Goal: Task Accomplishment & Management: Manage account settings

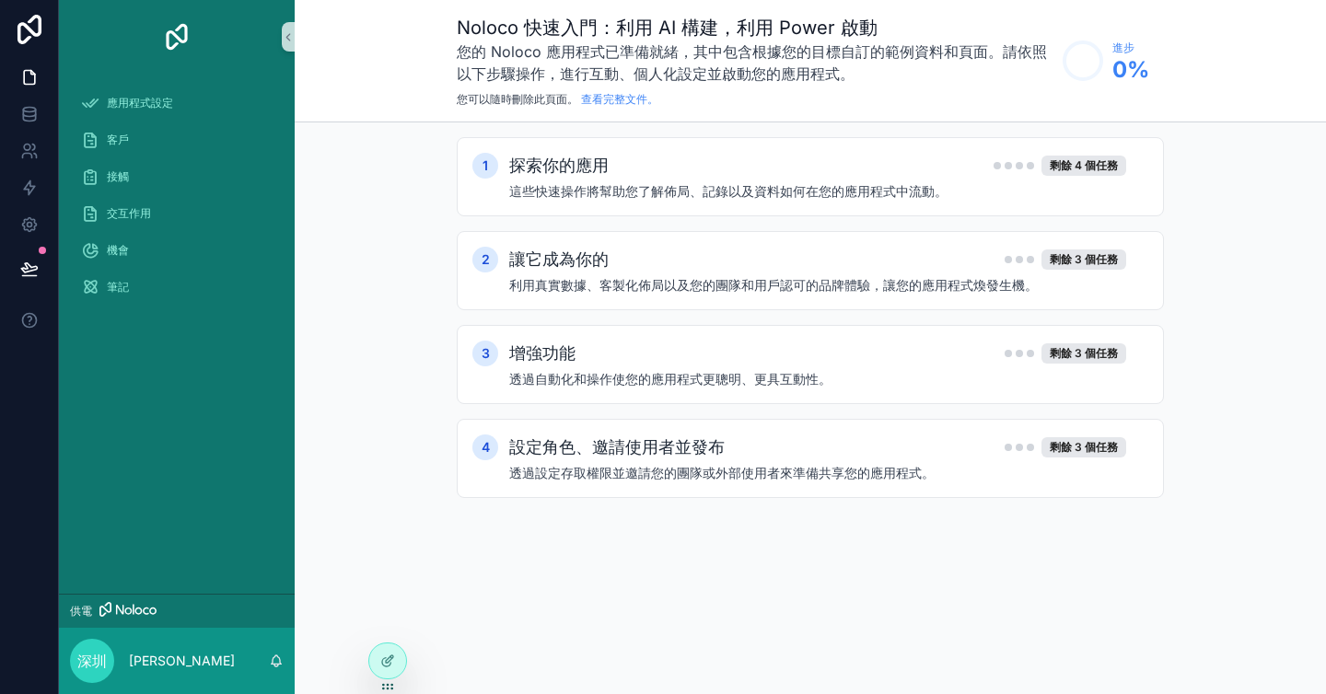
click at [390, 271] on div "1 探索你的應用 剩餘 4 個任務 這些快速操作將幫助您了解佈局、記錄以及資料如何在您的應用程式中流動。 2 讓它成為你的 剩餘 3 個任務 利用真實數據、客…" at bounding box center [810, 335] width 1031 height 427
click at [625, 196] on font "這些快速操作將幫助您了解佈局、記錄以及資料如何在您的應用程式中流動。" at bounding box center [728, 191] width 438 height 16
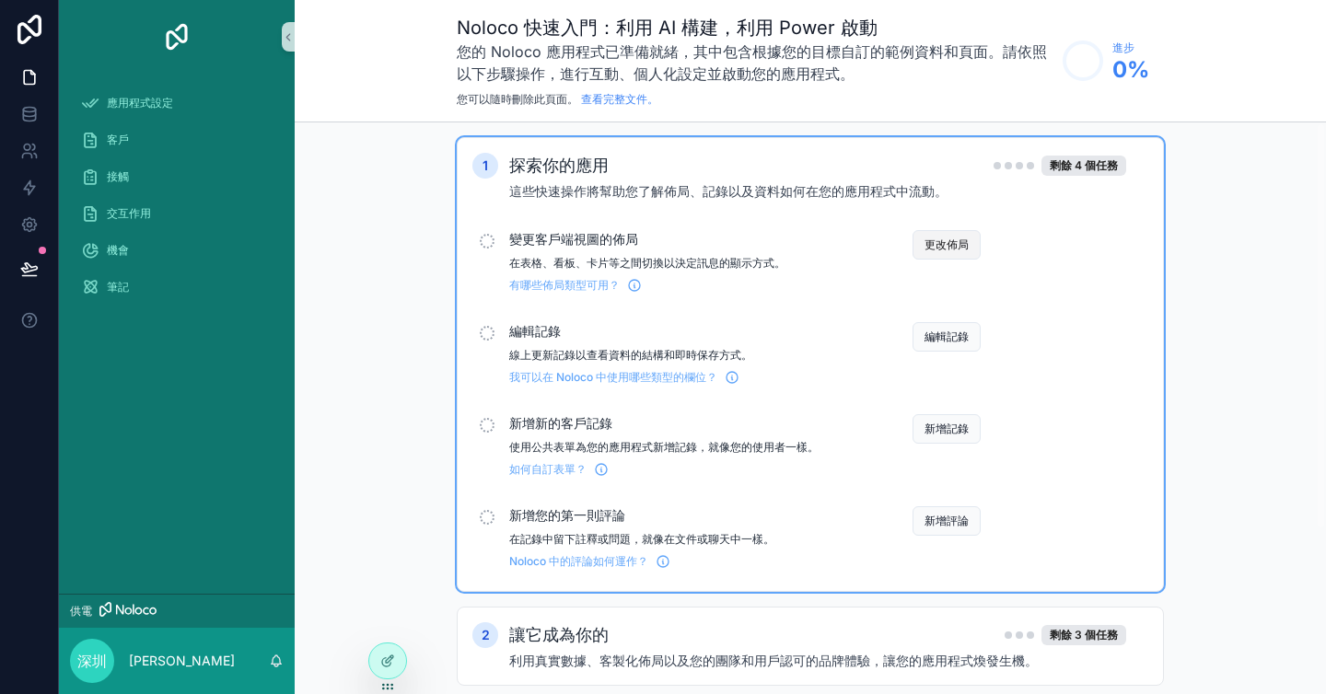
click at [931, 247] on font "更改佈局" at bounding box center [946, 245] width 44 height 14
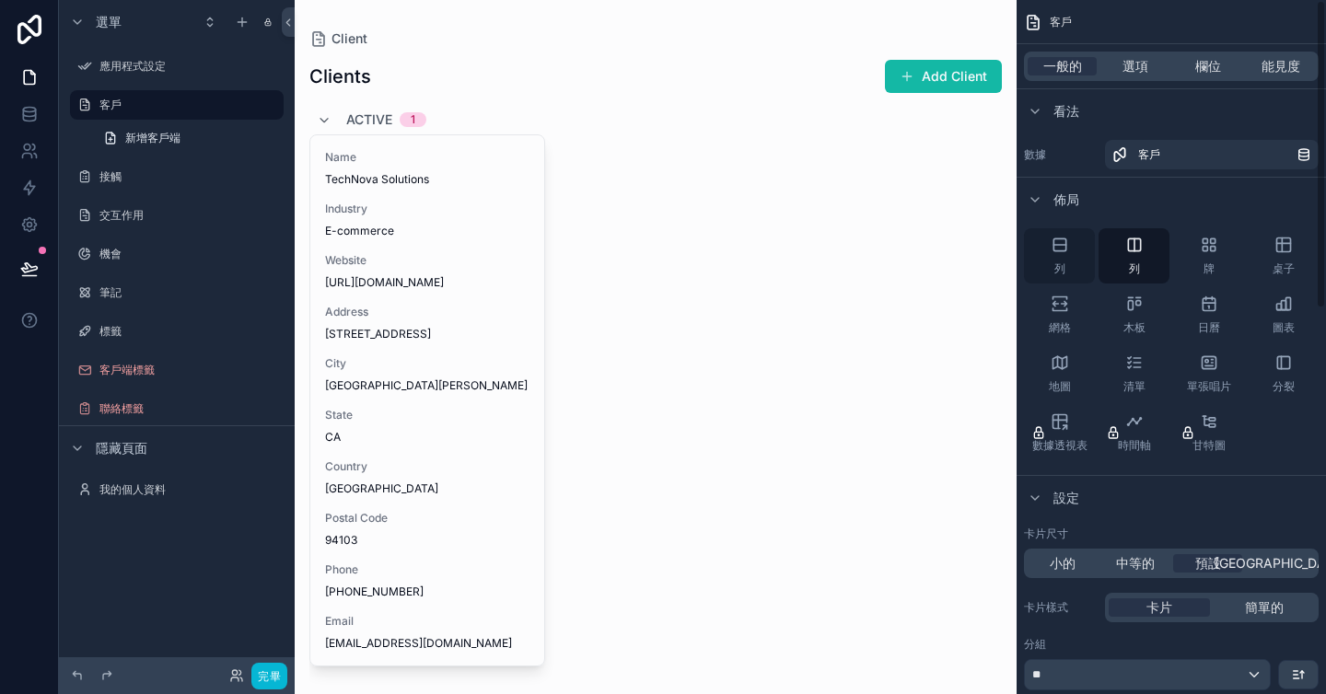
click at [1063, 241] on icon "可捲動內容" at bounding box center [1060, 245] width 18 height 18
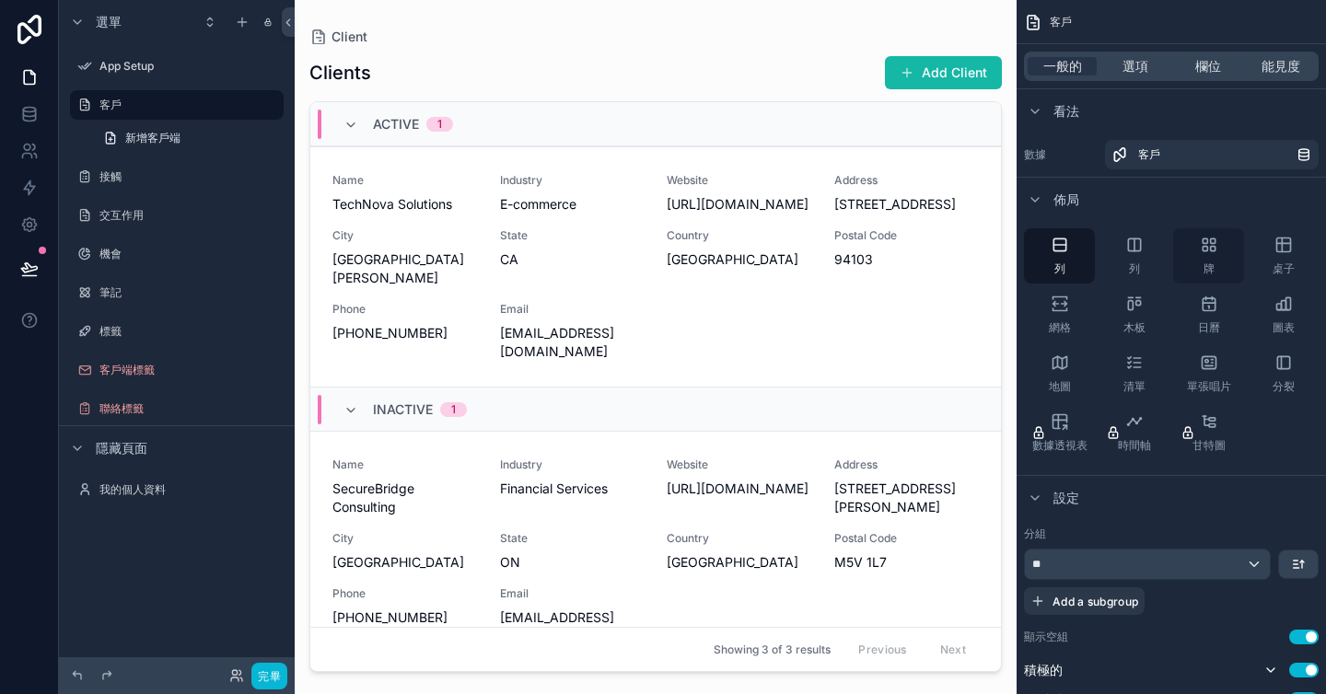
click at [1203, 264] on font "牌" at bounding box center [1208, 268] width 11 height 14
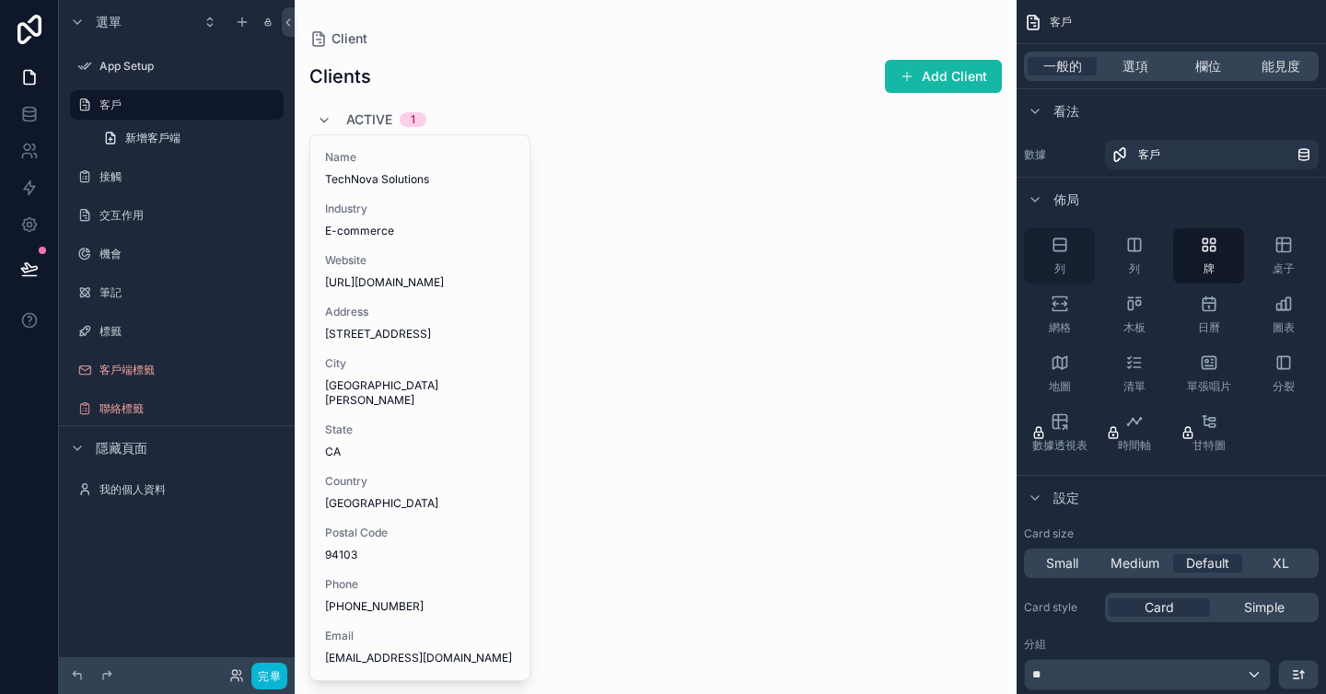
click at [1069, 258] on div "列" at bounding box center [1059, 255] width 71 height 55
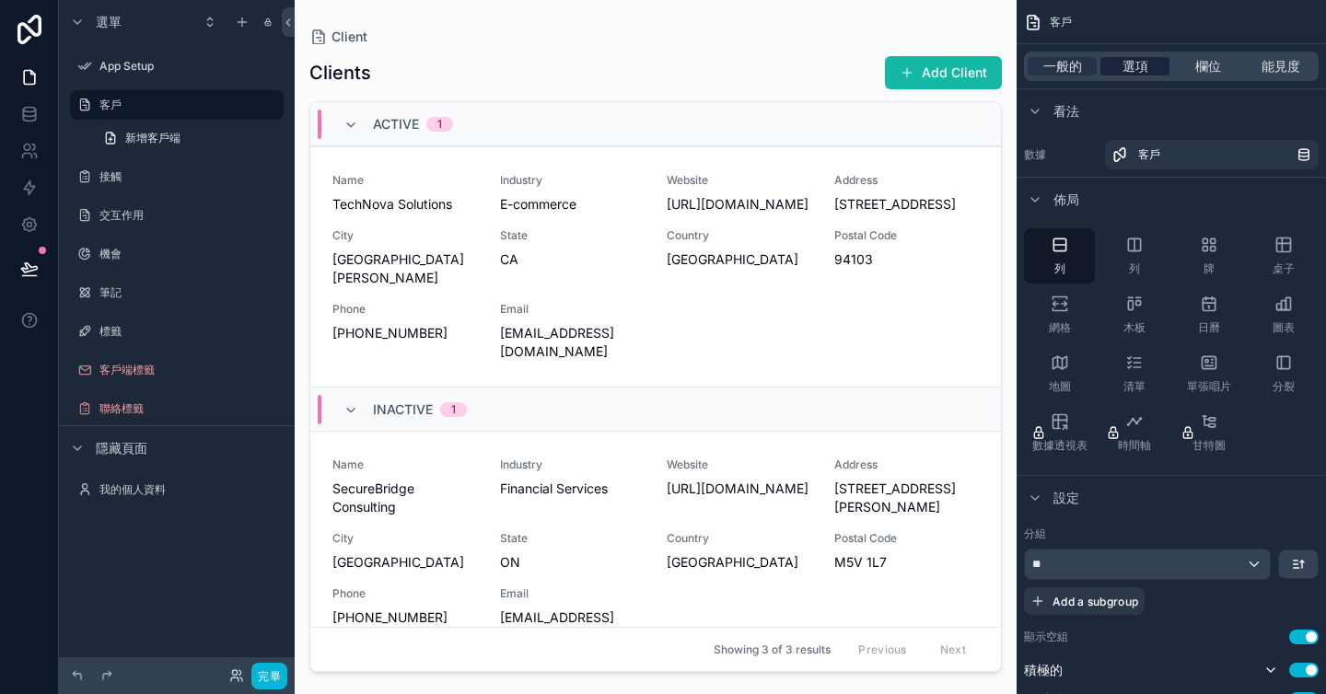
click at [1122, 72] on font "選項" at bounding box center [1135, 66] width 26 height 16
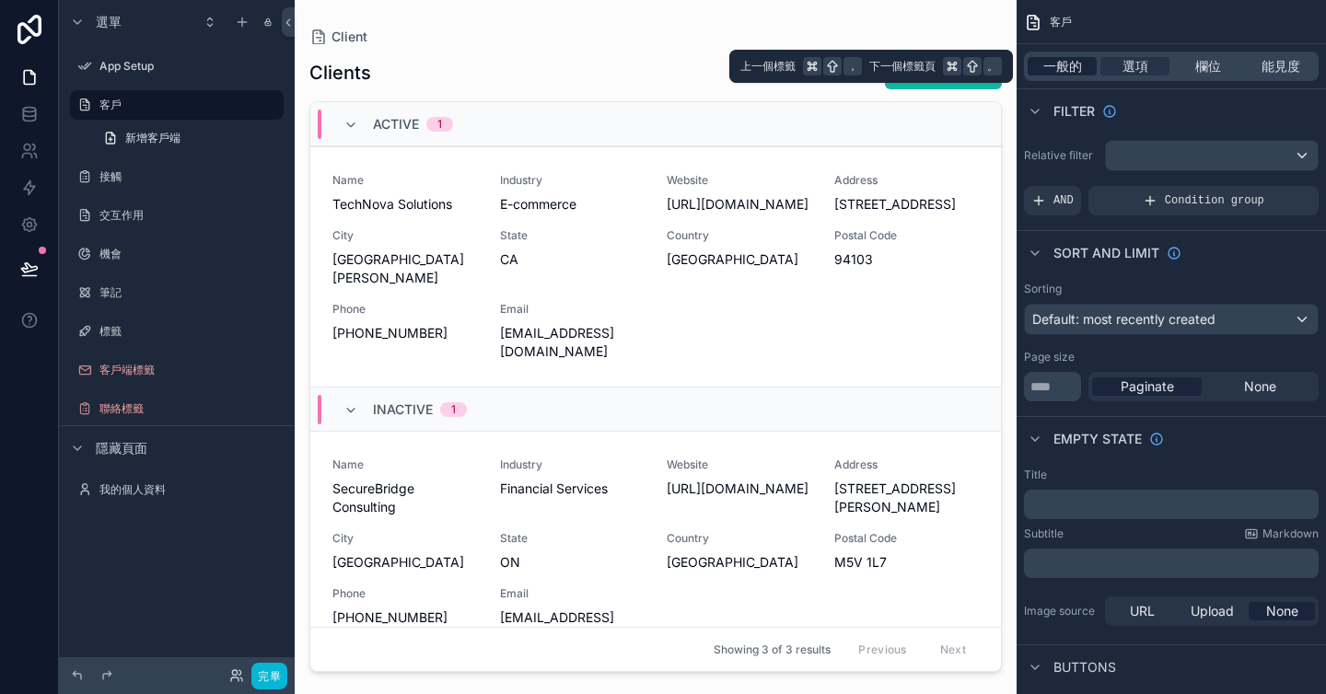
click at [1069, 68] on font "一般的" at bounding box center [1062, 66] width 39 height 16
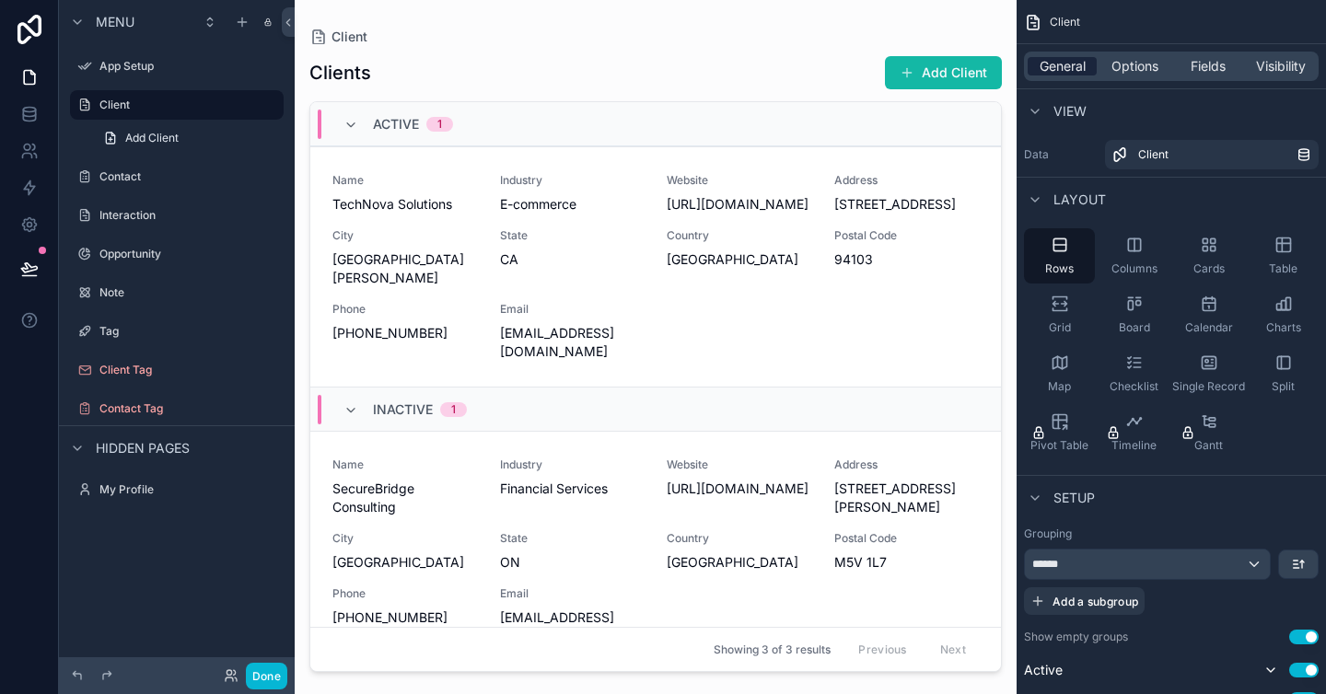
click at [243, 550] on div "Menu App Setup Client Add Client Contact Interaction Opportunity Note Tag Clien…" at bounding box center [177, 336] width 236 height 672
click at [135, 61] on label "App Setup" at bounding box center [172, 66] width 147 height 15
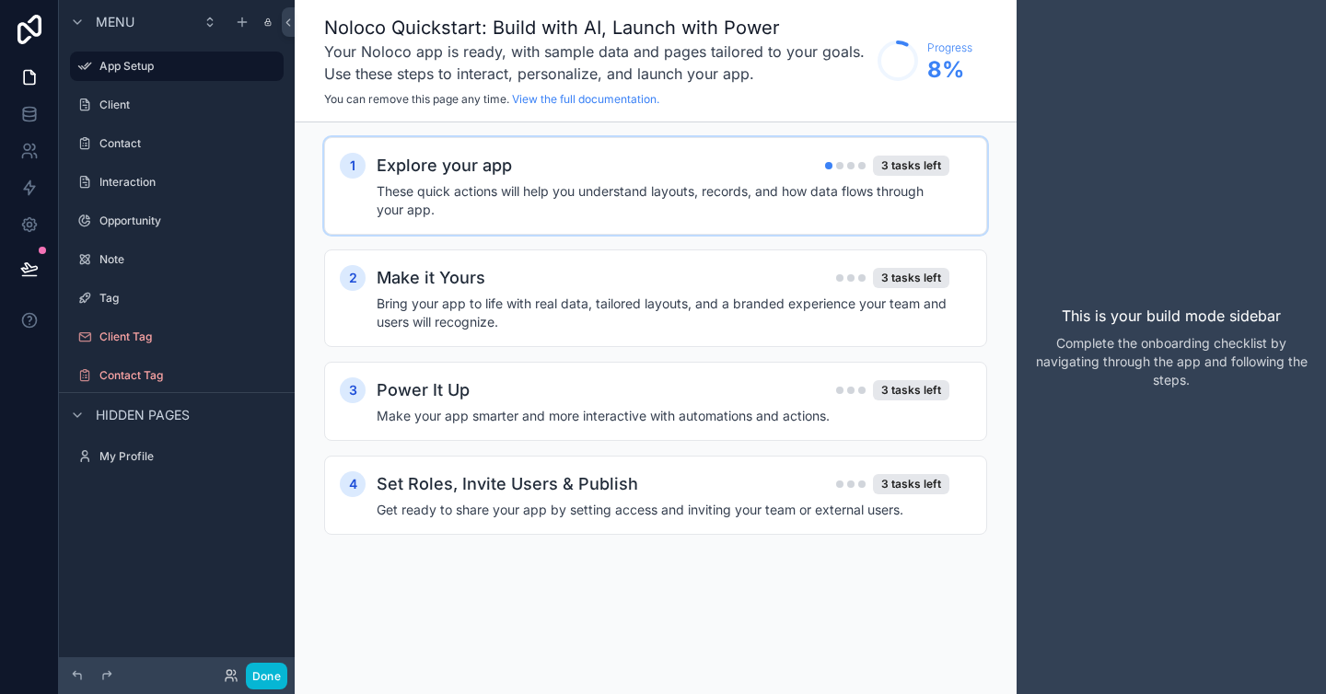
click at [724, 168] on div "Explore your app 3 tasks left" at bounding box center [663, 166] width 573 height 26
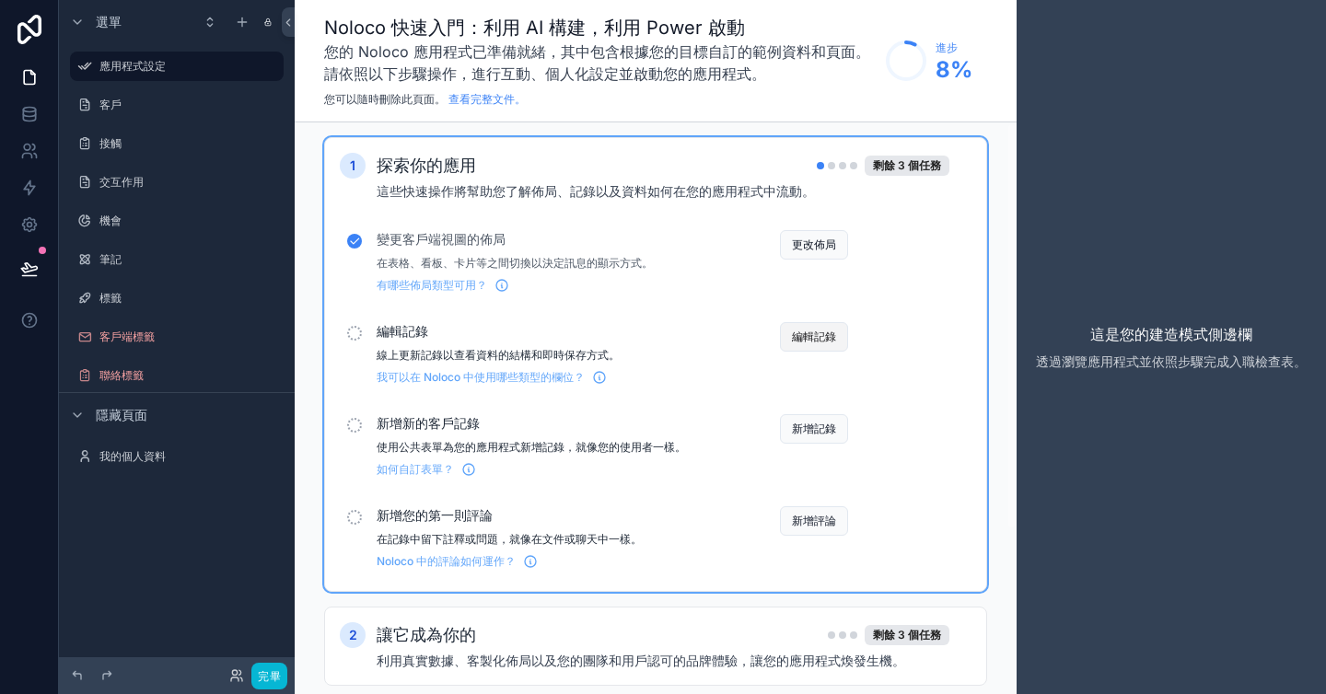
click at [799, 339] on font "編輯記錄" at bounding box center [814, 337] width 44 height 14
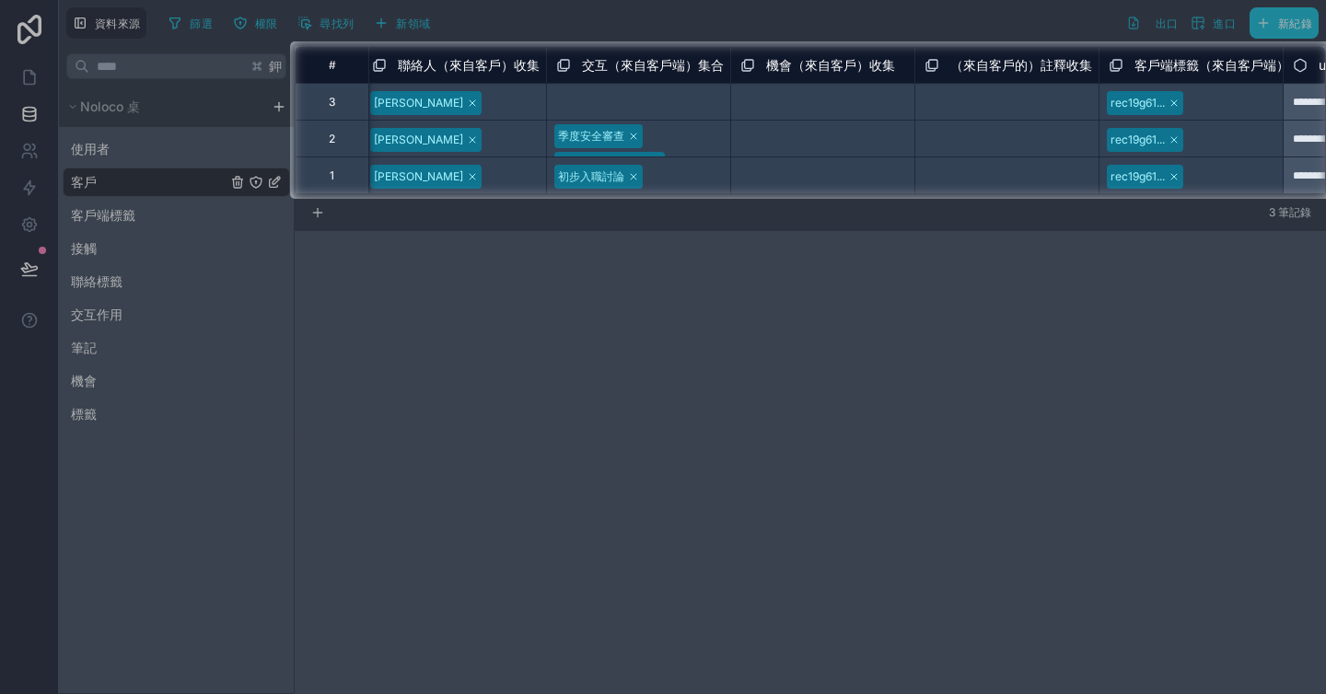
scroll to position [0, 2542]
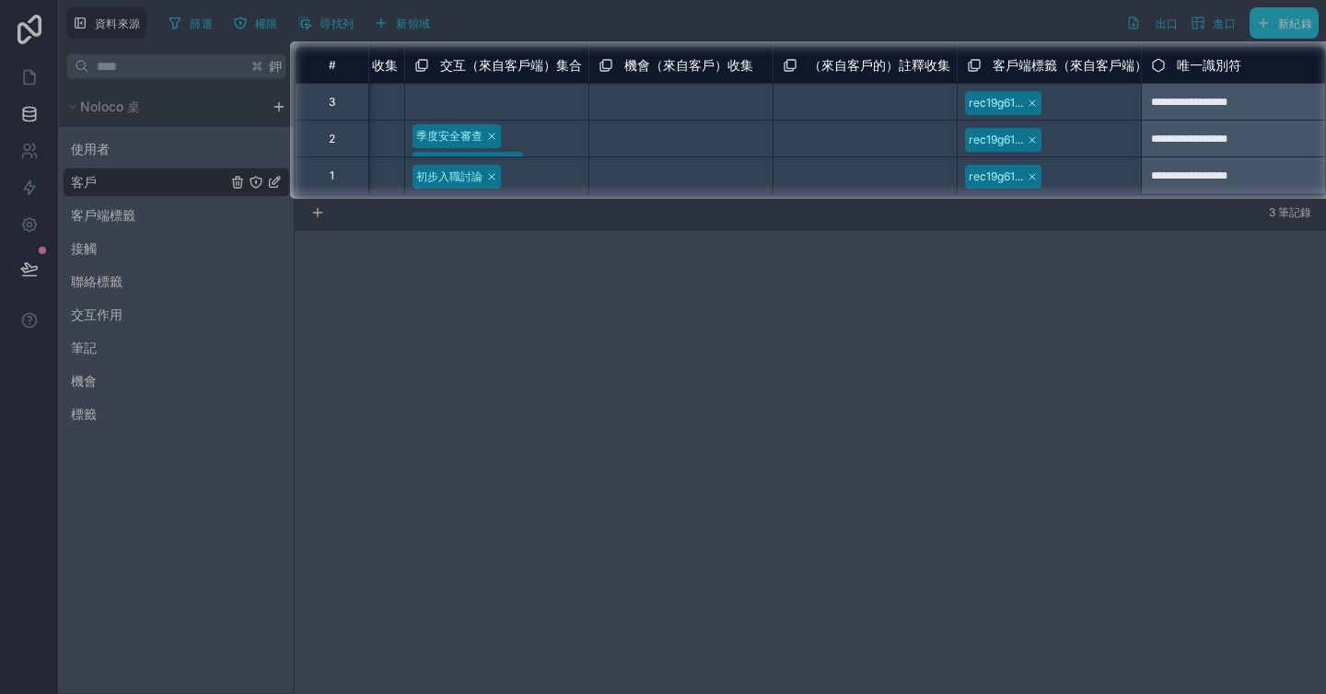
click at [1039, 346] on div at bounding box center [663, 446] width 1326 height 495
click at [809, 137] on font "選擇一個註釋（來自客戶端）集合" at bounding box center [860, 138] width 155 height 29
click at [754, 163] on div "選擇一個機會（來自客戶）集合" at bounding box center [680, 182] width 183 height 50
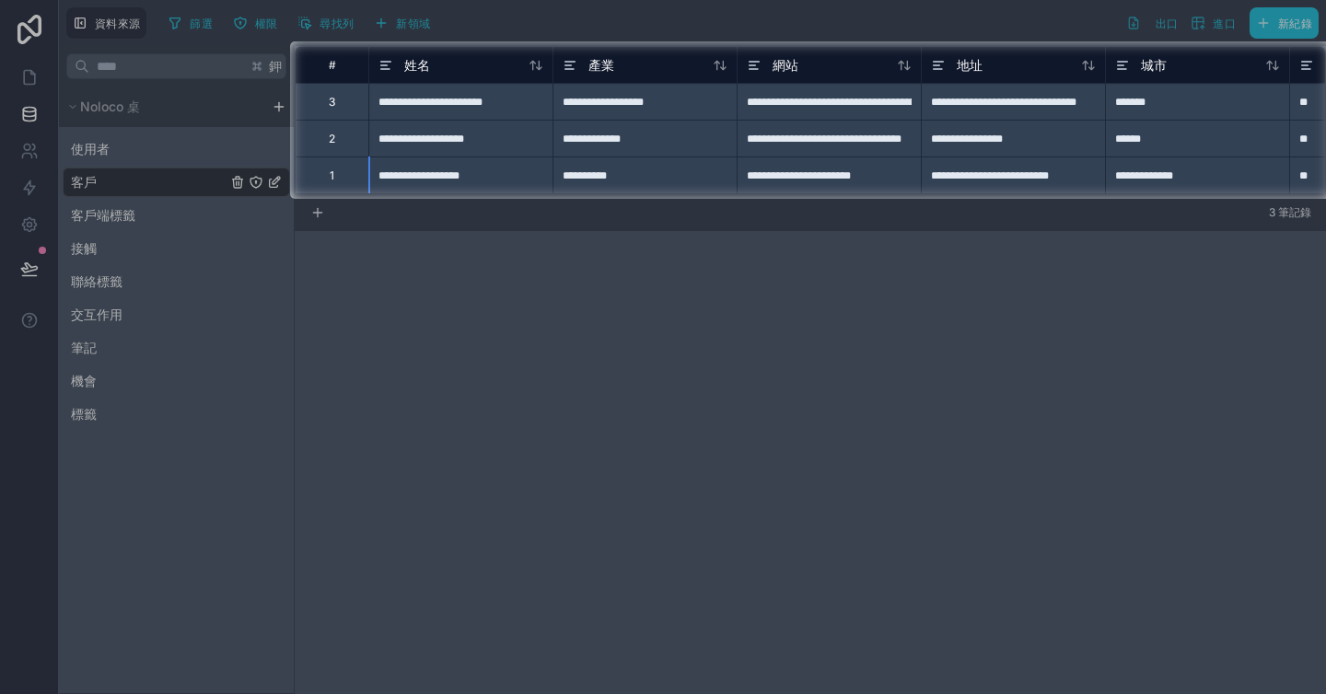
click at [400, 105] on div "**********" at bounding box center [460, 101] width 184 height 37
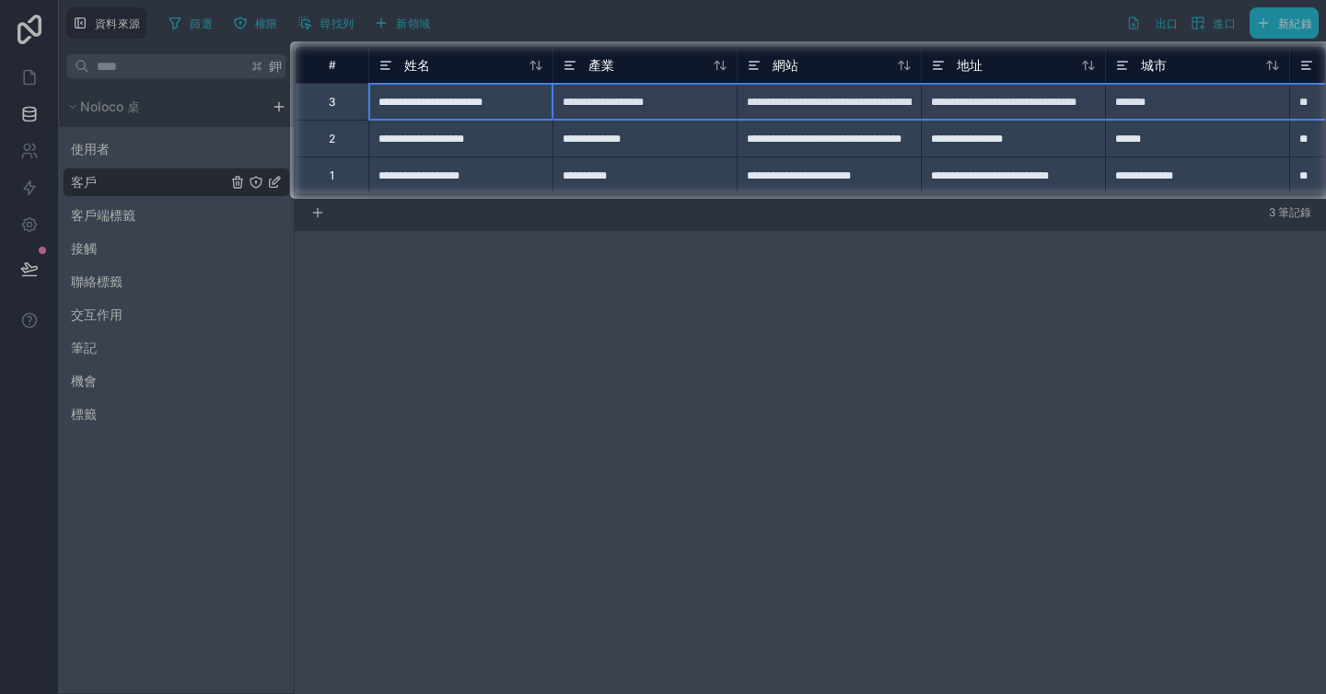
click at [331, 105] on font "3" at bounding box center [332, 102] width 6 height 14
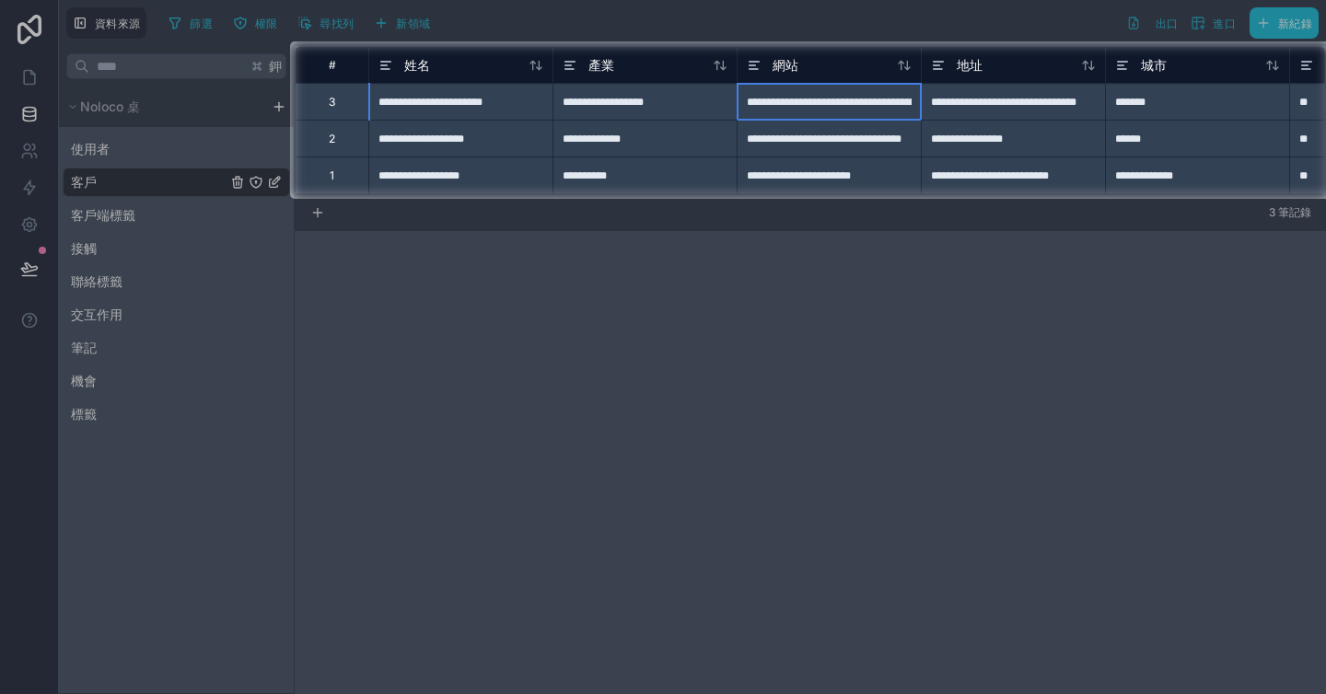
click at [792, 104] on div "**********" at bounding box center [829, 101] width 184 height 37
click at [792, 104] on input "**********" at bounding box center [828, 102] width 183 height 36
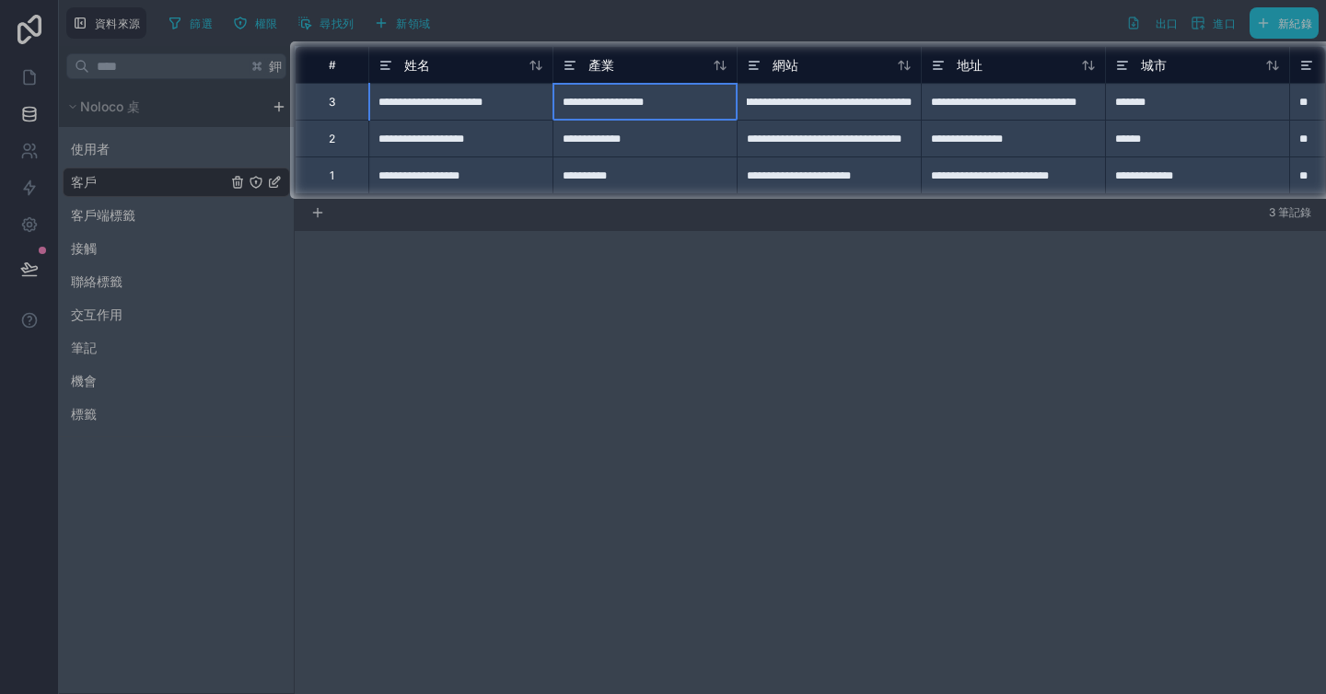
click at [705, 111] on div "**********" at bounding box center [644, 101] width 184 height 37
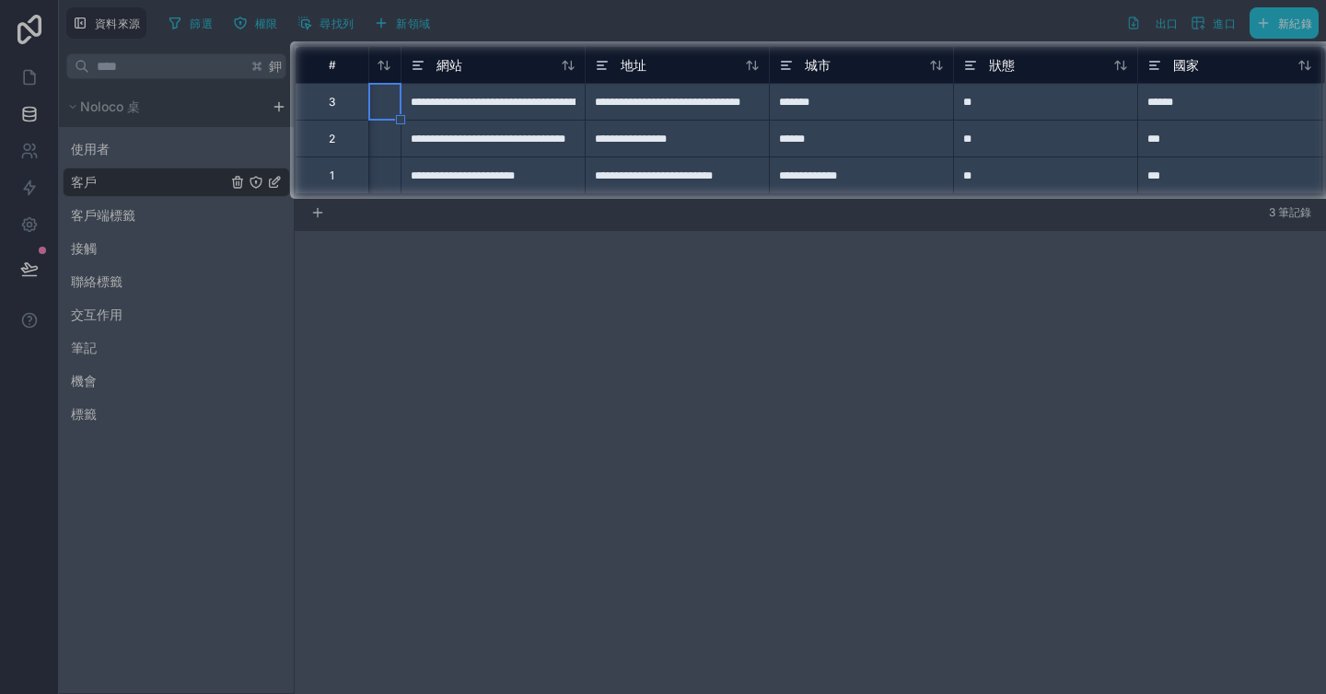
scroll to position [0, 339]
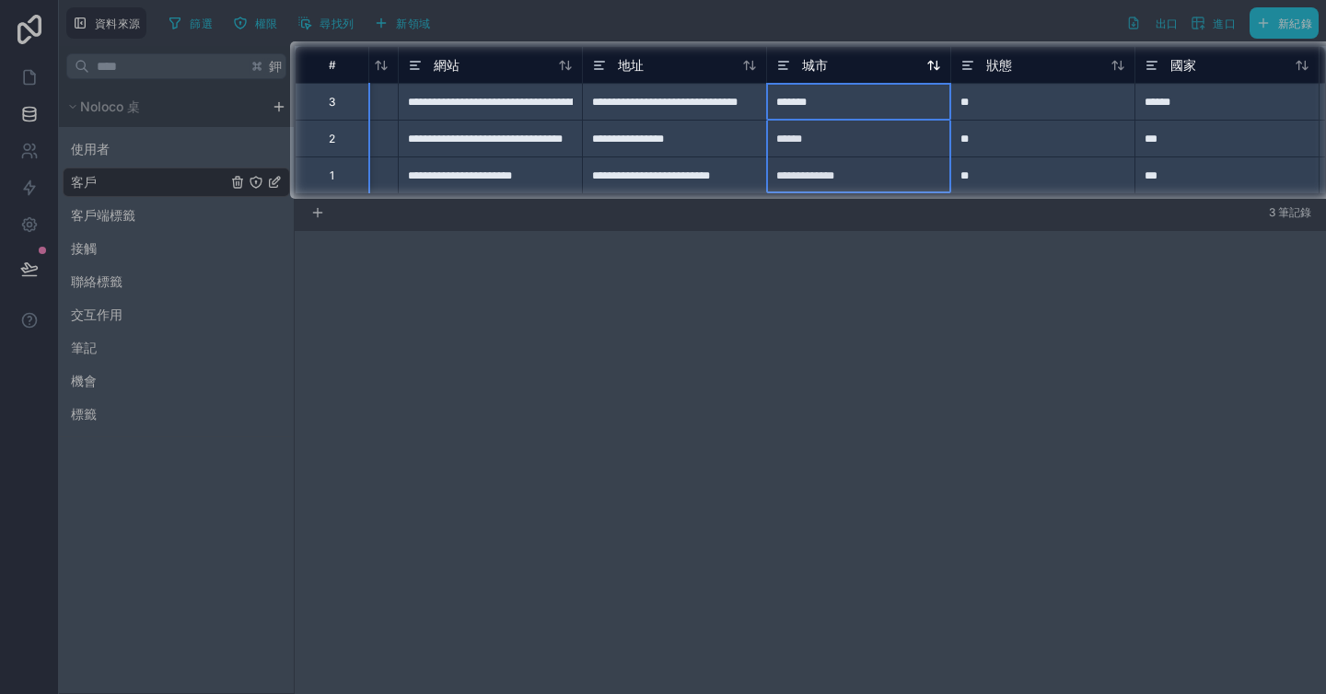
click at [812, 75] on div "城市" at bounding box center [802, 65] width 52 height 22
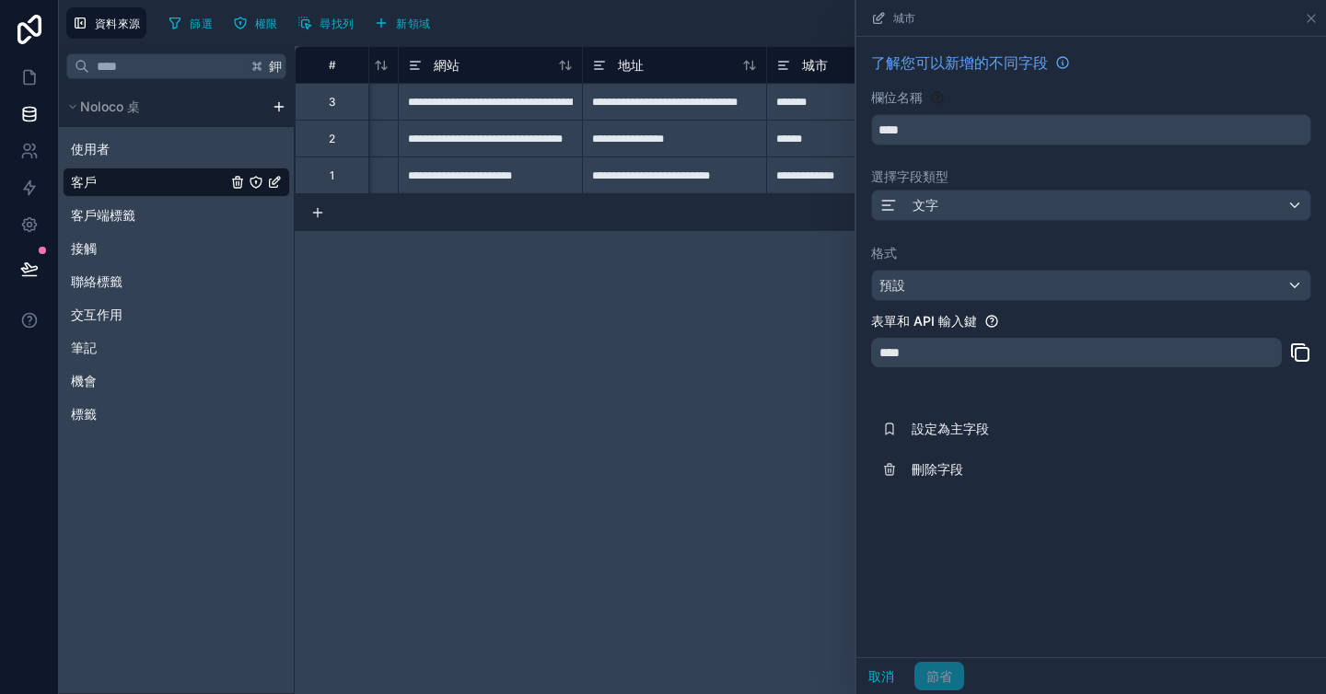
click at [807, 338] on div "**********" at bounding box center [810, 370] width 1031 height 648
click at [1306, 11] on icon at bounding box center [1311, 18] width 15 height 15
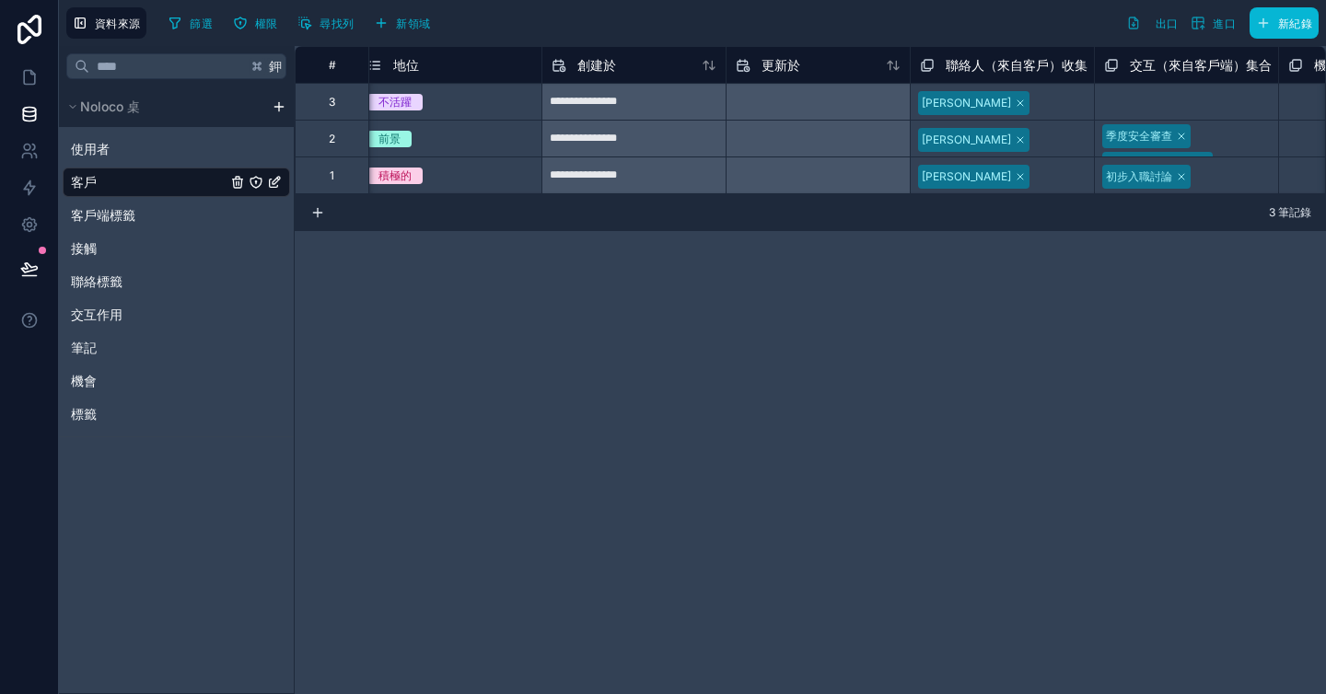
scroll to position [0, 2542]
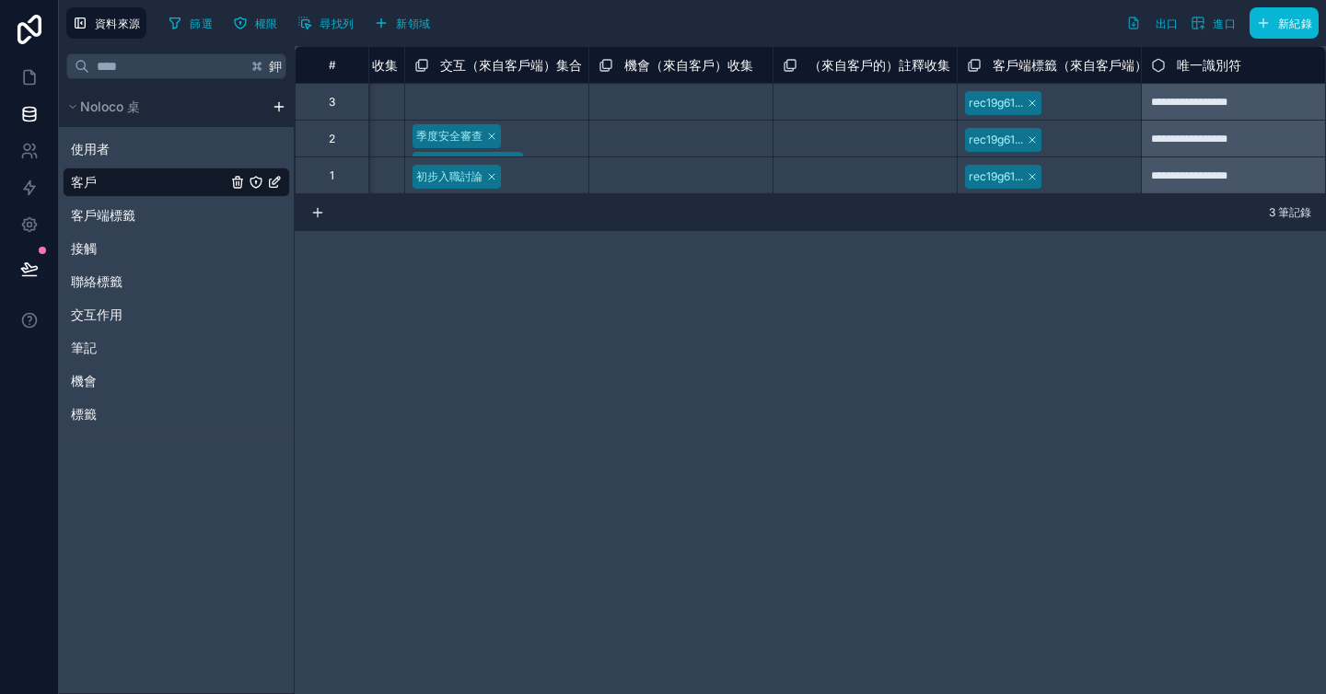
click at [870, 139] on div "選擇一個註釋（來自客戶端）集合" at bounding box center [865, 138] width 165 height 29
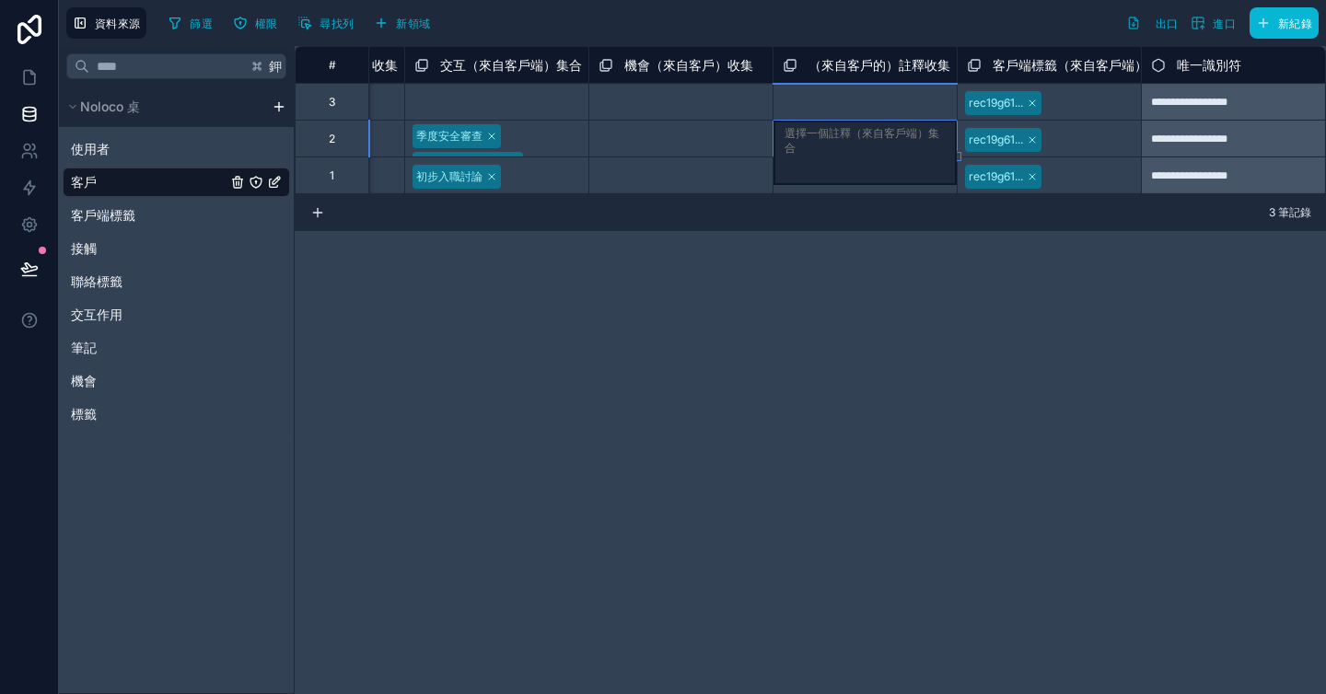
click at [848, 238] on div "**********" at bounding box center [810, 370] width 1031 height 648
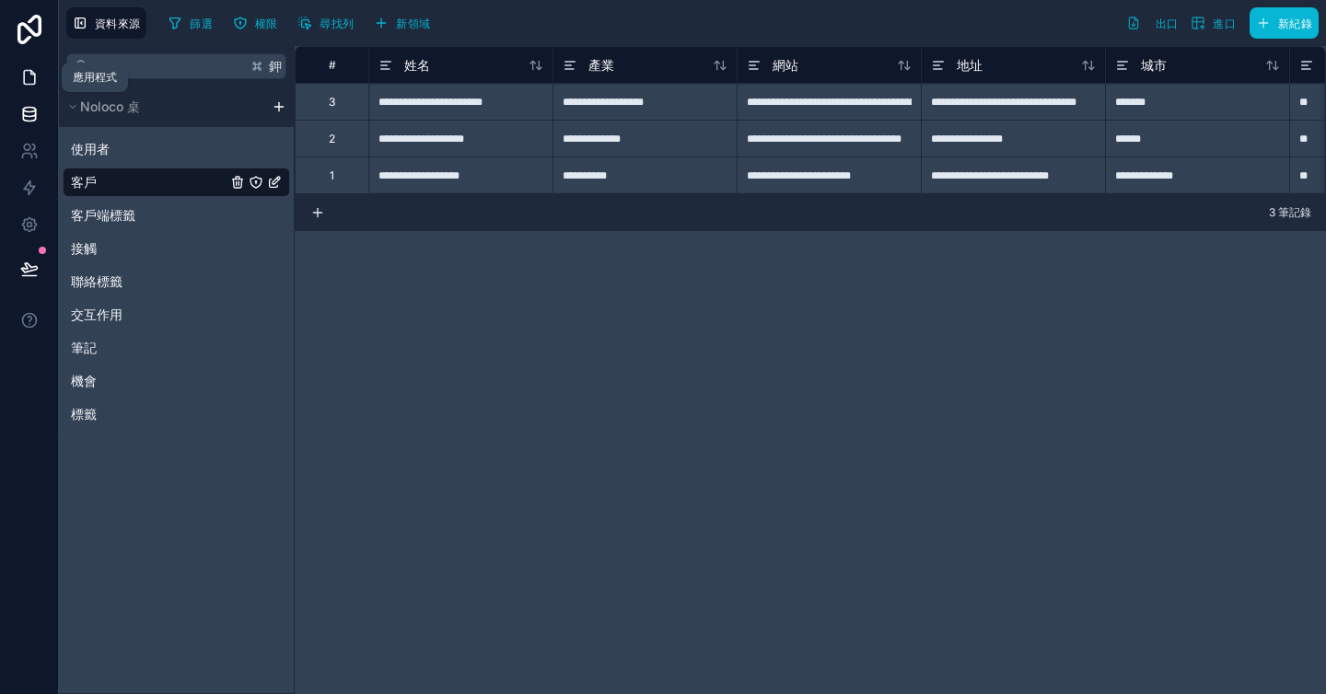
click at [30, 80] on icon at bounding box center [29, 77] width 18 height 18
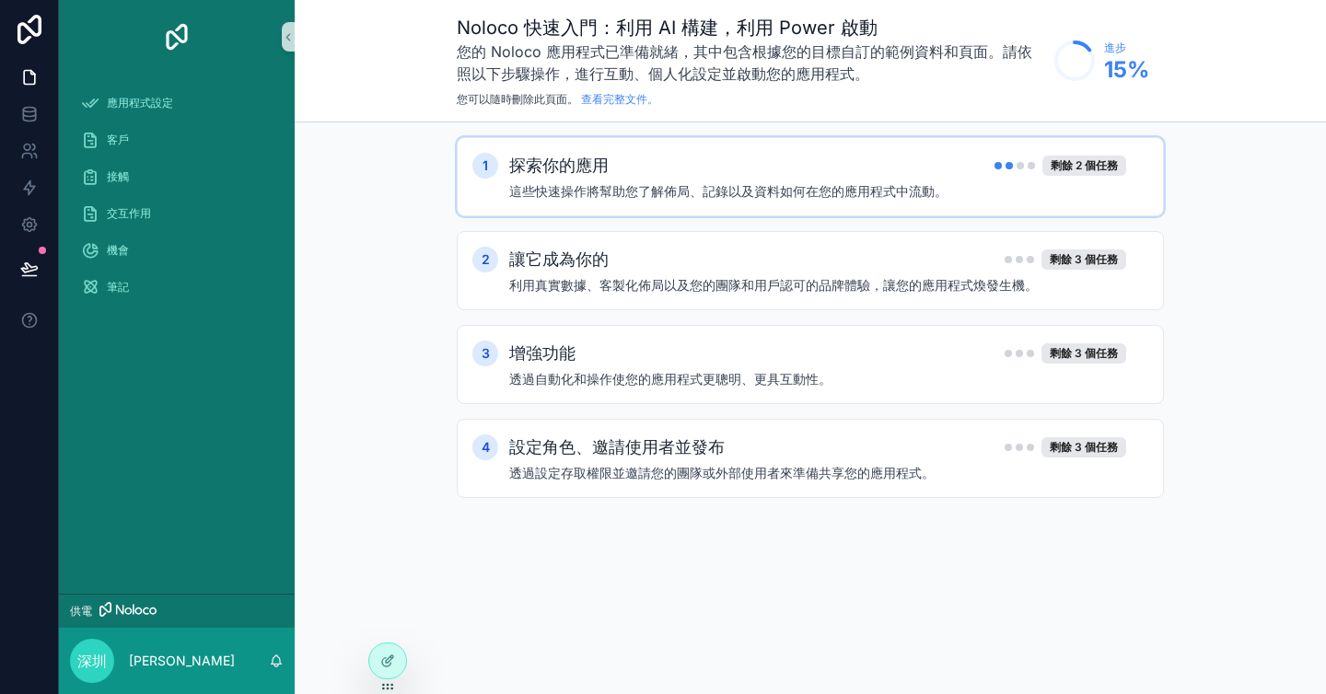
click at [643, 166] on div "探索你的應用 剩餘 2 個任務" at bounding box center [817, 166] width 617 height 26
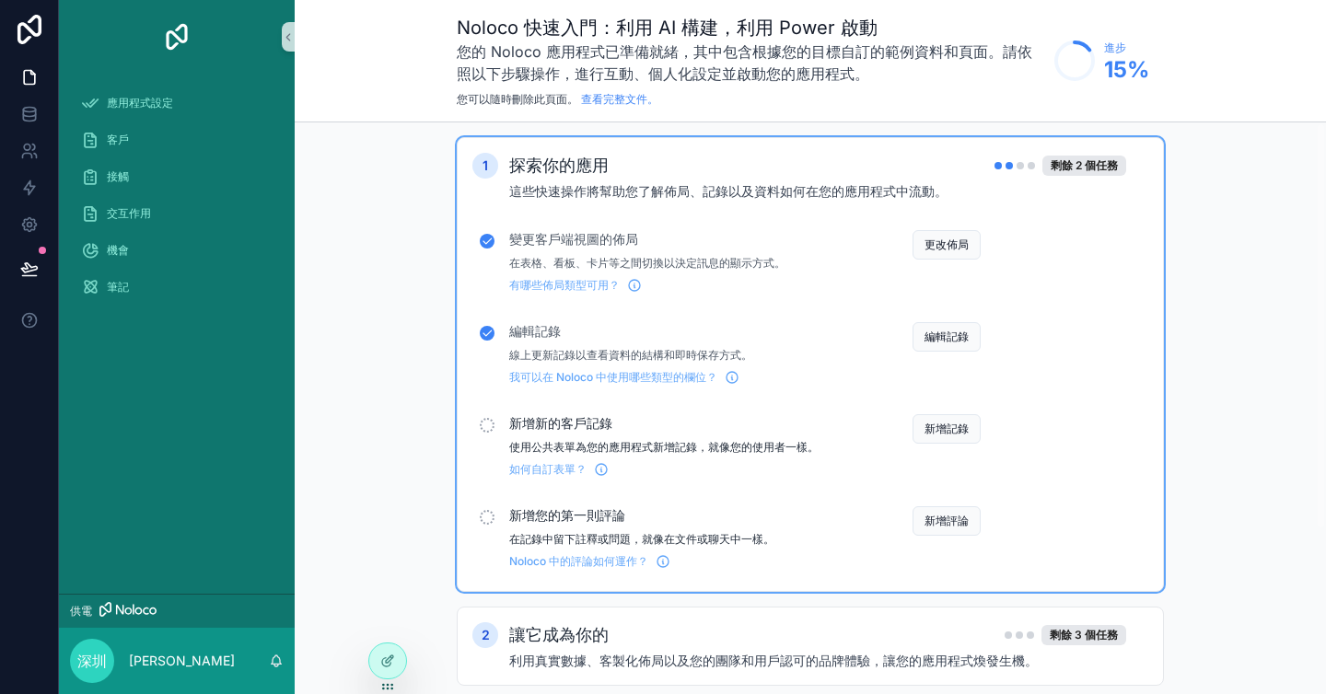
click at [746, 448] on font "使用公共表單為您的應用程式新增記錄，就像您的使用者一樣。" at bounding box center [663, 447] width 309 height 14
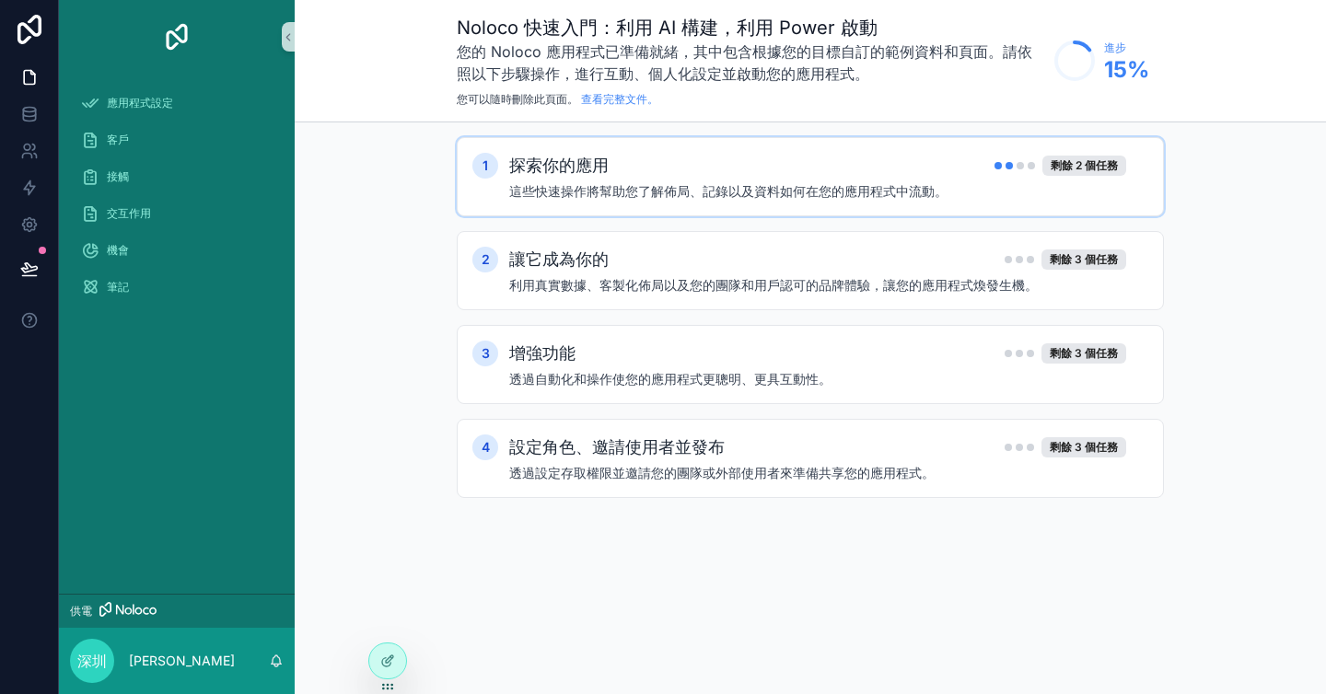
click at [786, 193] on font "這些快速操作將幫助您了解佈局、記錄以及資料如何在您的應用程式中流動。" at bounding box center [728, 191] width 438 height 16
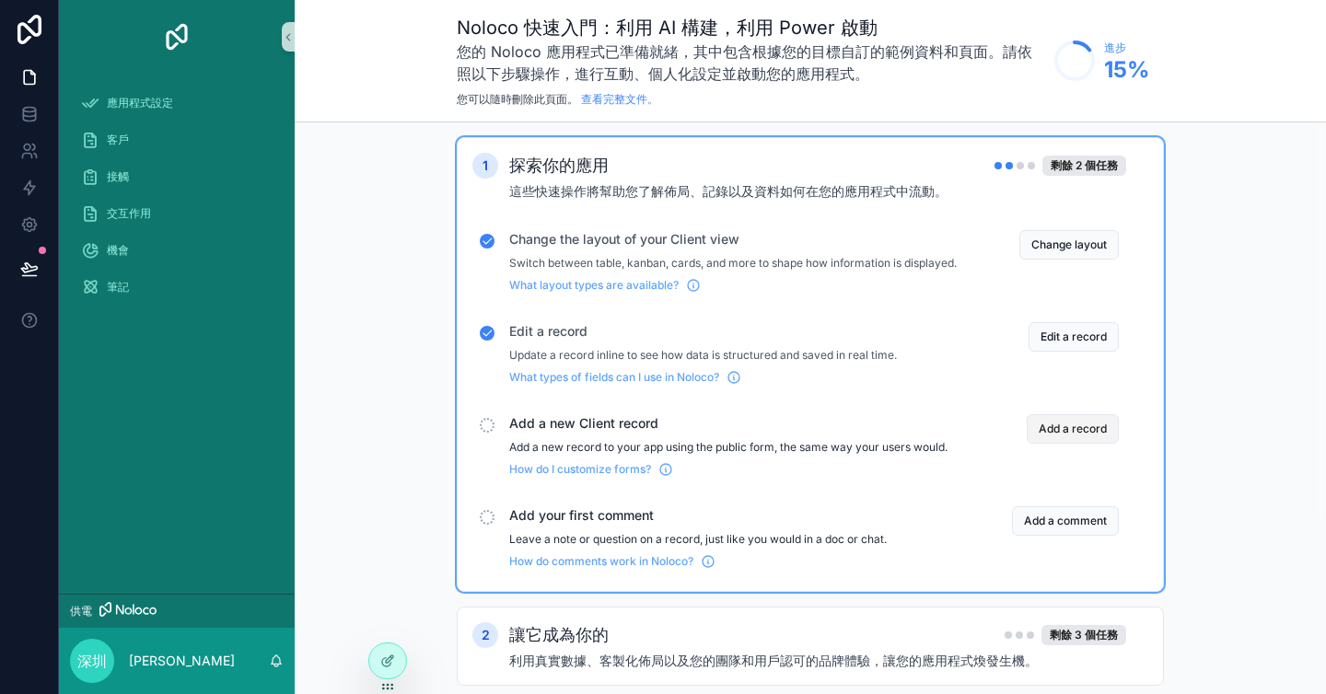
click at [1049, 431] on button "Add a record" at bounding box center [1073, 428] width 92 height 29
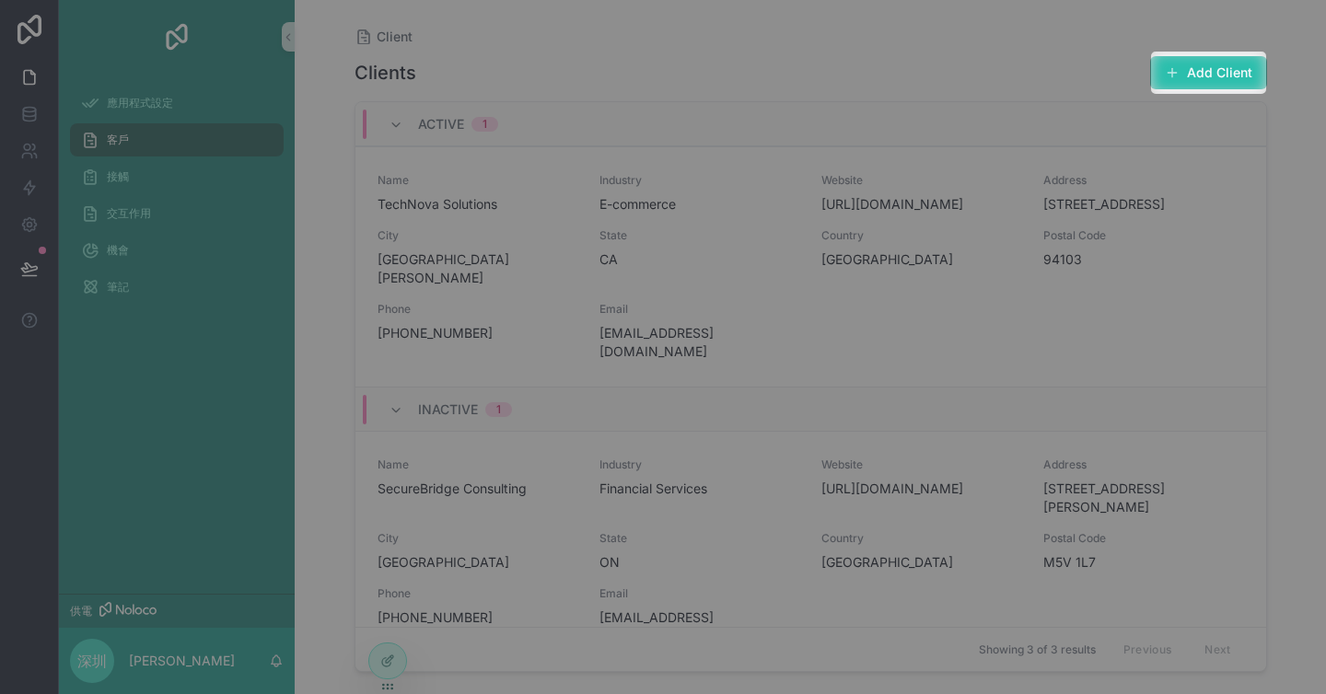
click at [1220, 69] on button "Add Client" at bounding box center [1208, 72] width 117 height 33
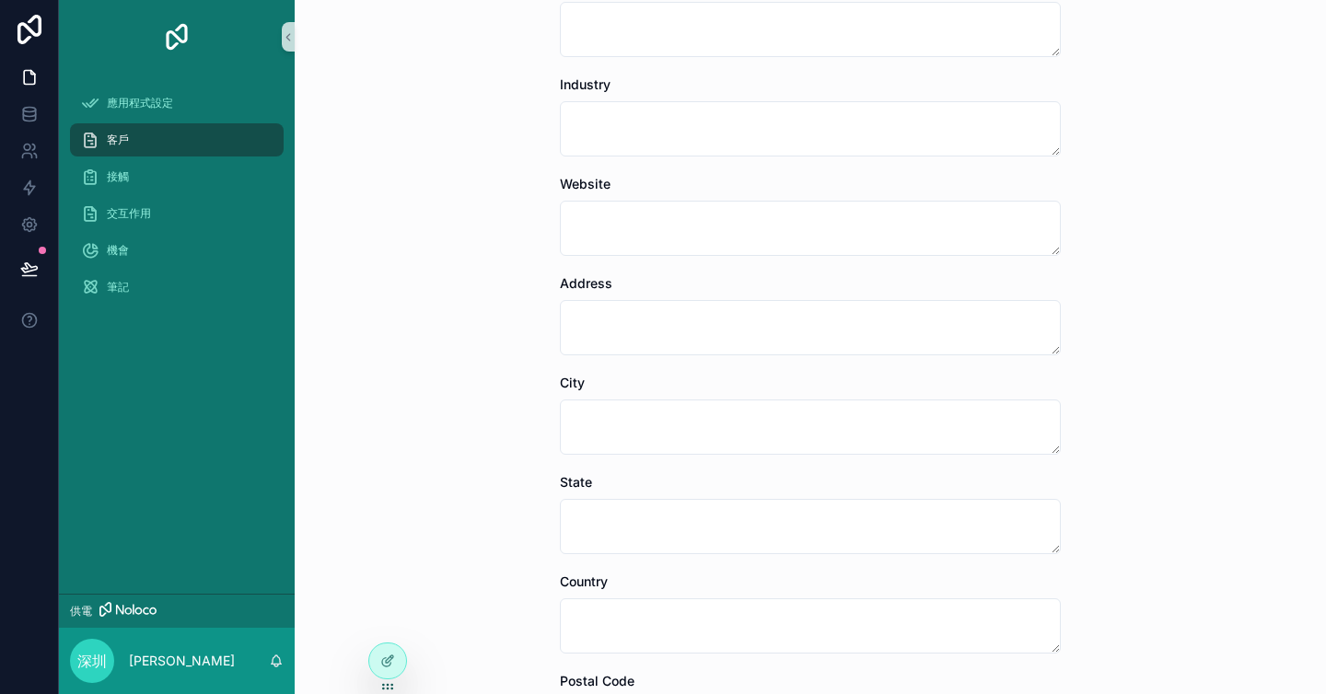
scroll to position [573, 0]
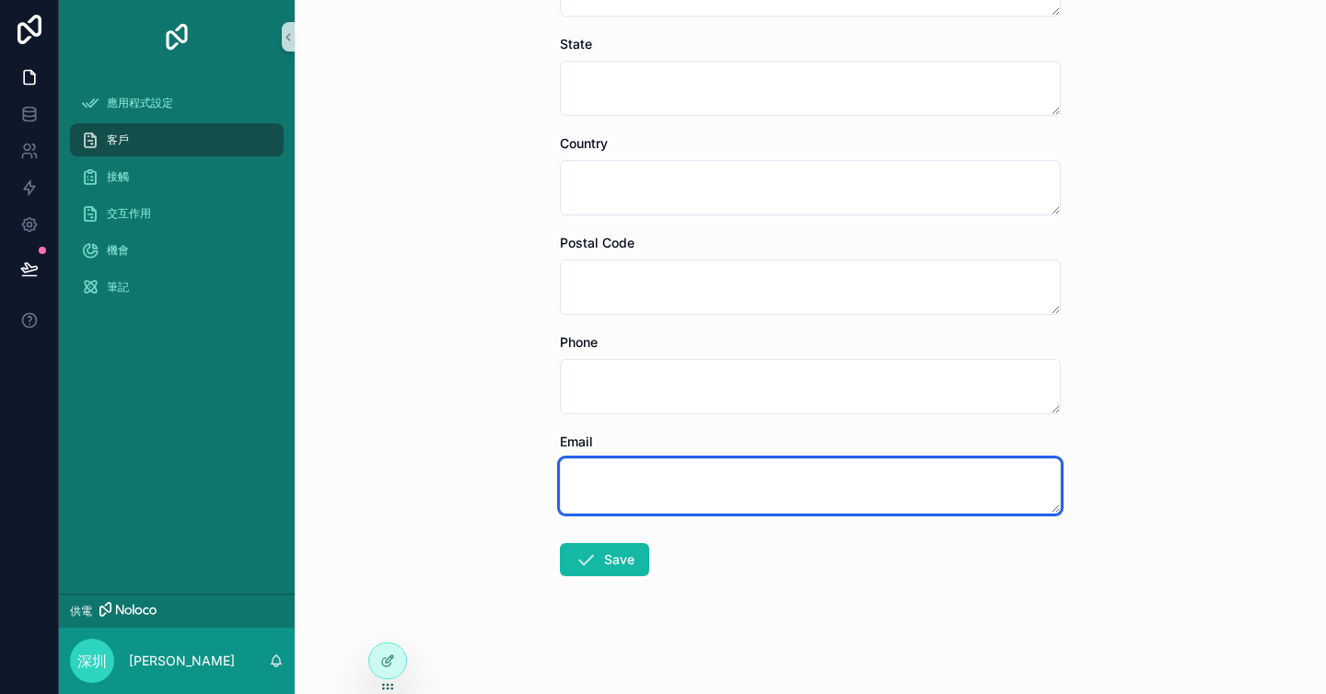
click at [769, 482] on textarea "可捲動內容" at bounding box center [810, 486] width 501 height 55
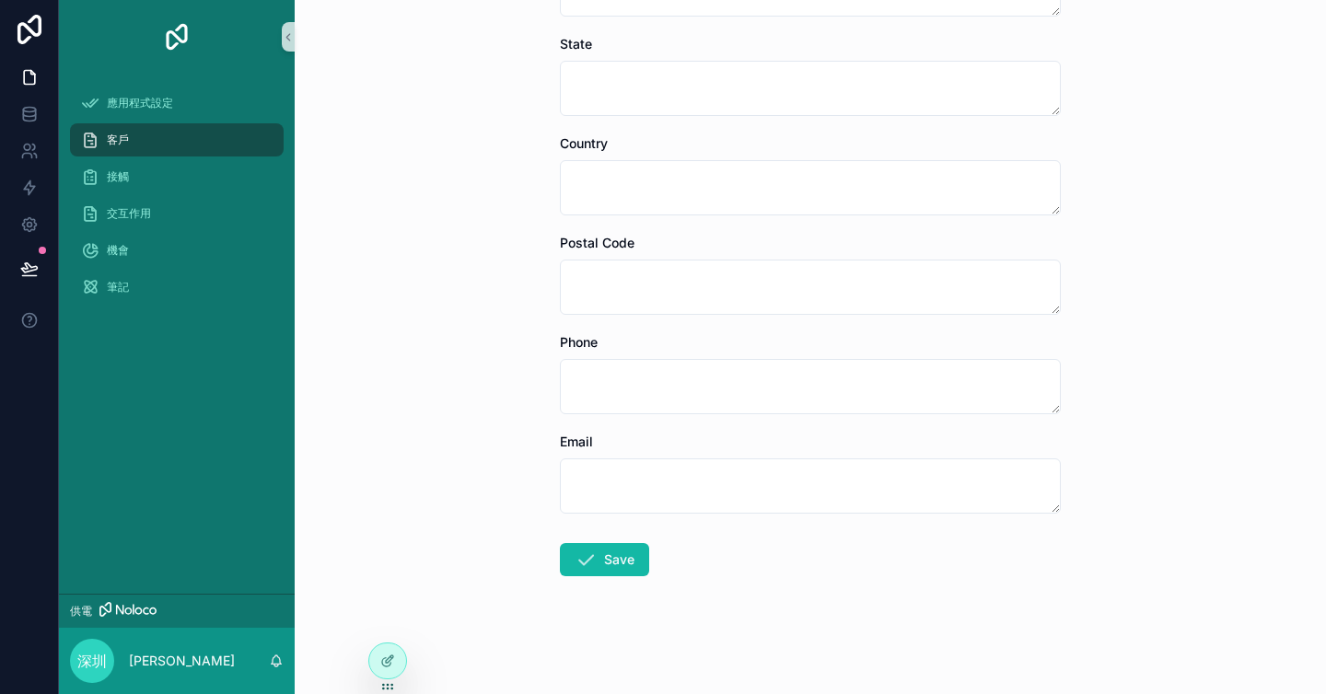
click at [758, 416] on form "Name Industry Website Address City State Country Postal Code Phone Email Save" at bounding box center [810, 116] width 501 height 1156
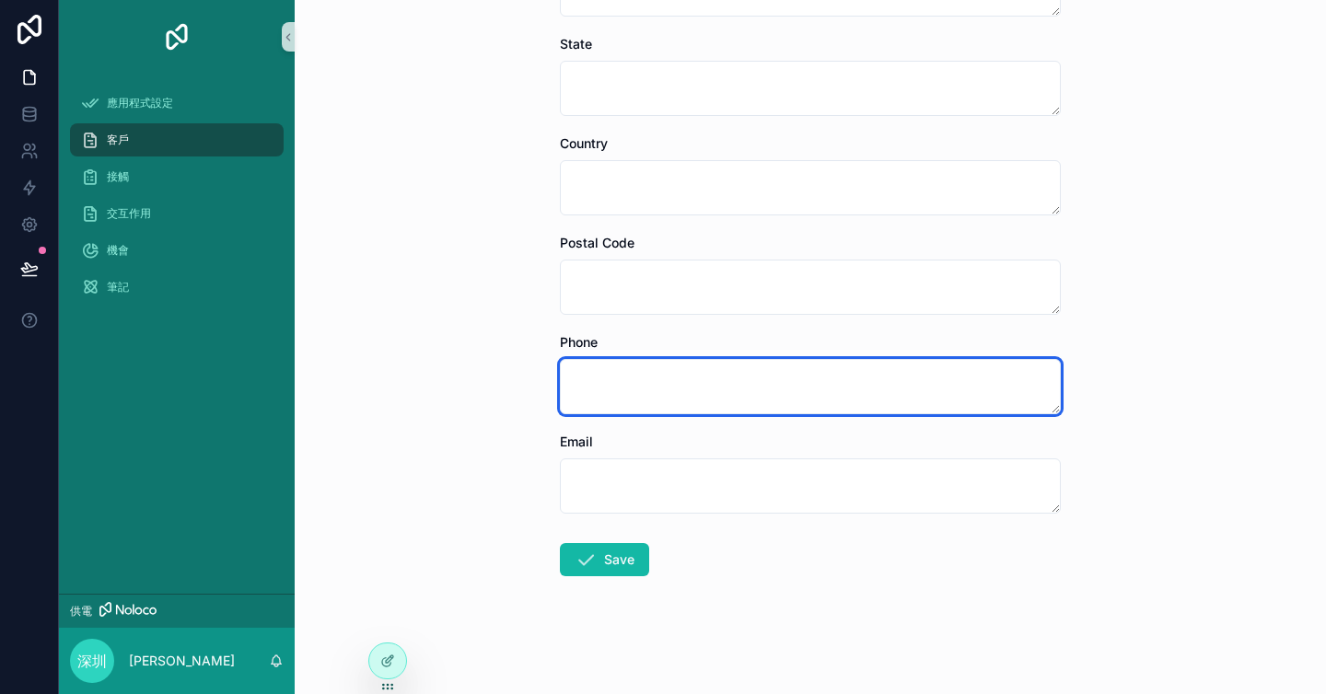
click at [737, 402] on textarea "可捲動內容" at bounding box center [810, 386] width 501 height 55
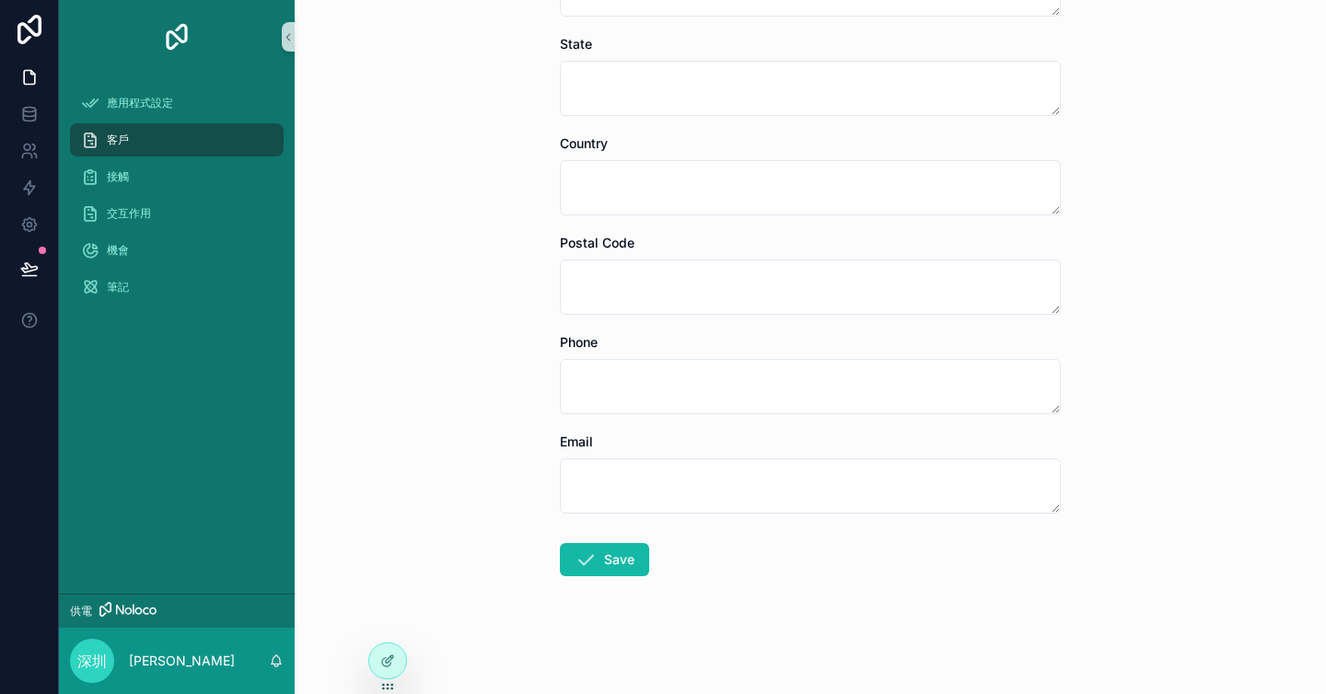
click at [493, 423] on div "Client Add Client Add Client Name Industry Website Address City State Country P…" at bounding box center [810, 347] width 1031 height 694
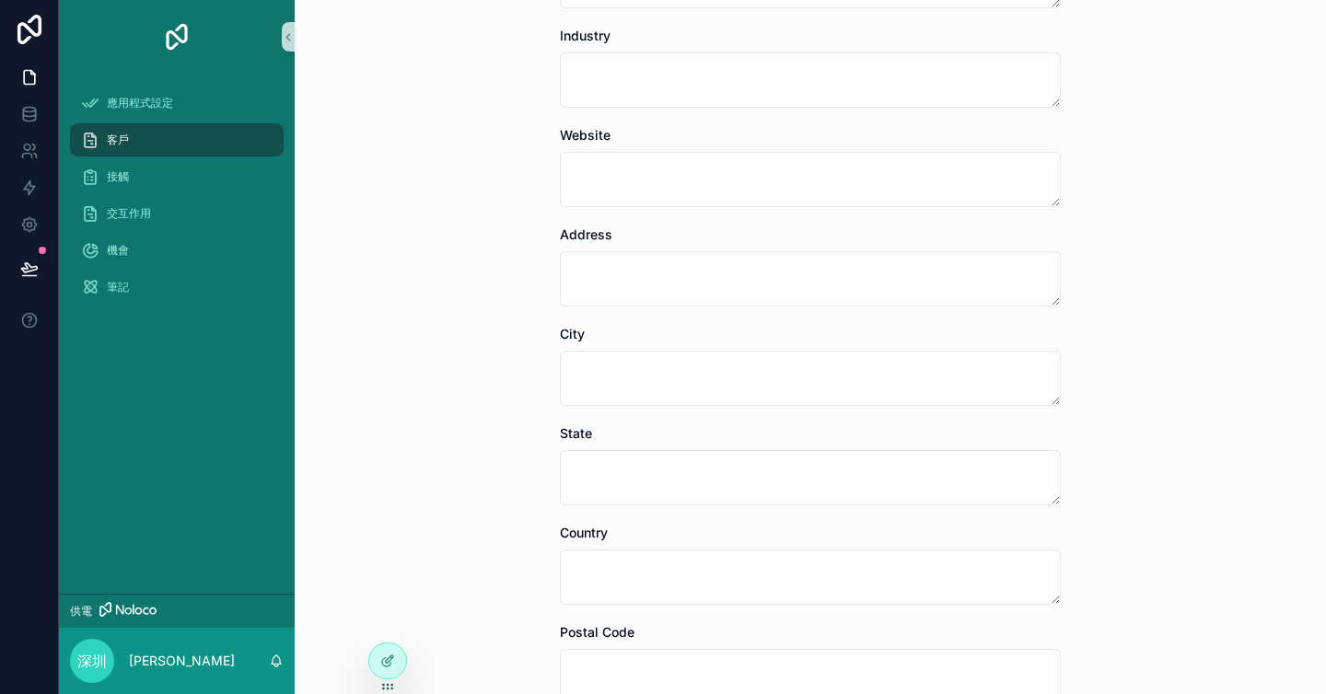
scroll to position [0, 0]
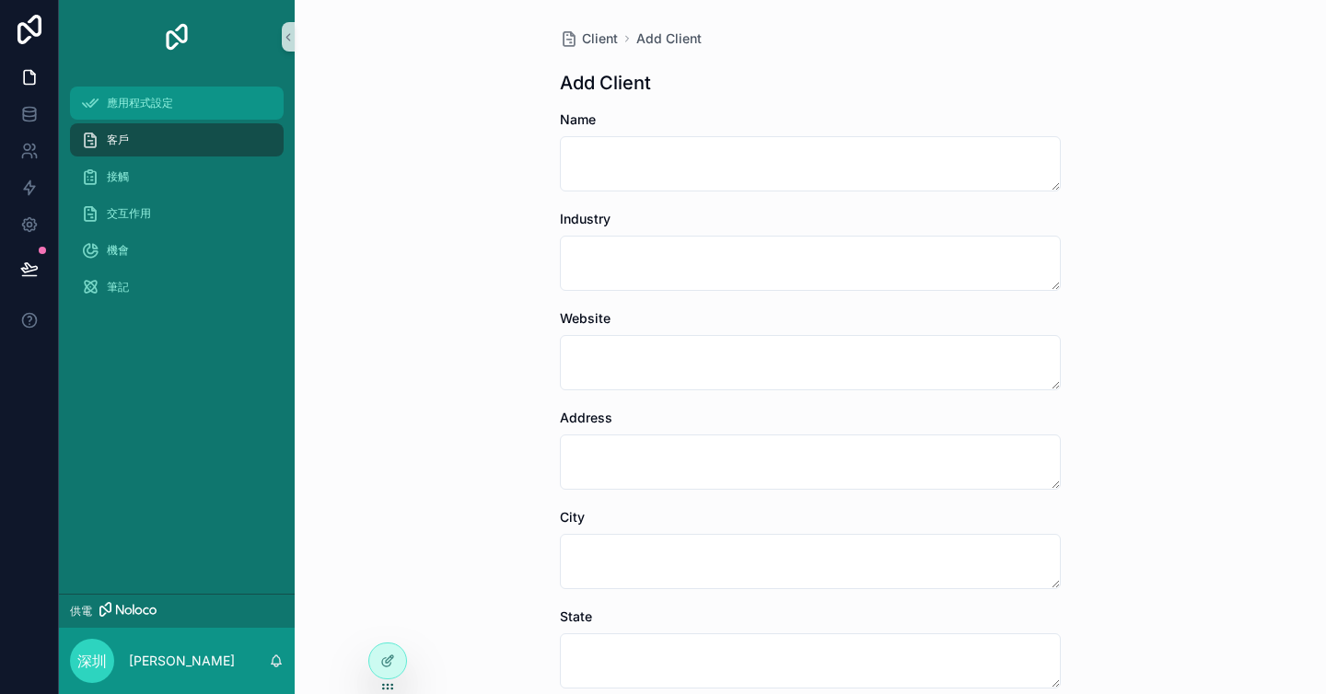
click at [175, 108] on div "應用程式設定" at bounding box center [177, 102] width 192 height 29
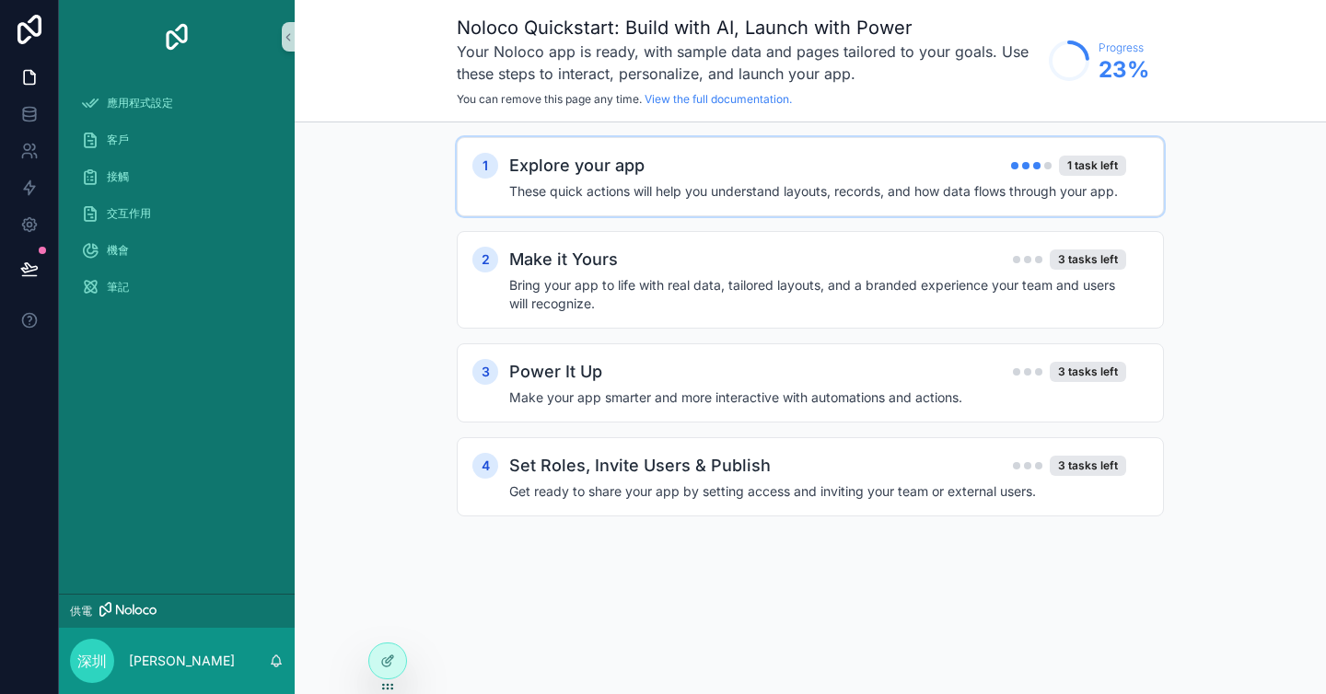
click at [788, 180] on div "Explore your app 1 task left These quick actions will help you understand layou…" at bounding box center [828, 177] width 639 height 48
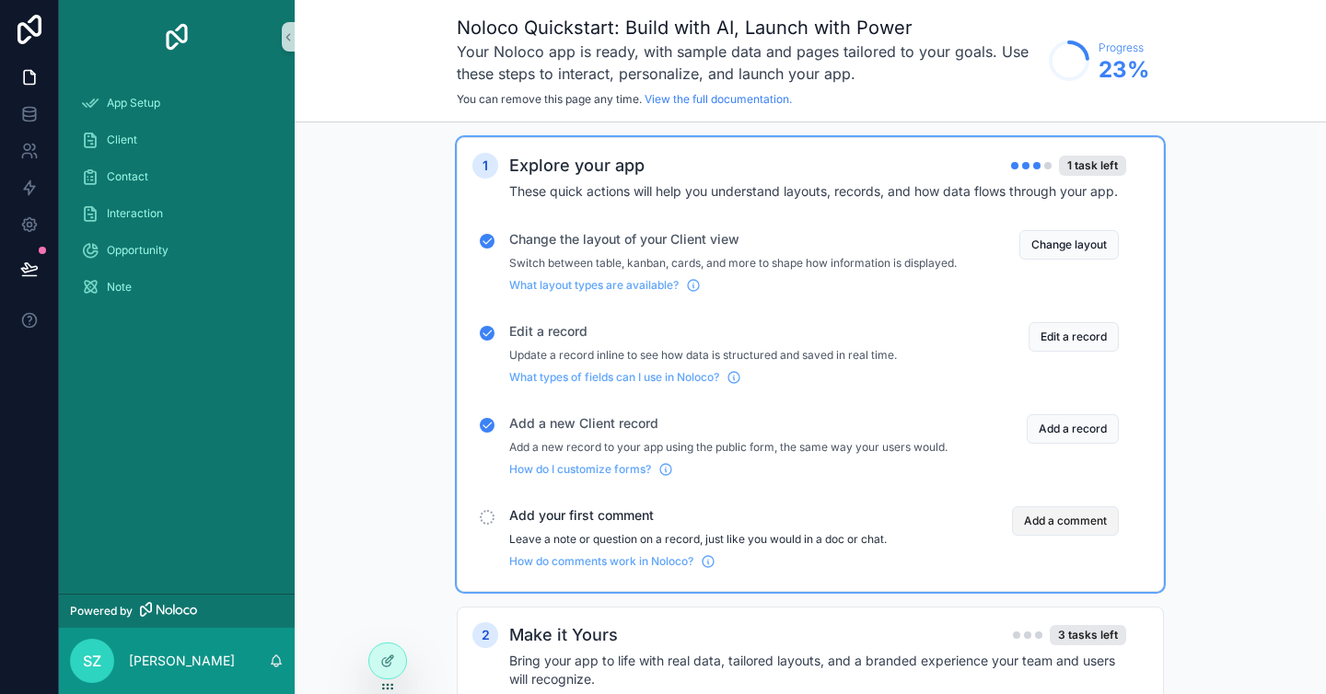
click at [1072, 536] on button "Add a comment" at bounding box center [1065, 520] width 107 height 29
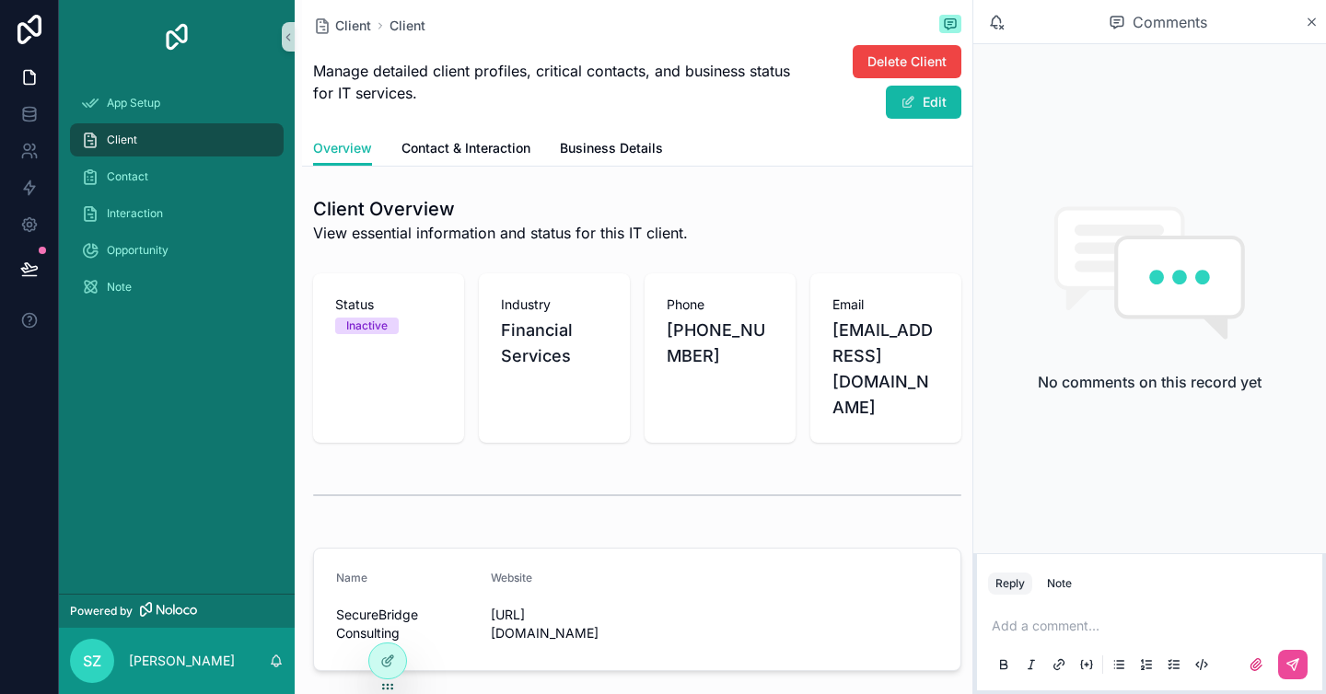
click at [1074, 379] on h2 "No comments on this record yet" at bounding box center [1150, 382] width 224 height 22
click at [1308, 21] on icon "scrollable content" at bounding box center [1312, 22] width 14 height 15
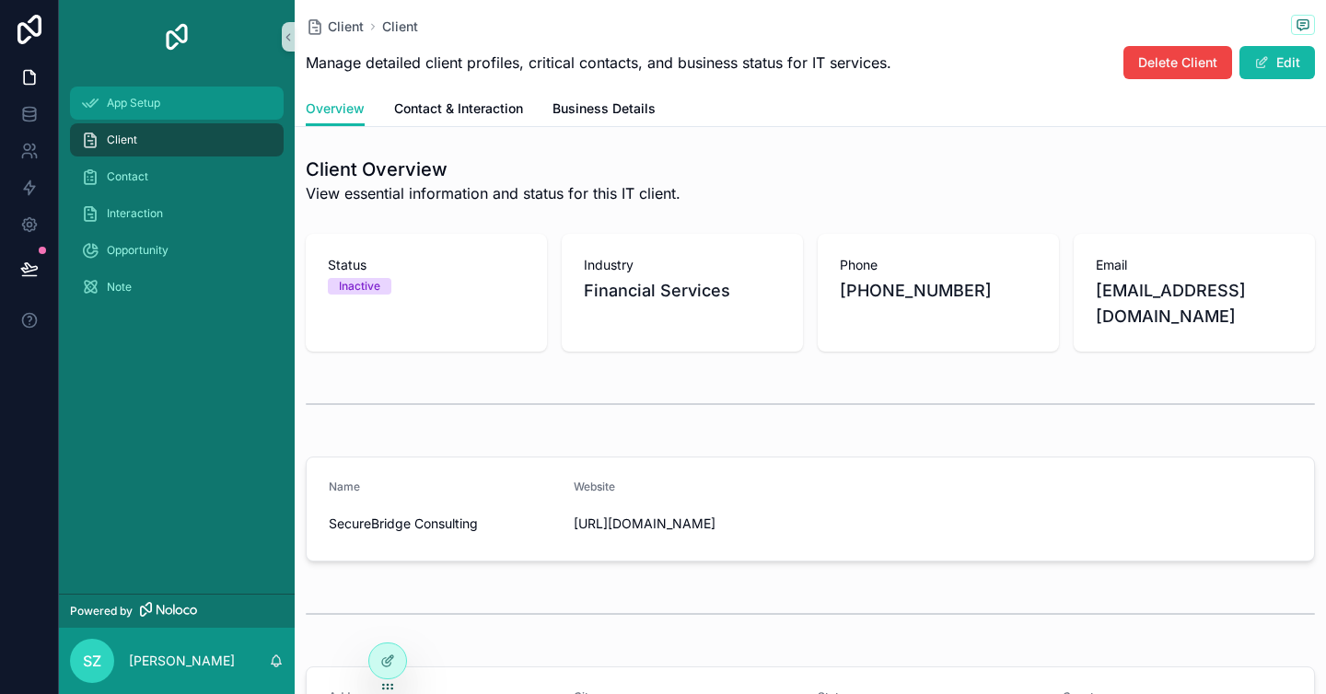
click at [112, 110] on div "App Setup" at bounding box center [177, 102] width 192 height 29
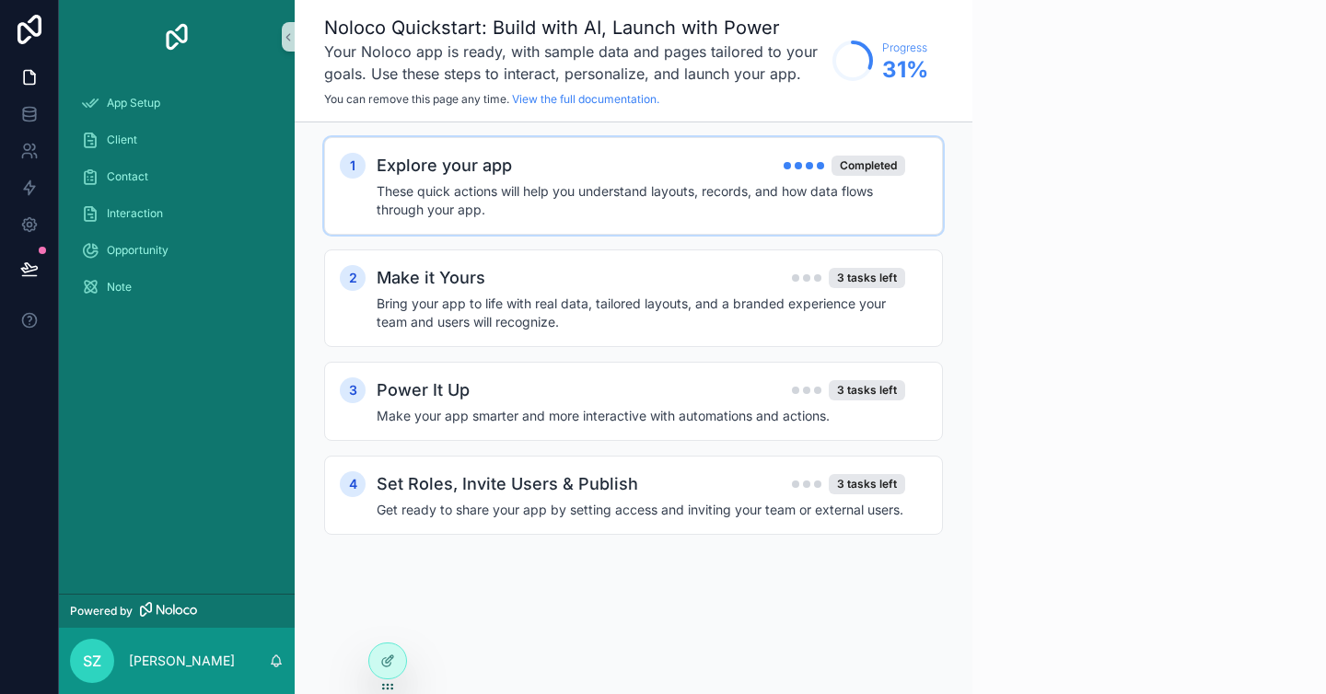
click at [667, 178] on div "Explore your app Completed" at bounding box center [641, 166] width 528 height 26
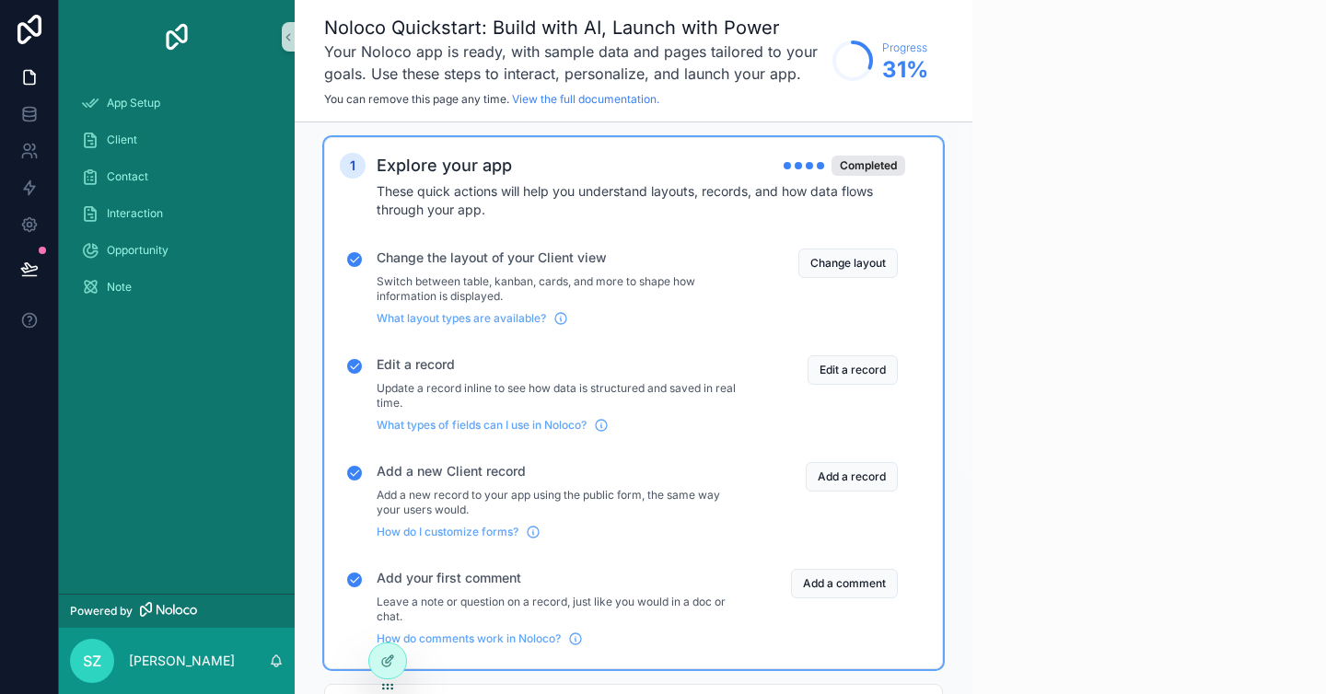
click at [667, 178] on div "Explore your app Completed" at bounding box center [641, 166] width 528 height 26
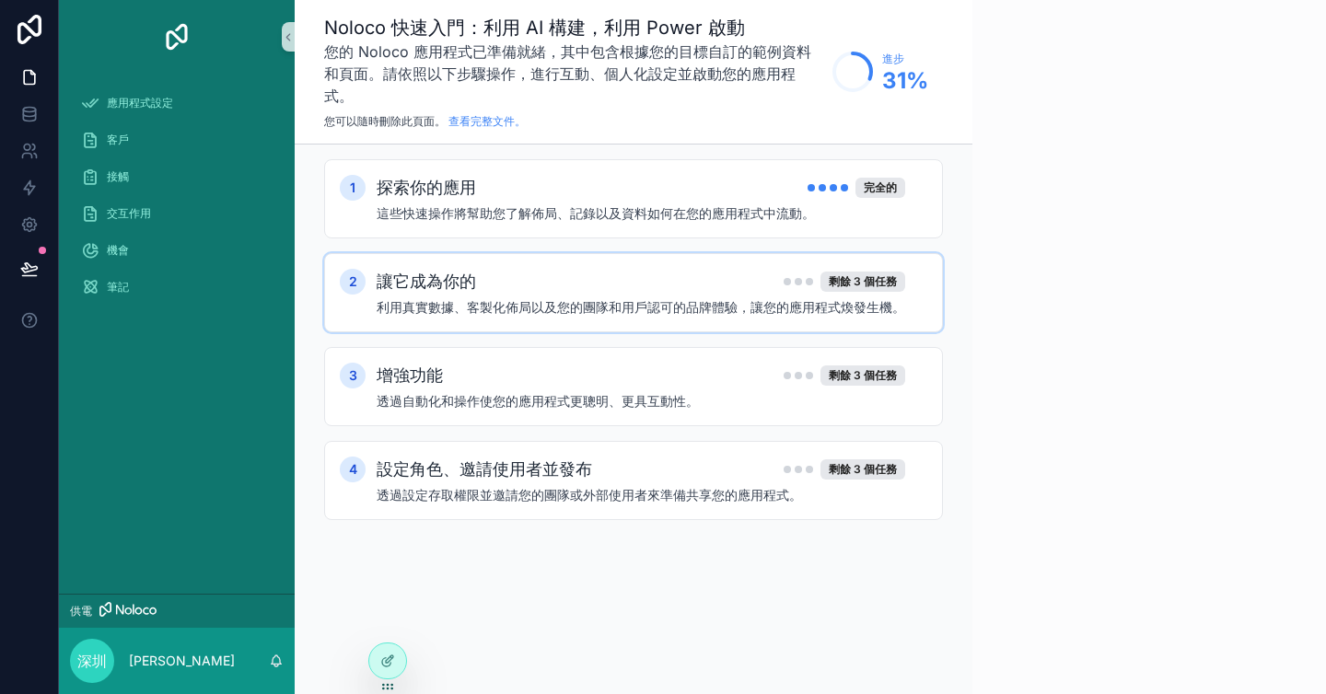
click at [691, 299] on font "利用真實數據、客製化佈局以及您的團隊和用戶認可的品牌體驗，讓您的應用程式煥發生機。" at bounding box center [641, 307] width 528 height 16
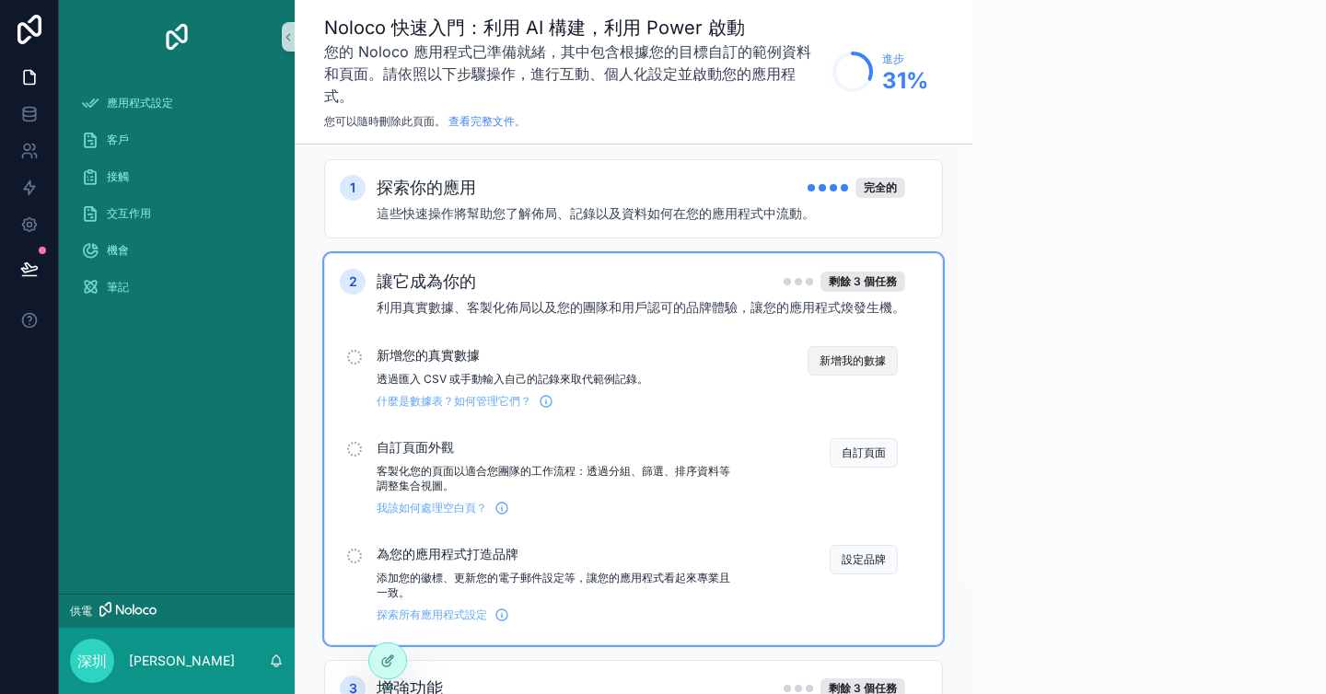
click at [854, 354] on font "新增我的數據" at bounding box center [852, 361] width 66 height 14
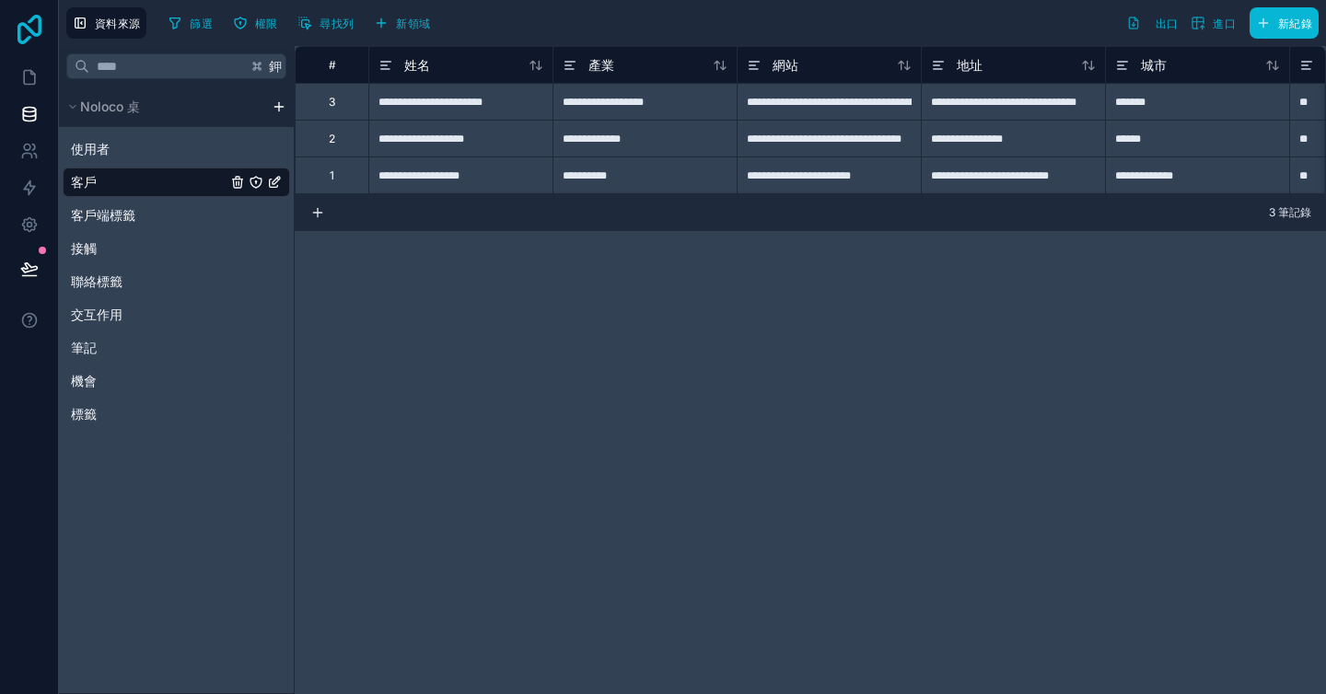
click at [29, 33] on icon at bounding box center [29, 29] width 37 height 29
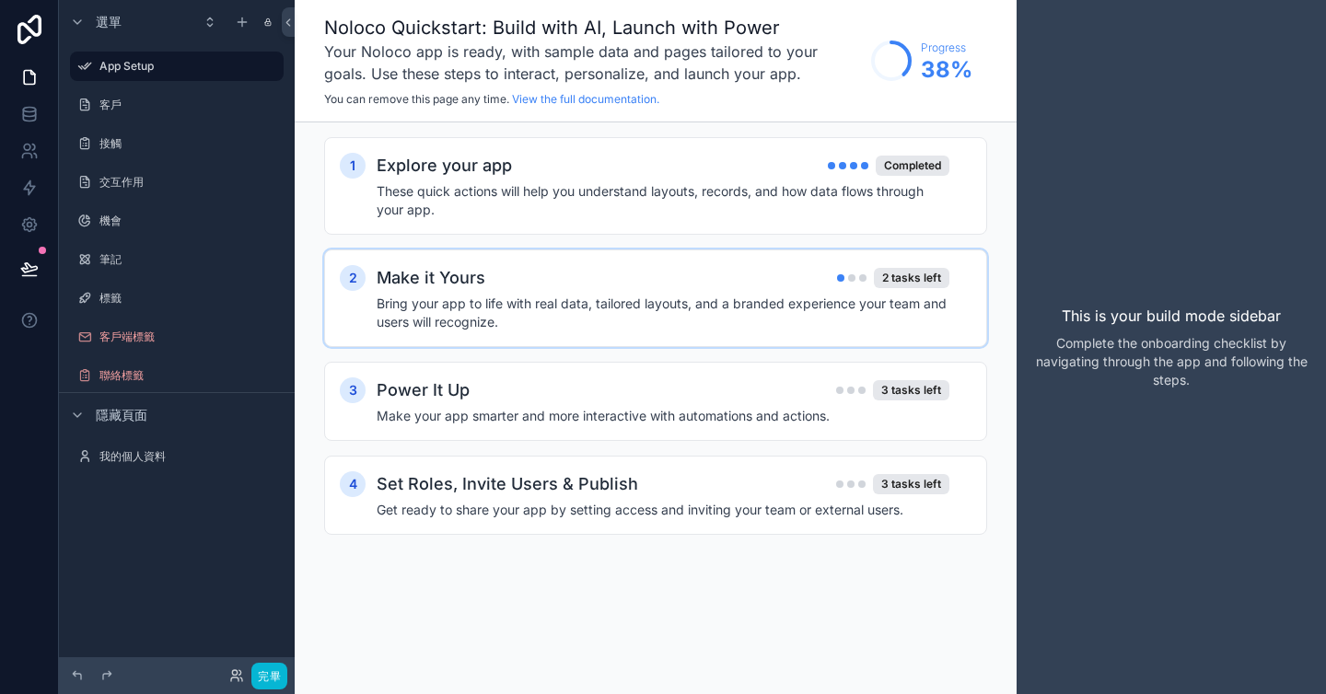
click at [630, 286] on div "Make it Yours 2 tasks left" at bounding box center [663, 278] width 573 height 26
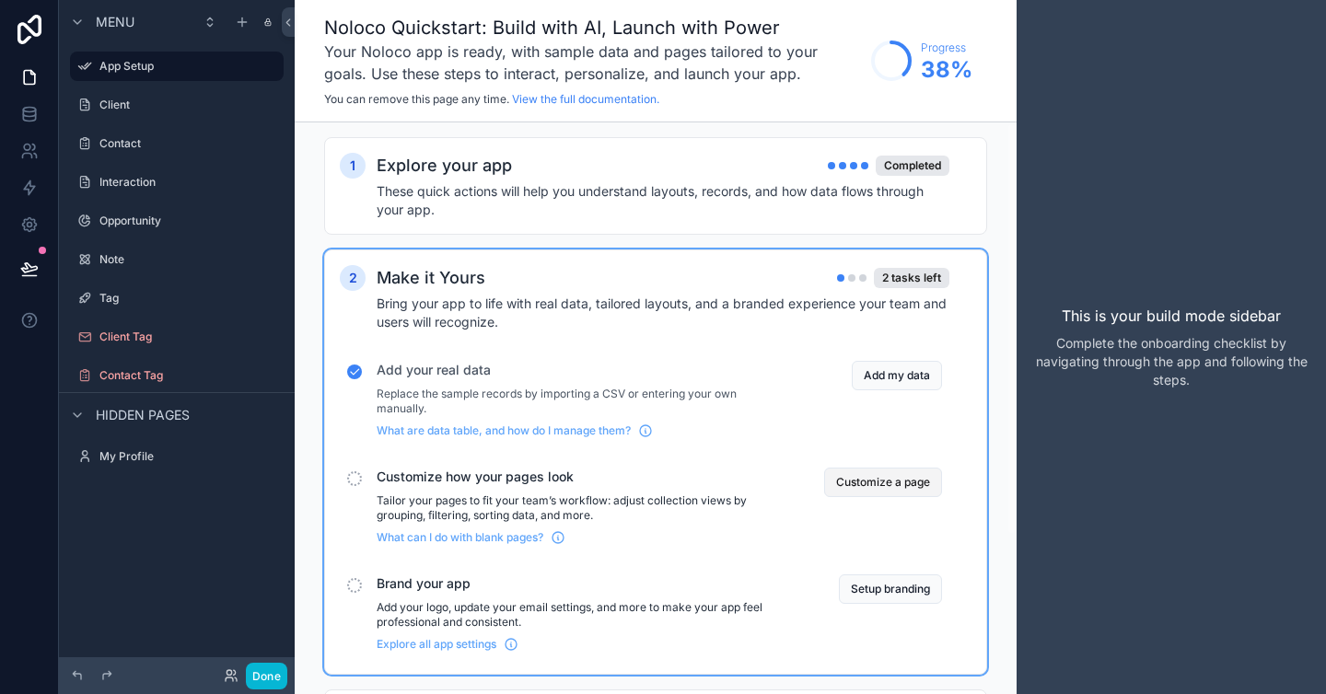
click at [878, 474] on button "Customize a page" at bounding box center [883, 482] width 118 height 29
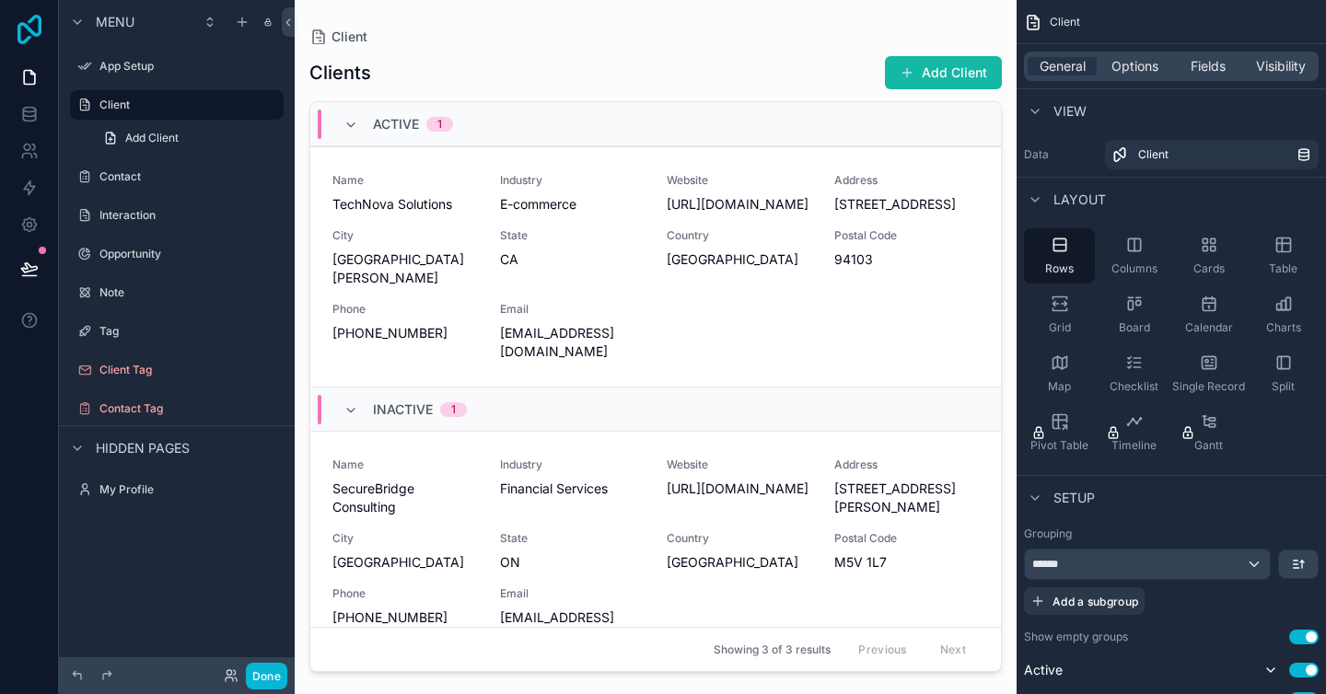
click at [35, 32] on icon at bounding box center [29, 29] width 37 height 29
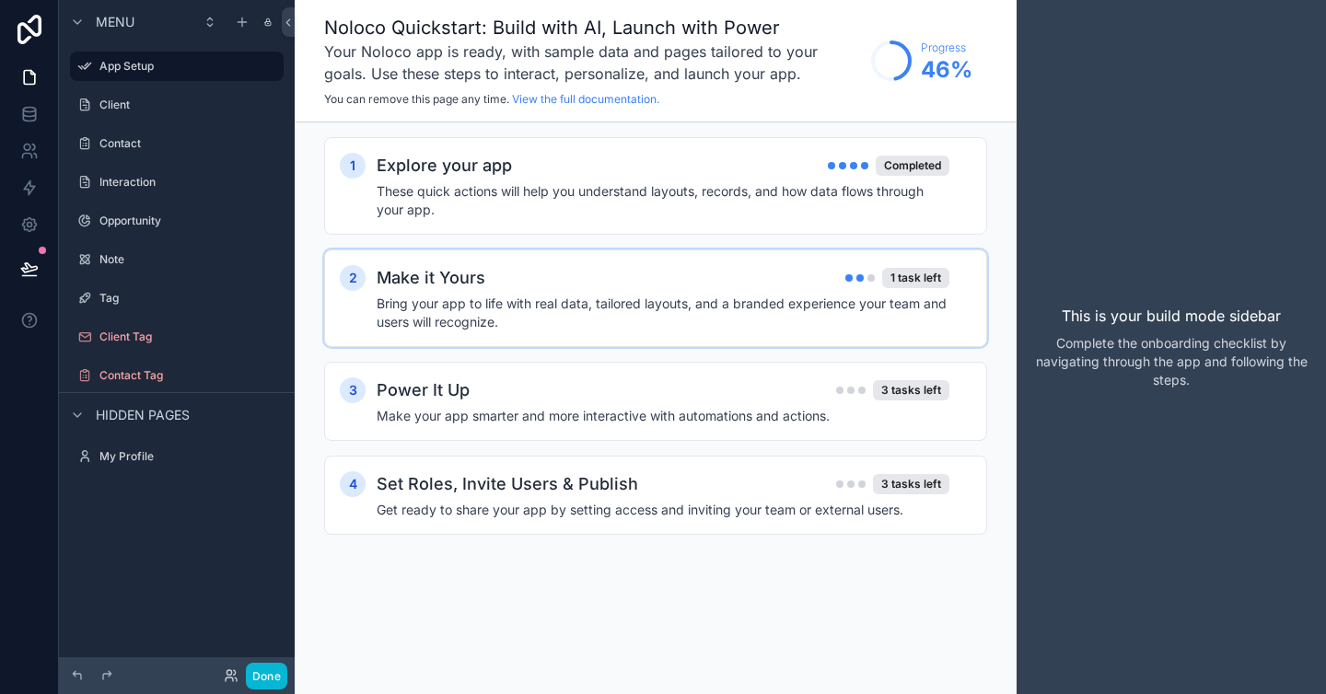
click at [714, 289] on div "Make it Yours 1 task left" at bounding box center [663, 278] width 573 height 26
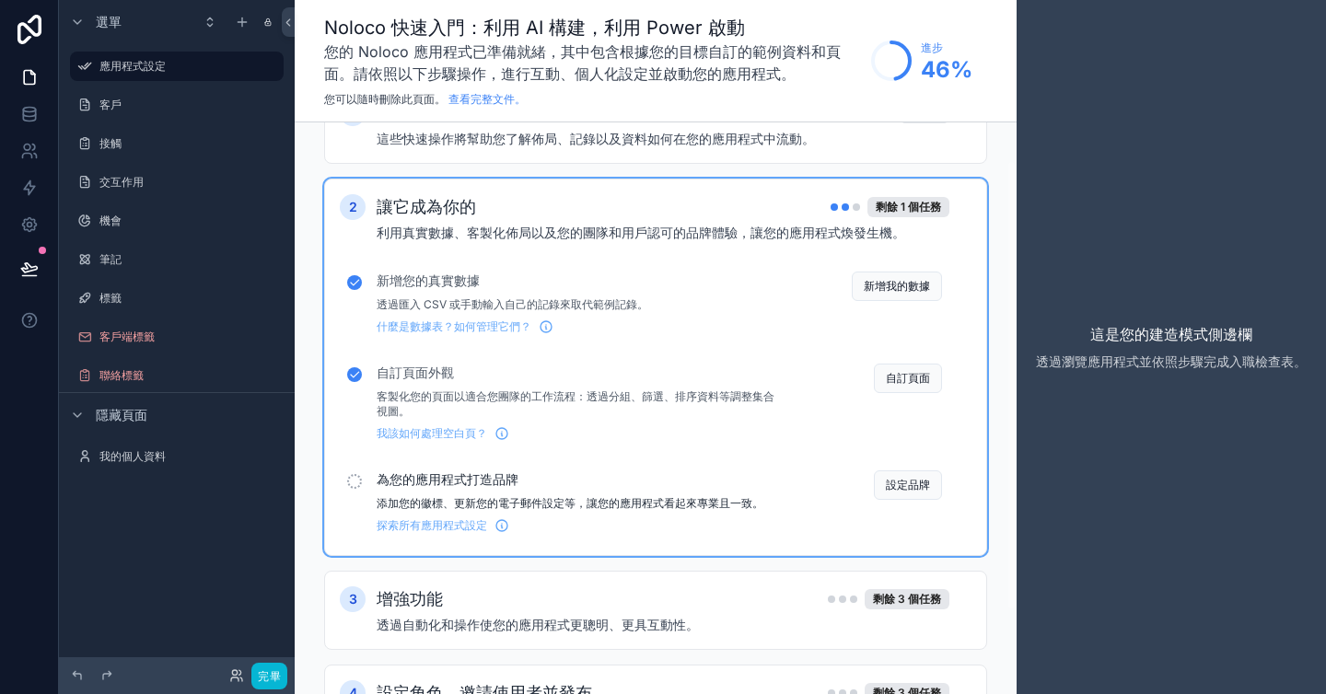
scroll to position [64, 0]
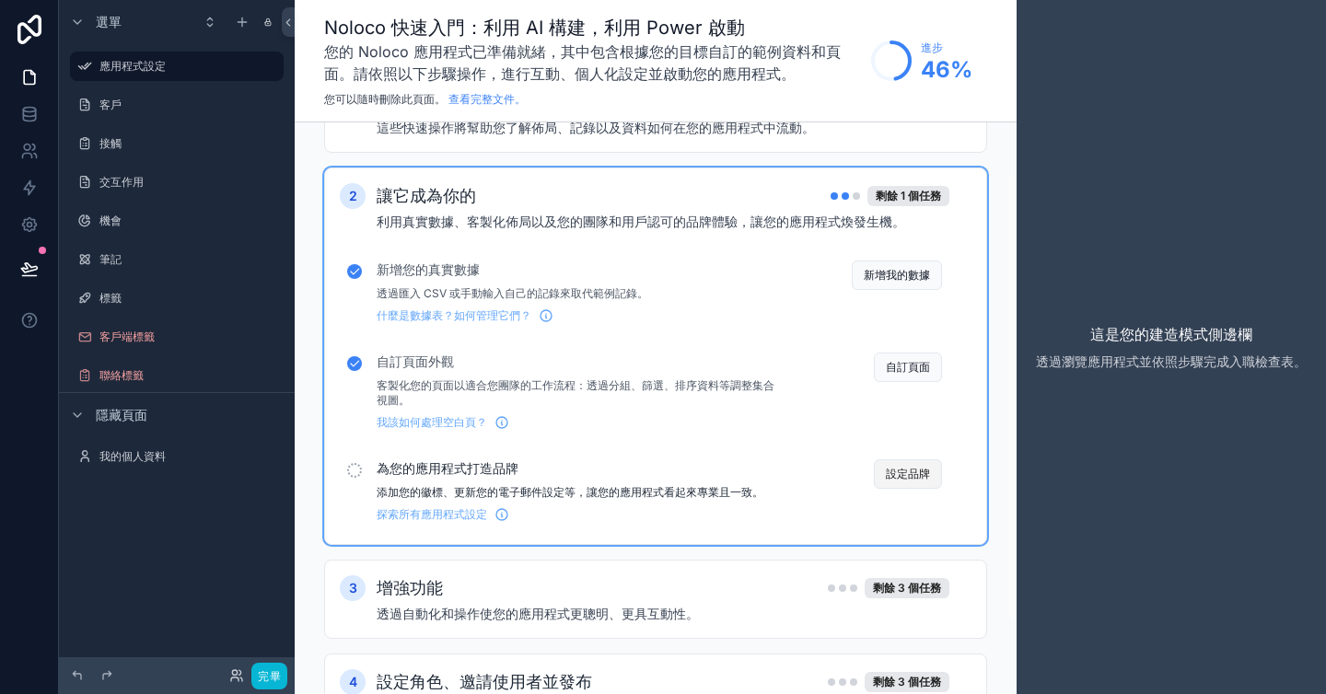
click at [914, 471] on font "設定品牌" at bounding box center [908, 474] width 44 height 14
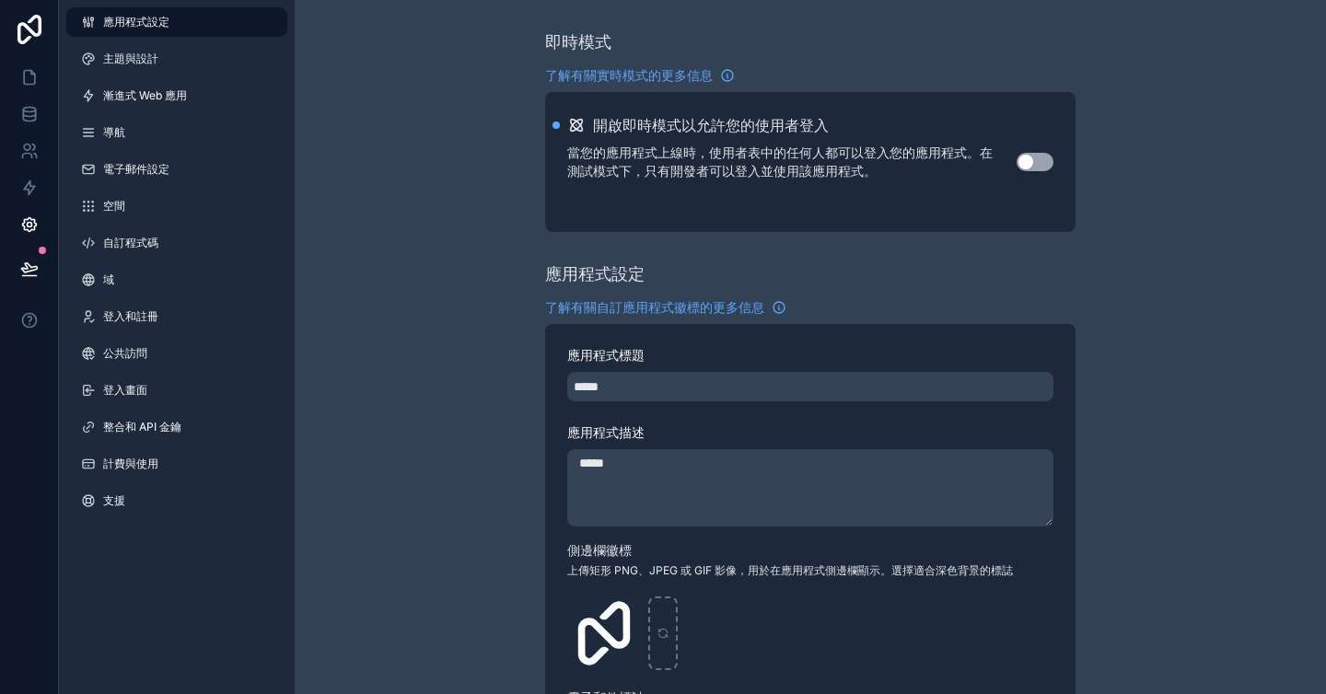
click at [545, 343] on div "應用程式標題 ***** 應用程式描述 ***** 側邊欄徽標 上傳矩形 PNG、JPEG 或 GIF 影像，用於在應用程式側邊欄顯示。選擇適合深色背景的標誌…" at bounding box center [810, 657] width 530 height 667
click at [160, 18] on font "應用程式設定" at bounding box center [136, 22] width 66 height 14
click at [145, 53] on font "主題與設計" at bounding box center [130, 59] width 55 height 14
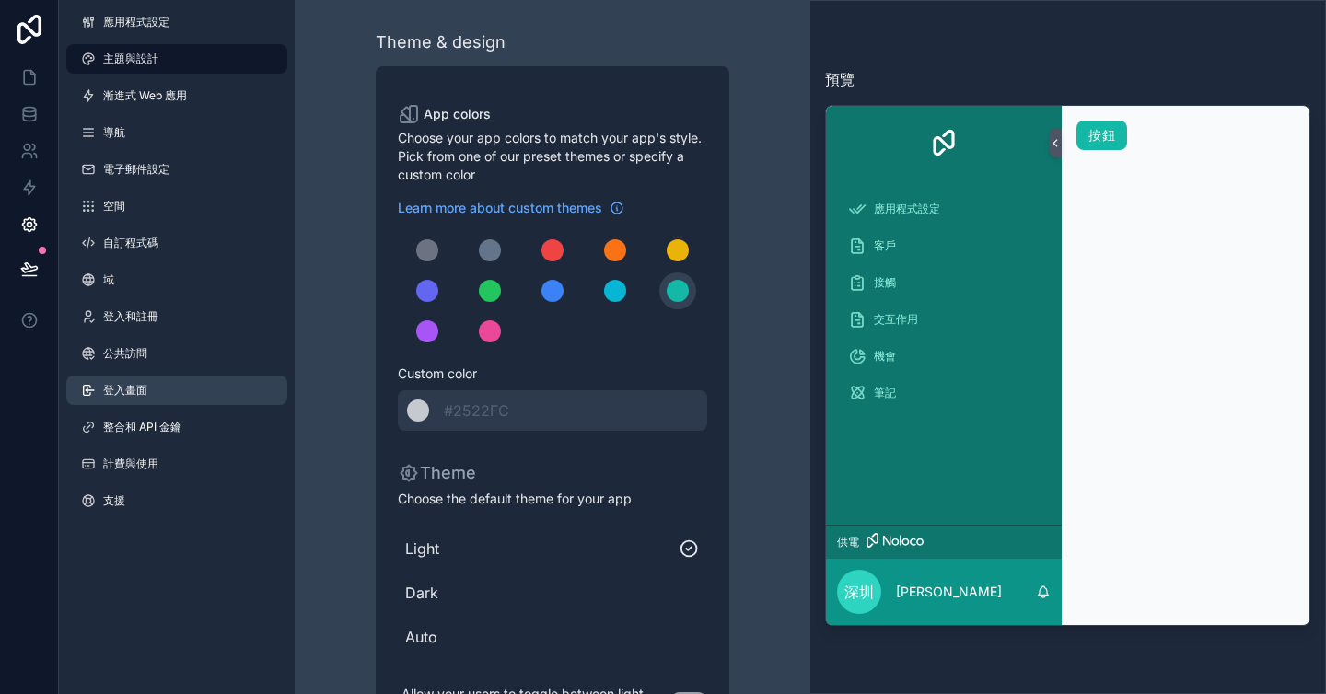
click at [145, 391] on font "登入畫面" at bounding box center [125, 390] width 44 height 14
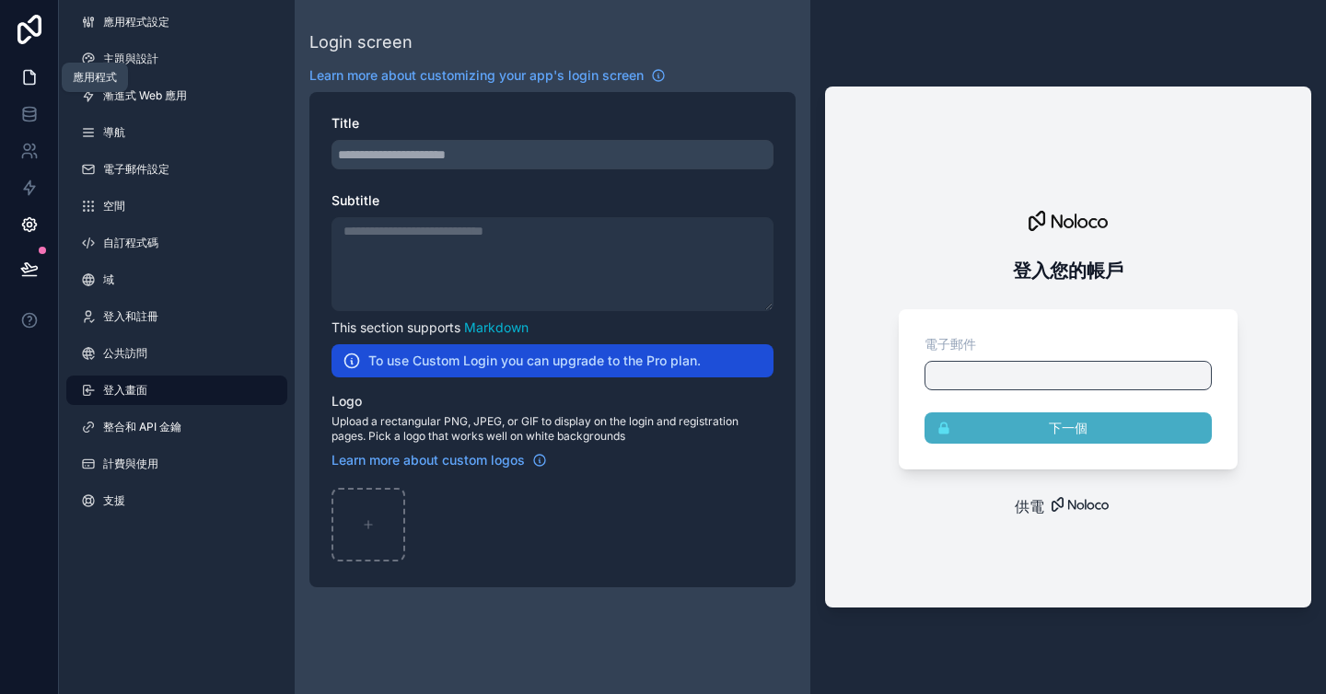
click at [27, 80] on icon at bounding box center [29, 77] width 18 height 18
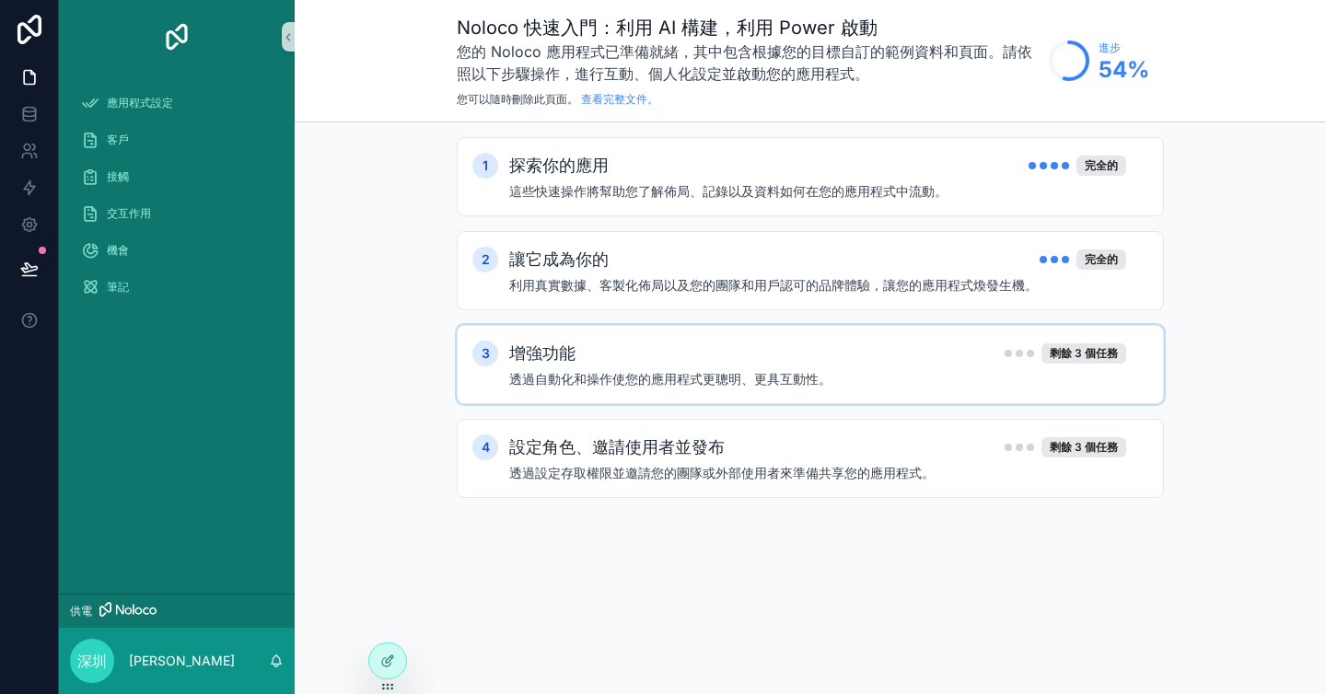
click at [739, 352] on div "增強功能 剩餘 3 個任務" at bounding box center [817, 354] width 617 height 26
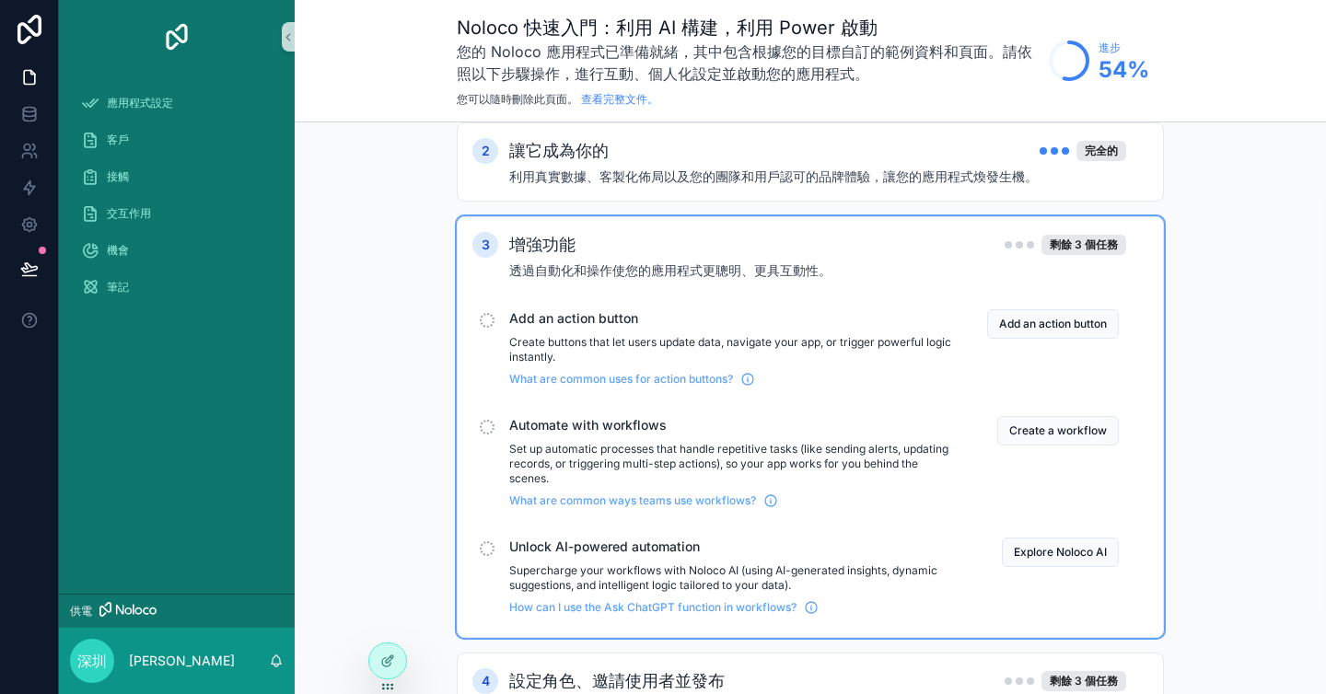
scroll to position [113, 0]
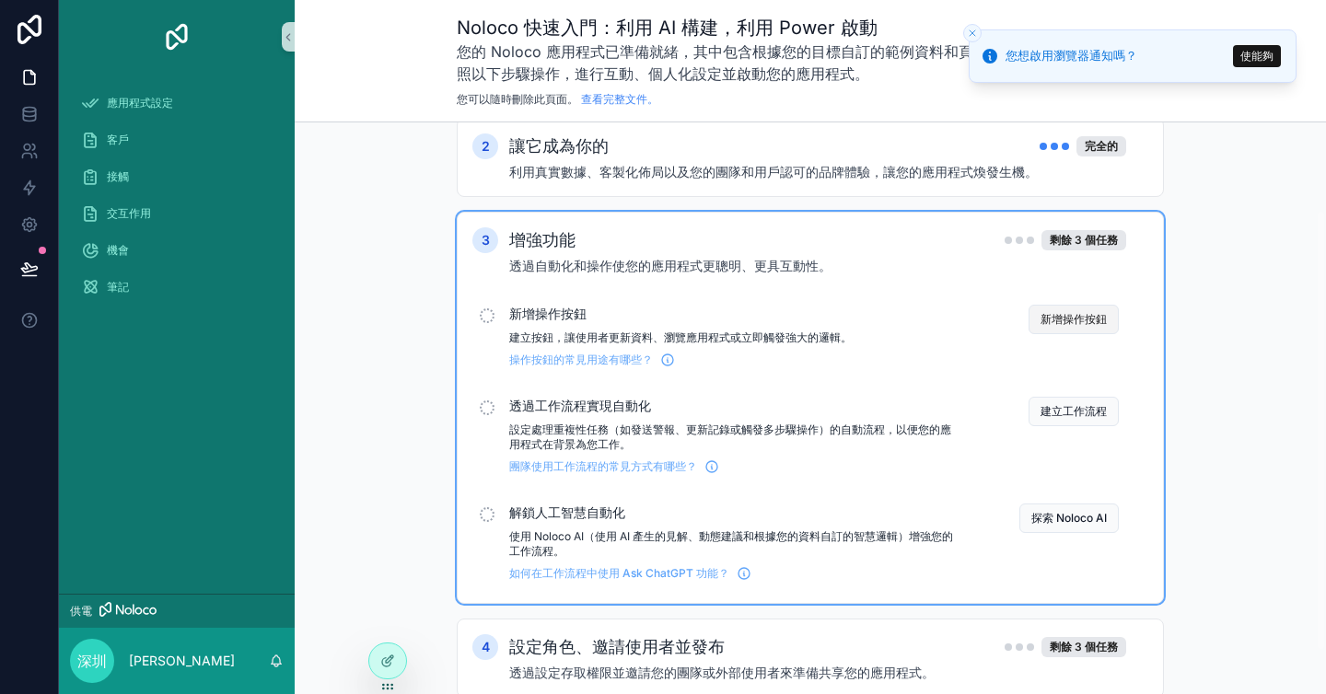
click at [1059, 325] on font "新增操作按鈕" at bounding box center [1073, 319] width 66 height 14
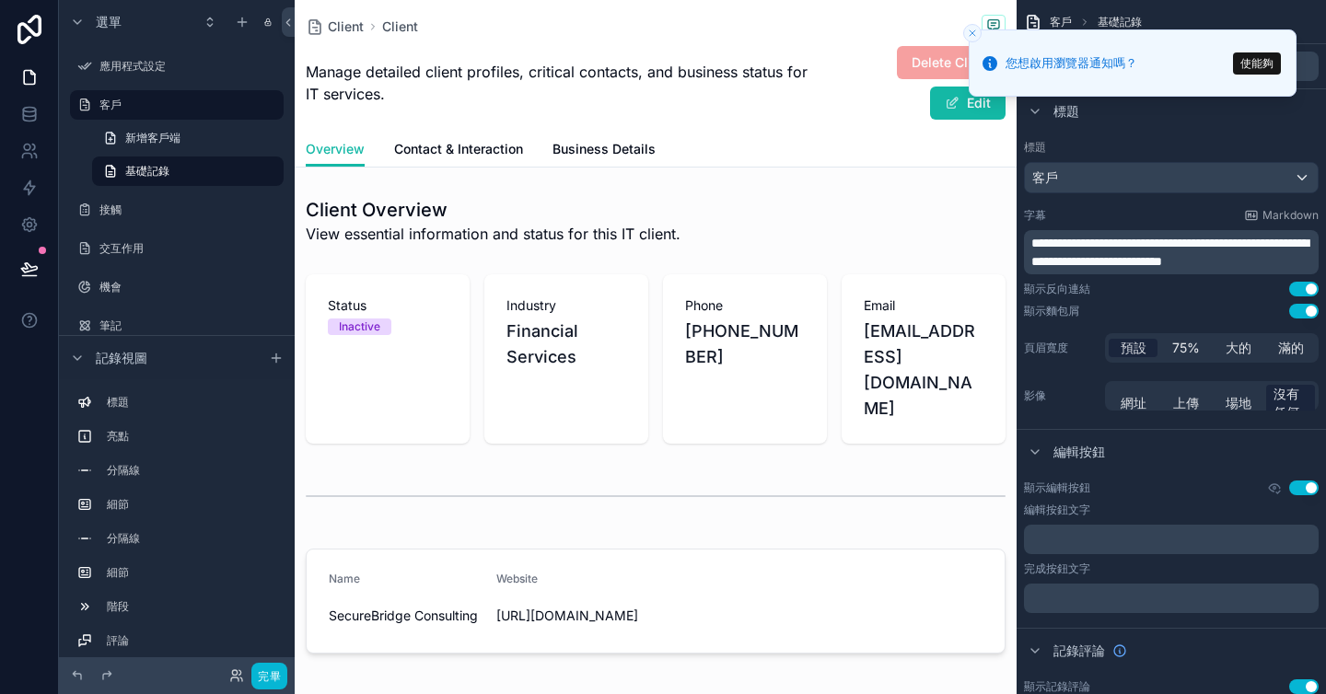
click at [970, 34] on icon "關閉吐司" at bounding box center [972, 33] width 11 height 11
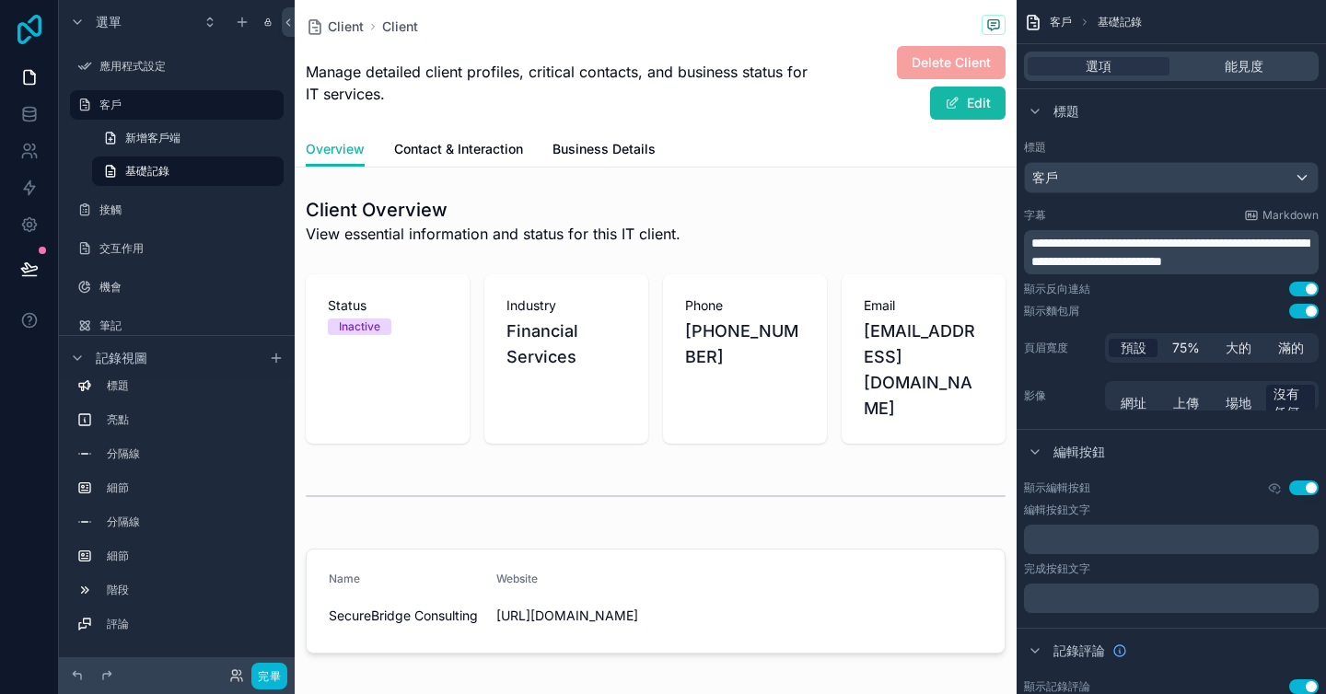
click at [33, 31] on icon at bounding box center [29, 29] width 24 height 29
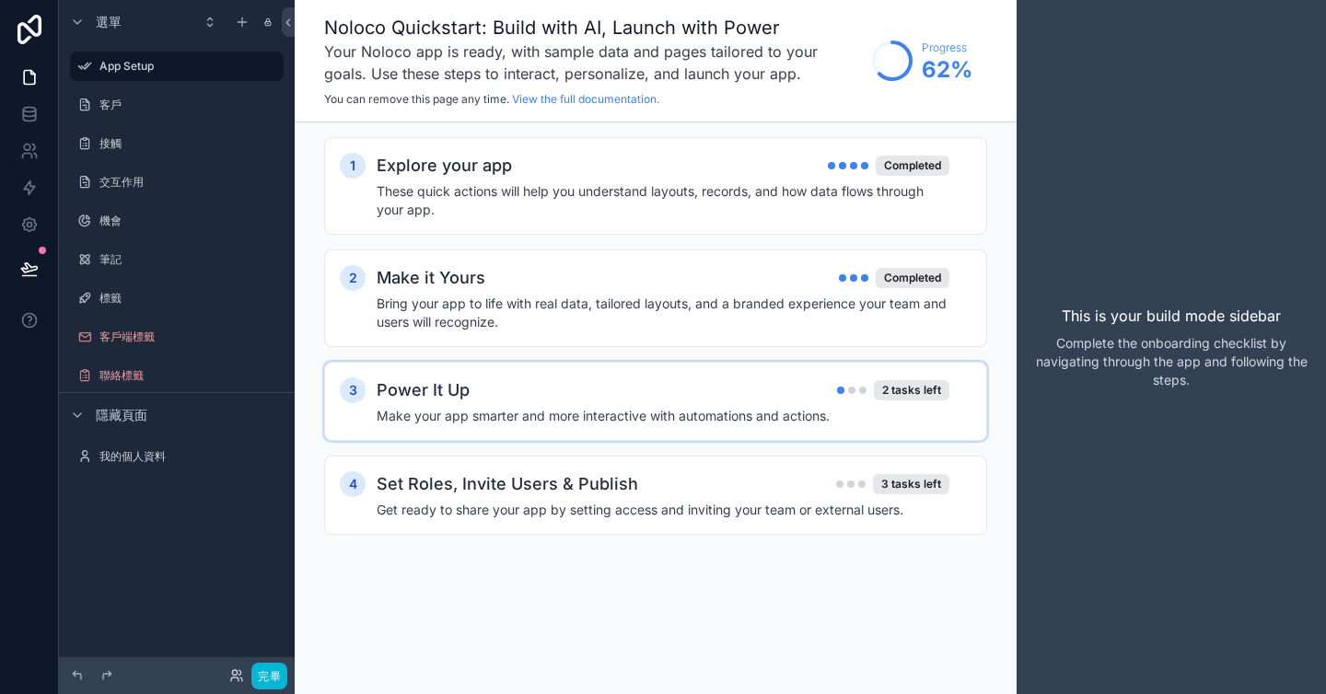
click at [556, 389] on div "Power It Up 2 tasks left" at bounding box center [663, 390] width 573 height 26
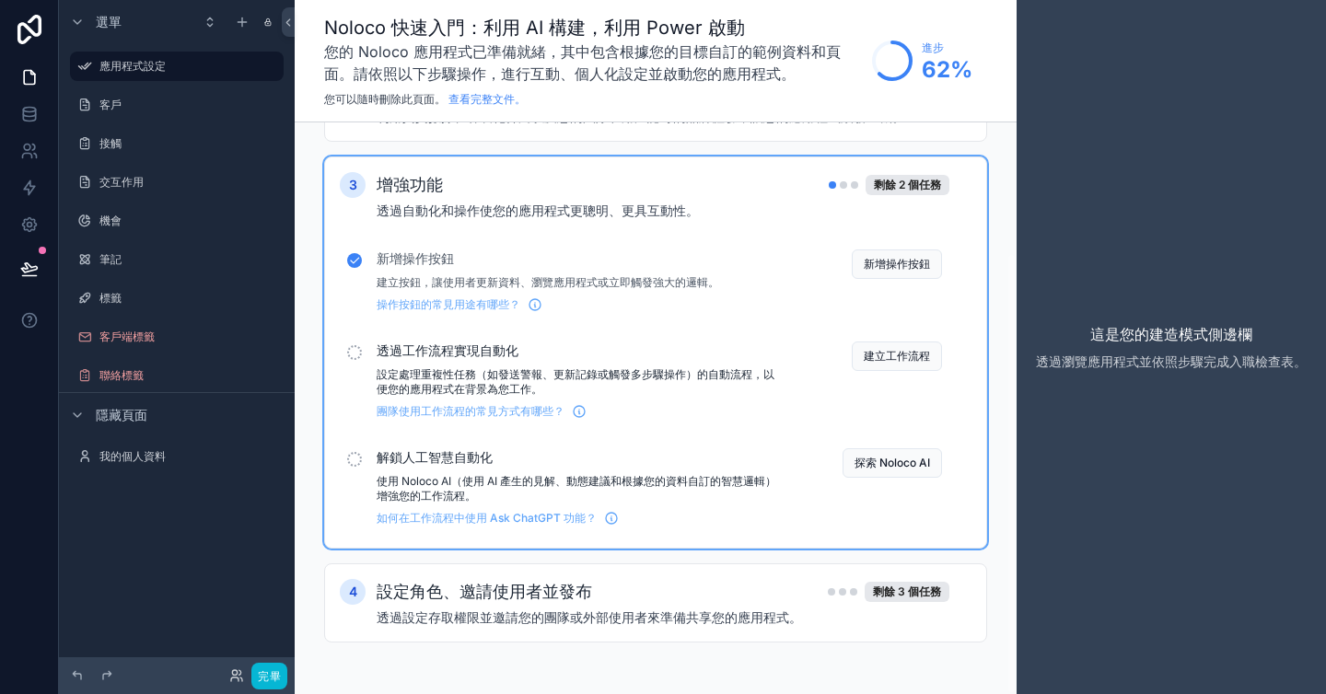
scroll to position [168, 0]
click at [605, 376] on font "設定處理重複性任務（如發送警報、更新記錄或觸發多步驟操作）的自動流程，以便您的應用程式在背景為您工作。" at bounding box center [576, 381] width 398 height 29
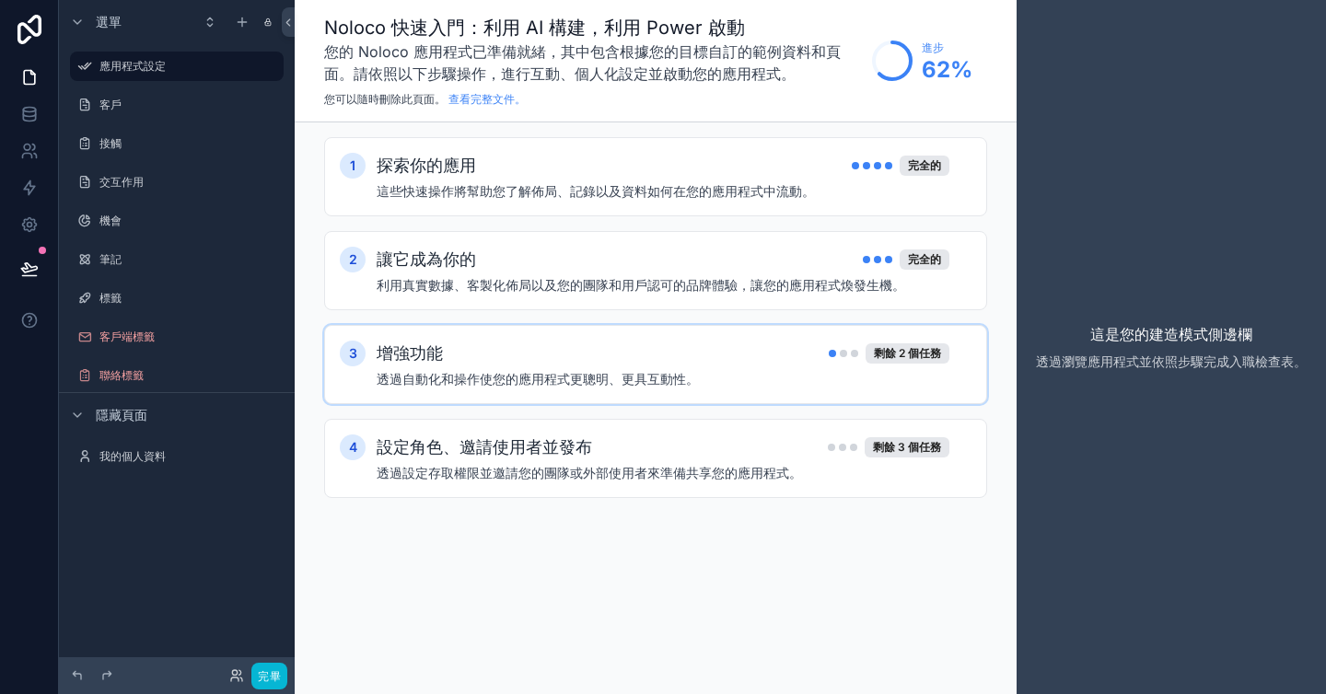
scroll to position [0, 0]
click at [605, 376] on font "透過自動化和操作使您的應用程式更聰明、更具互動性。" at bounding box center [538, 379] width 322 height 16
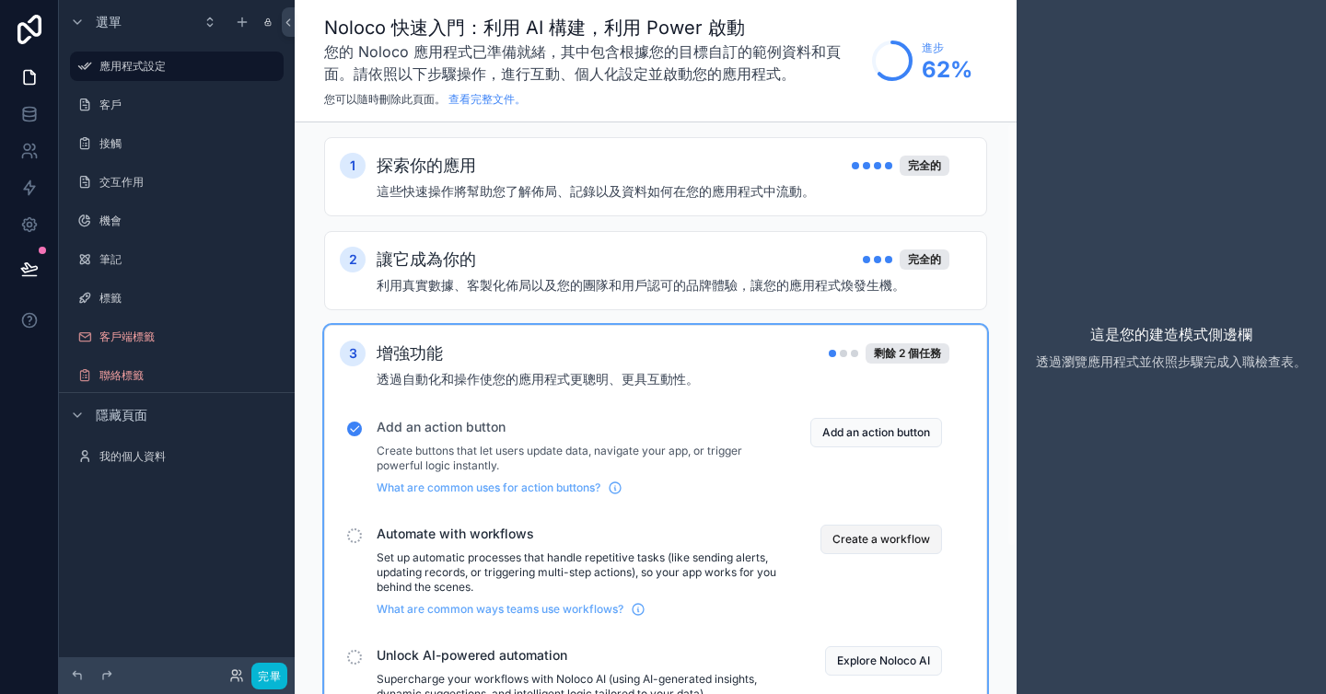
click at [830, 539] on button "Create a workflow" at bounding box center [881, 539] width 122 height 29
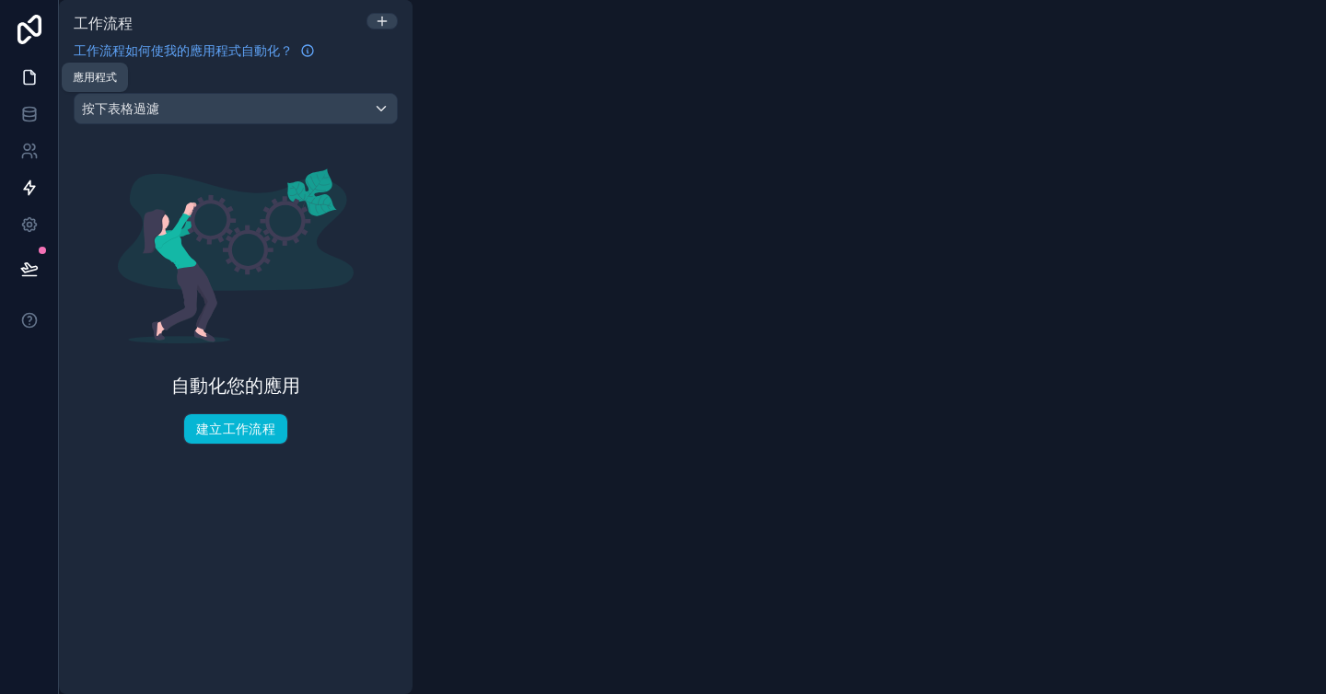
click at [33, 74] on icon at bounding box center [29, 78] width 11 height 14
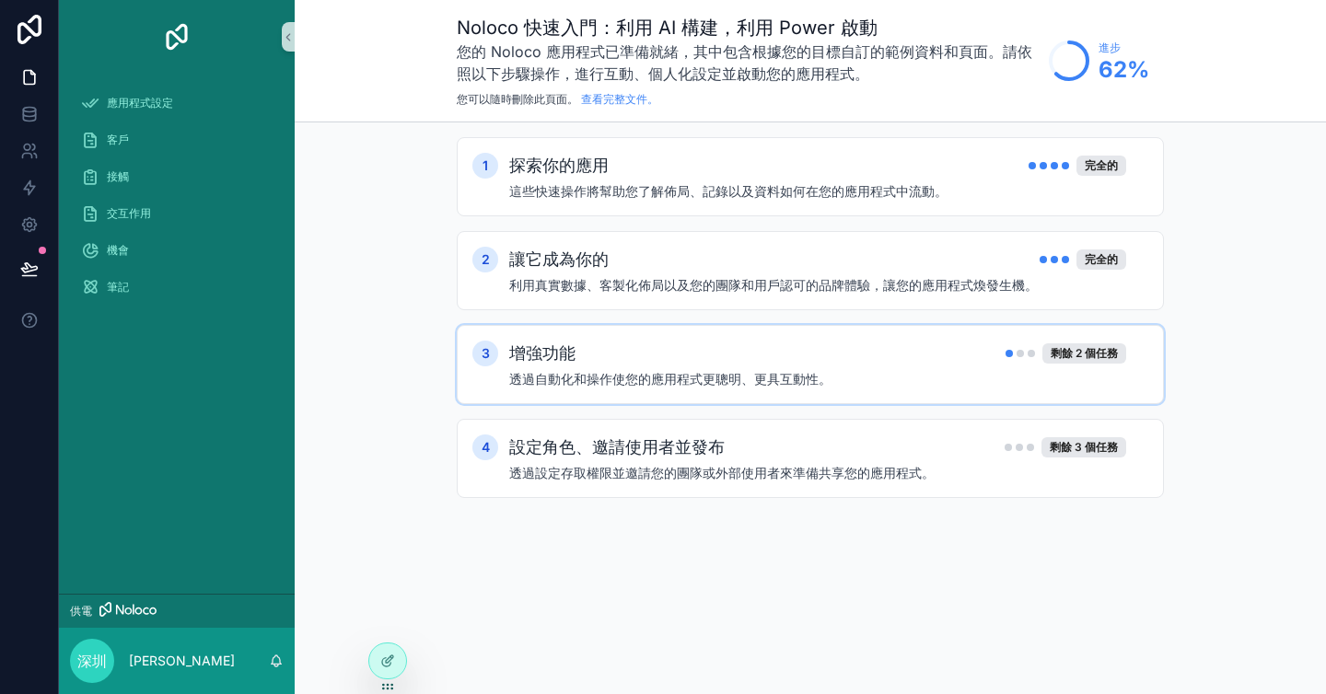
click at [887, 381] on h4 "透過自動化和操作使您的應用程式更聰明、更具互動性。" at bounding box center [817, 379] width 617 height 18
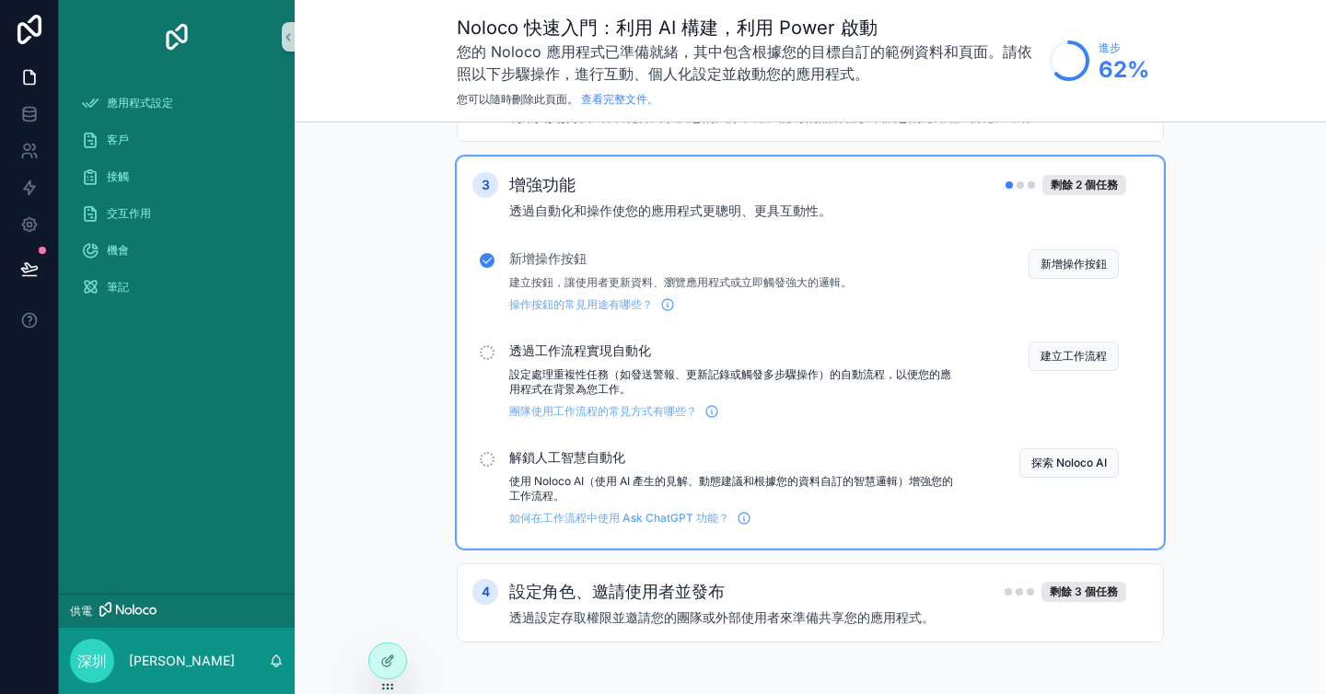
scroll to position [168, 0]
click at [798, 380] on font "設定處理重複性任務（如發送警報、更新記錄或觸發多步驟操作）的自動流程，以便您的應用程式在背景為您工作。" at bounding box center [730, 381] width 442 height 29
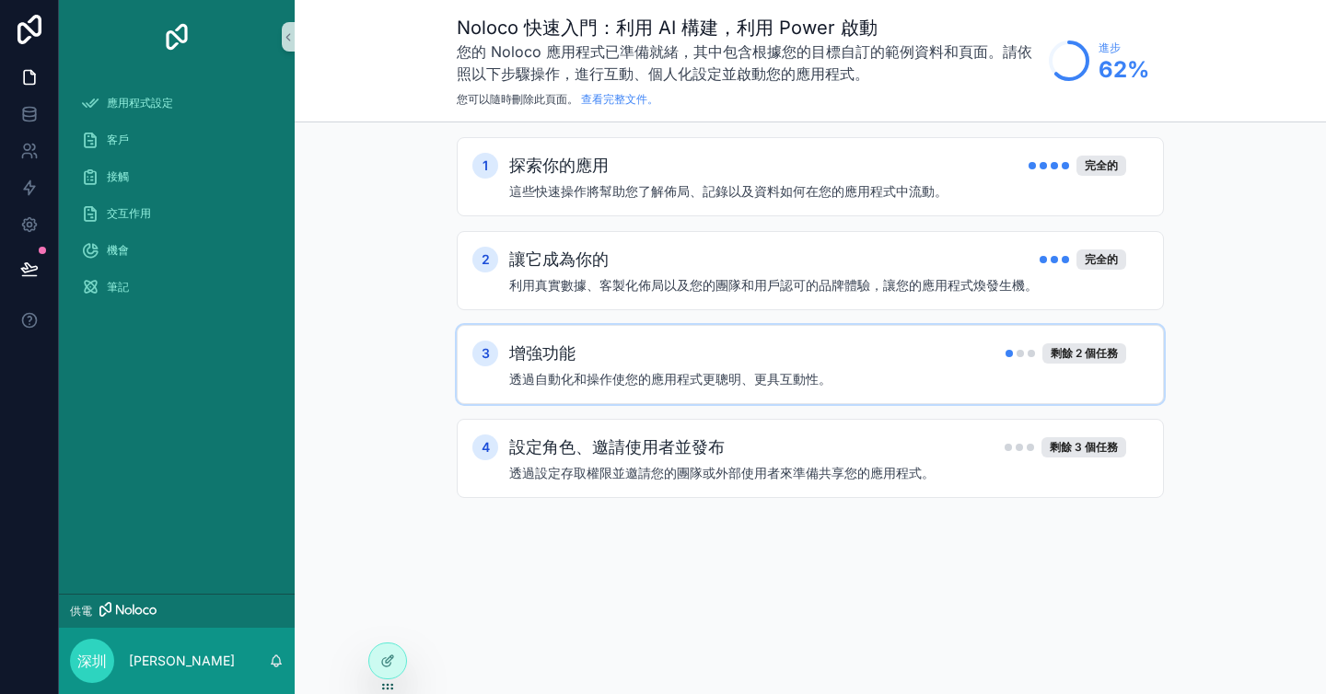
click at [848, 357] on div "增強功能 剩餘 2 個任務" at bounding box center [817, 354] width 617 height 26
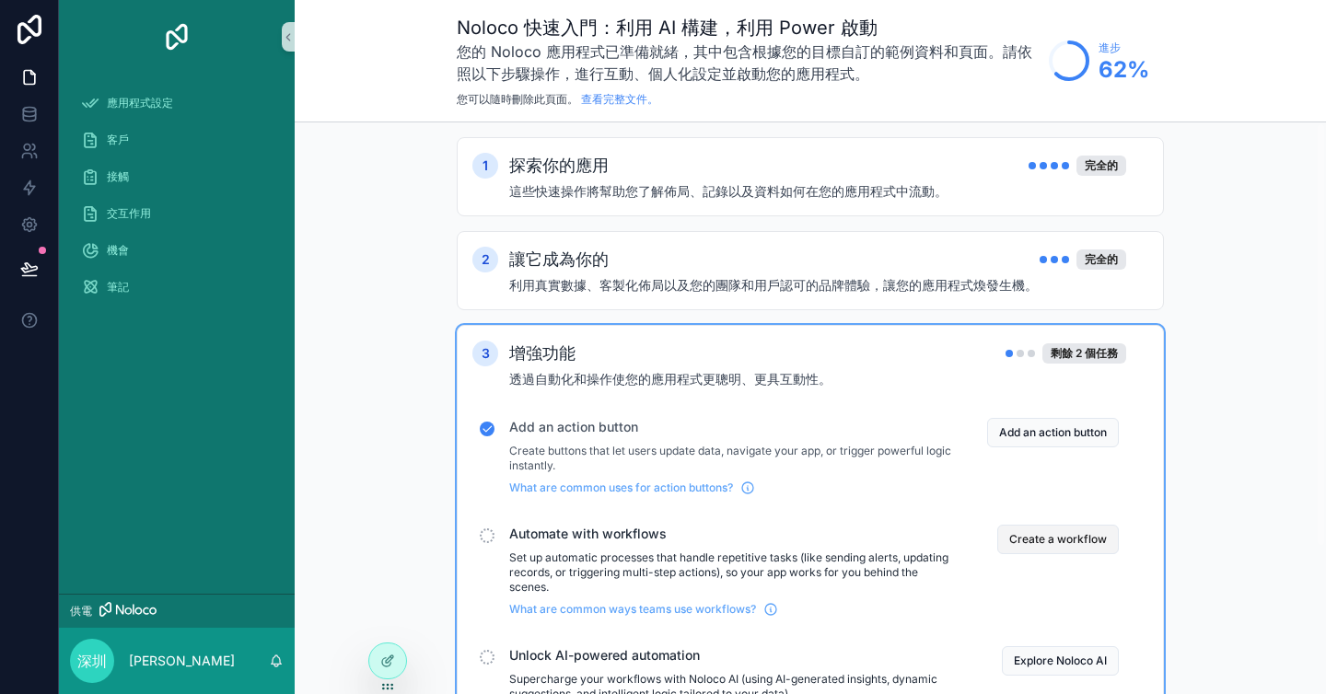
click at [1079, 549] on button "Create a workflow" at bounding box center [1058, 539] width 122 height 29
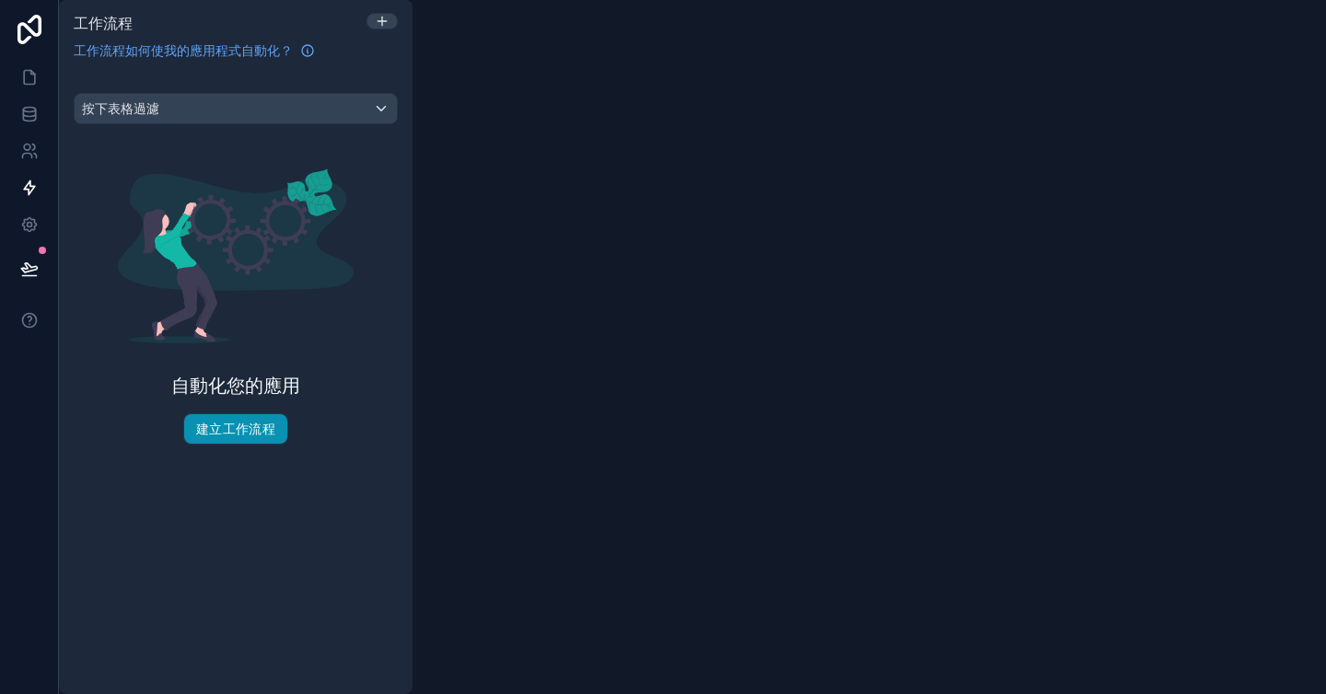
click at [249, 429] on font "建立工作流程" at bounding box center [235, 429] width 79 height 16
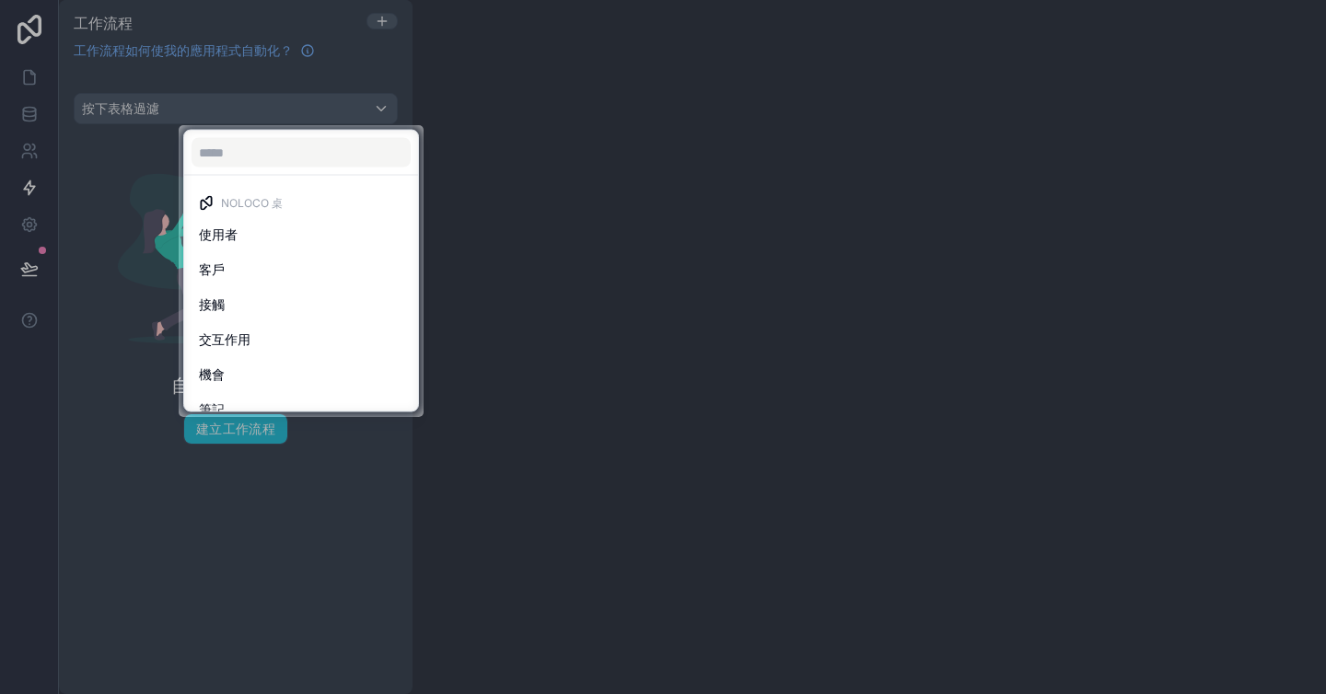
click at [157, 221] on div at bounding box center [89, 271] width 179 height 292
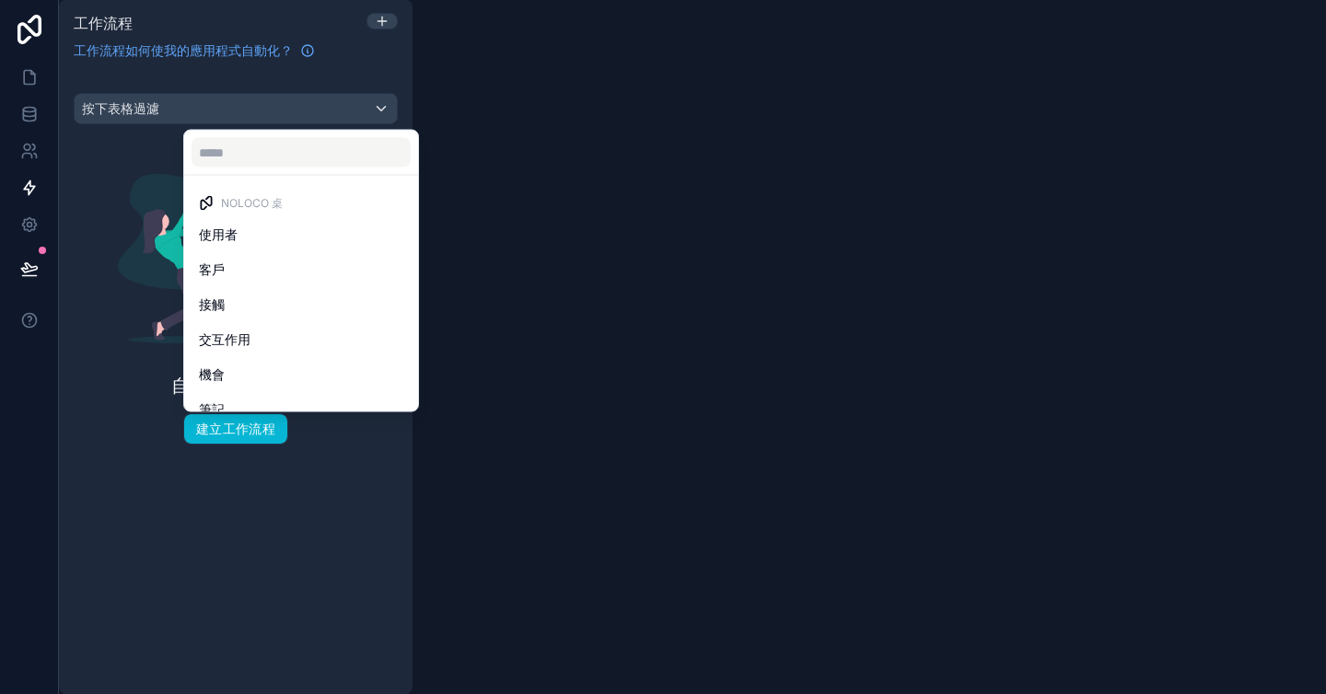
click at [150, 319] on div "可捲動內容" at bounding box center [663, 347] width 1326 height 694
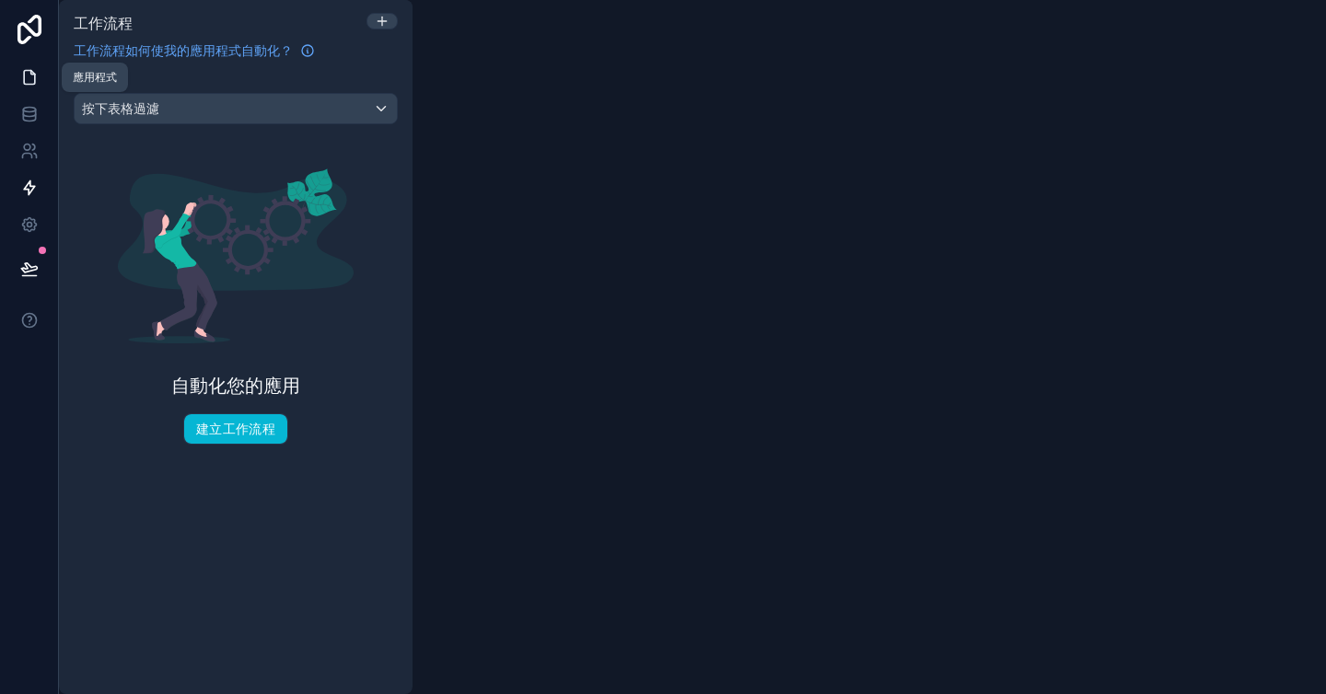
click at [40, 74] on link at bounding box center [29, 77] width 58 height 37
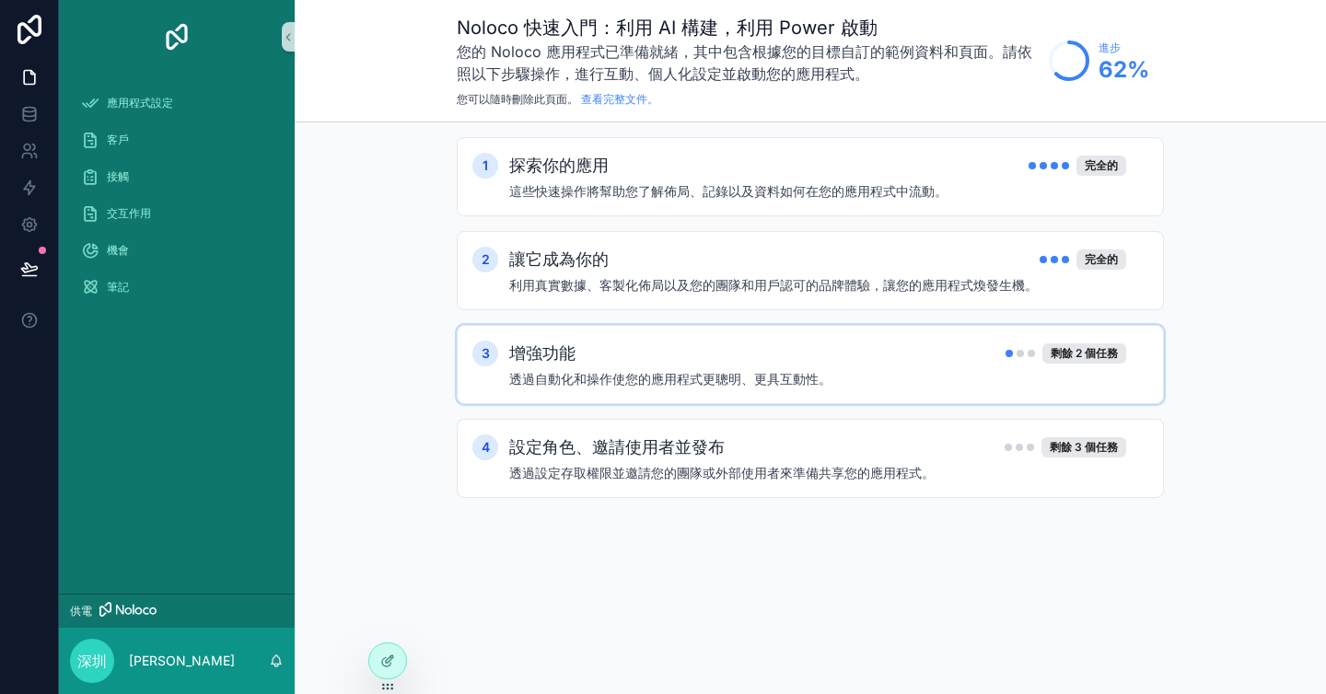
click at [756, 366] on div "增強功能 剩餘 2 個任務" at bounding box center [817, 354] width 617 height 26
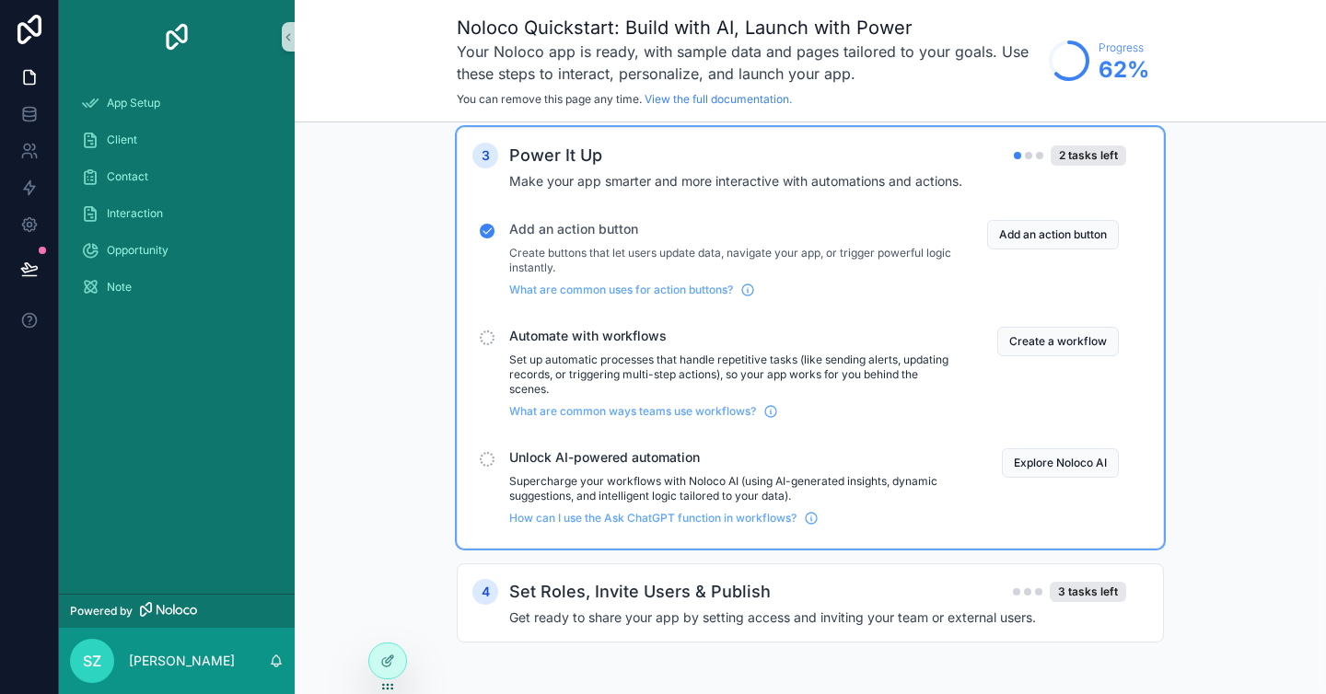
scroll to position [168, 0]
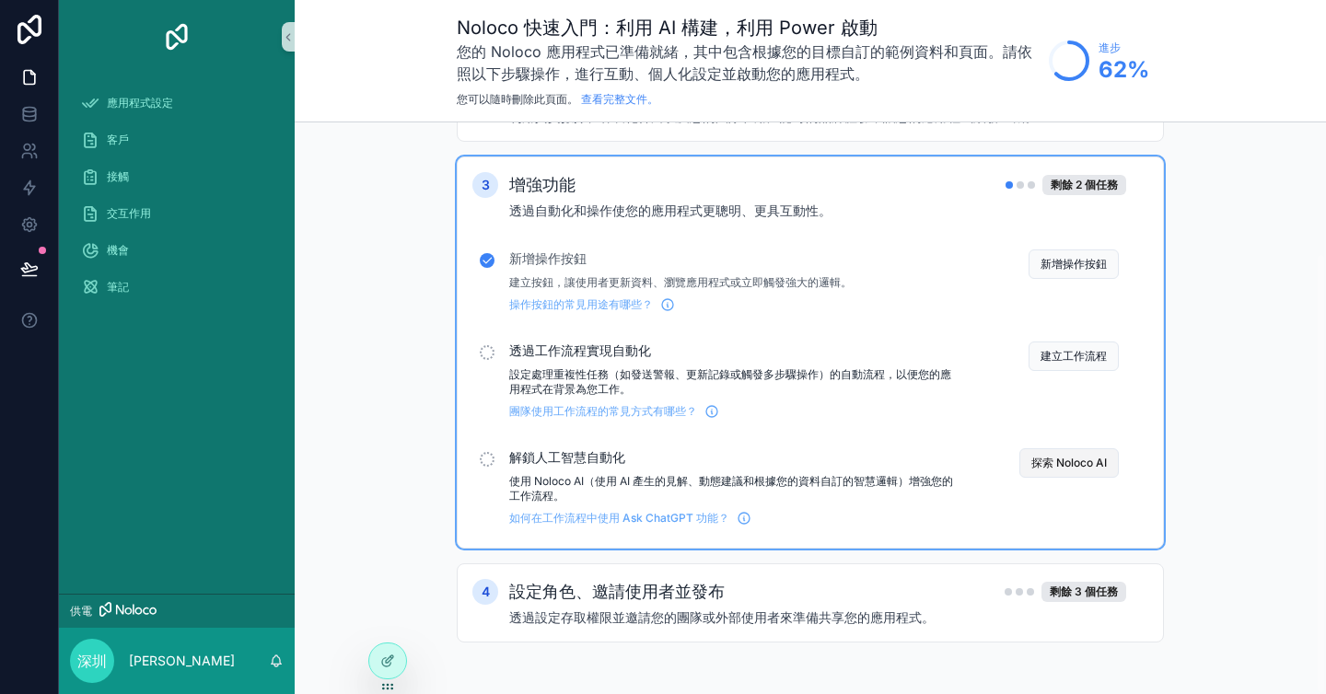
click at [1051, 465] on font "探索 Noloco AI" at bounding box center [1068, 463] width 75 height 14
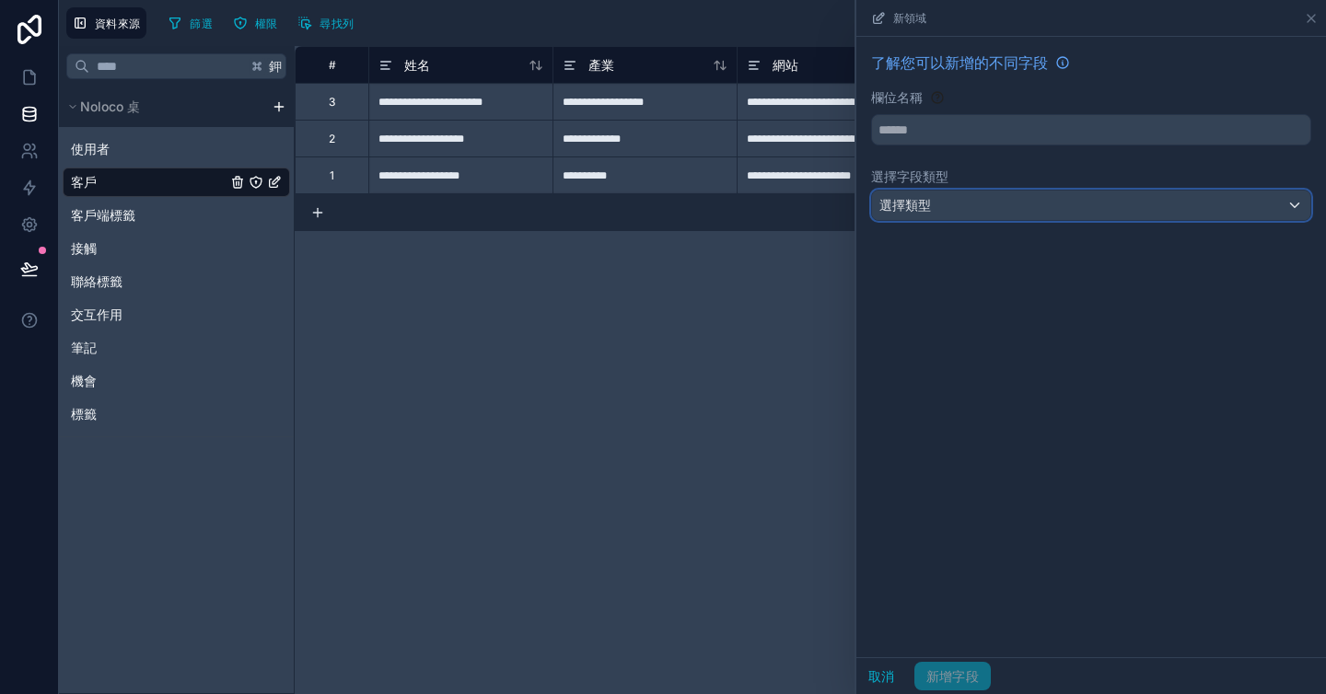
click at [951, 215] on div "選擇類型" at bounding box center [1091, 205] width 438 height 29
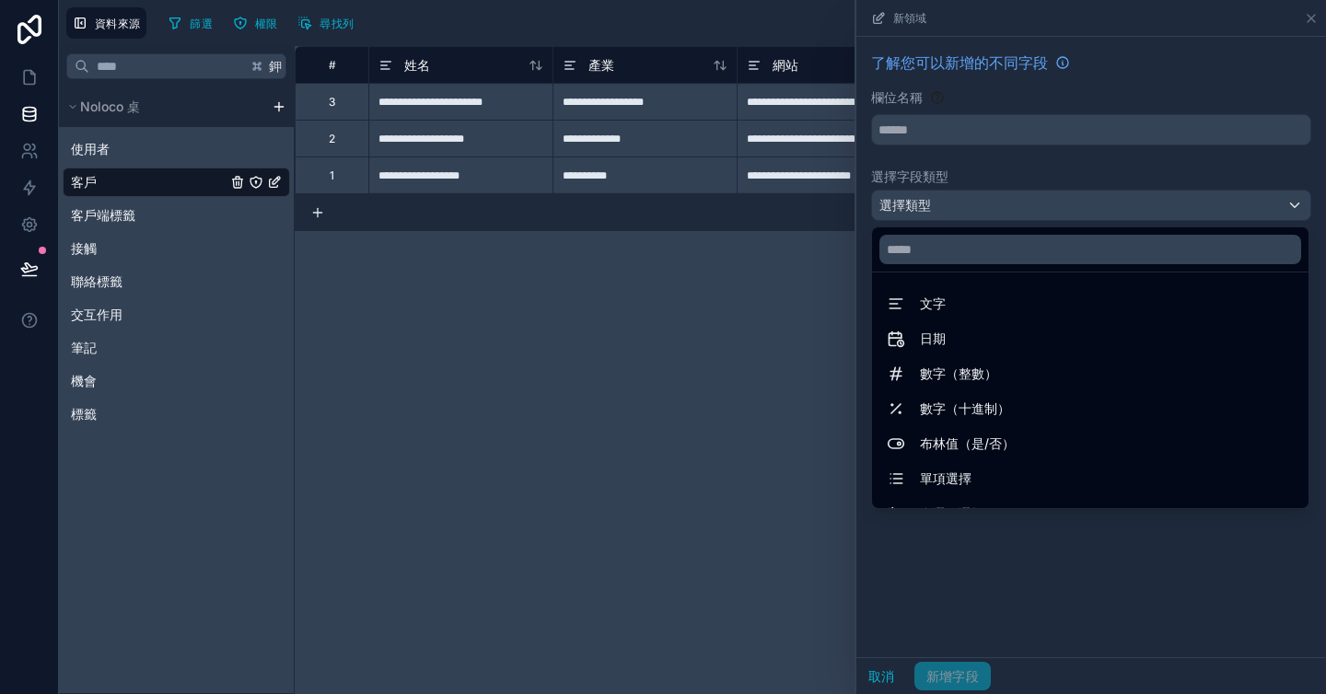
click at [951, 215] on div at bounding box center [1091, 347] width 470 height 694
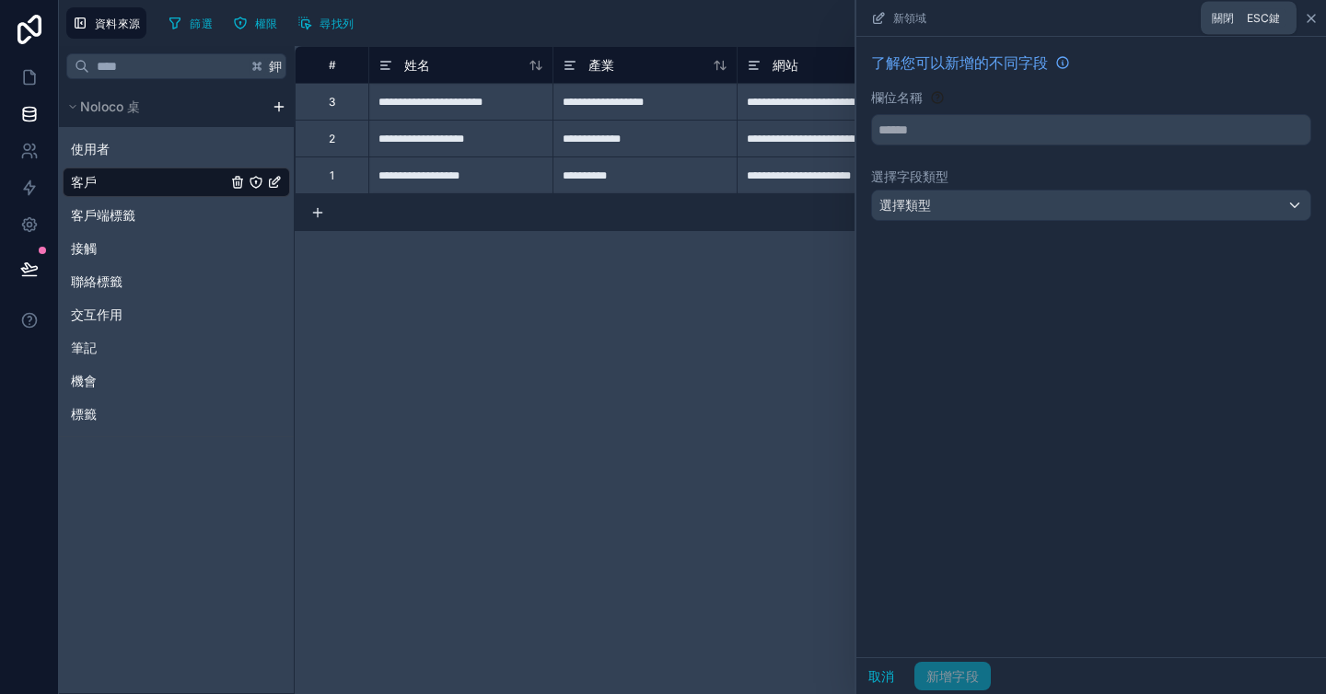
click at [1308, 24] on icon at bounding box center [1311, 18] width 15 height 15
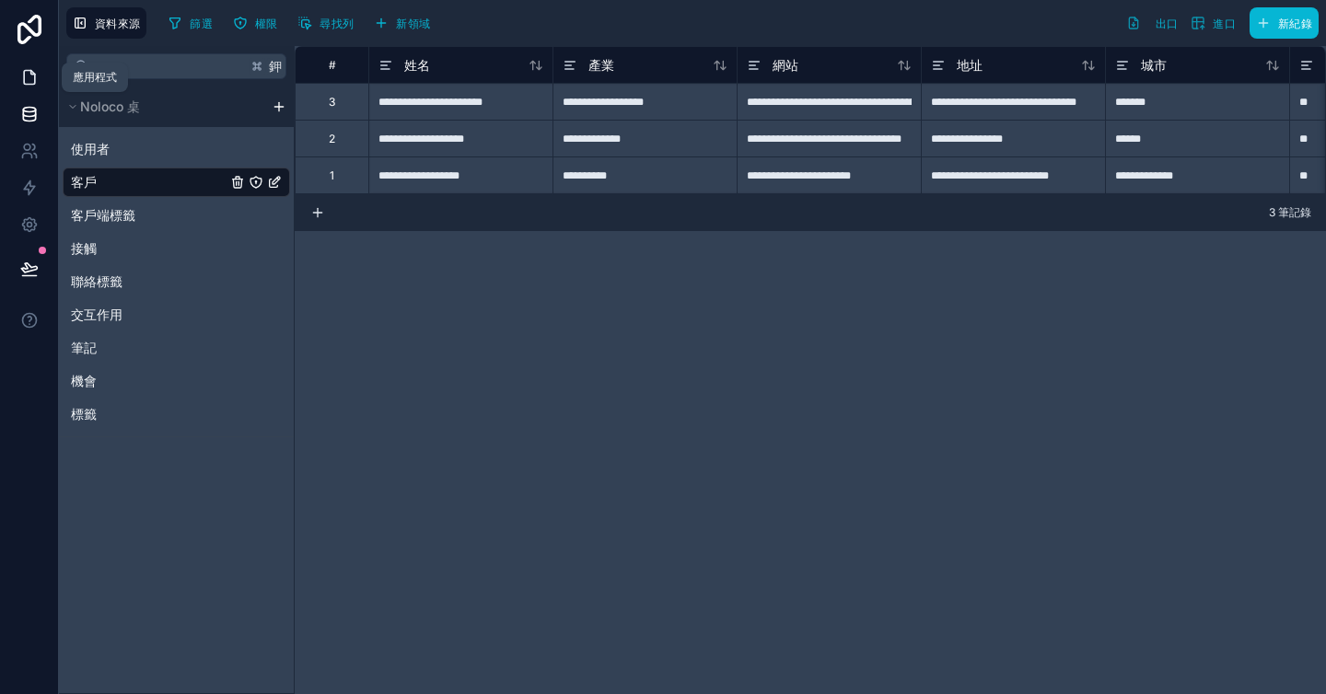
click at [37, 76] on icon at bounding box center [29, 77] width 18 height 18
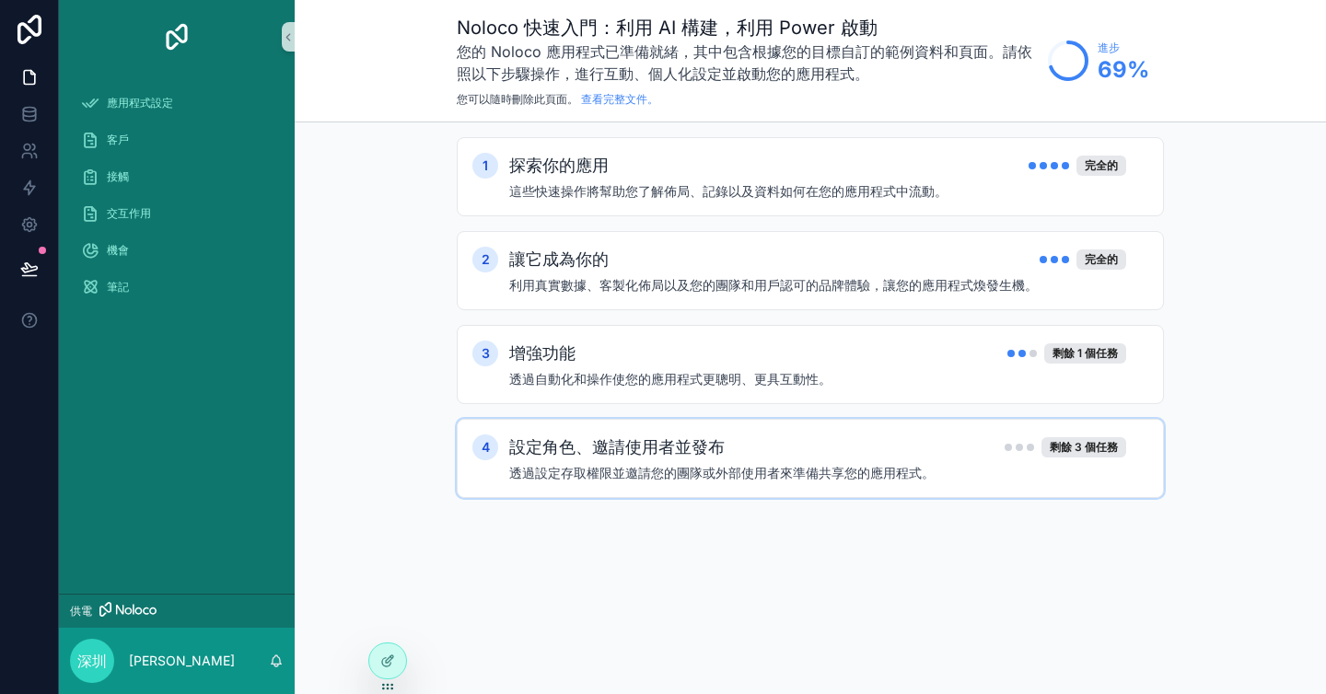
click at [815, 447] on div "設定角色、邀請使用者並發布 剩餘 3 個任務" at bounding box center [817, 448] width 617 height 26
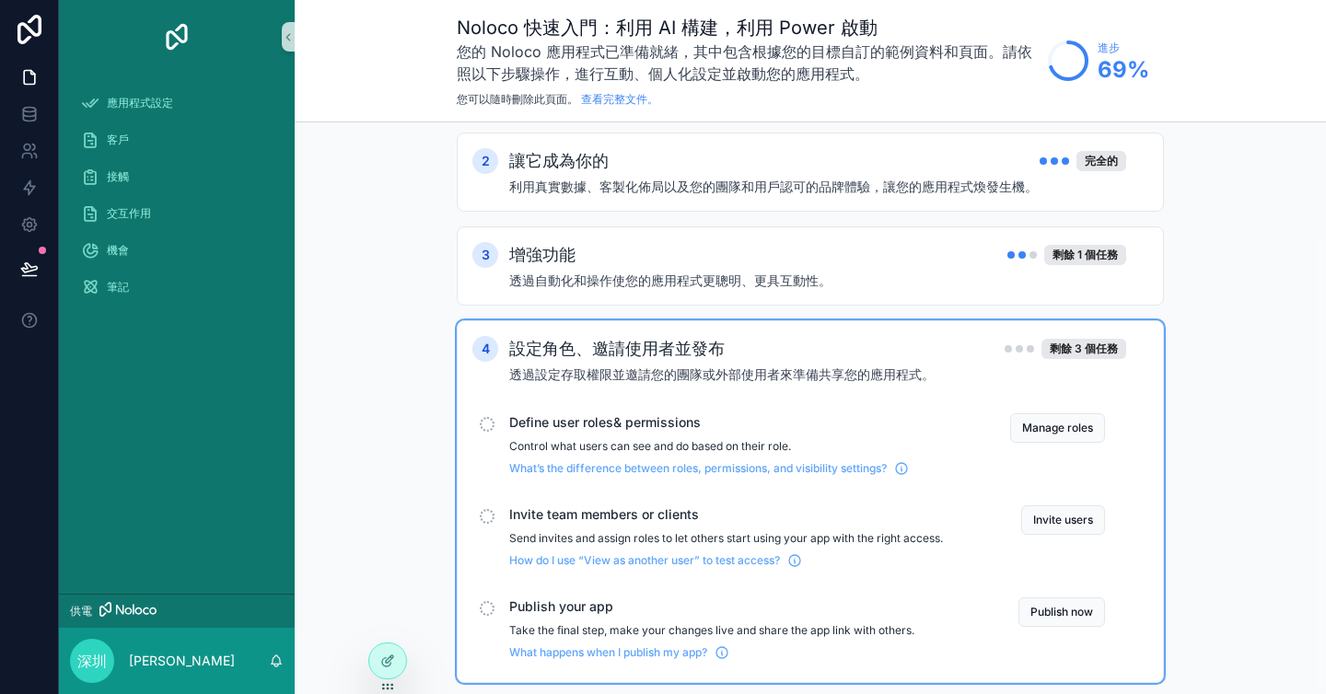
scroll to position [139, 0]
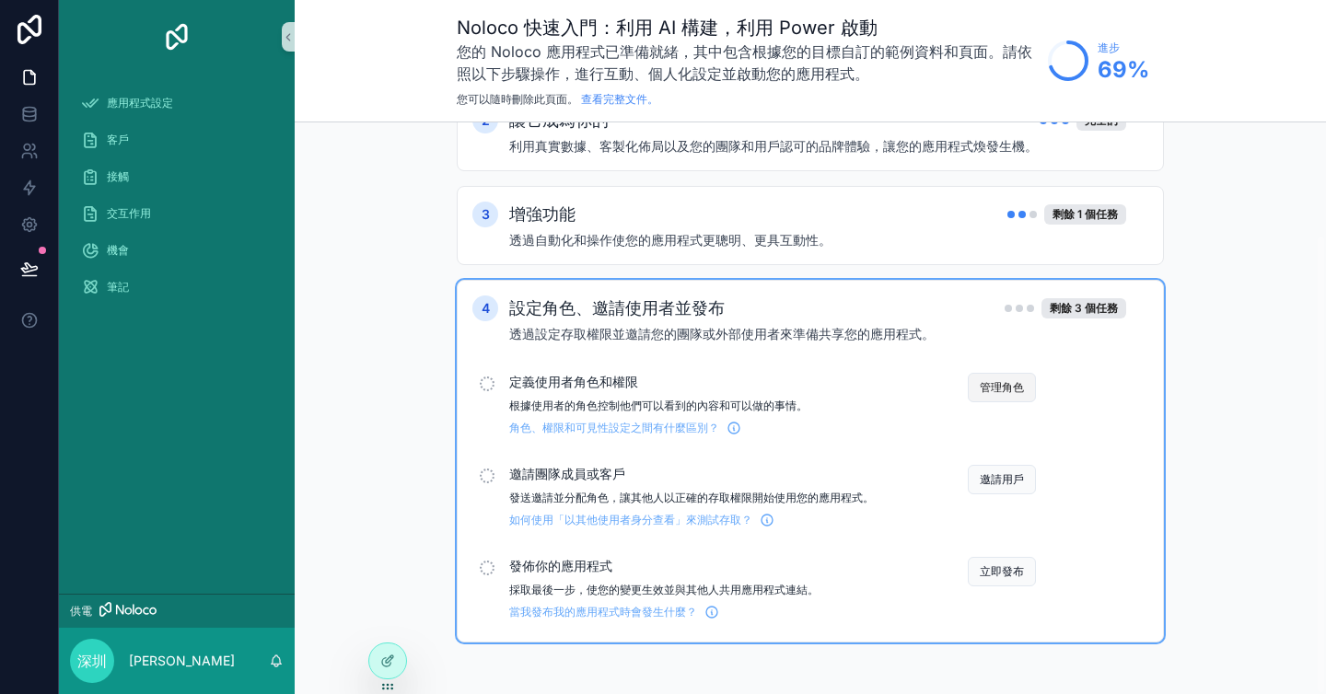
click at [993, 380] on font "管理角色" at bounding box center [1002, 387] width 44 height 15
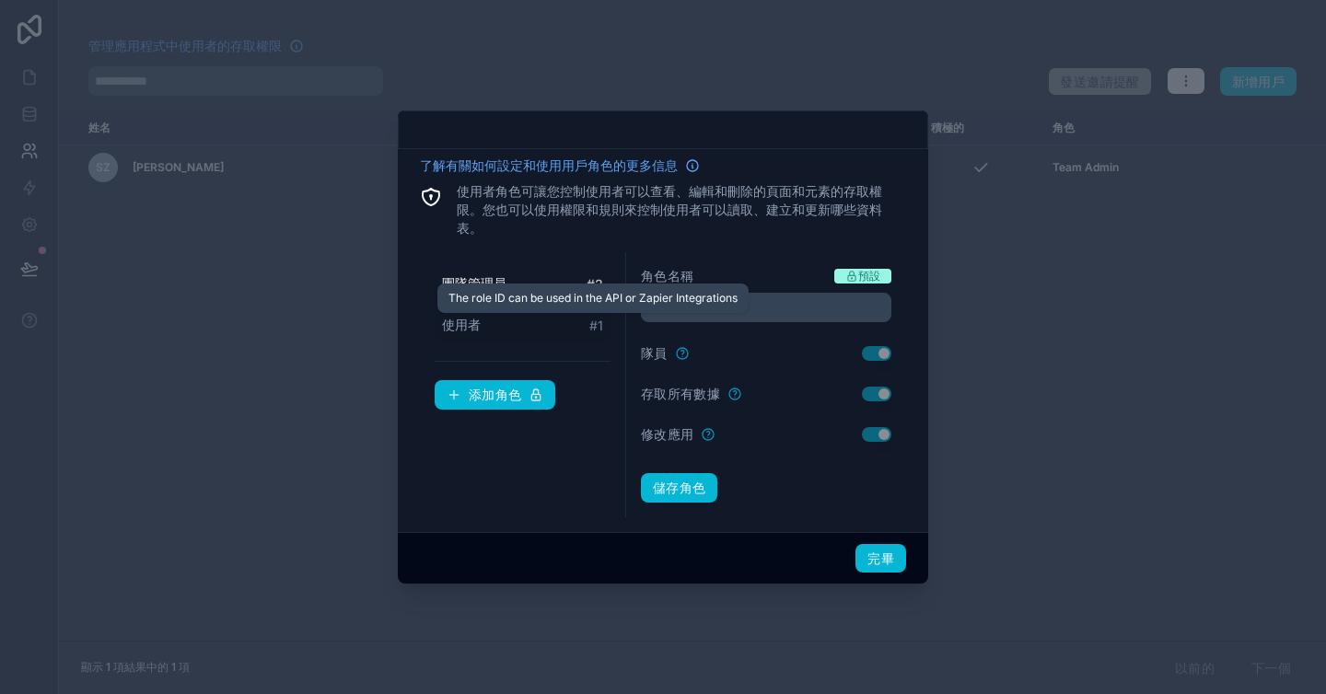
click at [594, 330] on font "#" at bounding box center [593, 326] width 8 height 16
type input "****"
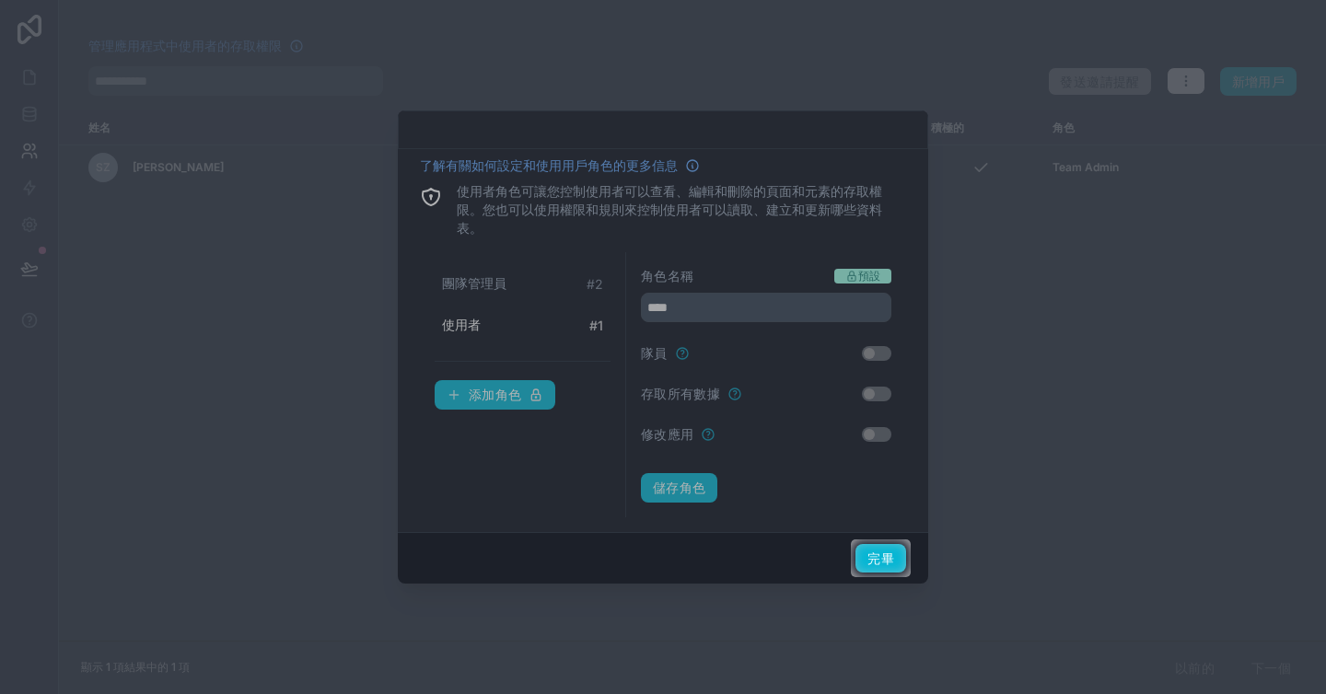
click at [517, 329] on div at bounding box center [663, 270] width 1326 height 540
click at [519, 296] on div at bounding box center [663, 270] width 1326 height 540
click at [508, 285] on div at bounding box center [663, 270] width 1326 height 540
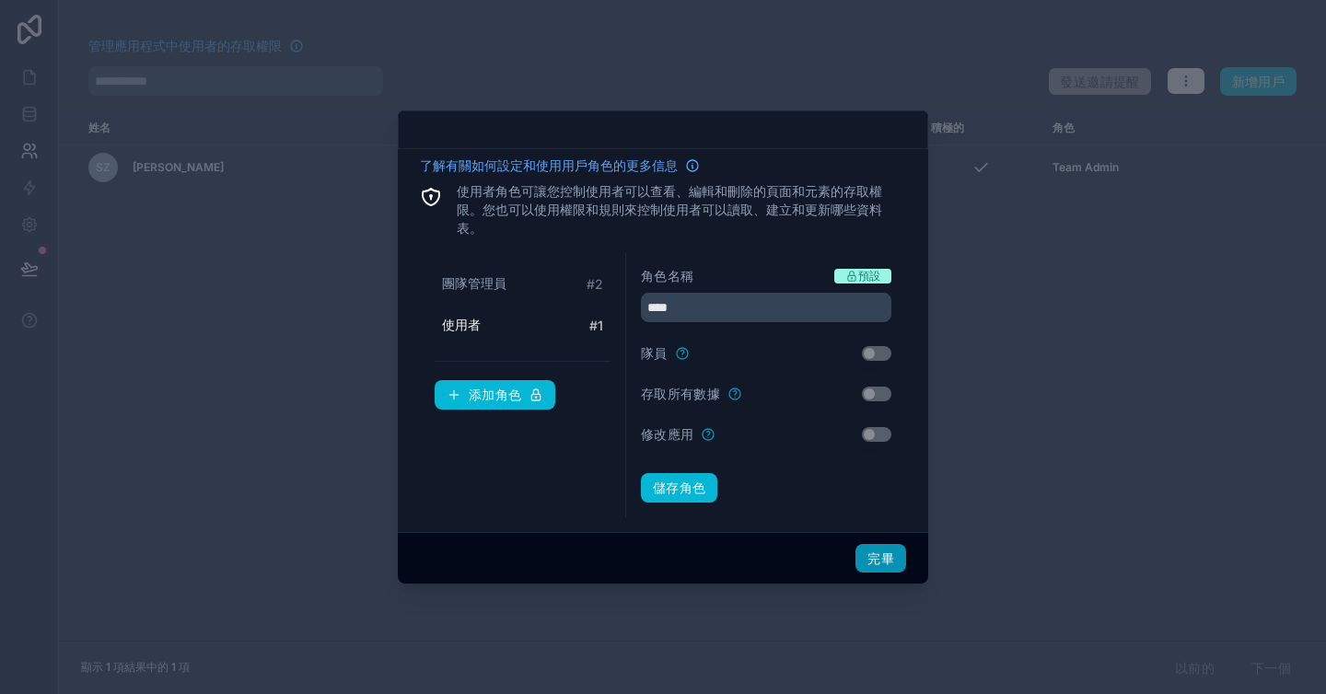
click at [884, 556] on font "完畢" at bounding box center [880, 559] width 27 height 16
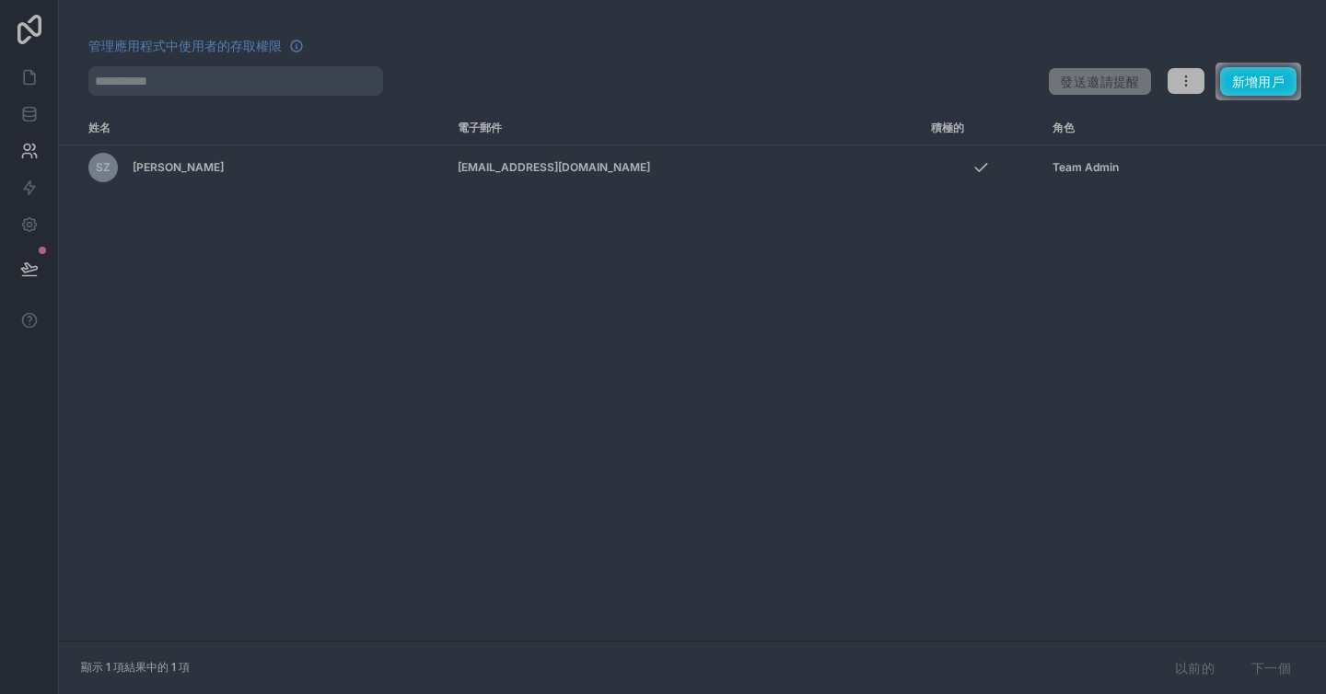
click at [598, 358] on div at bounding box center [663, 397] width 1326 height 594
click at [1240, 76] on font "新增用戶" at bounding box center [1258, 82] width 52 height 16
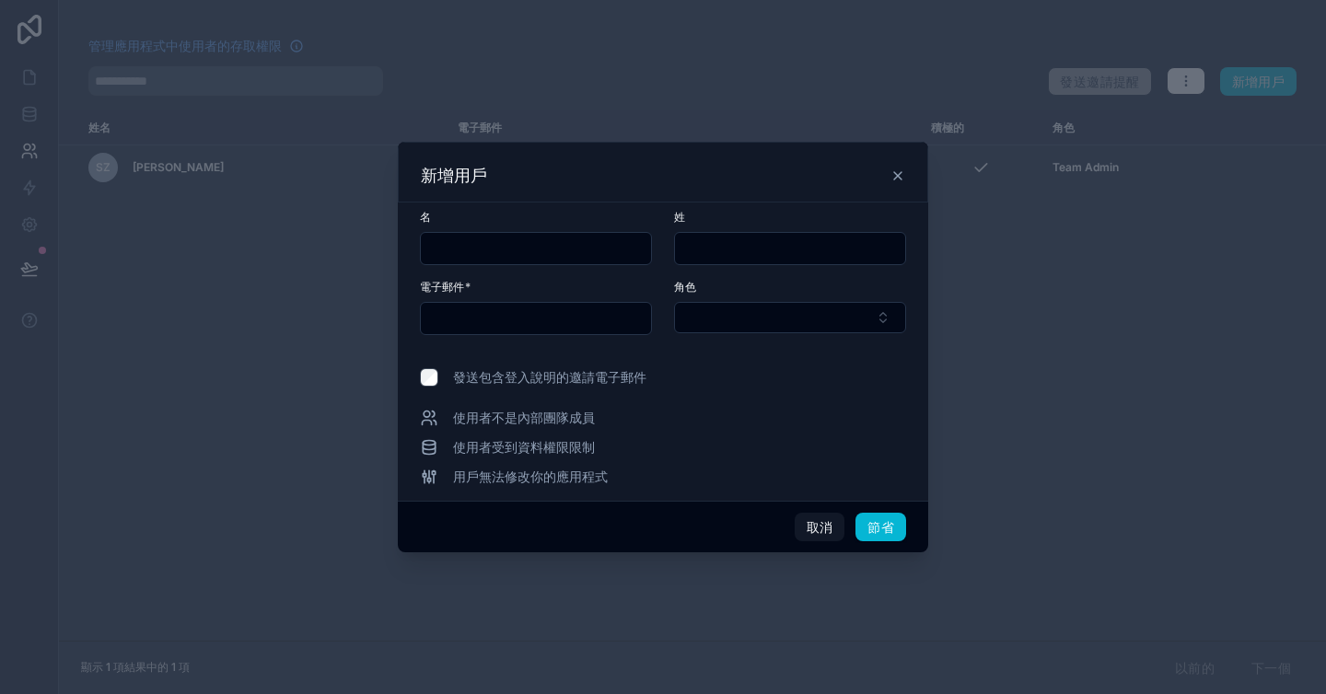
click at [896, 172] on icon at bounding box center [897, 175] width 15 height 15
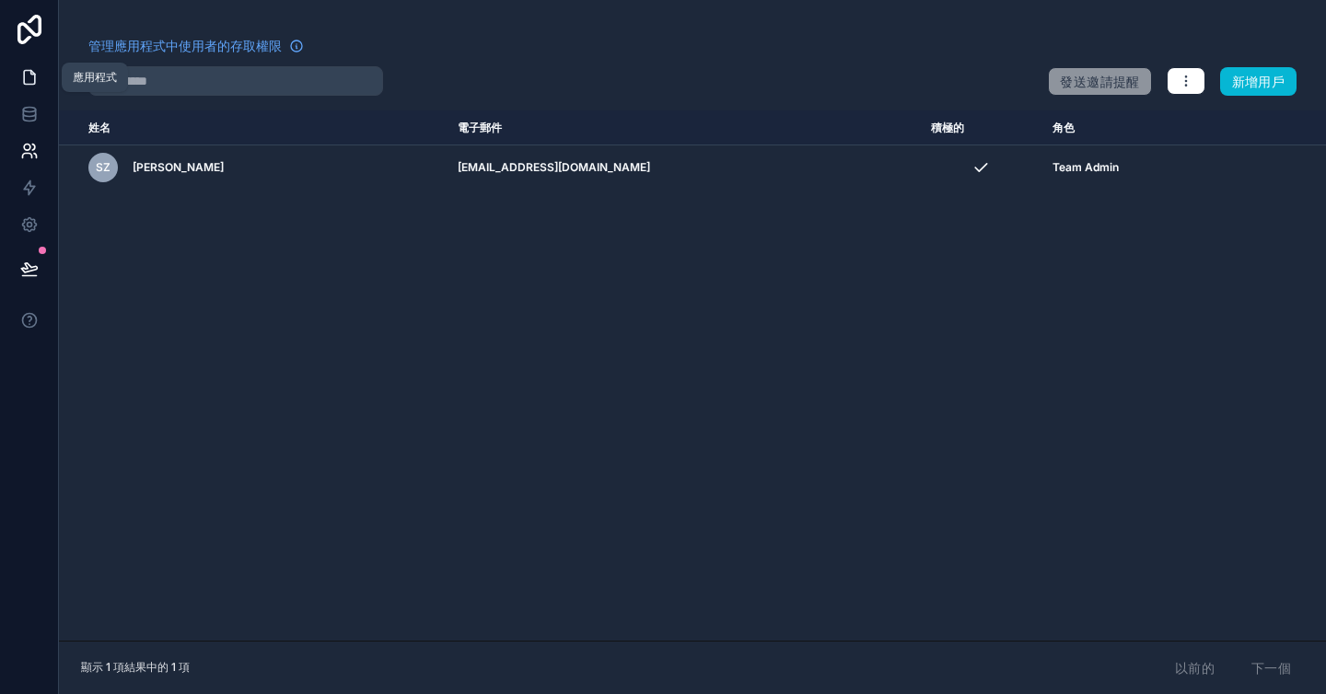
click at [33, 76] on icon at bounding box center [29, 78] width 11 height 14
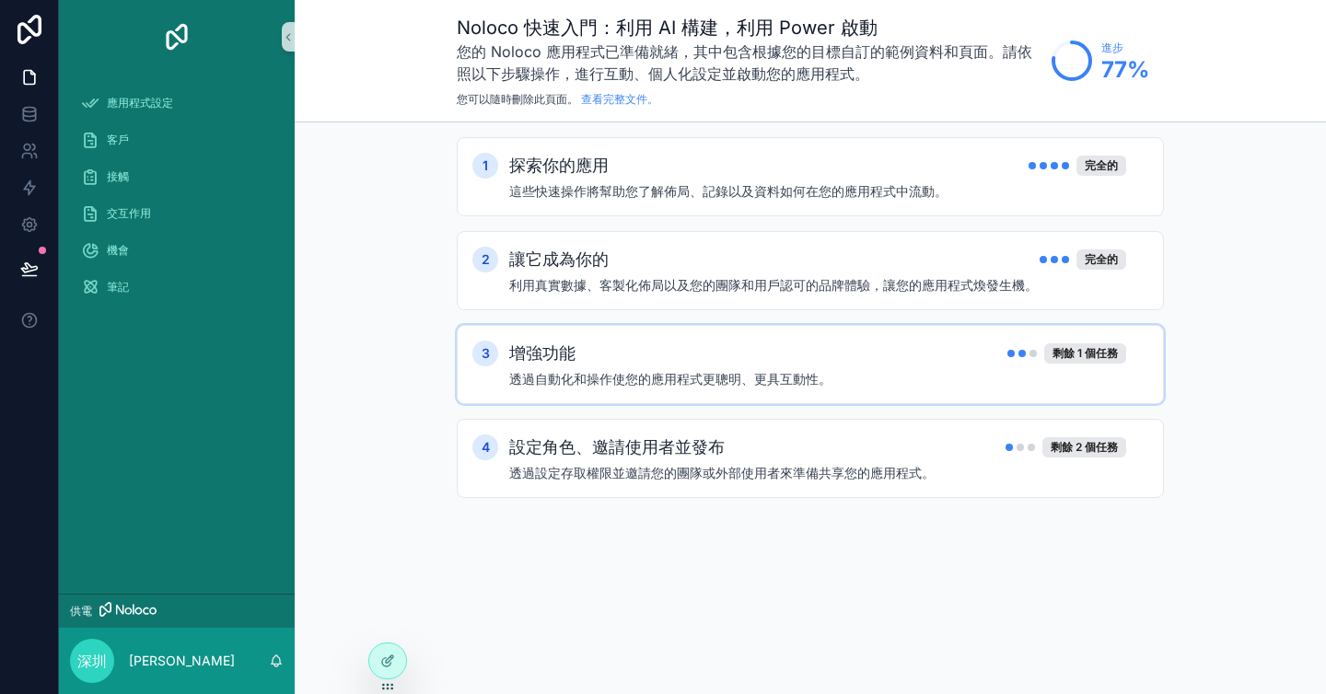
click at [838, 365] on div "增強功能 剩餘 1 個任務" at bounding box center [817, 354] width 617 height 26
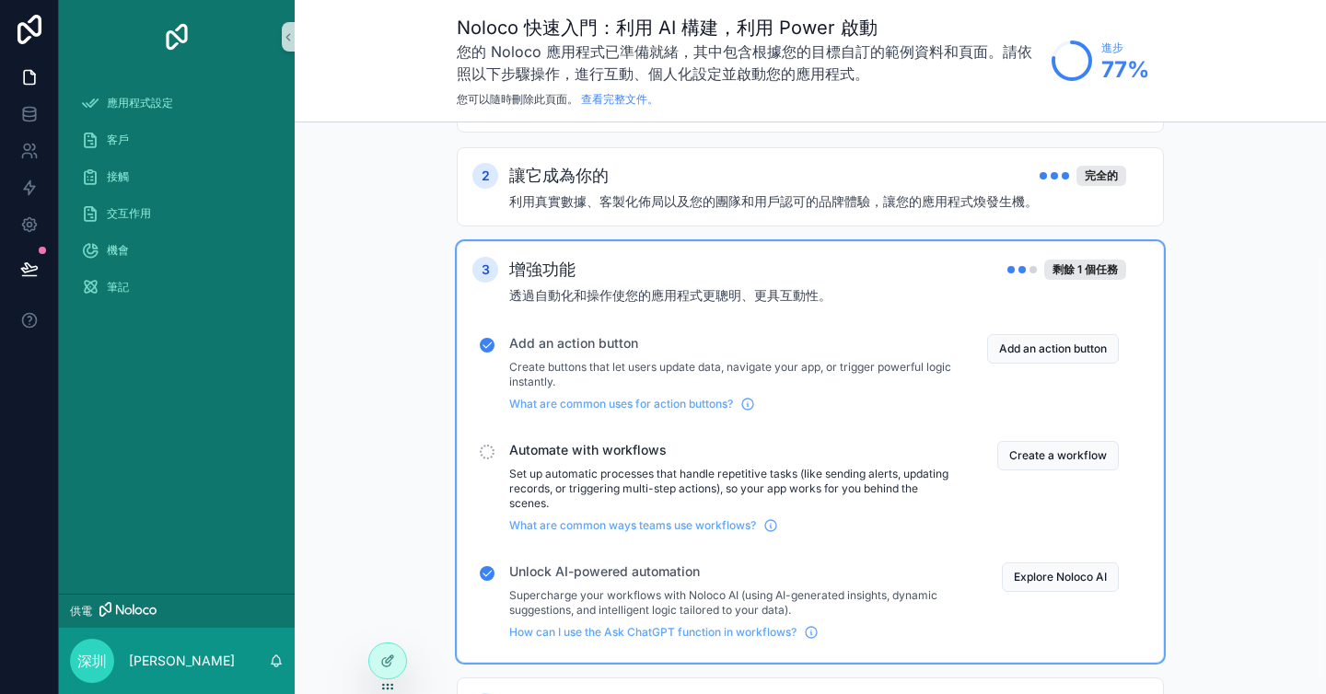
scroll to position [198, 0]
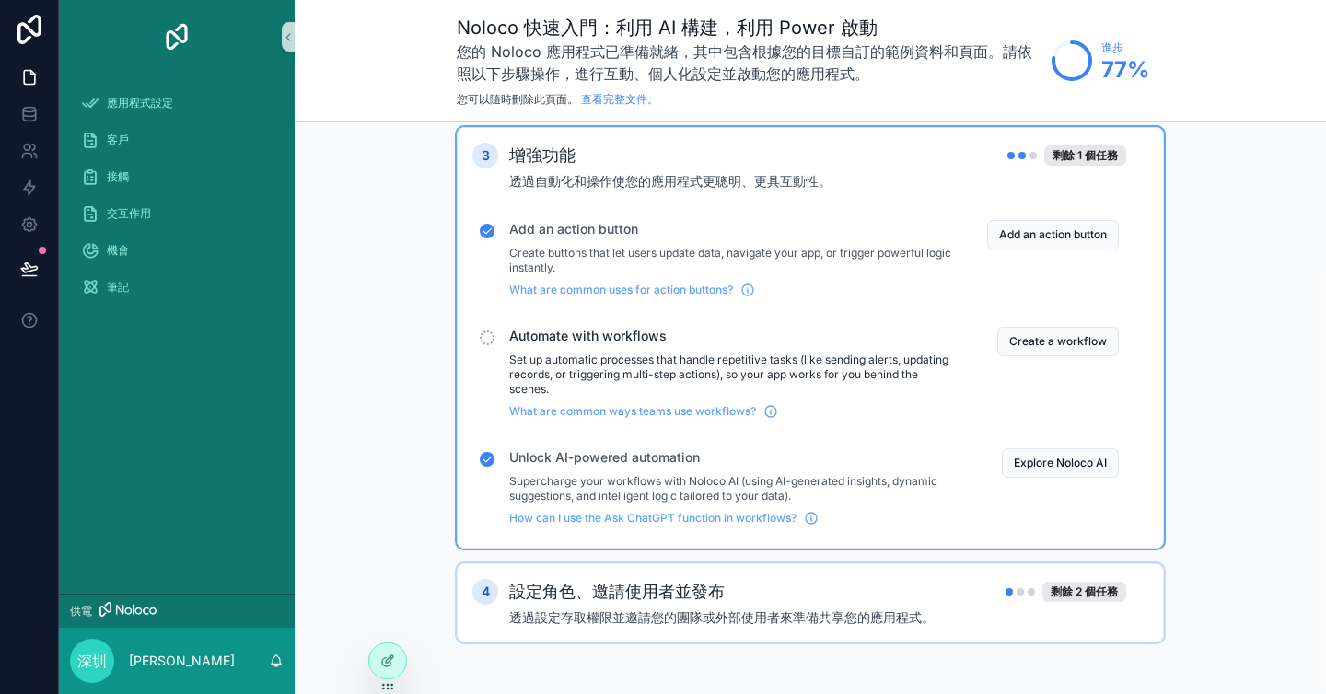
click at [812, 575] on div "4 設定角色、邀請使用者並發布 剩餘 2 個任務 透過設定存取權限並邀請您的團隊或外部使用者來準備共享您的應用程式。" at bounding box center [810, 602] width 707 height 79
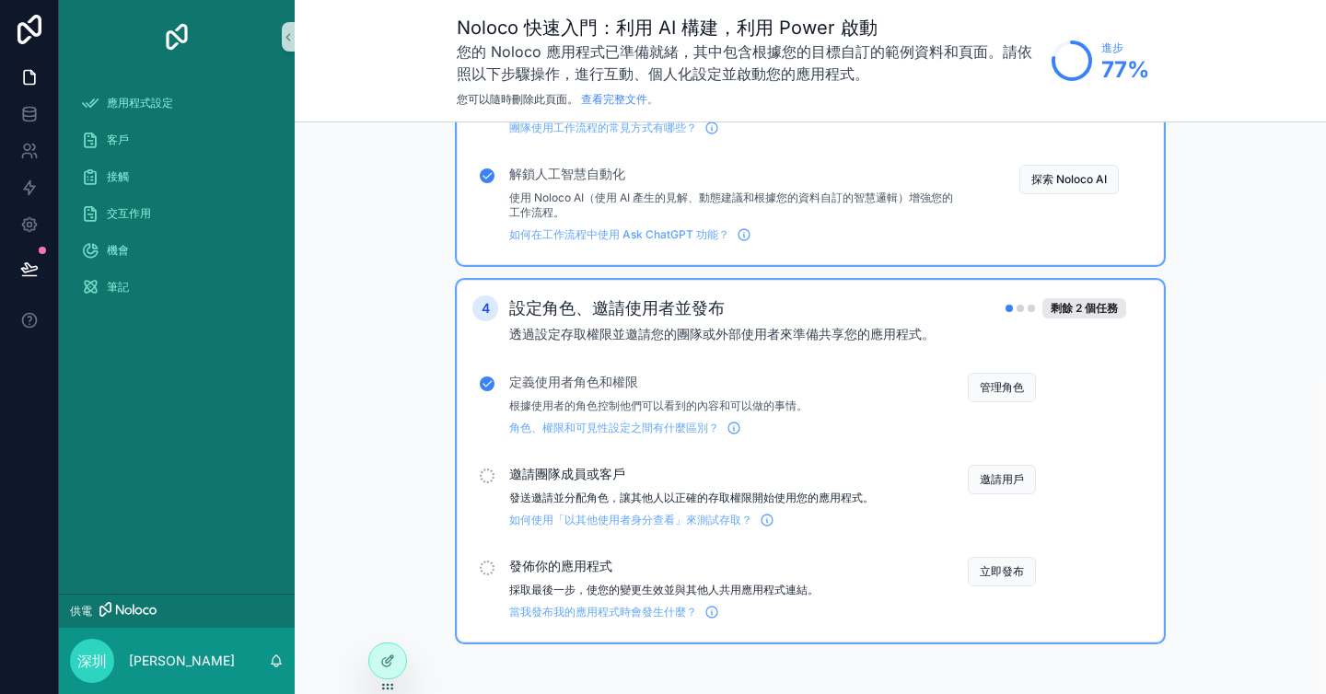
scroll to position [452, 0]
click at [987, 486] on font "邀請用戶" at bounding box center [1002, 479] width 44 height 15
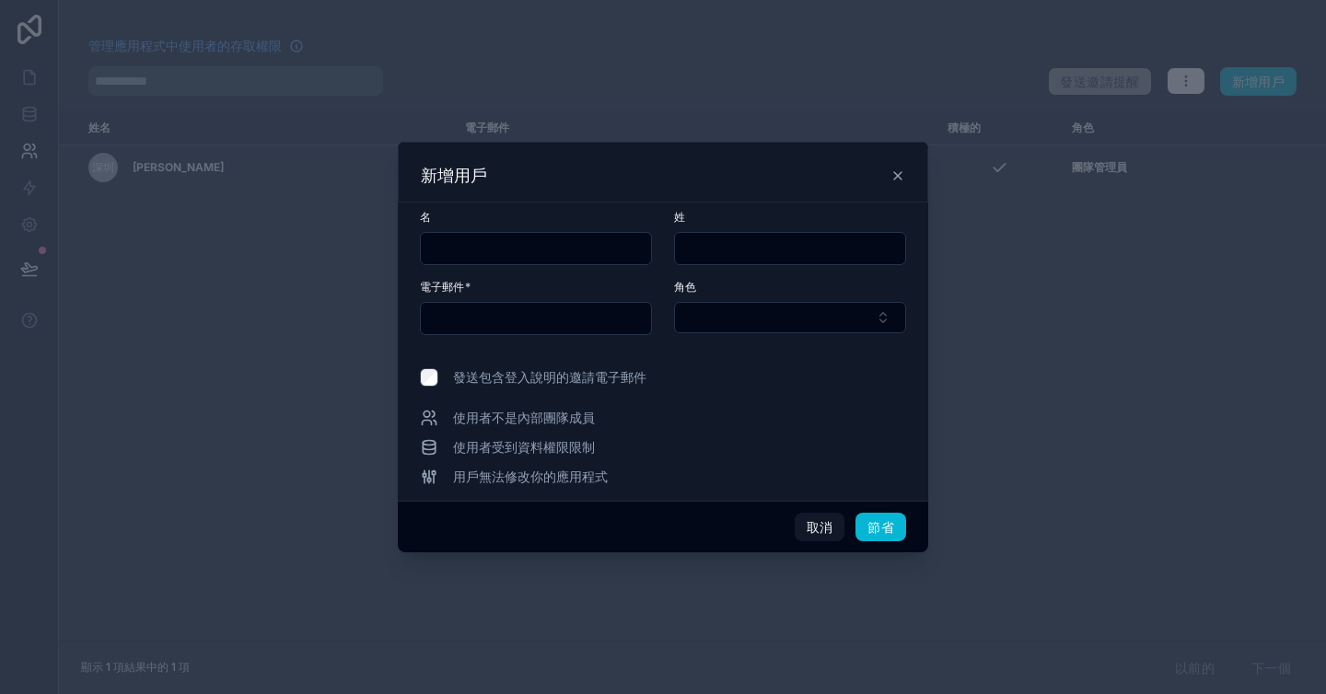
click at [902, 173] on icon at bounding box center [897, 175] width 15 height 15
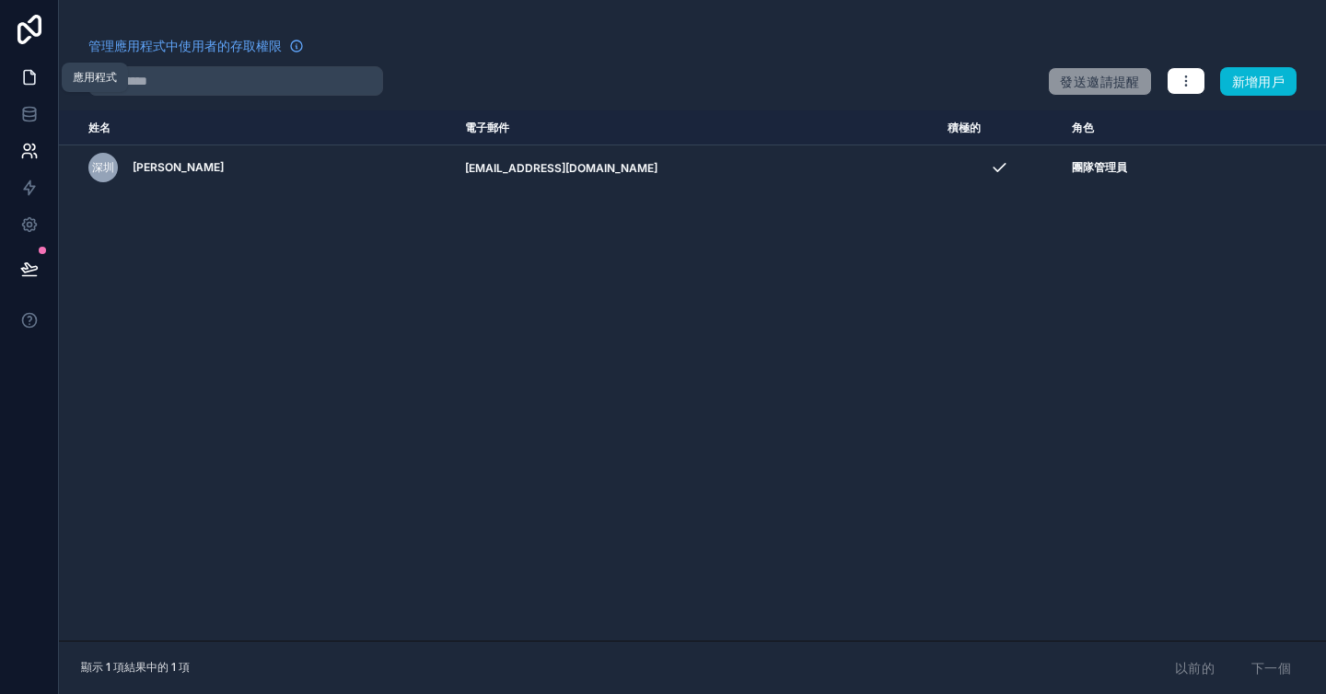
click at [41, 76] on link at bounding box center [29, 77] width 58 height 37
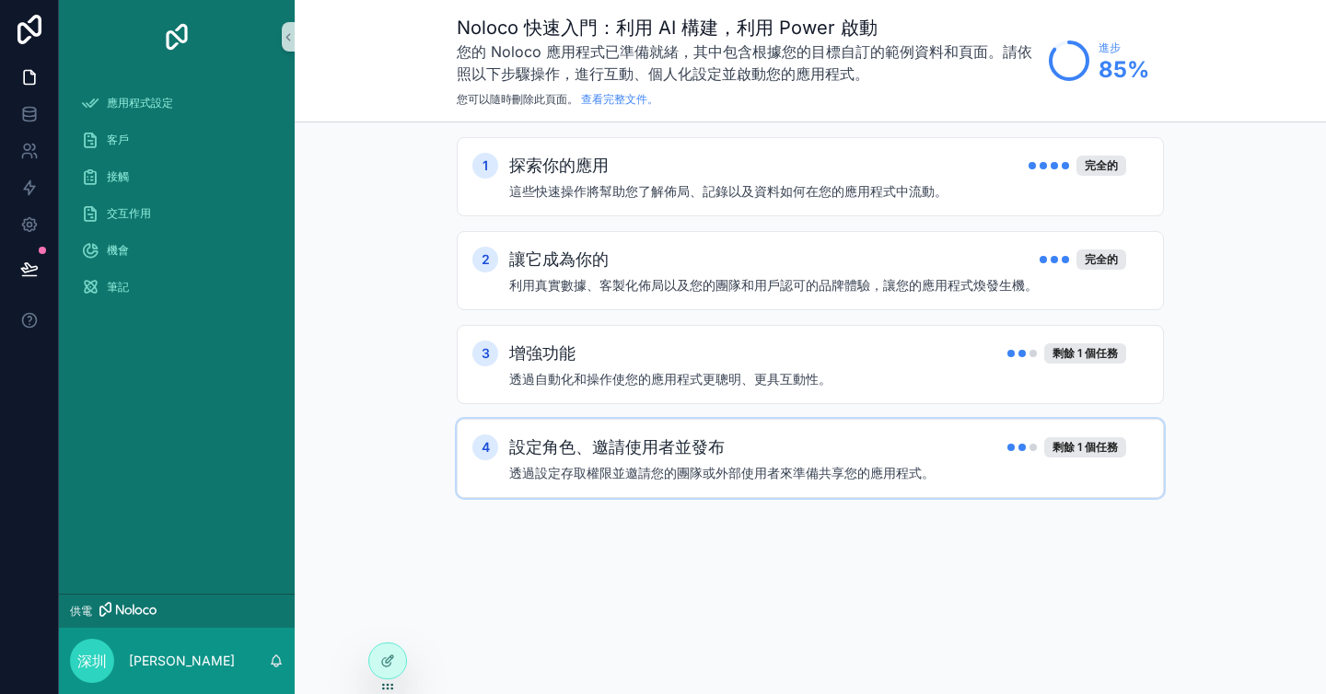
click at [715, 473] on font "透過設定存取權限並邀請您的團隊或外部使用者來準備共享您的應用程式。" at bounding box center [721, 473] width 425 height 16
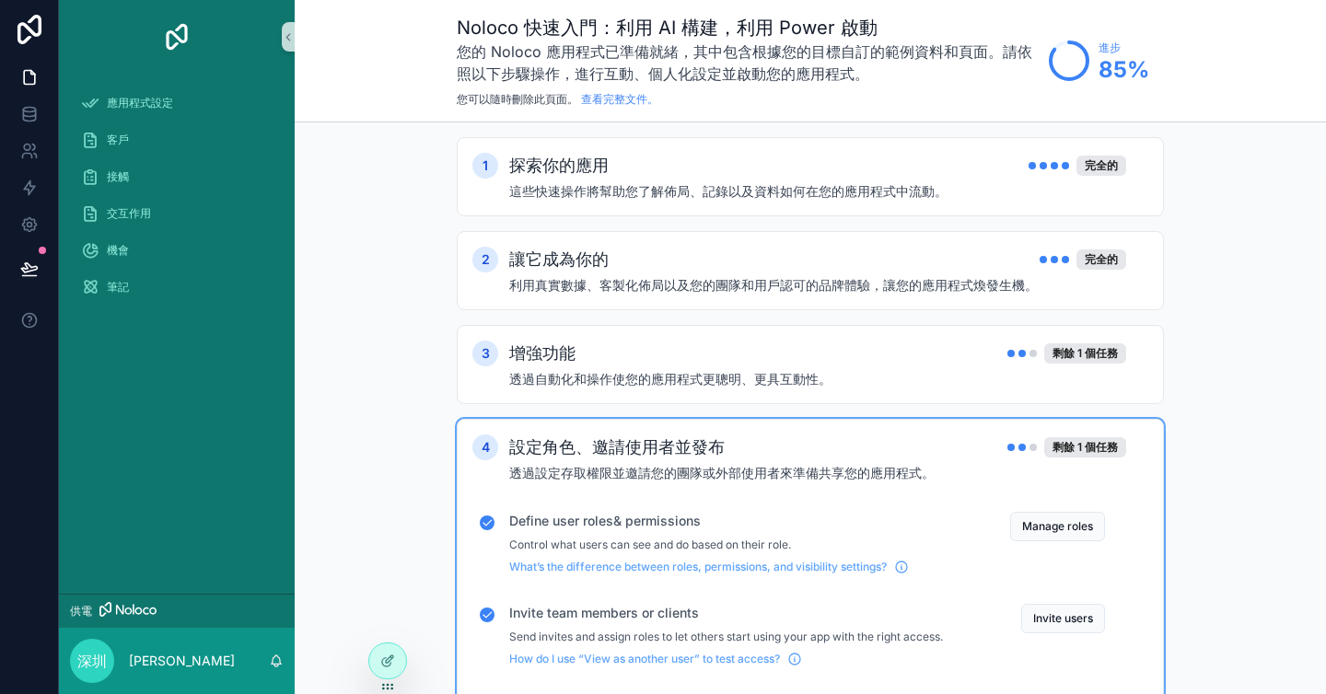
scroll to position [139, 0]
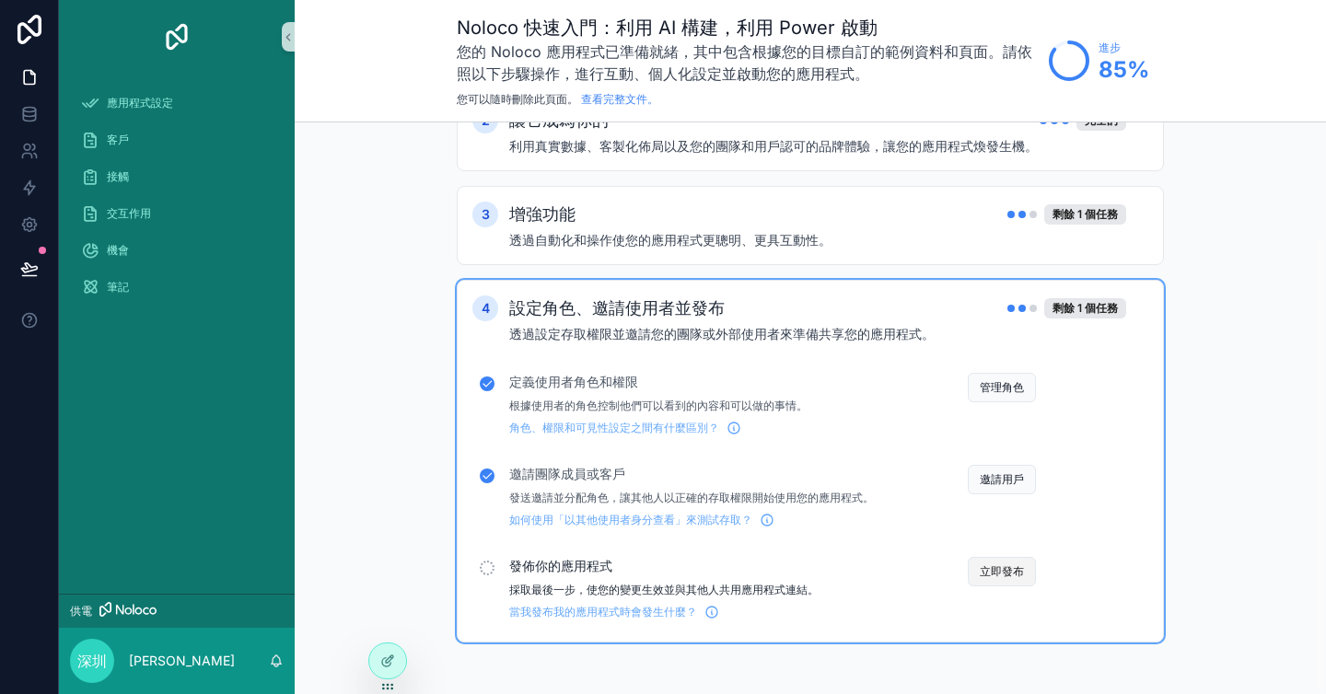
click at [986, 569] on font "立即發布" at bounding box center [1002, 571] width 44 height 14
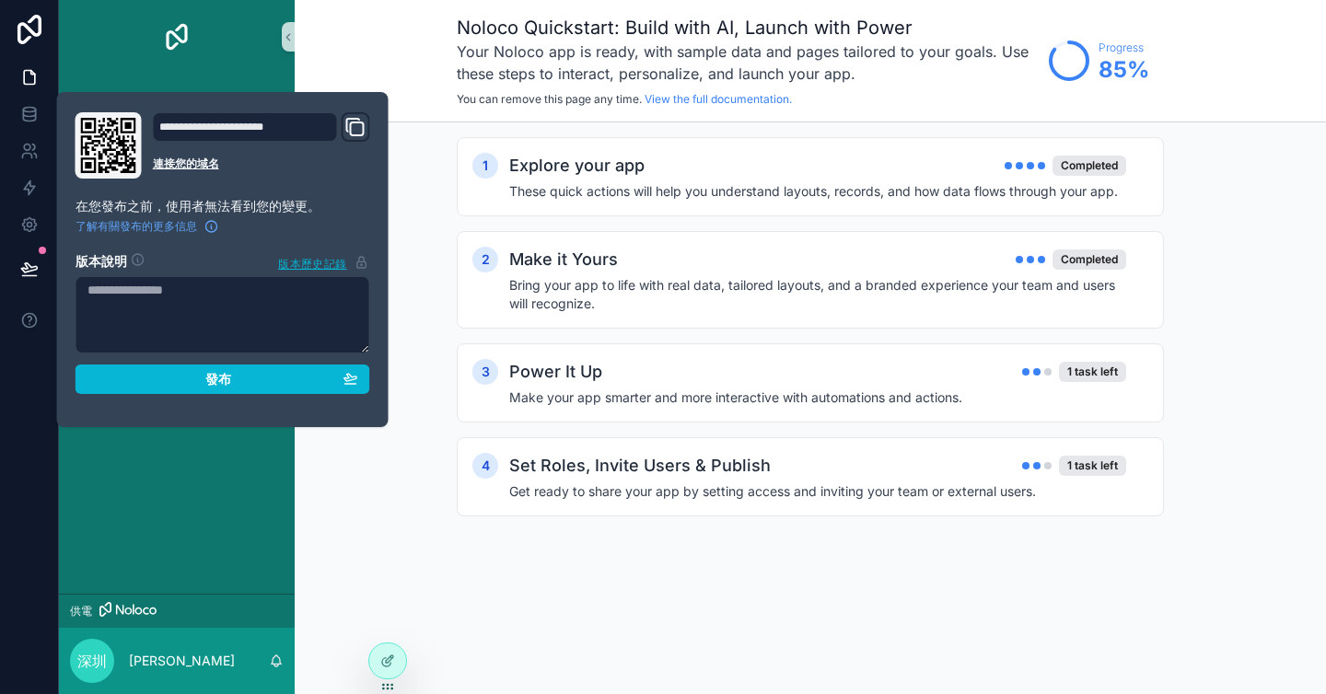
click at [422, 520] on div "1 Explore your app Completed These quick actions will help you understand layou…" at bounding box center [810, 345] width 1031 height 446
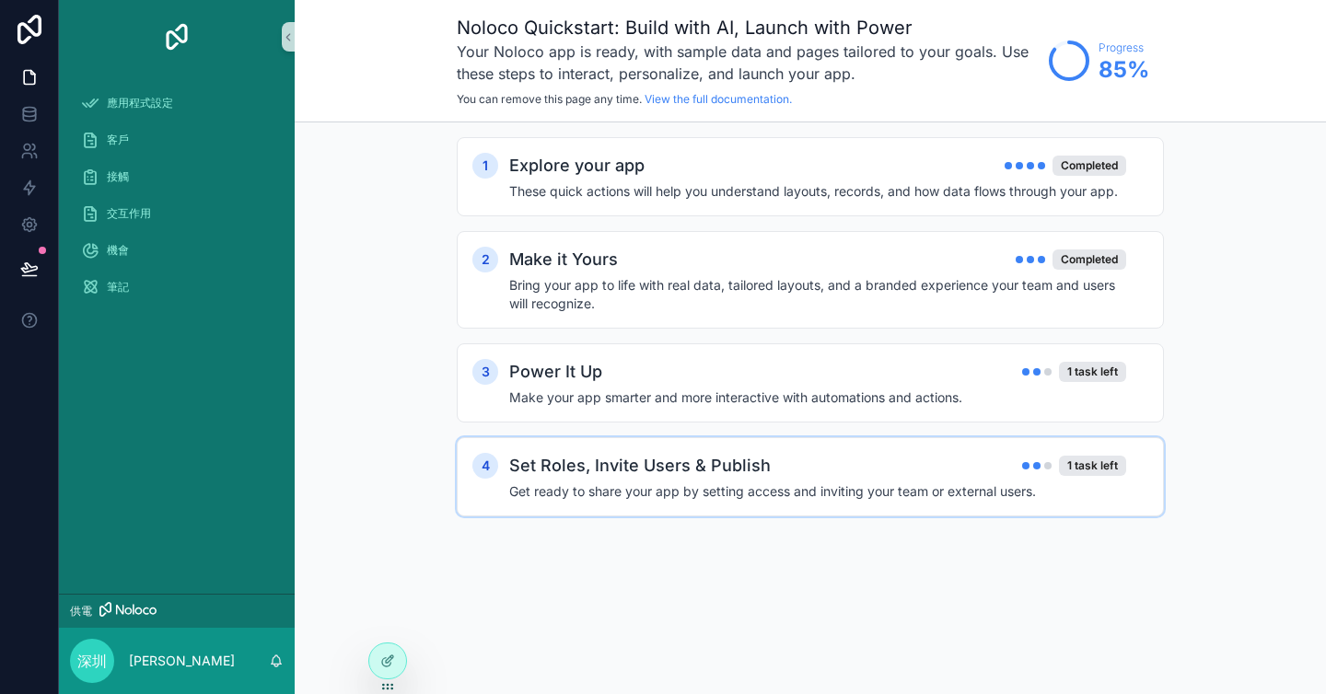
click at [624, 476] on h2 "Set Roles, Invite Users & Publish" at bounding box center [639, 466] width 261 height 26
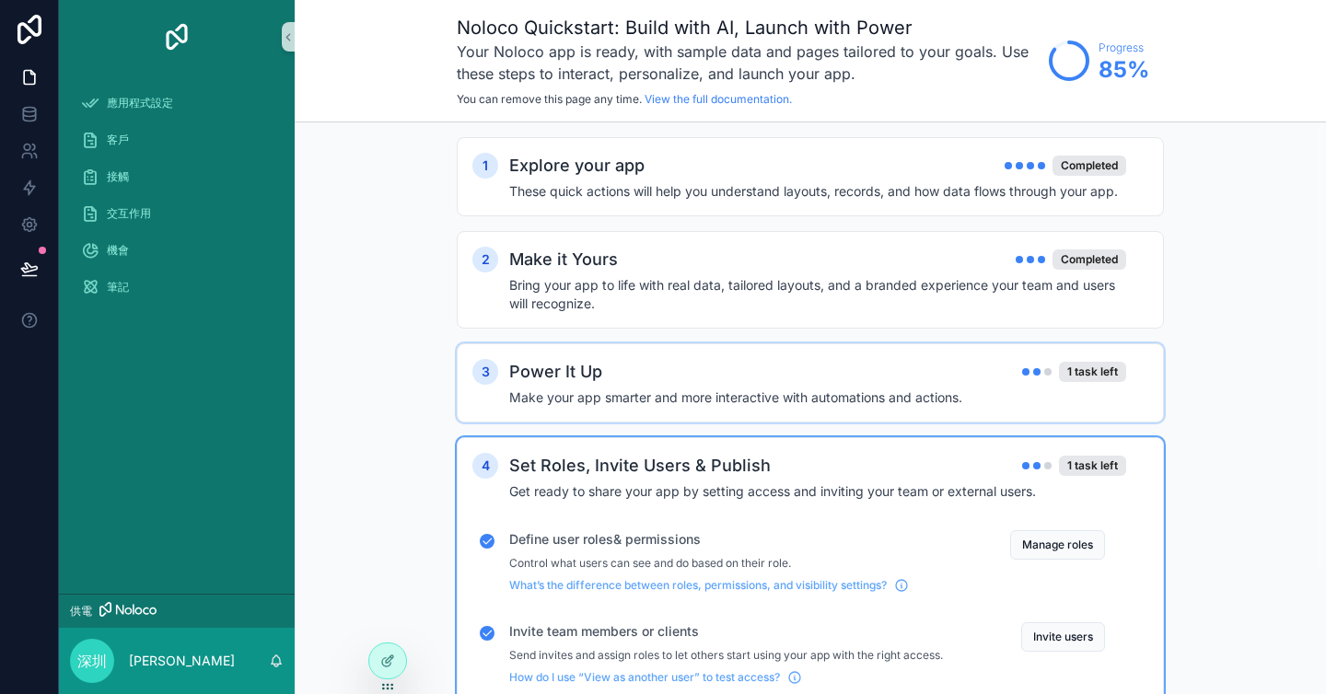
click at [655, 355] on div "3 Power It Up 1 task left Make your app smarter and more interactive with autom…" at bounding box center [810, 382] width 707 height 79
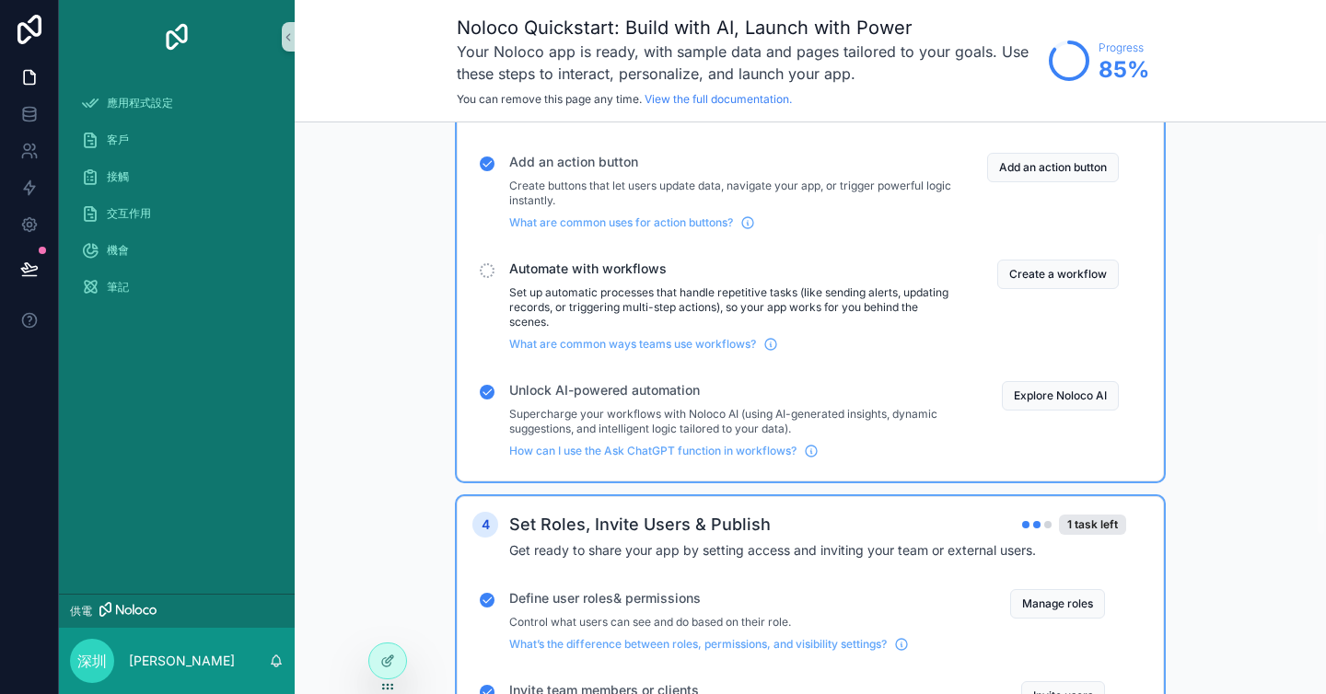
scroll to position [204, 0]
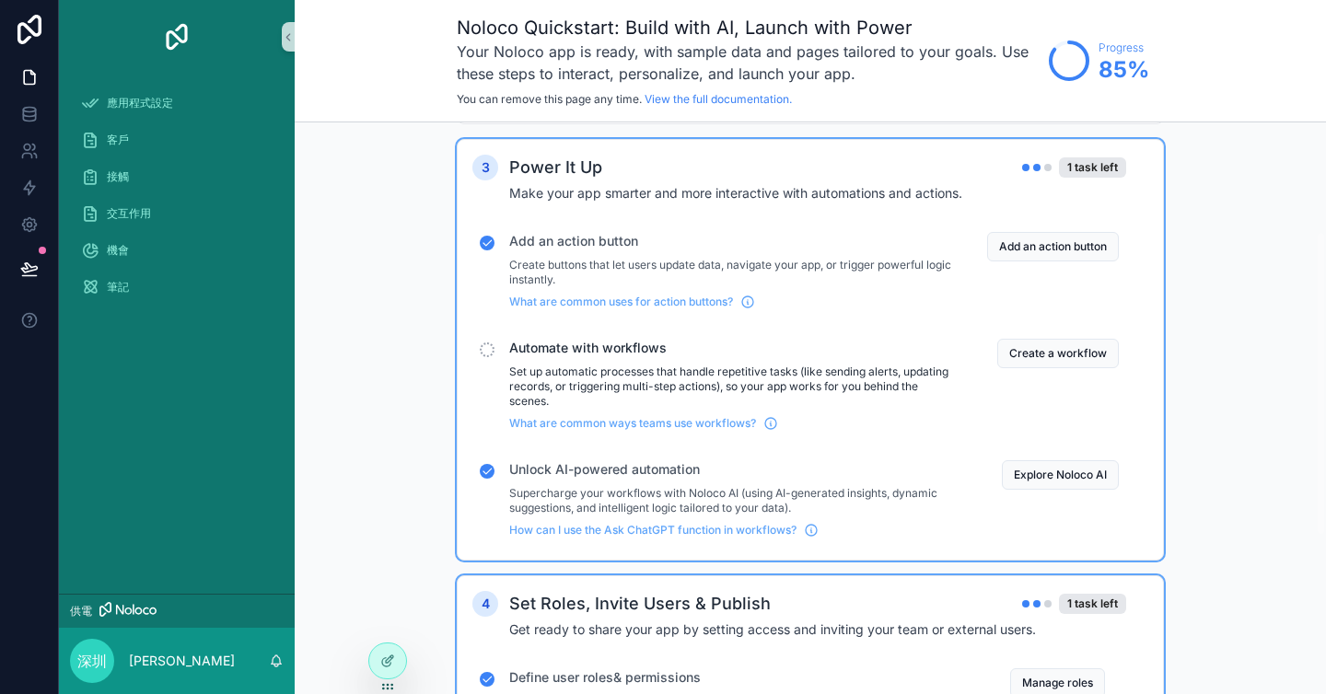
click at [435, 238] on div "1 Explore your app Completed These quick actions will help you understand layou…" at bounding box center [810, 454] width 1031 height 1072
click at [290, 40] on icon "可捲動內容" at bounding box center [288, 37] width 4 height 6
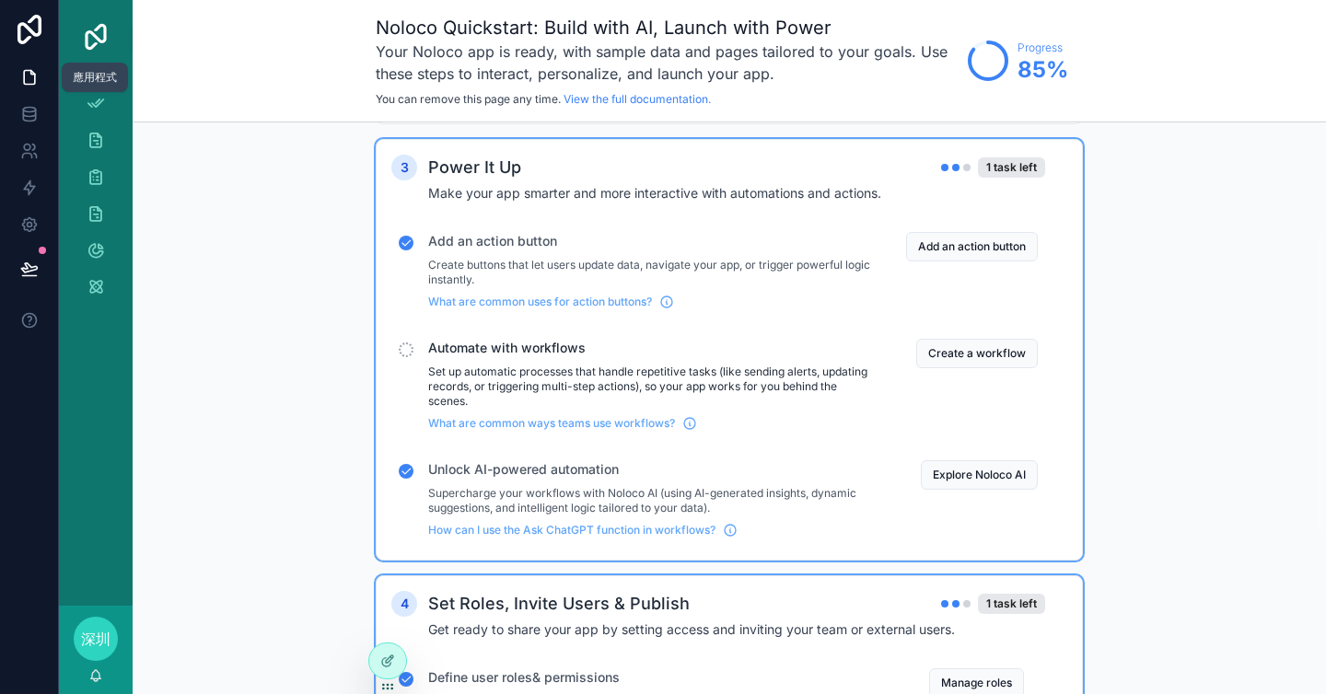
click at [31, 85] on icon at bounding box center [29, 78] width 11 height 14
click at [99, 33] on img "可捲動內容" at bounding box center [95, 36] width 29 height 29
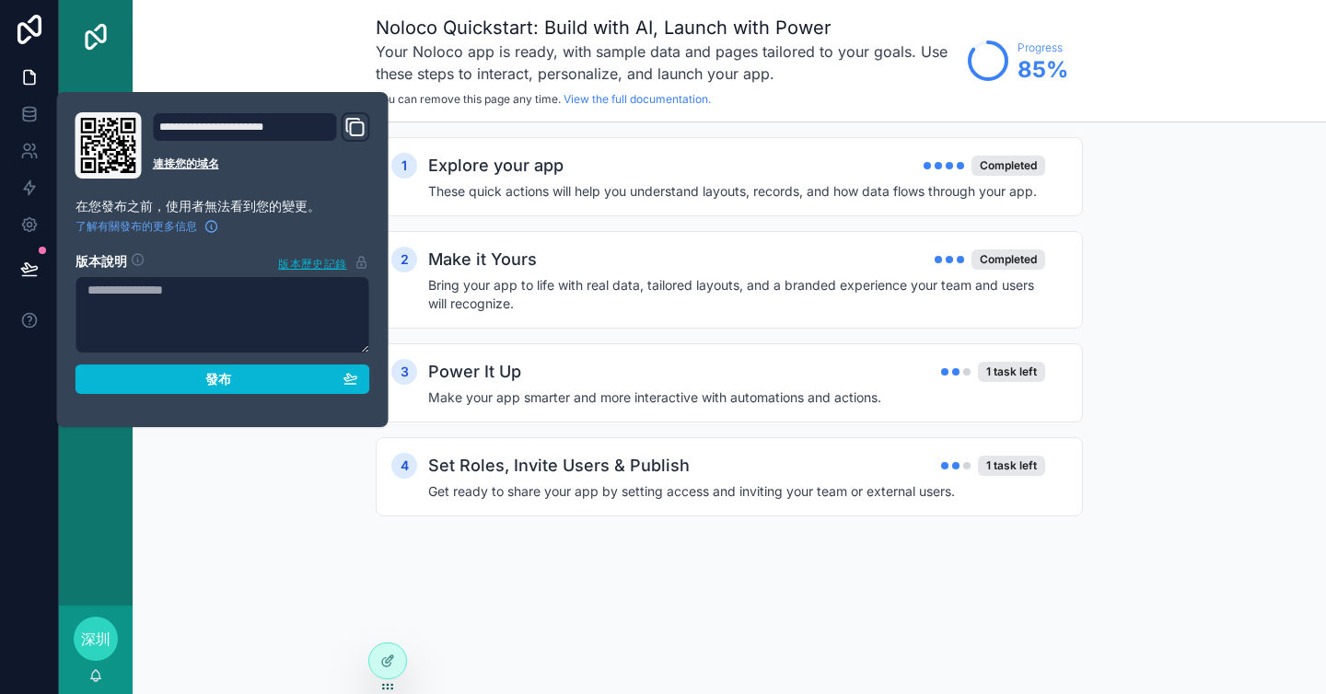
click at [180, 41] on div "Noloco Quickstart: Build with AI, Launch with Power Your Noloco app is ready, w…" at bounding box center [729, 61] width 1193 height 122
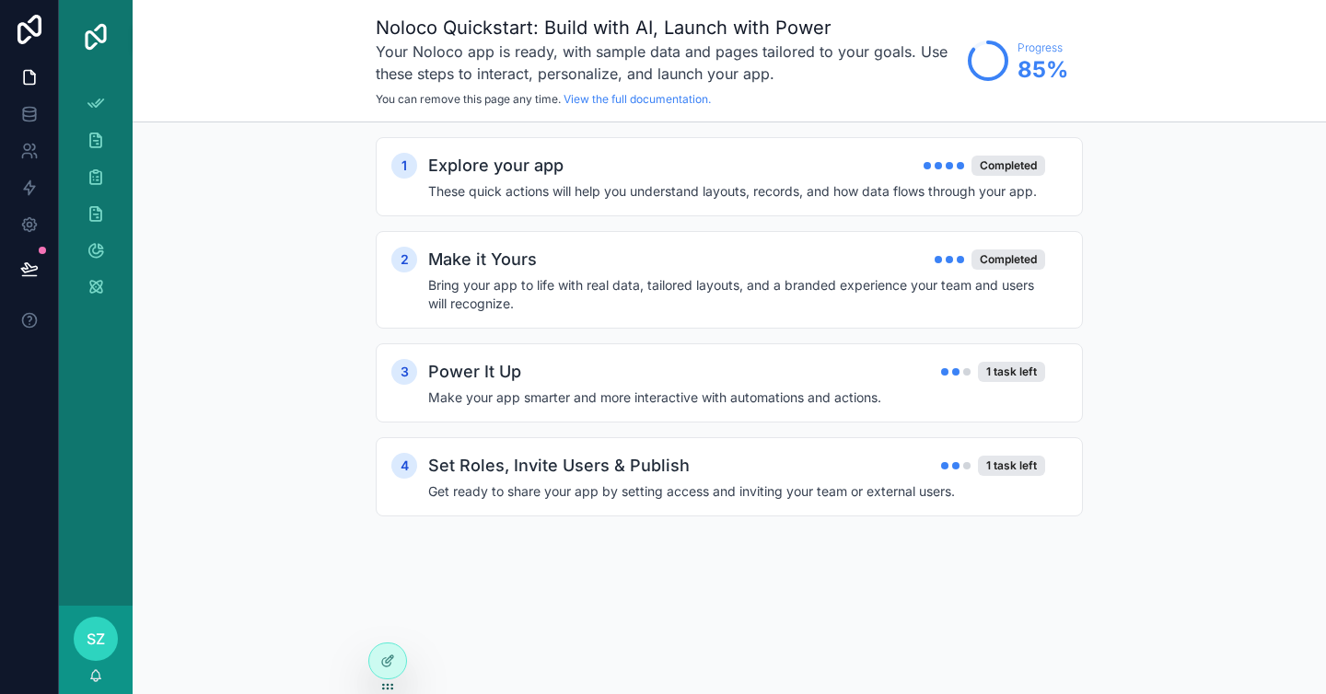
click at [353, 298] on div "1 Explore your app Completed These quick actions will help you understand layou…" at bounding box center [729, 345] width 1193 height 446
click at [102, 639] on span "SZ" at bounding box center [96, 639] width 18 height 22
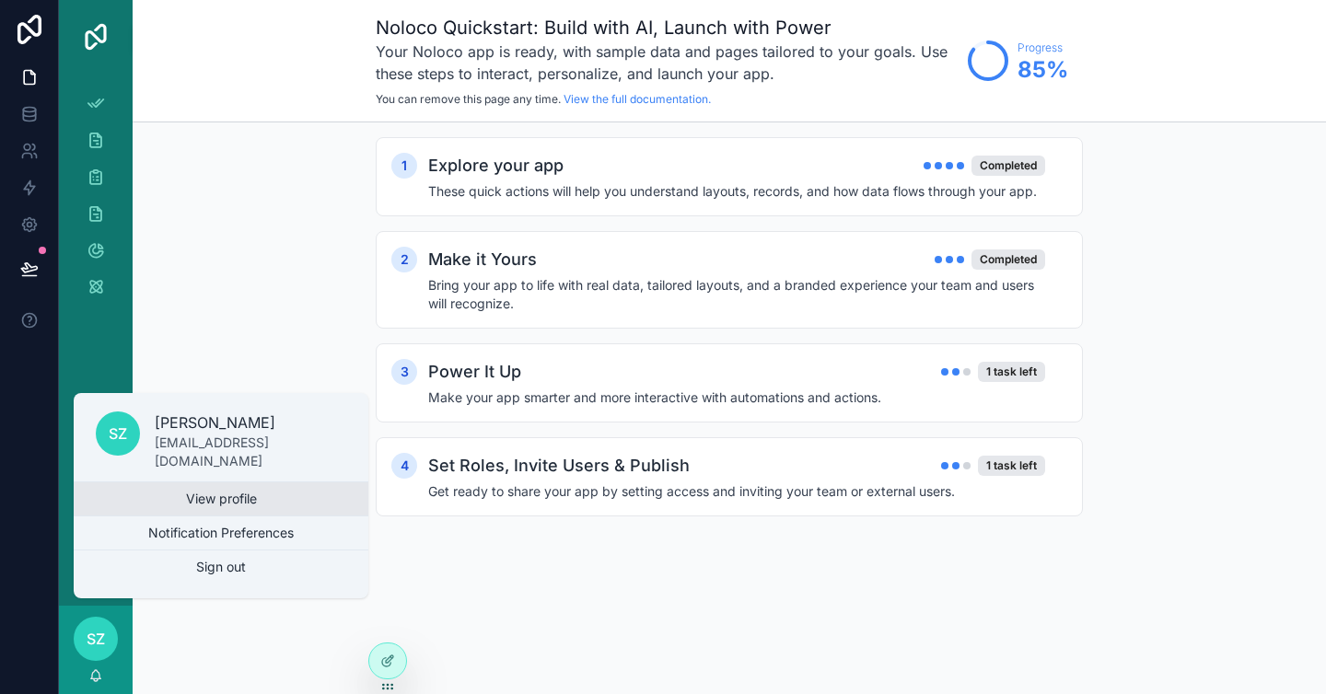
click at [156, 507] on link "View profile" at bounding box center [221, 498] width 295 height 33
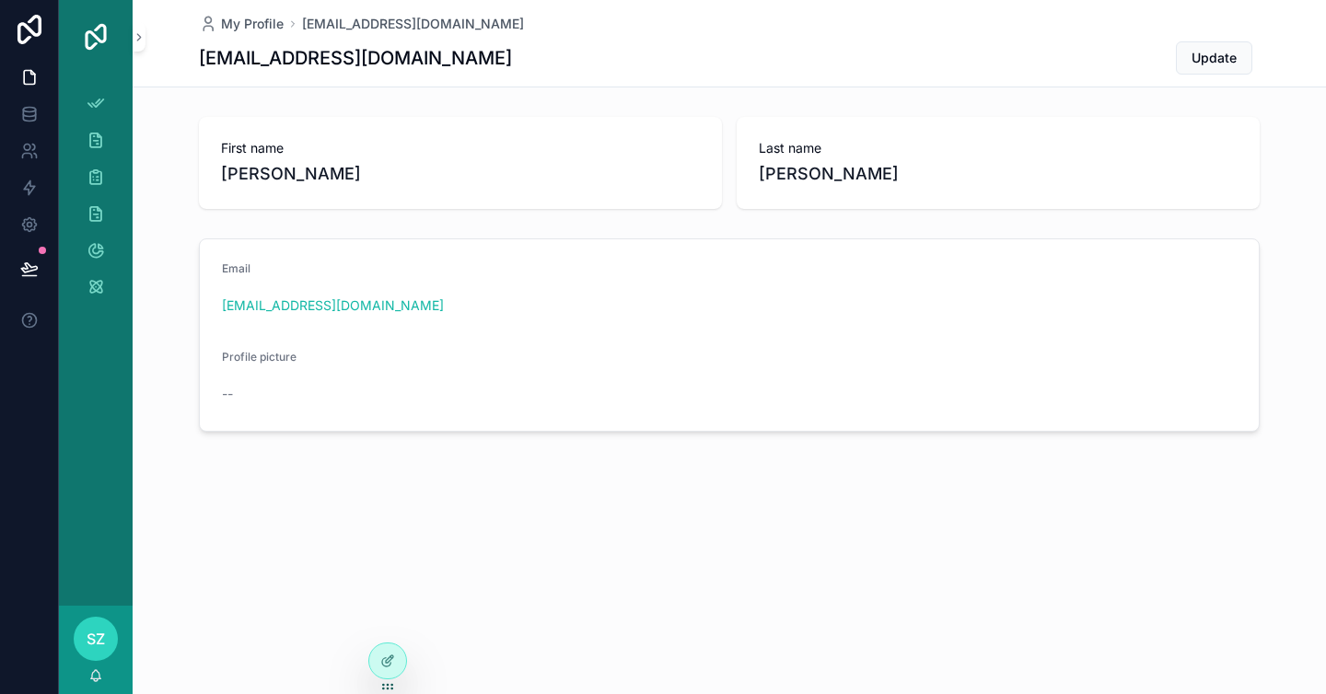
click at [229, 395] on span "--" at bounding box center [227, 394] width 11 height 18
click at [382, 654] on icon at bounding box center [387, 661] width 15 height 15
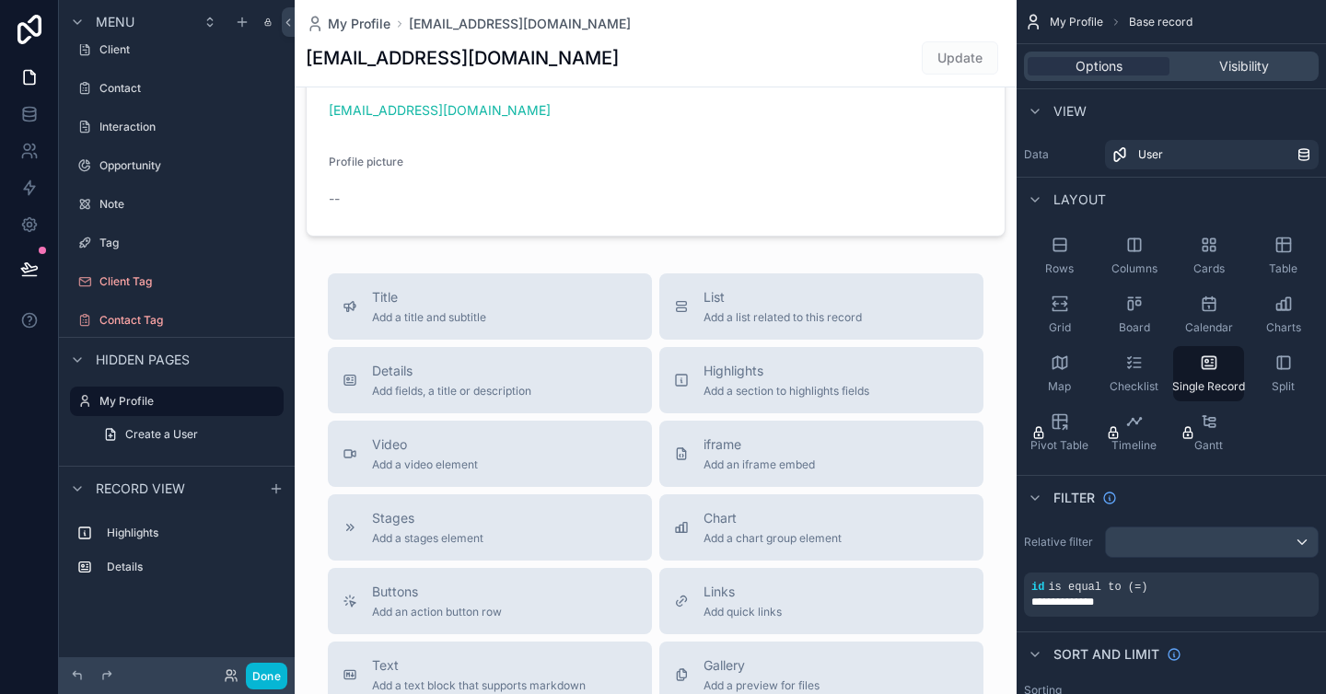
scroll to position [159, 0]
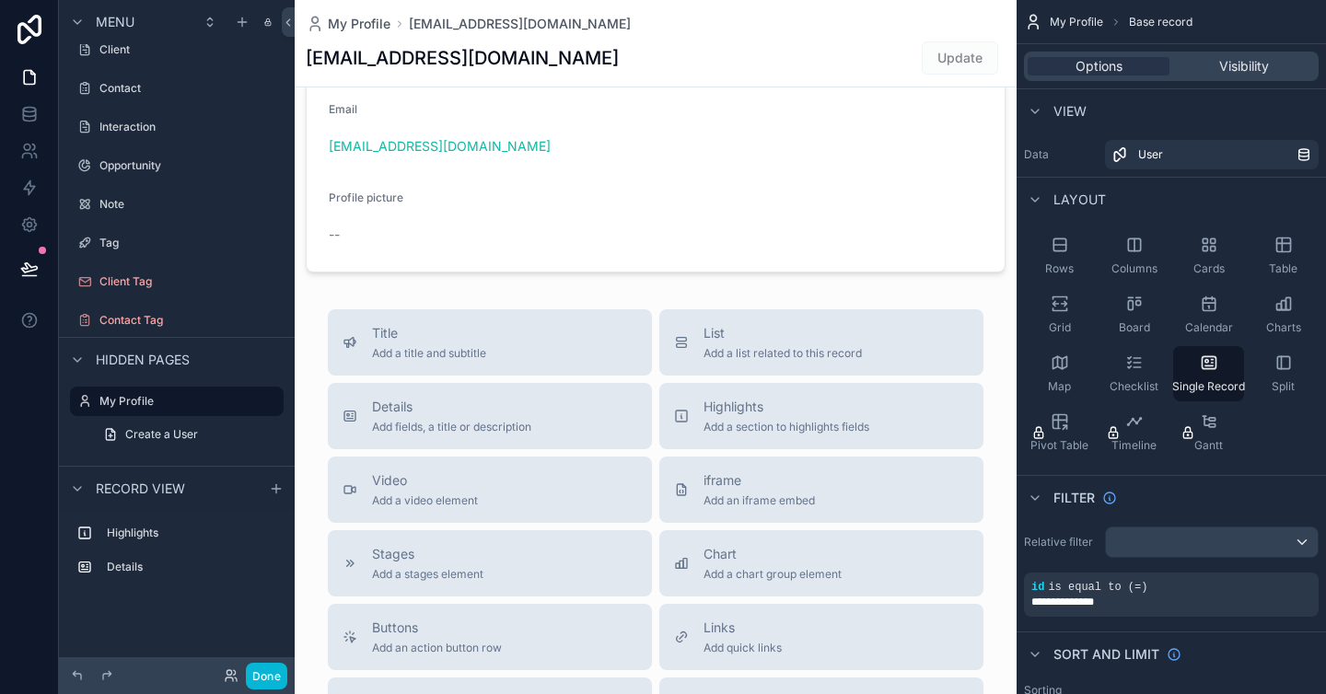
click at [346, 238] on div "scrollable content" at bounding box center [656, 476] width 722 height 1271
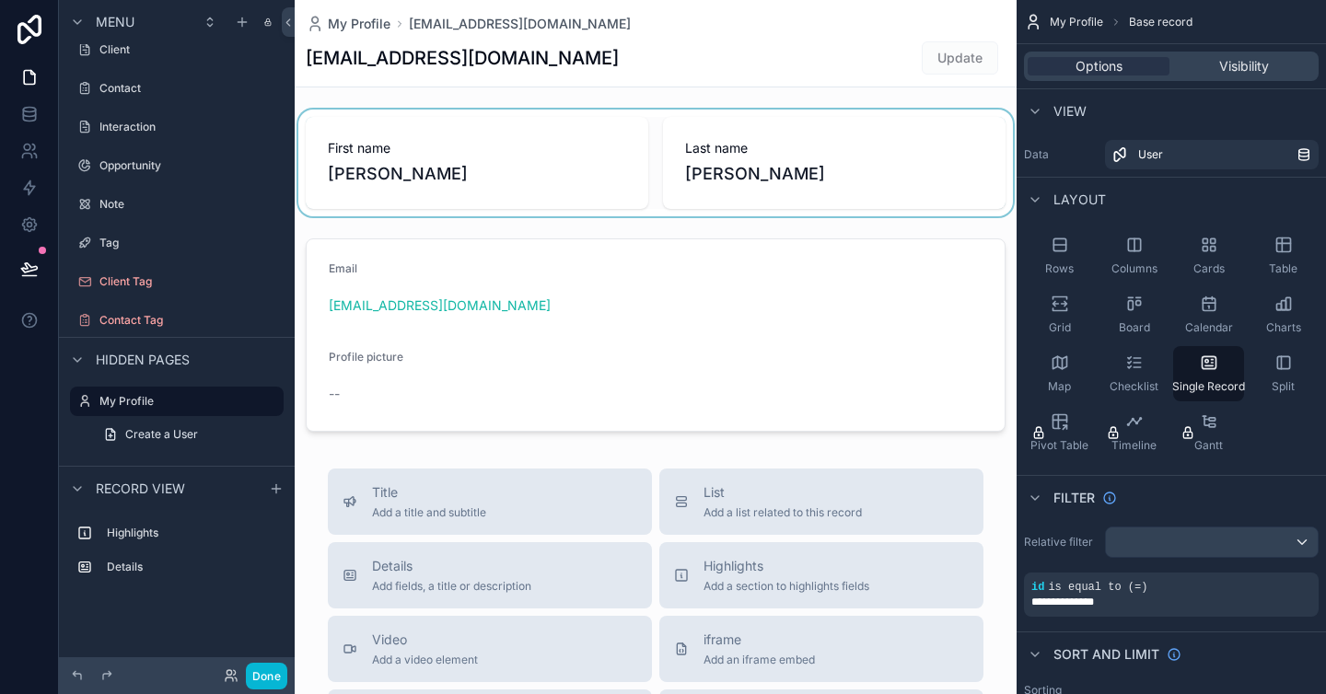
click at [412, 180] on div "scrollable content" at bounding box center [656, 163] width 722 height 107
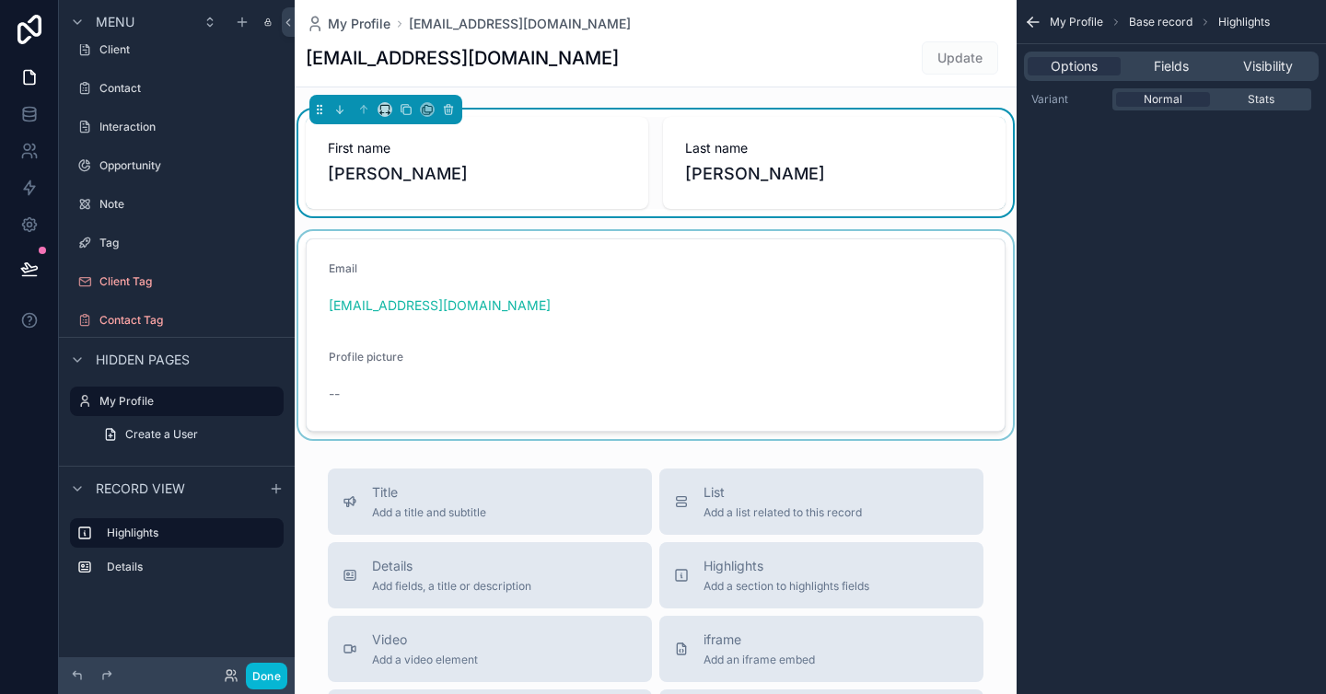
click at [462, 353] on div "scrollable content" at bounding box center [656, 335] width 722 height 208
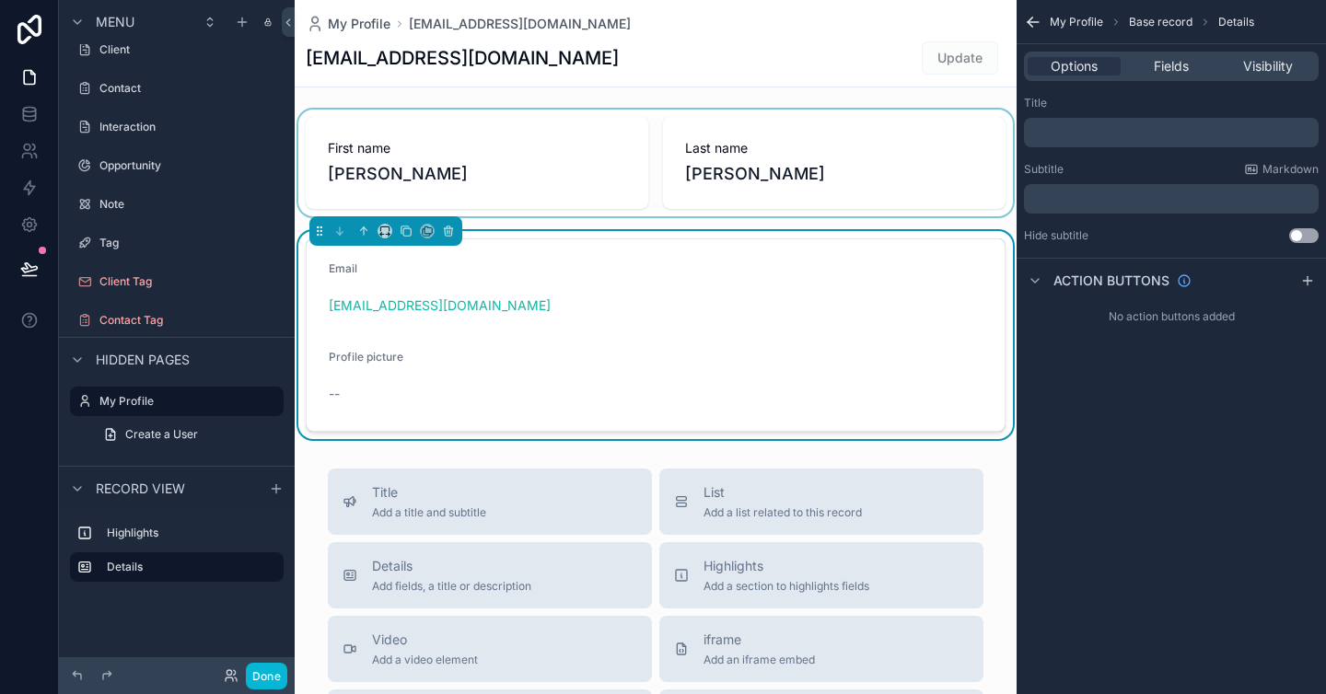
click at [360, 377] on div "Profile picture --" at bounding box center [405, 379] width 153 height 59
click at [1033, 17] on icon "scrollable content" at bounding box center [1033, 22] width 18 height 18
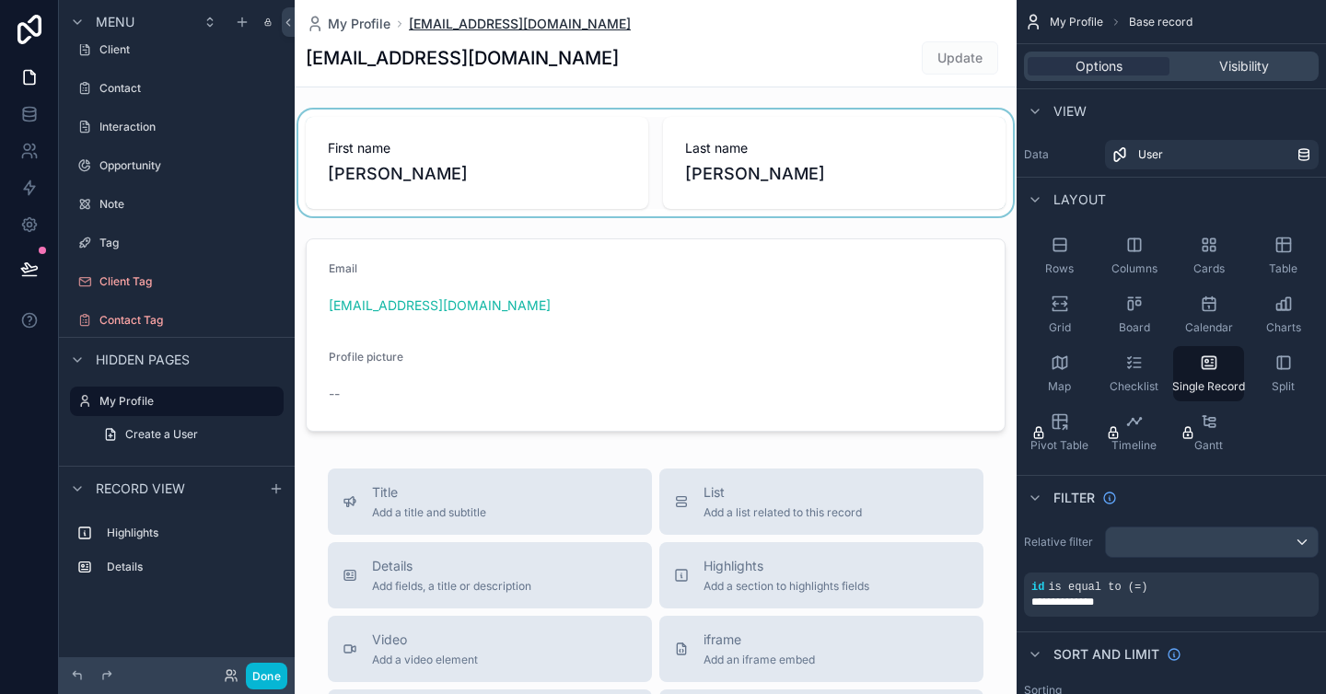
click at [432, 17] on span "dev@wucha.net" at bounding box center [520, 24] width 222 height 18
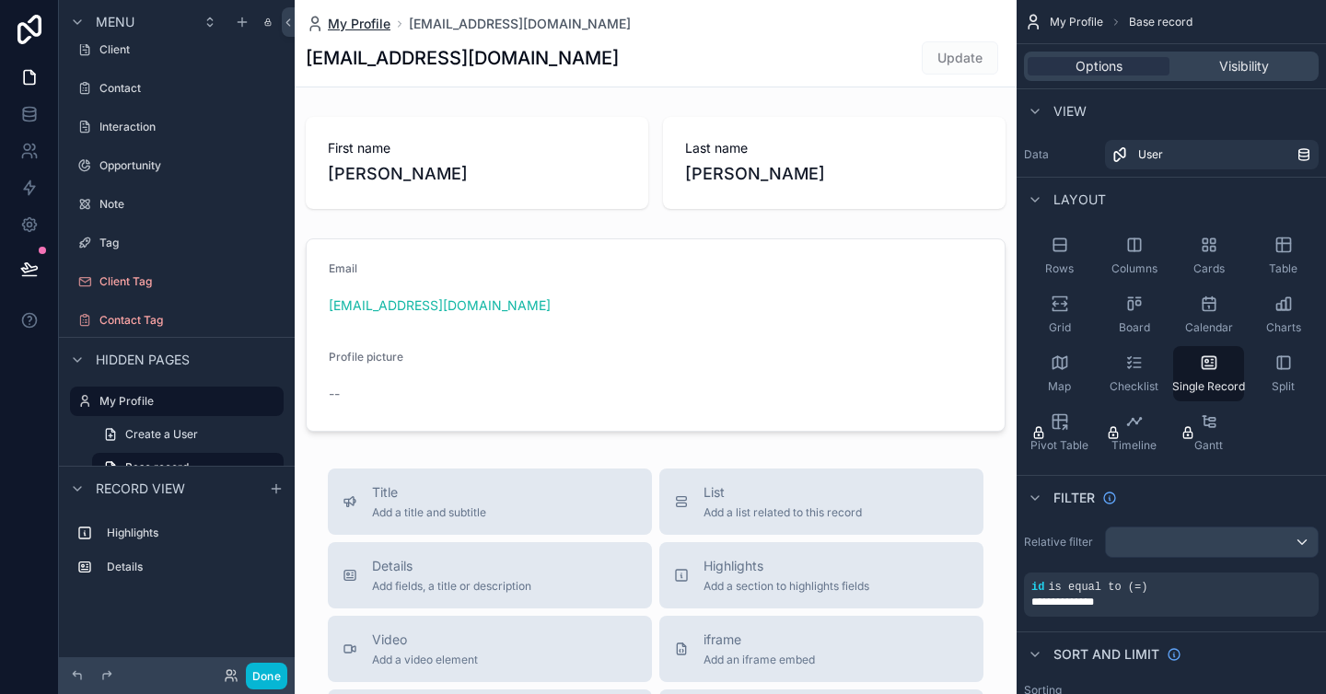
click at [346, 30] on span "My Profile" at bounding box center [359, 24] width 63 height 18
click at [33, 75] on icon at bounding box center [29, 78] width 11 height 14
click at [226, 676] on icon at bounding box center [231, 675] width 15 height 15
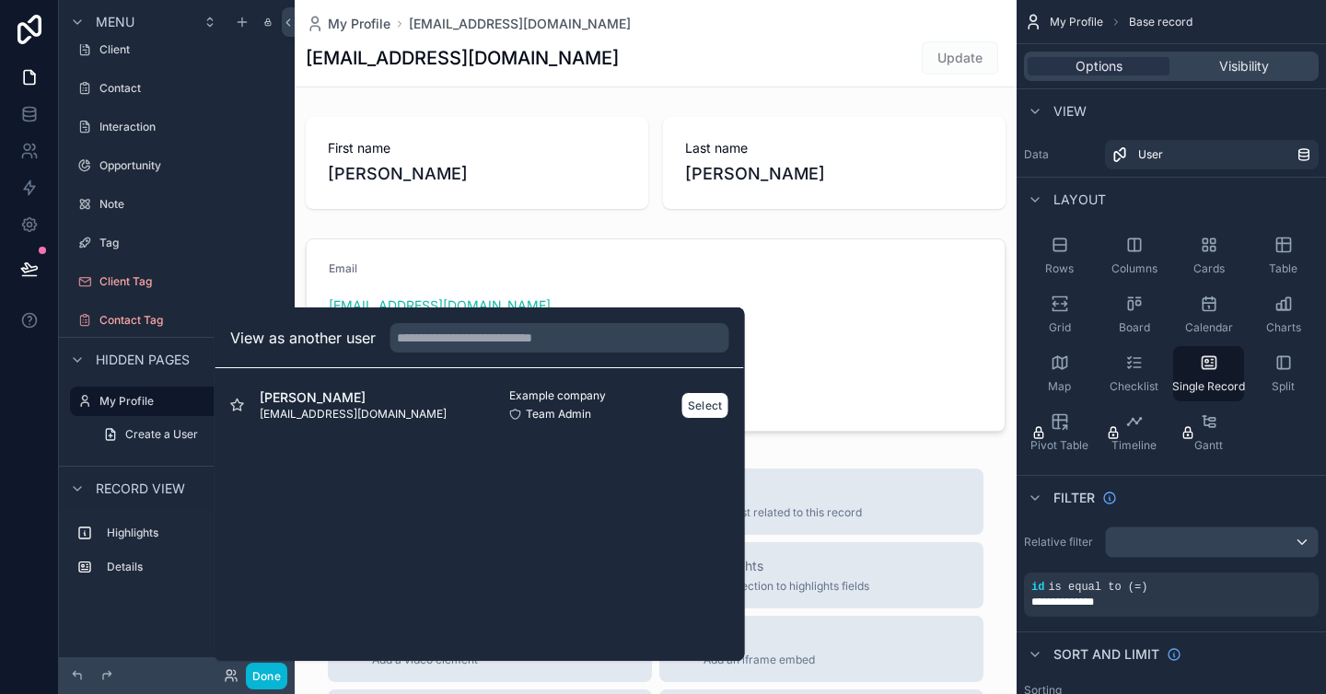
click at [298, 394] on span "[PERSON_NAME]" at bounding box center [353, 398] width 187 height 18
click at [354, 401] on div "SAM ZHU dev@wucha.net" at bounding box center [355, 405] width 250 height 33
click at [693, 412] on button "Select" at bounding box center [705, 405] width 48 height 27
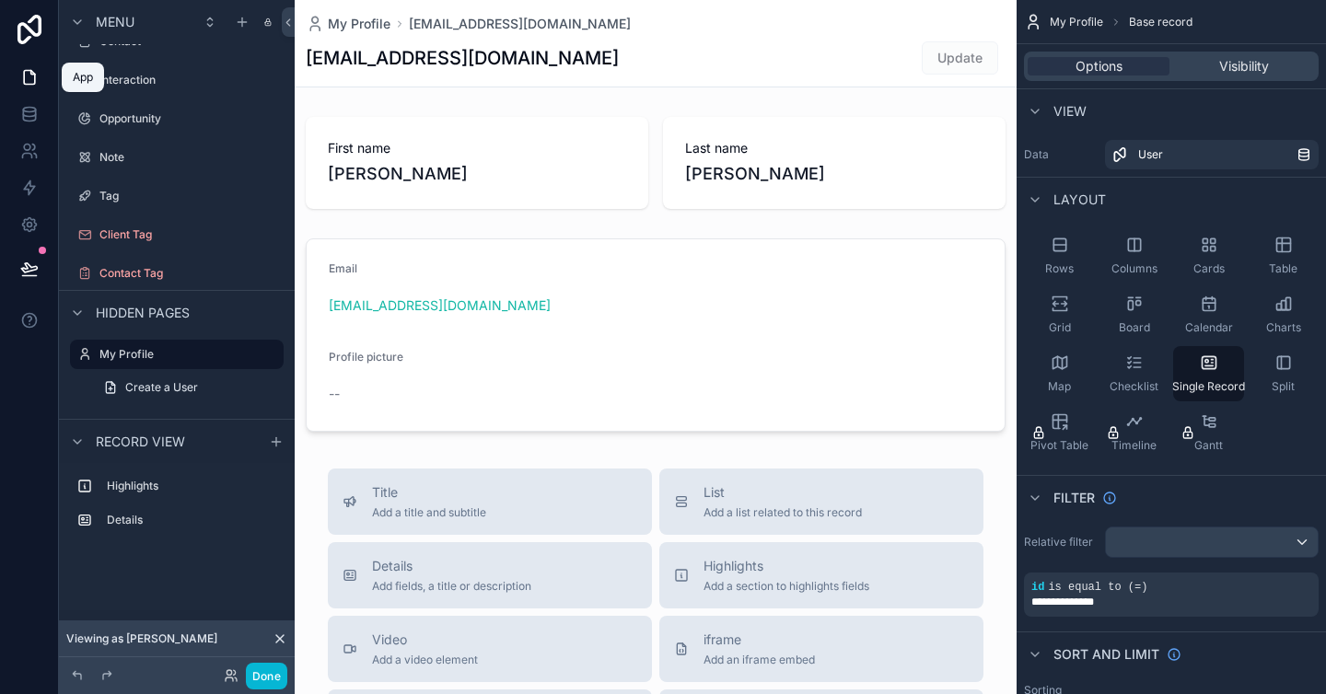
click at [40, 77] on link at bounding box center [29, 77] width 58 height 37
click at [31, 77] on icon at bounding box center [29, 77] width 18 height 18
click at [973, 56] on span "Update" at bounding box center [960, 57] width 76 height 18
click at [264, 678] on button "Done" at bounding box center [266, 676] width 41 height 27
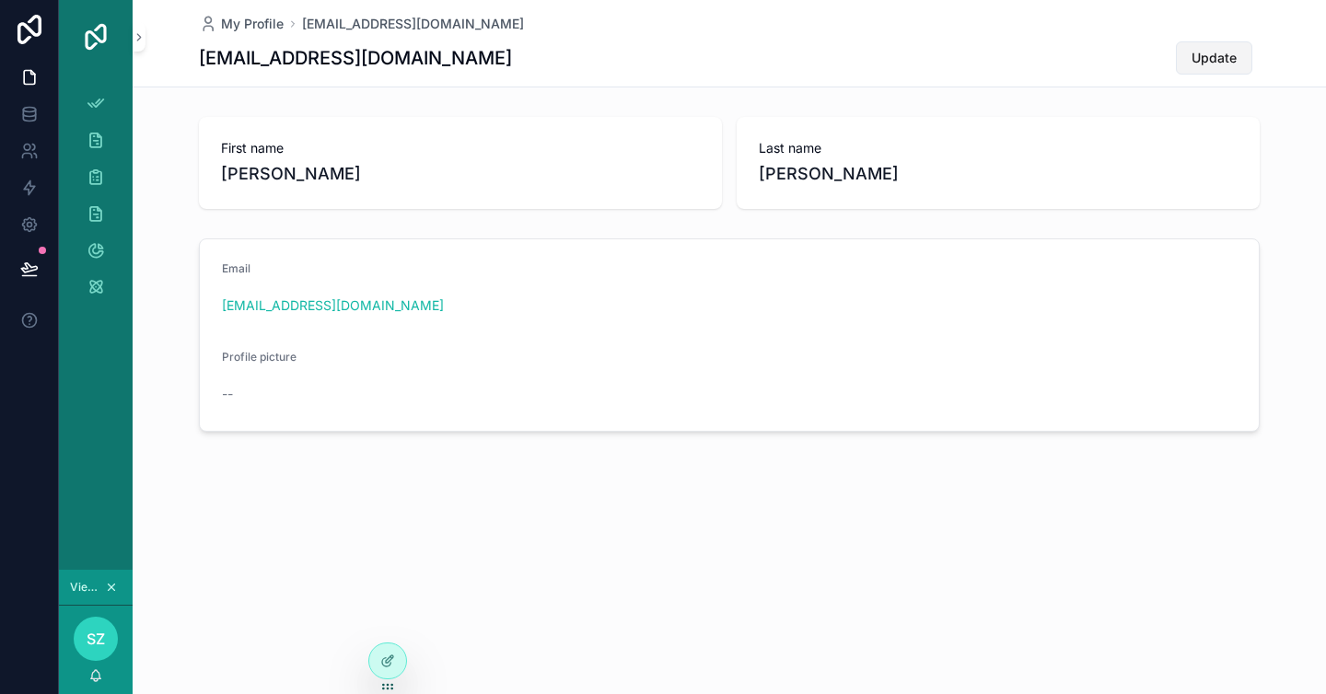
click at [1210, 56] on span "Update" at bounding box center [1213, 58] width 45 height 18
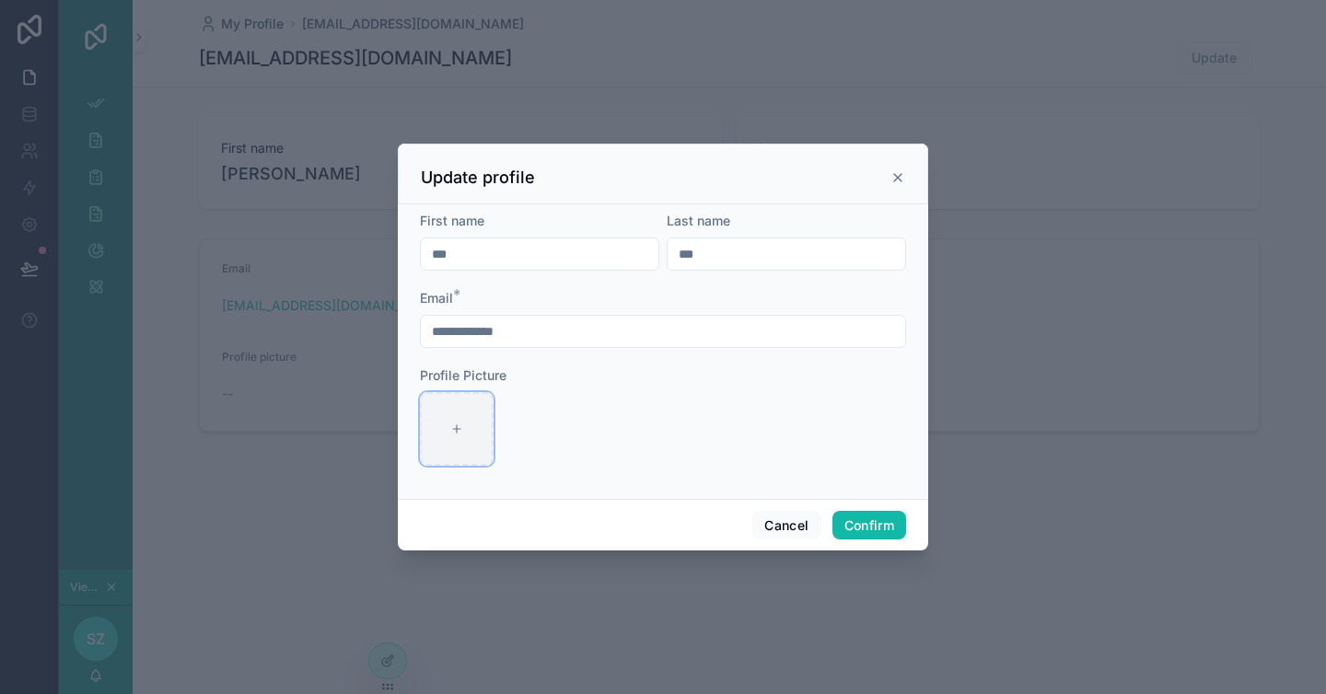
click at [465, 433] on div at bounding box center [457, 429] width 74 height 74
type input "**********"
click at [863, 521] on button "Confirm" at bounding box center [869, 525] width 74 height 29
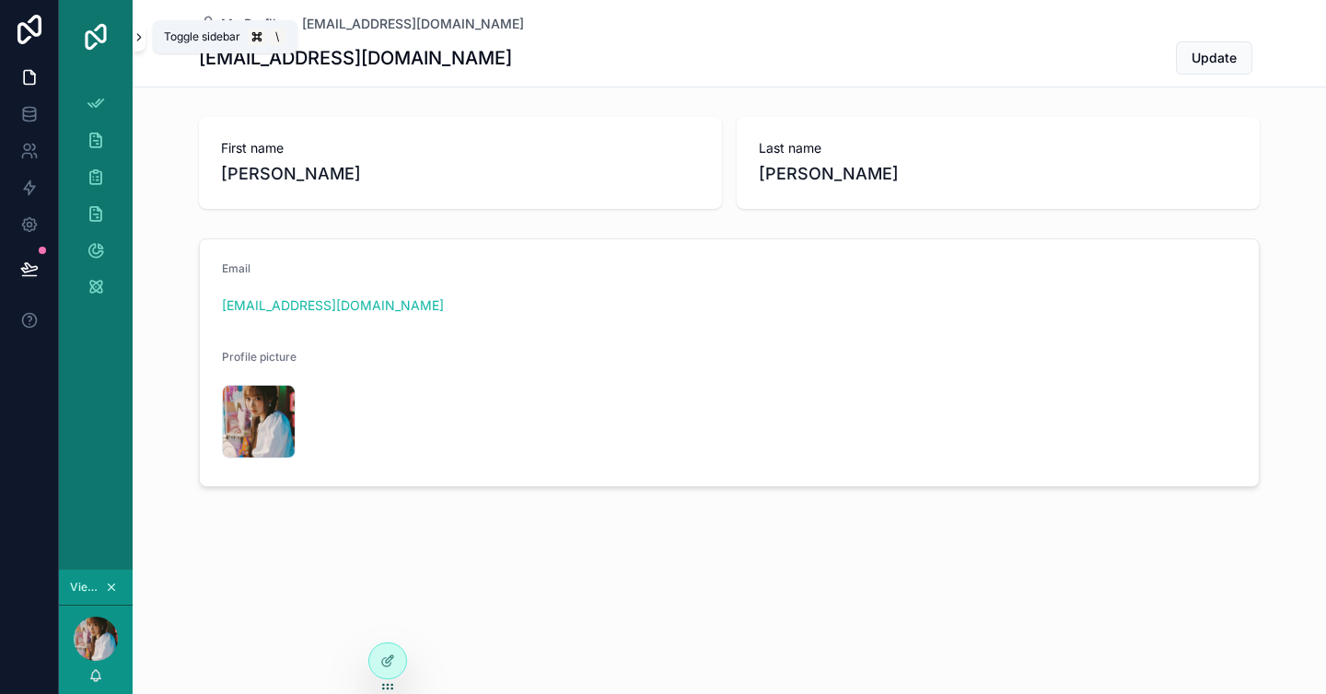
click at [134, 35] on icon "scrollable content" at bounding box center [139, 37] width 13 height 14
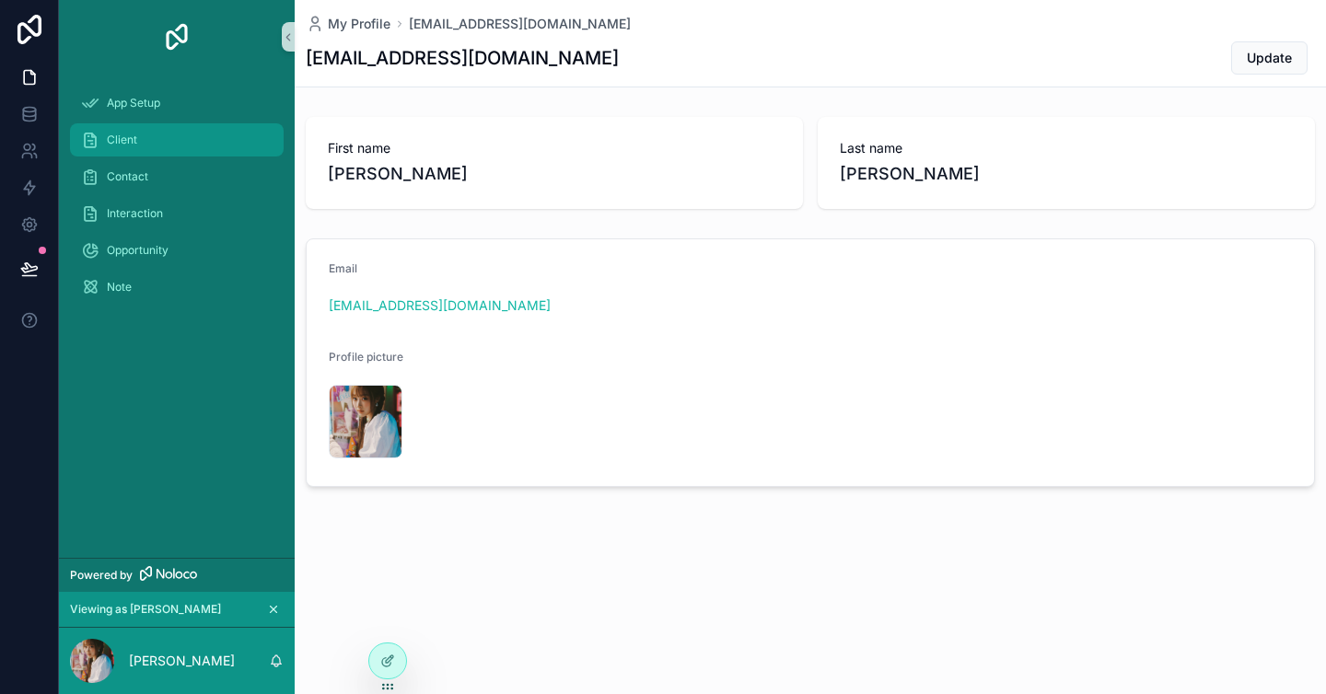
click at [136, 129] on div "Client" at bounding box center [177, 139] width 192 height 29
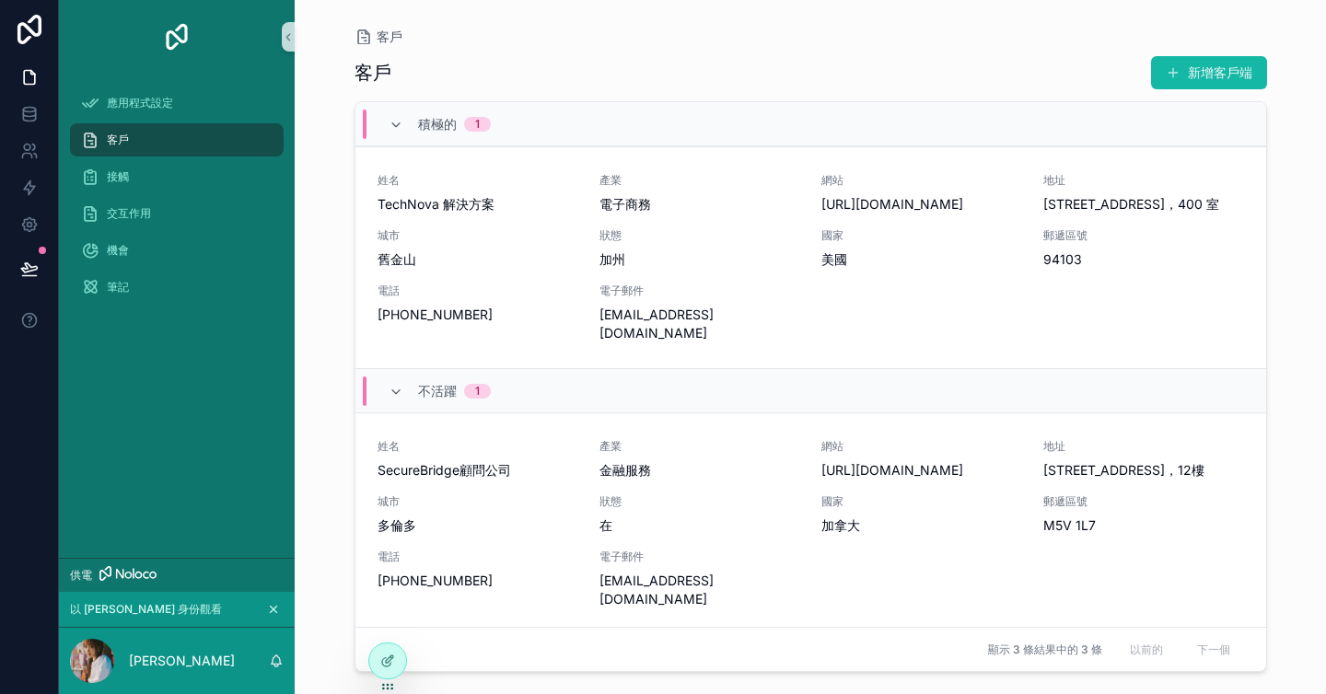
click at [685, 113] on div "積極的 1" at bounding box center [810, 124] width 911 height 44
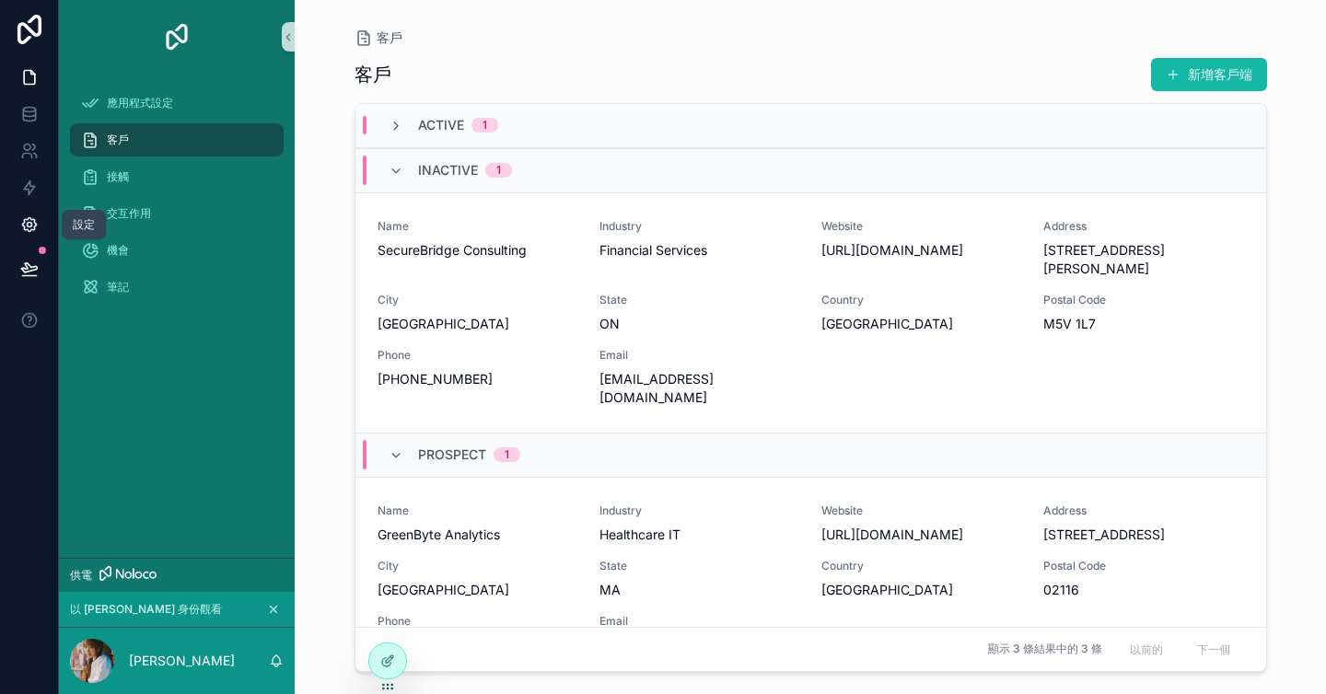
click at [36, 219] on icon at bounding box center [29, 224] width 18 height 18
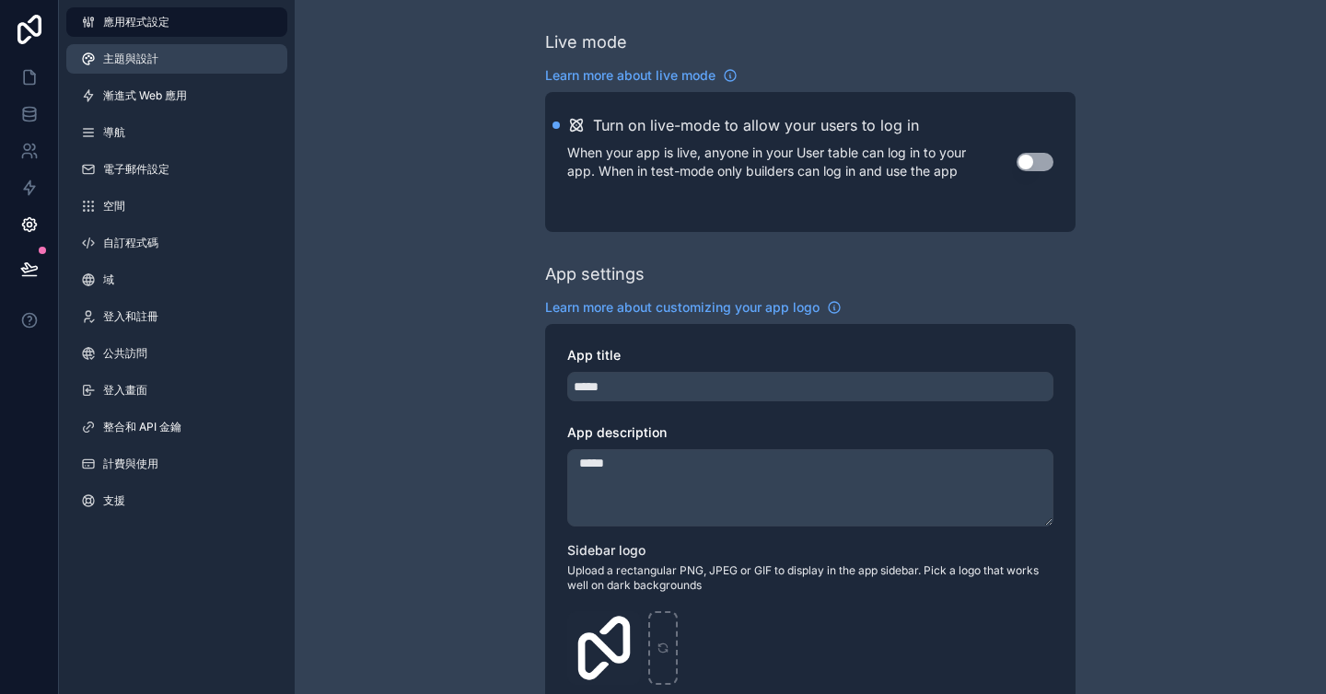
click at [237, 64] on link "主題與設計" at bounding box center [176, 58] width 221 height 29
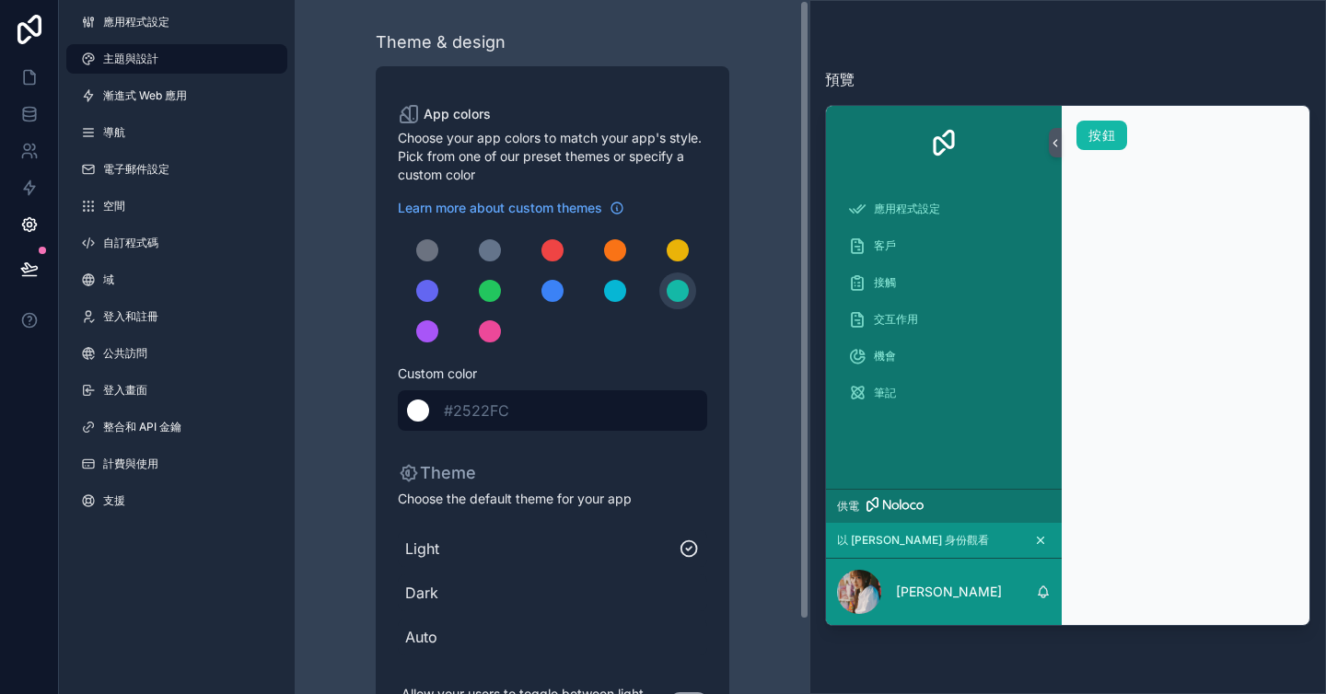
scroll to position [83, 0]
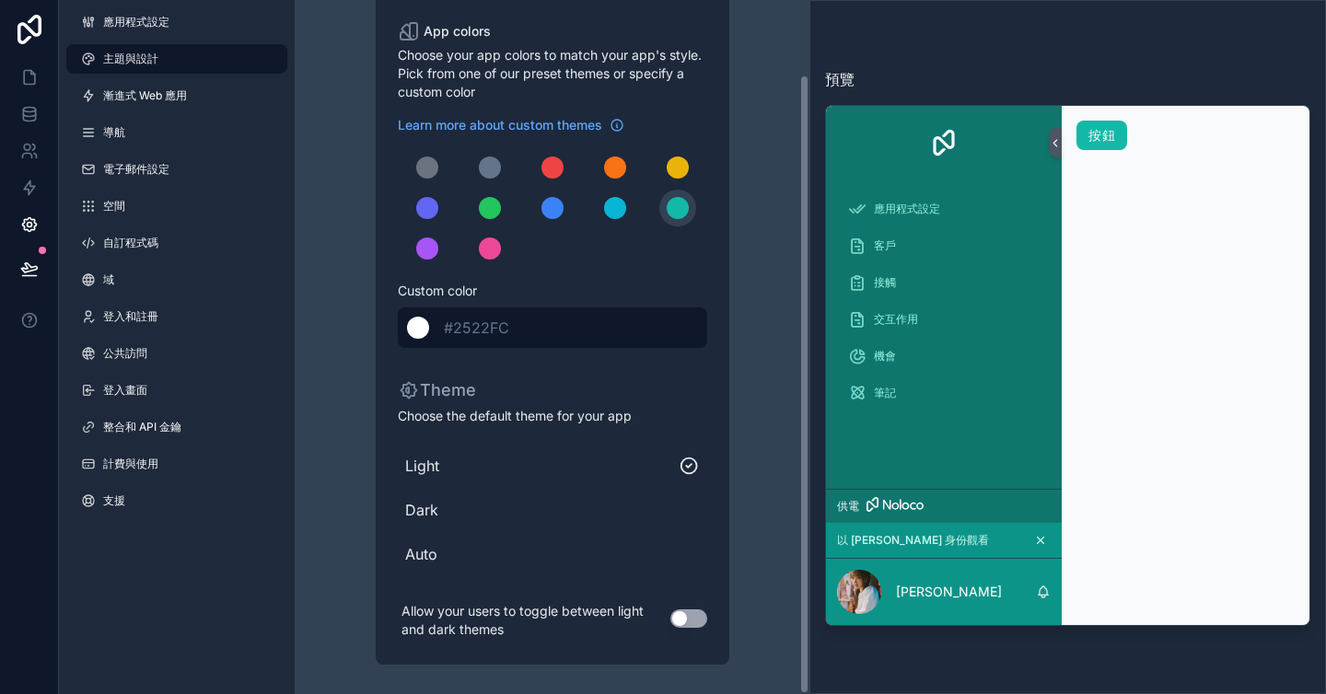
click at [549, 327] on div "******* #2522FC" at bounding box center [552, 328] width 309 height 41
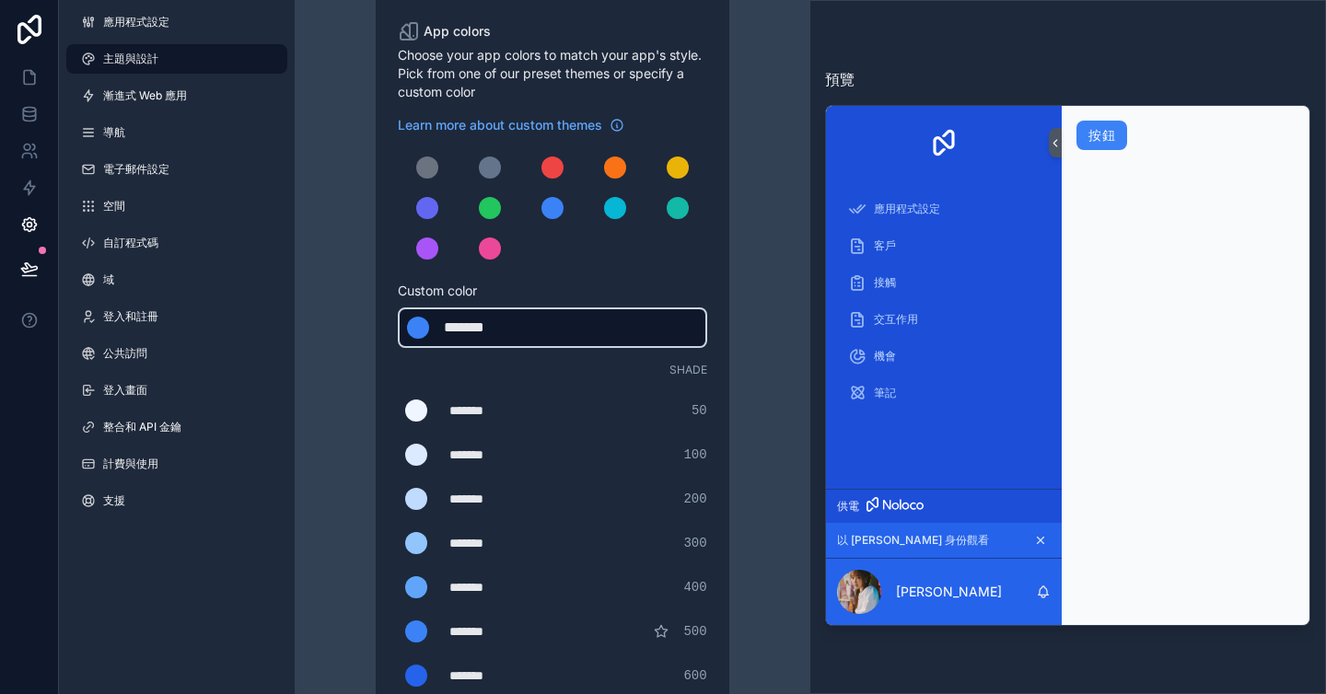
click at [549, 327] on div "******* ******* #3b82f6" at bounding box center [552, 328] width 309 height 41
click at [504, 326] on div "*******" at bounding box center [490, 328] width 92 height 22
type div "*******"
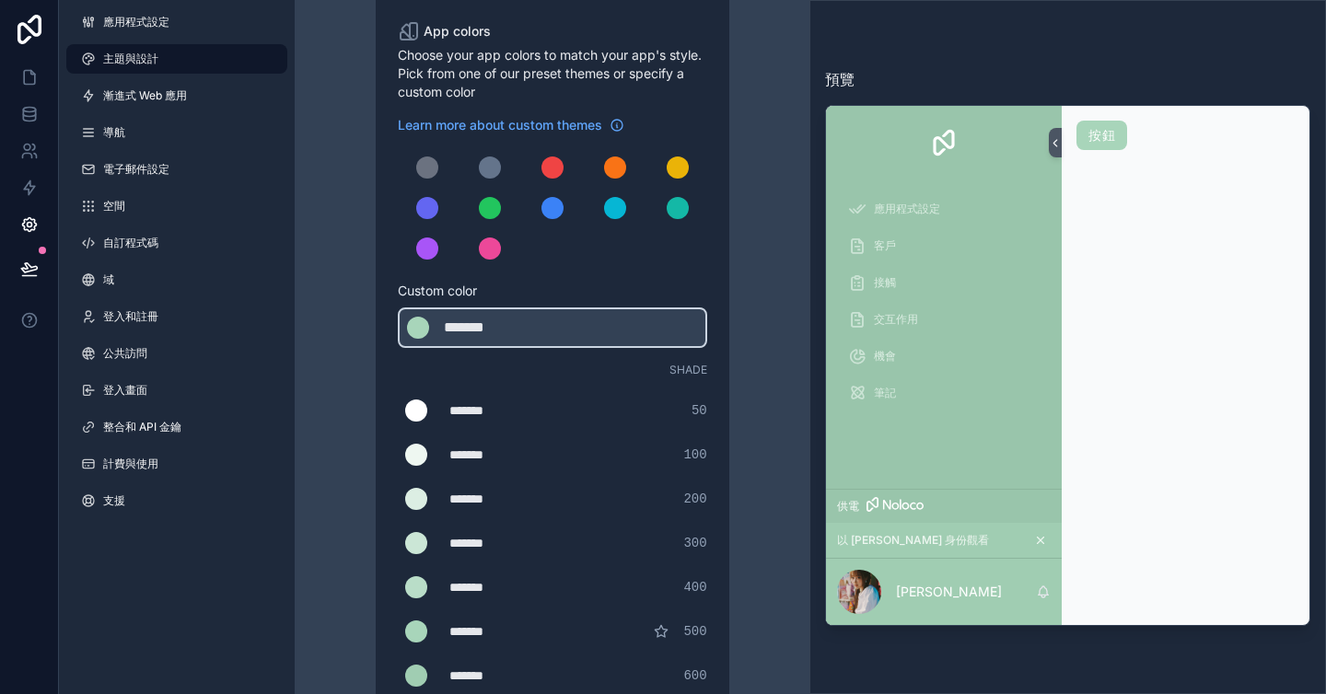
click at [603, 263] on div "可捲動內容" at bounding box center [552, 208] width 309 height 118
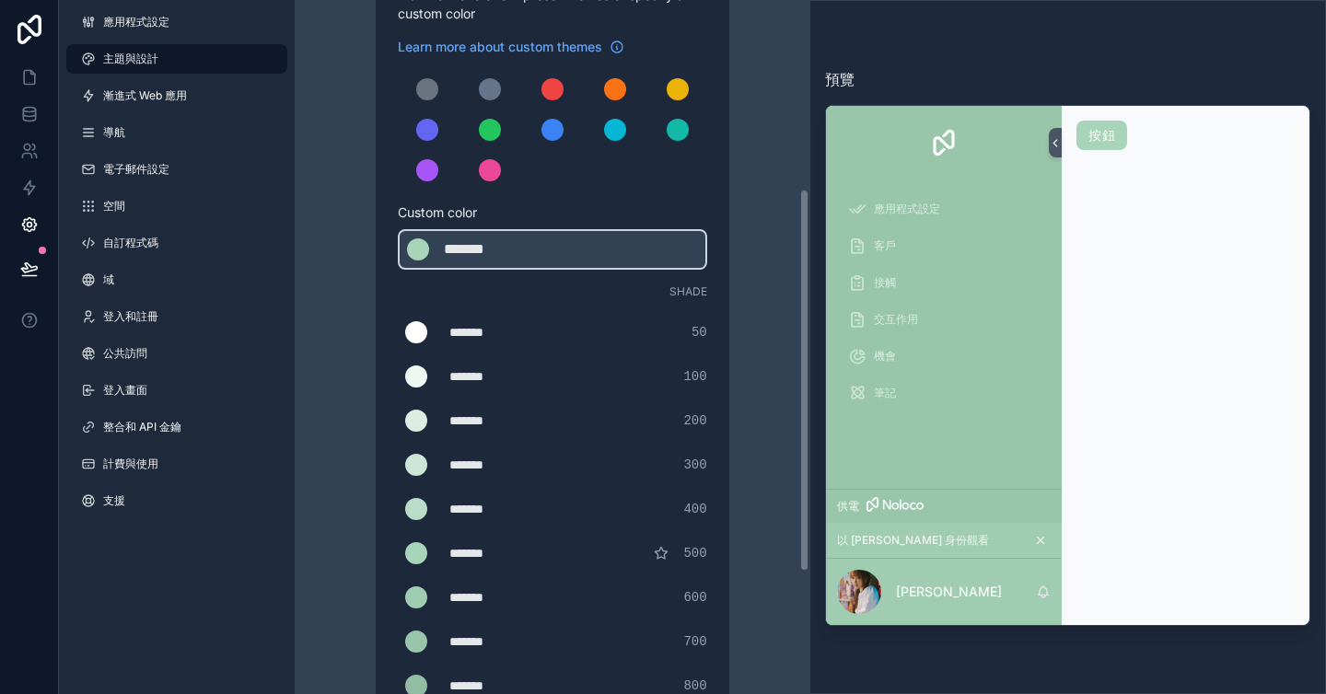
scroll to position [0, 0]
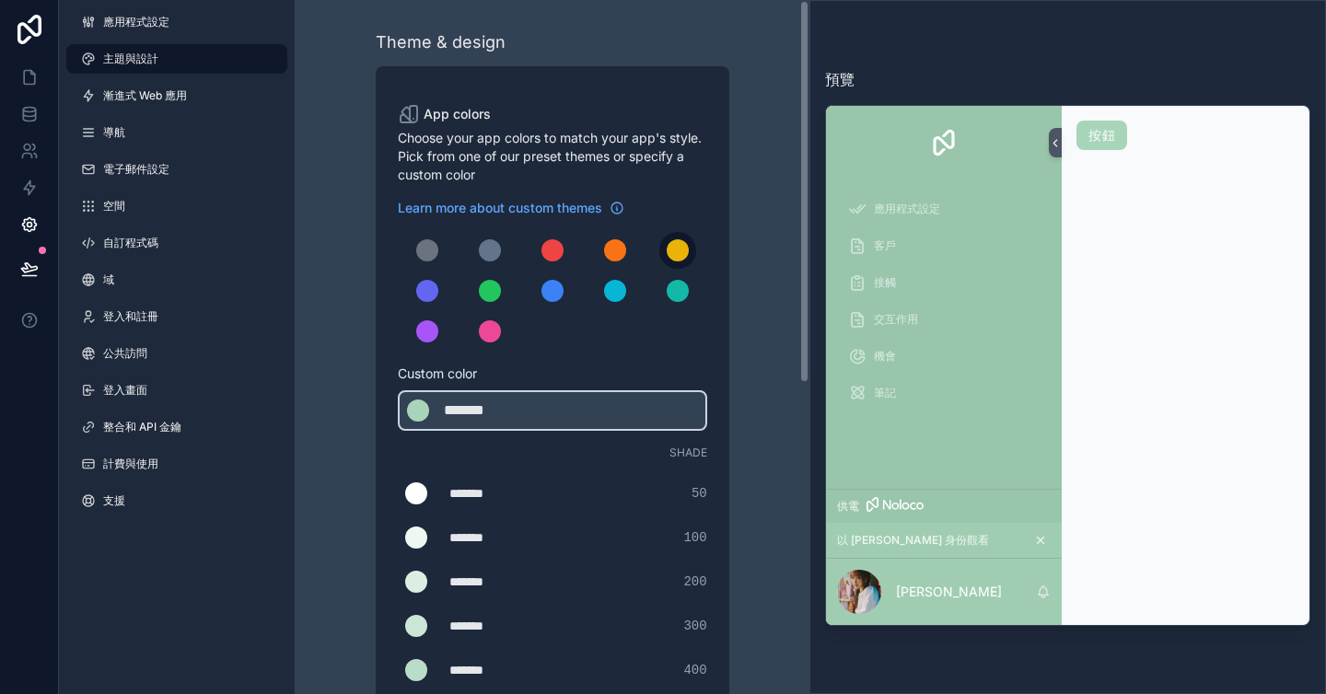
click at [689, 258] on button "可捲動內容" at bounding box center [677, 250] width 37 height 37
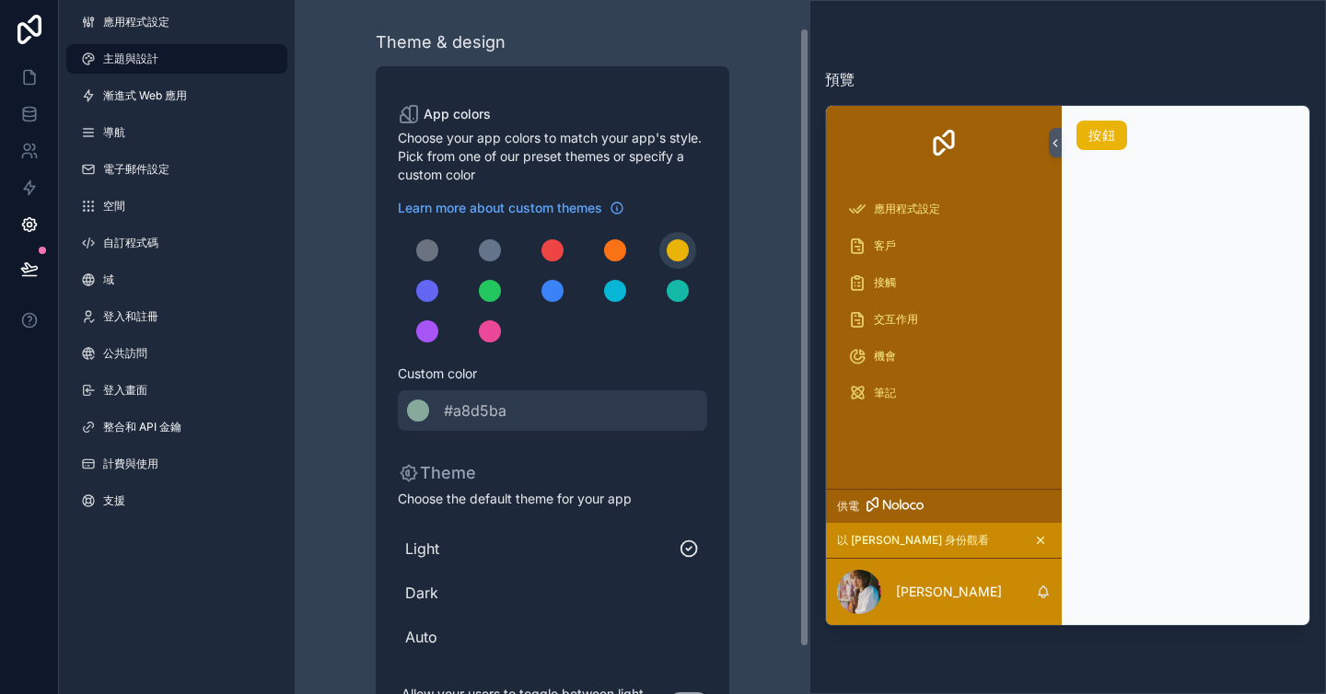
scroll to position [45, 0]
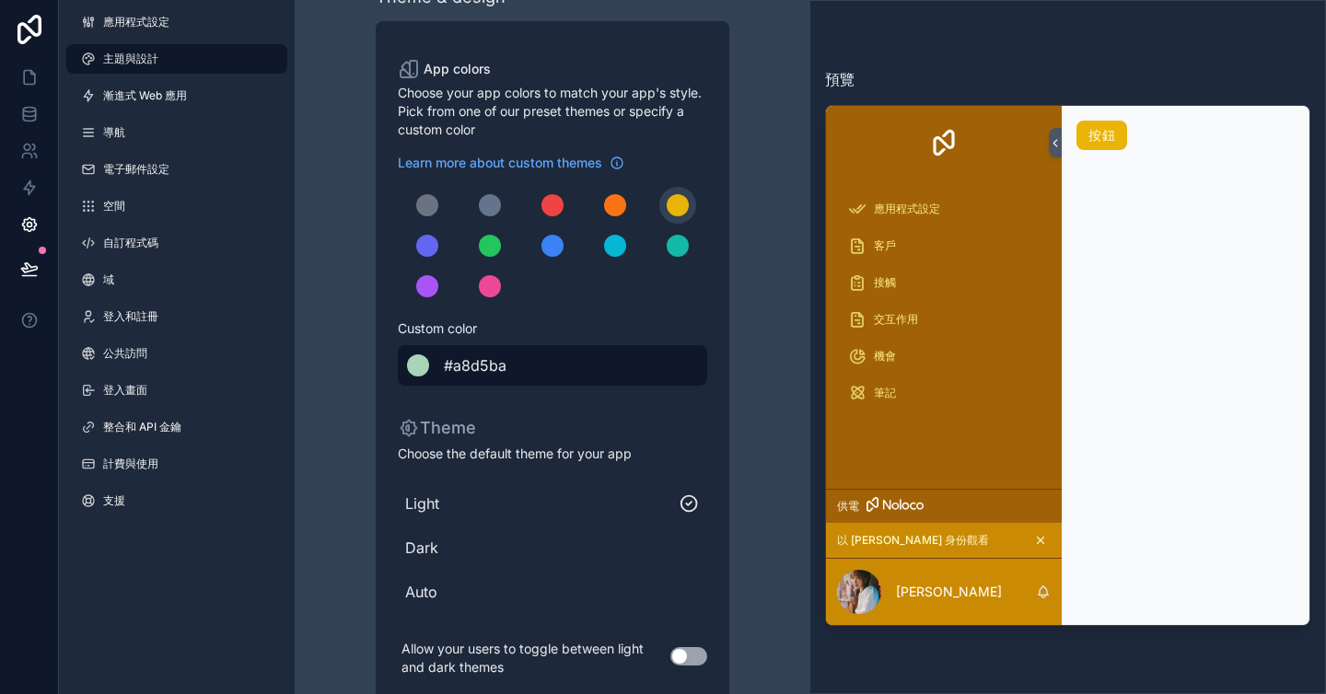
click at [529, 362] on div "******* #a8d5ba" at bounding box center [552, 365] width 309 height 41
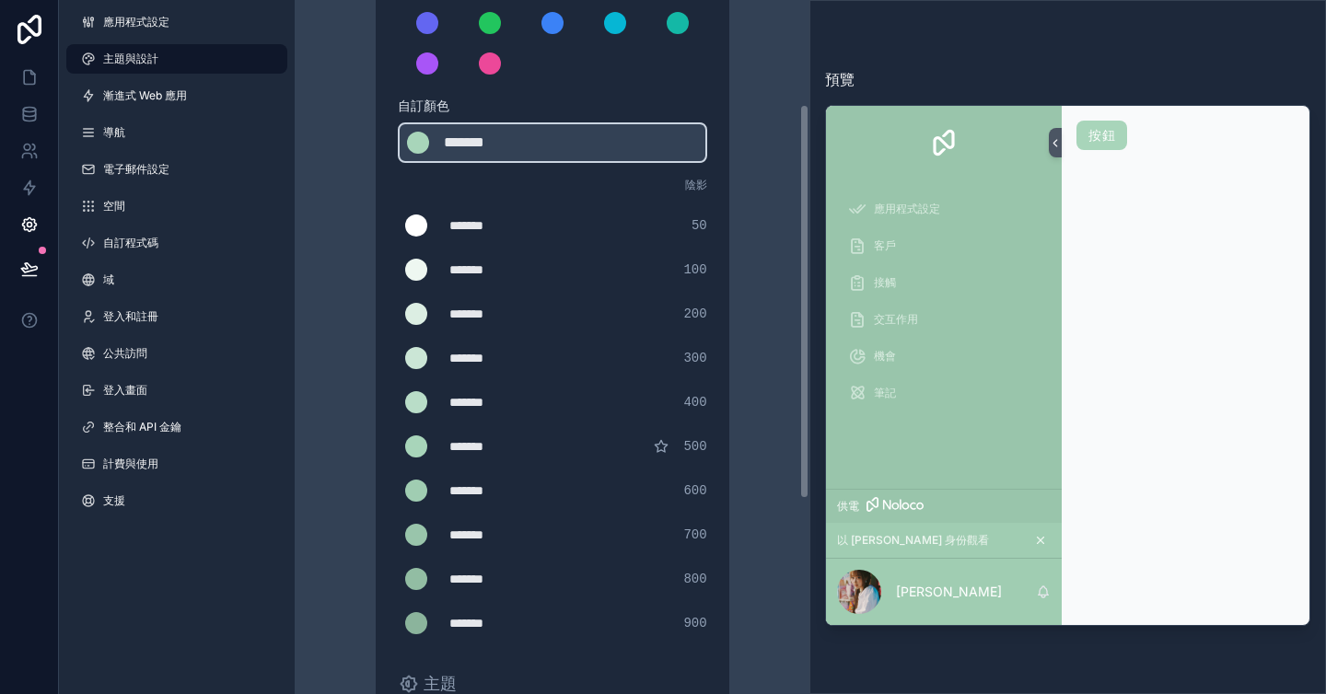
scroll to position [270, 0]
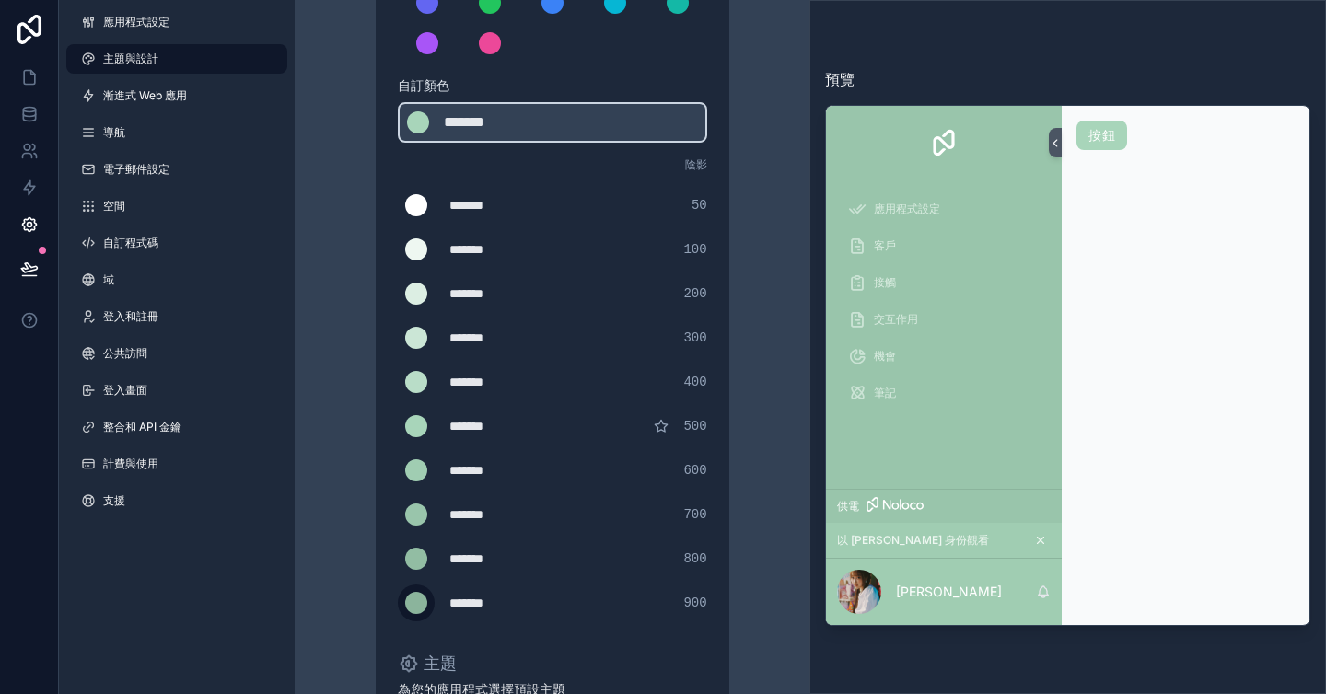
click at [414, 608] on div "可捲動內容" at bounding box center [416, 603] width 22 height 22
click at [398, 603] on input "*******" at bounding box center [398, 603] width 0 height 0
click at [424, 609] on label "可捲動內容" at bounding box center [416, 603] width 37 height 37
click at [398, 603] on input "*******" at bounding box center [398, 603] width 0 height 0
click at [705, 601] on font "900" at bounding box center [694, 603] width 23 height 15
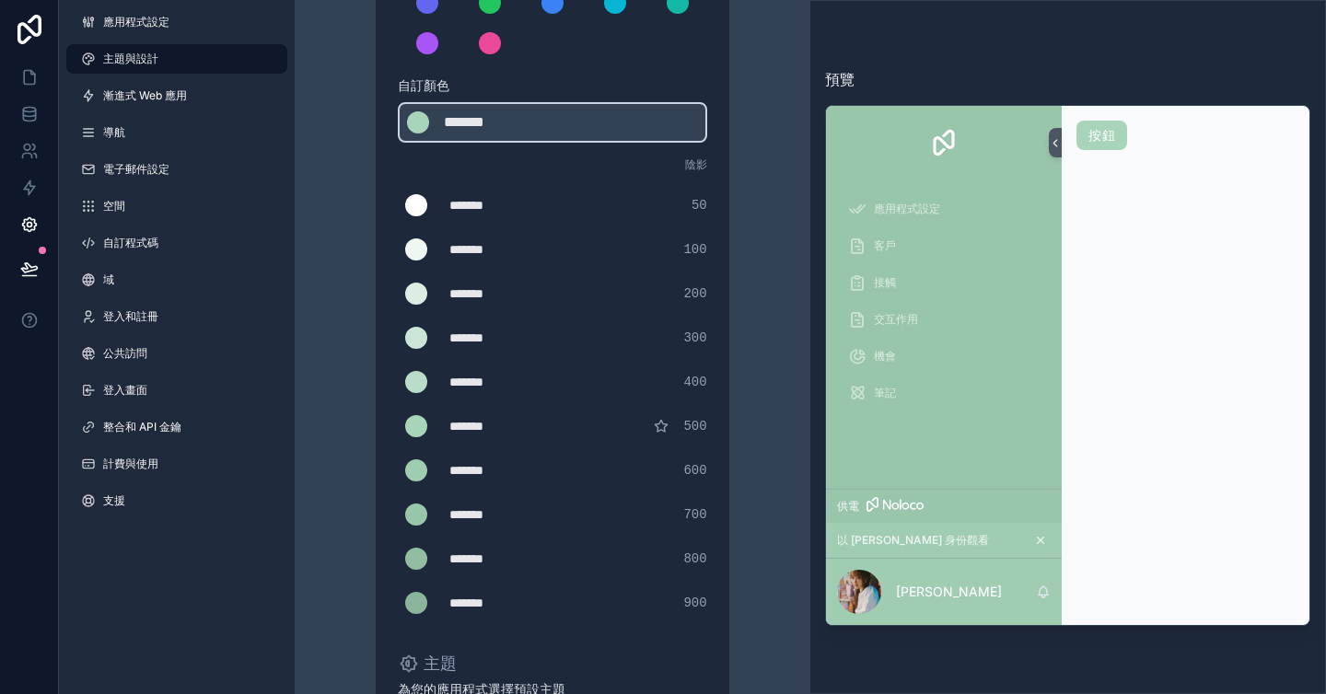
click at [575, 419] on div "******* ******* #a8d5ba 500" at bounding box center [552, 426] width 309 height 37
click at [506, 423] on div "*******" at bounding box center [495, 426] width 92 height 18
click at [586, 451] on div "******* ******* #ffffff 50 ******* ******* #eef7f1 100 ******* ******* #dceee3 …" at bounding box center [552, 404] width 309 height 435
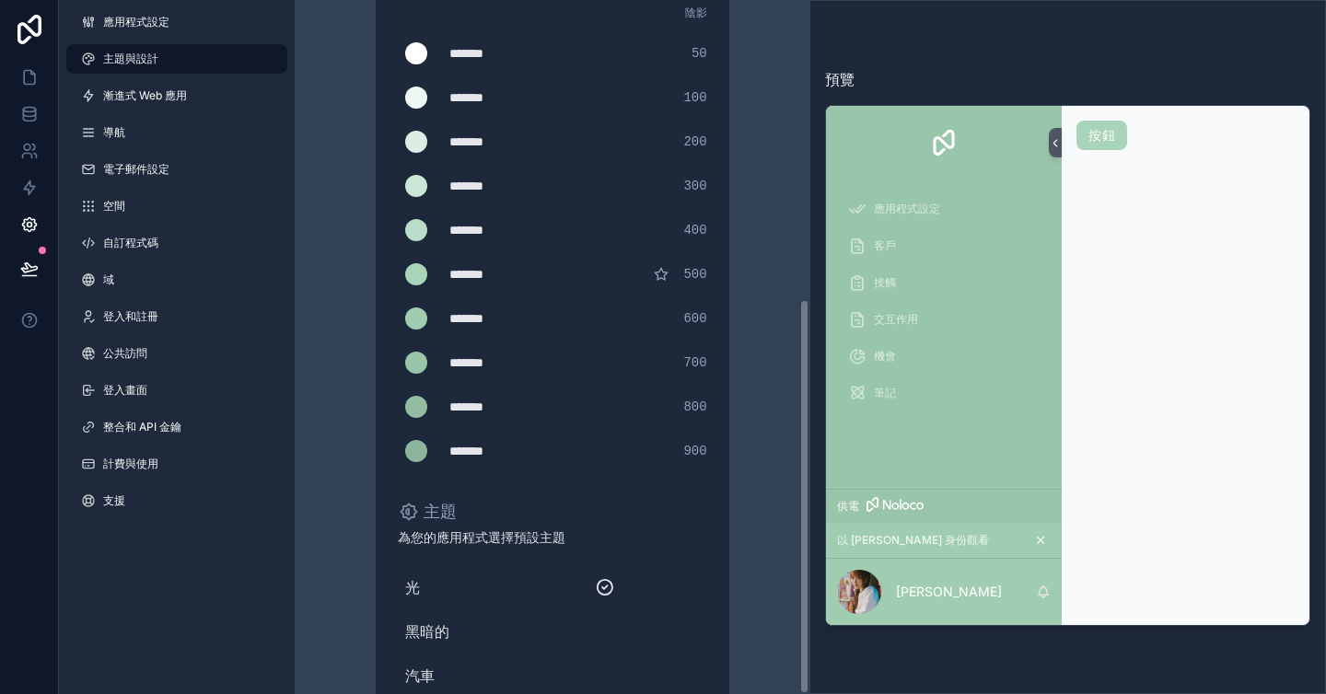
scroll to position [525, 0]
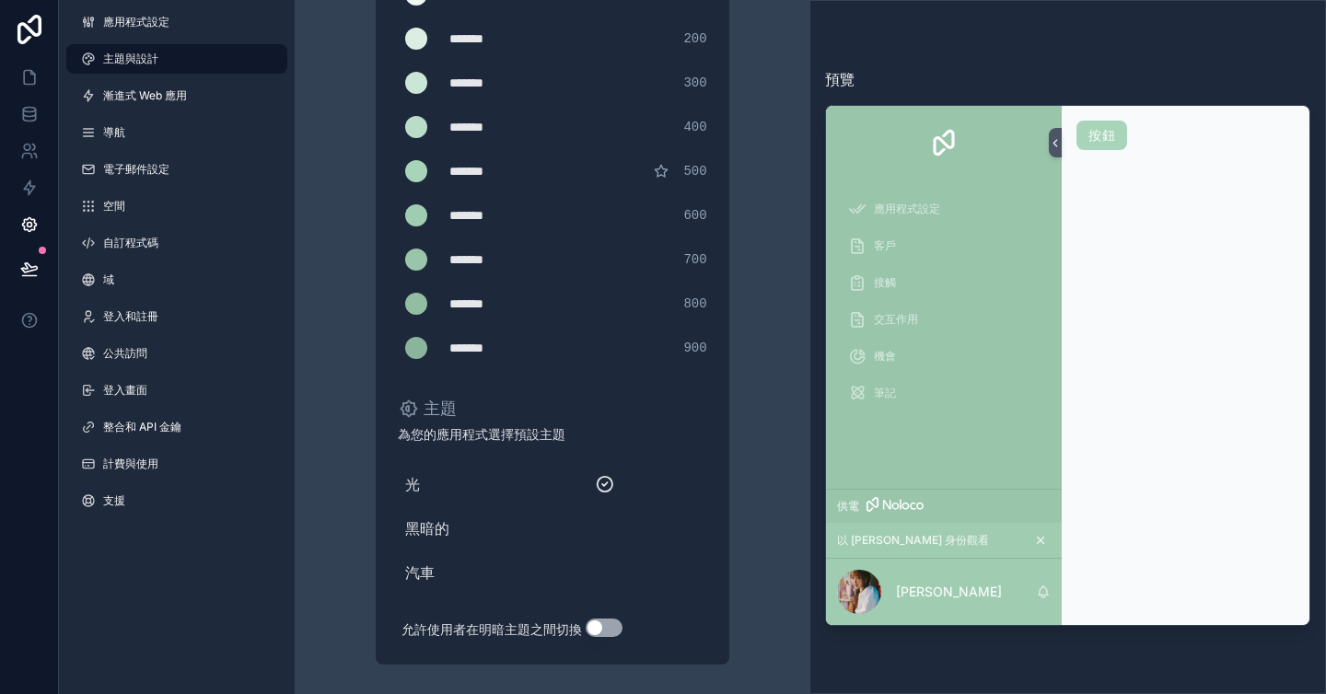
click at [521, 525] on span "黑暗的" at bounding box center [510, 528] width 210 height 22
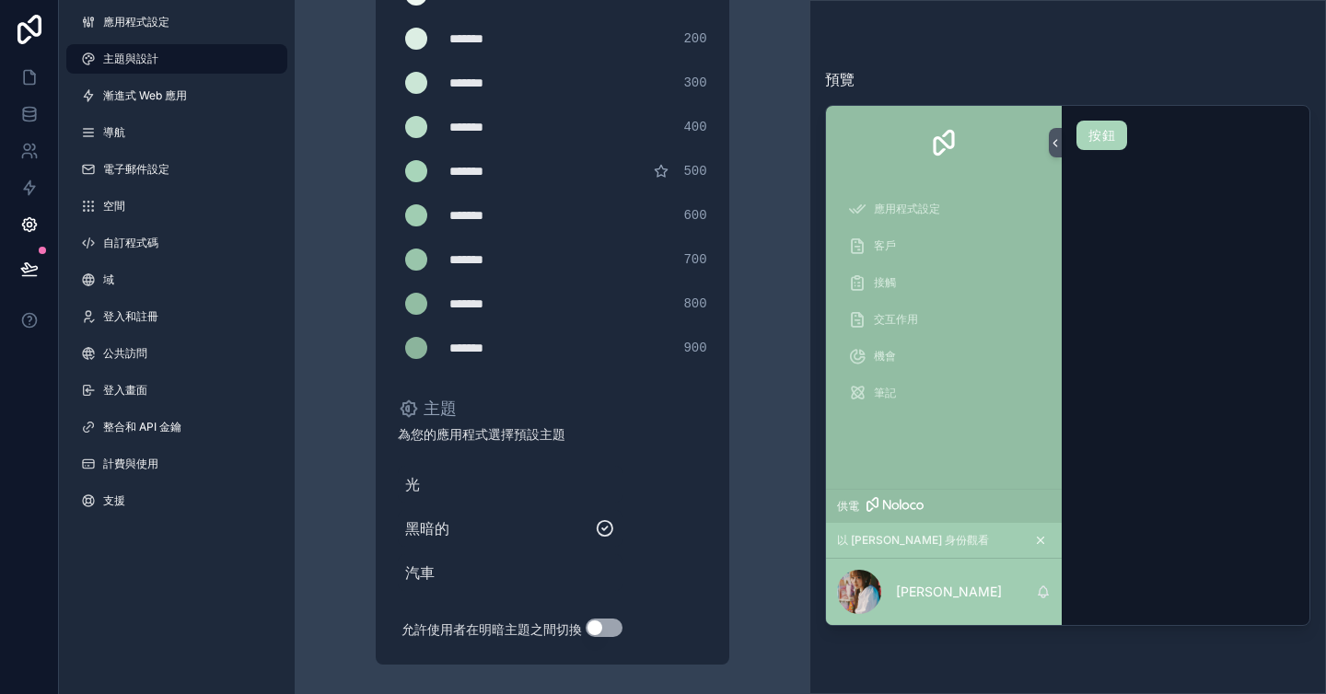
click at [500, 488] on span "光" at bounding box center [510, 484] width 210 height 22
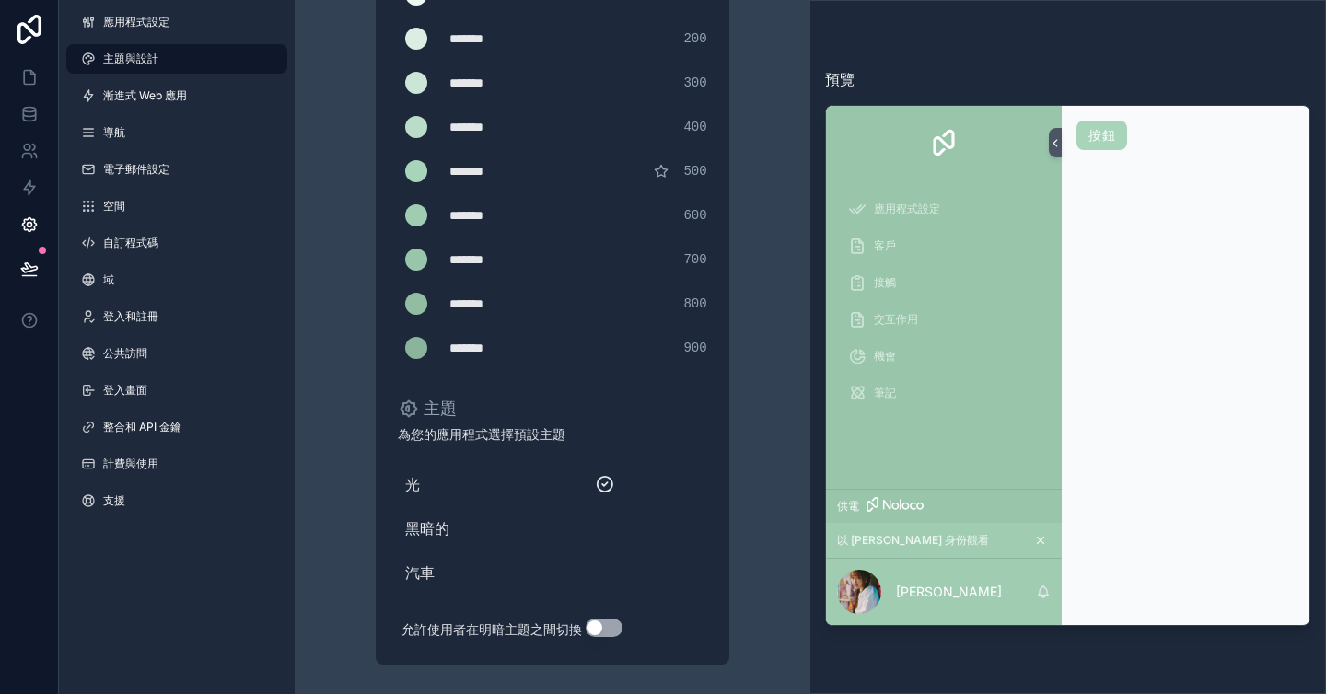
click at [602, 631] on button "使用設定" at bounding box center [604, 628] width 37 height 18
click at [1118, 592] on div at bounding box center [1108, 592] width 37 height 37
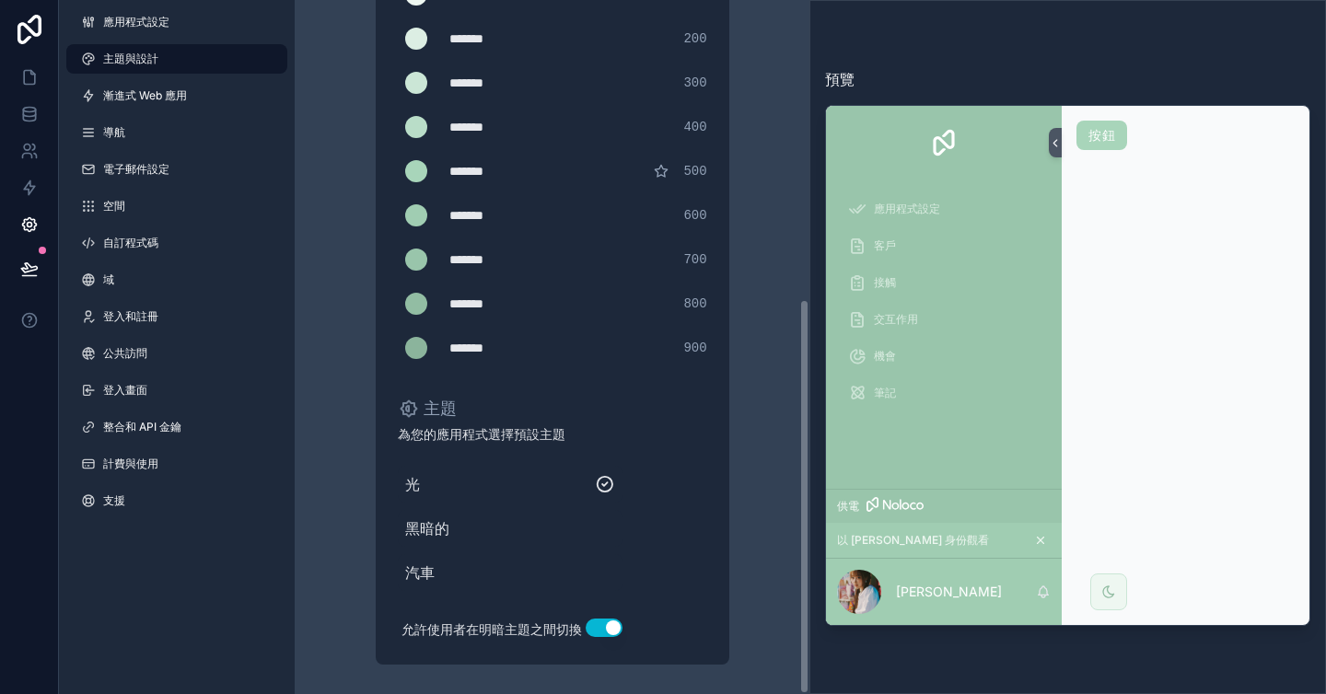
click at [548, 518] on span "黑暗的" at bounding box center [510, 528] width 210 height 22
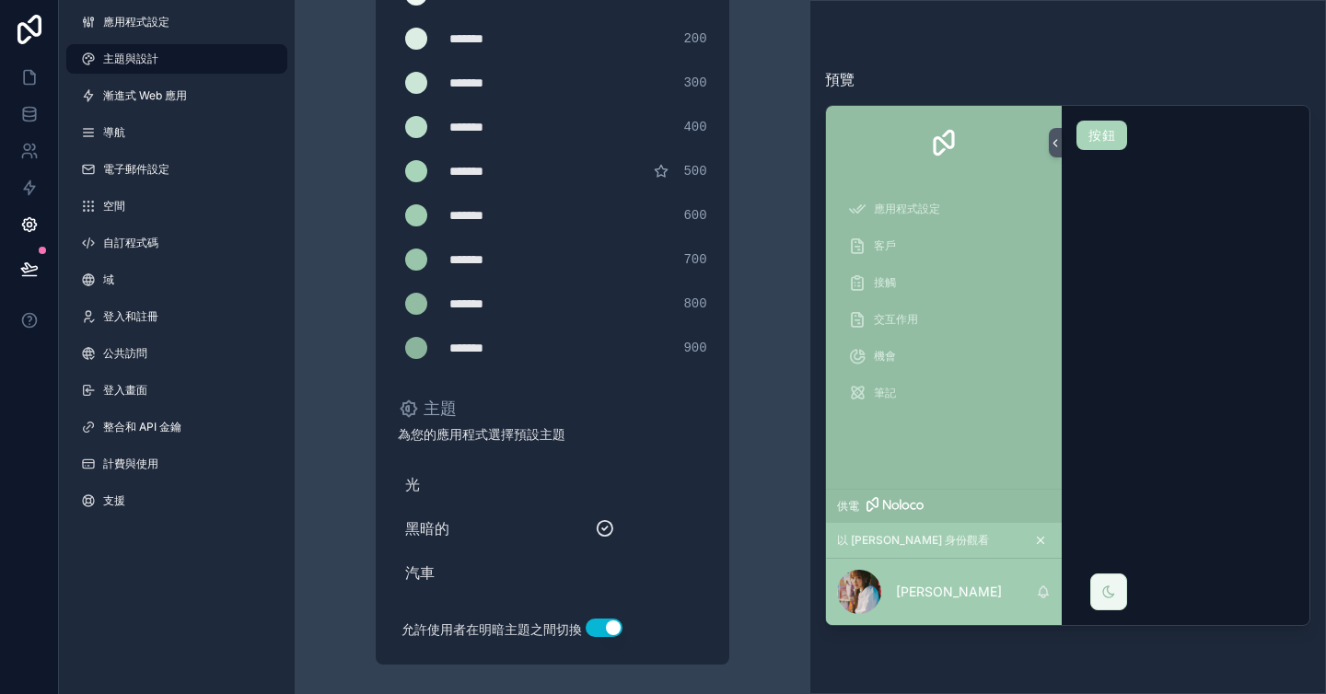
click at [539, 499] on div "光" at bounding box center [510, 484] width 225 height 37
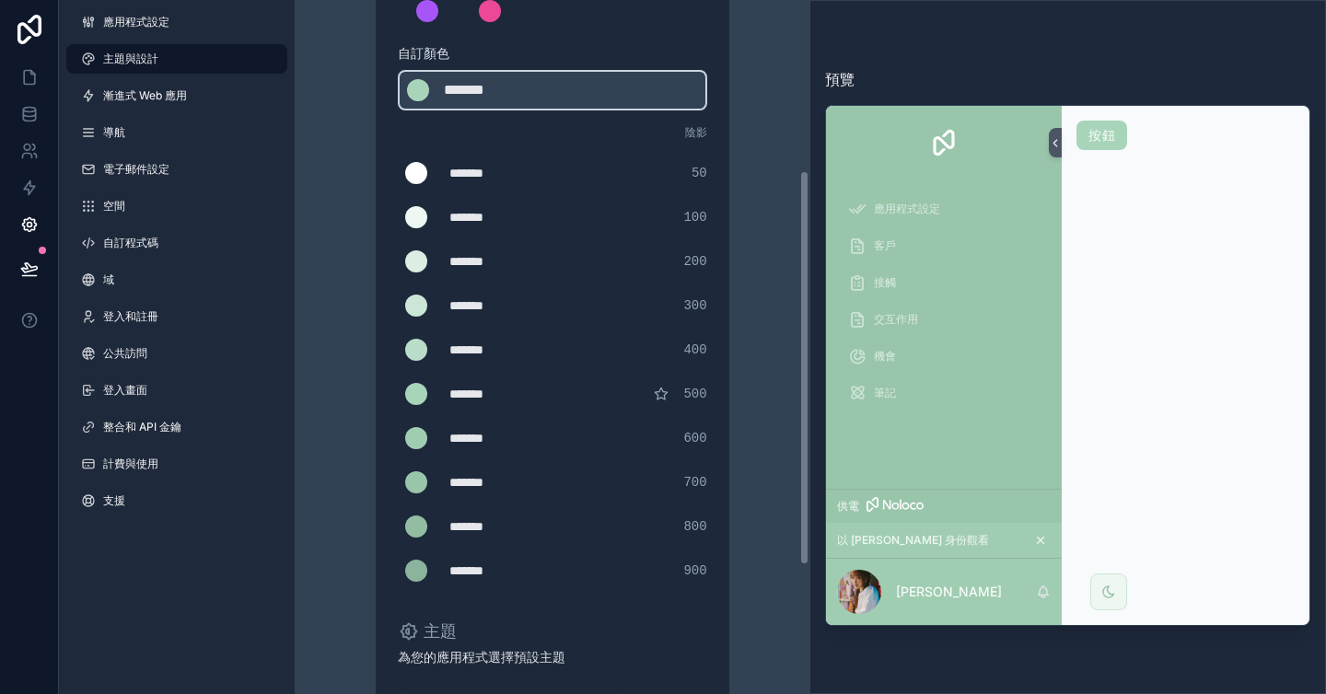
scroll to position [303, 0]
click at [963, 568] on div "朱山" at bounding box center [944, 592] width 236 height 66
click at [694, 134] on font "陰影" at bounding box center [696, 131] width 22 height 14
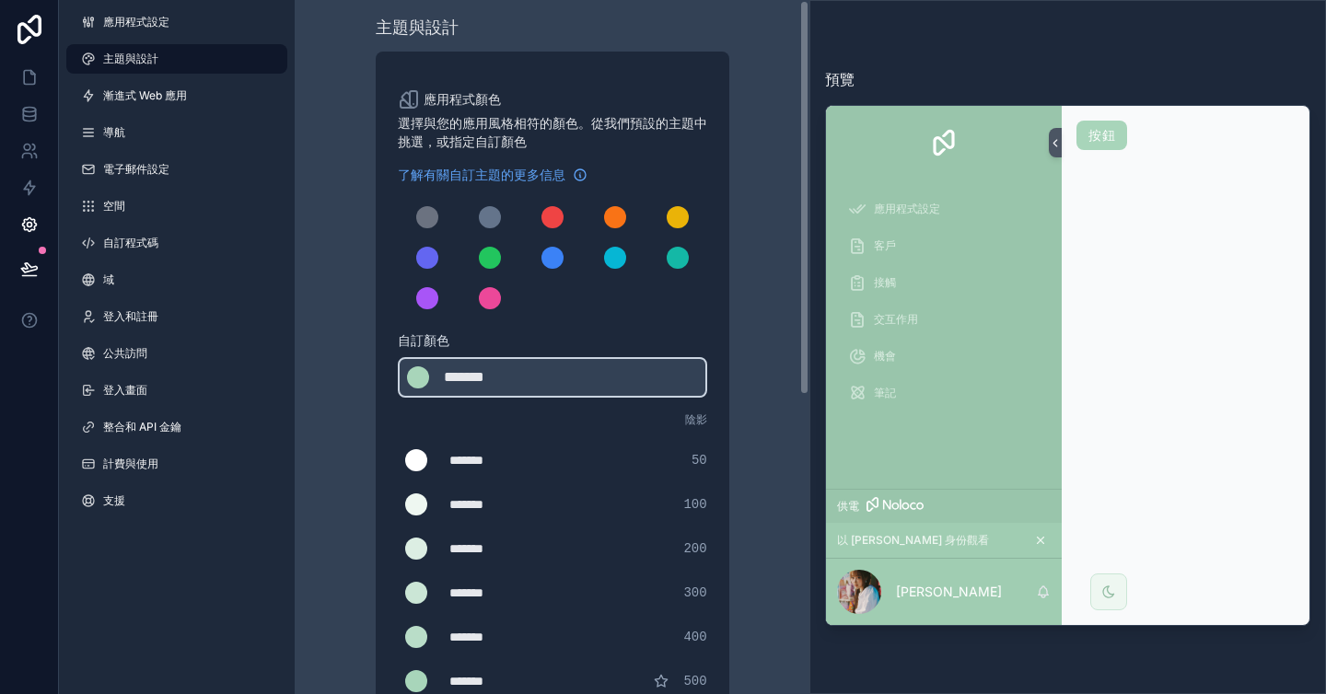
scroll to position [0, 0]
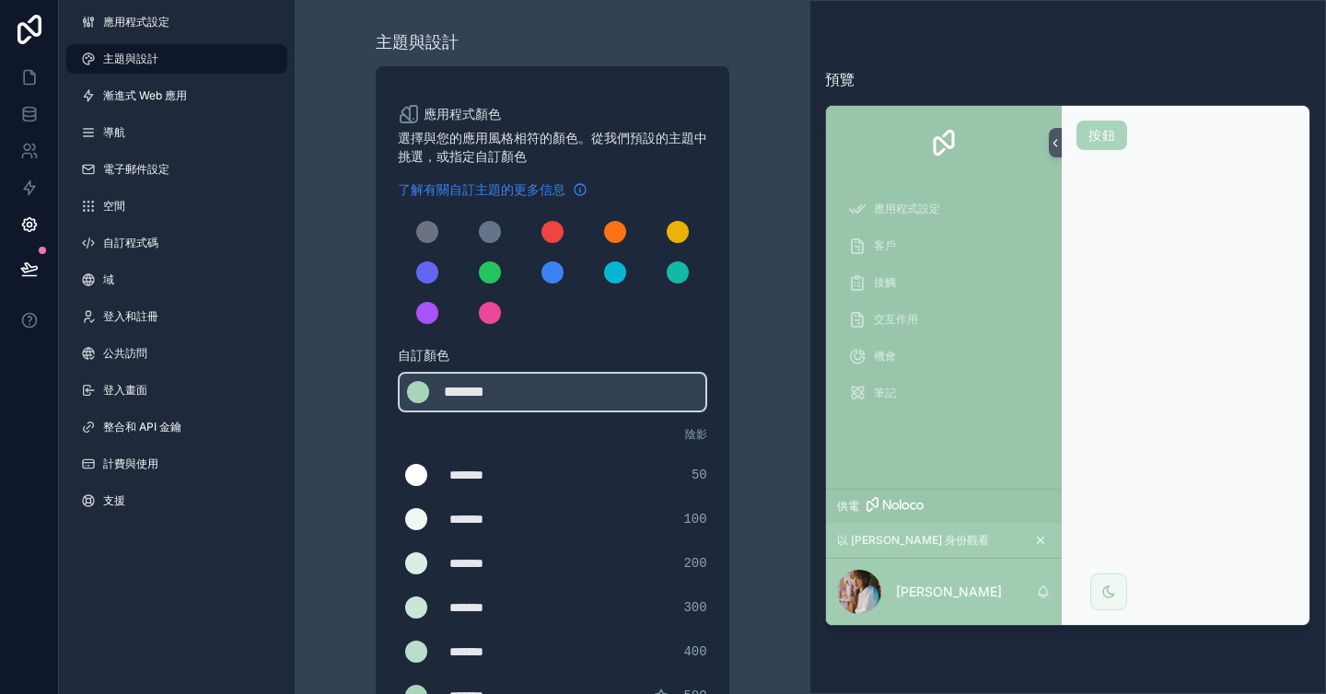
click at [536, 184] on font "了解有關自訂主題的更多信息" at bounding box center [482, 189] width 168 height 16
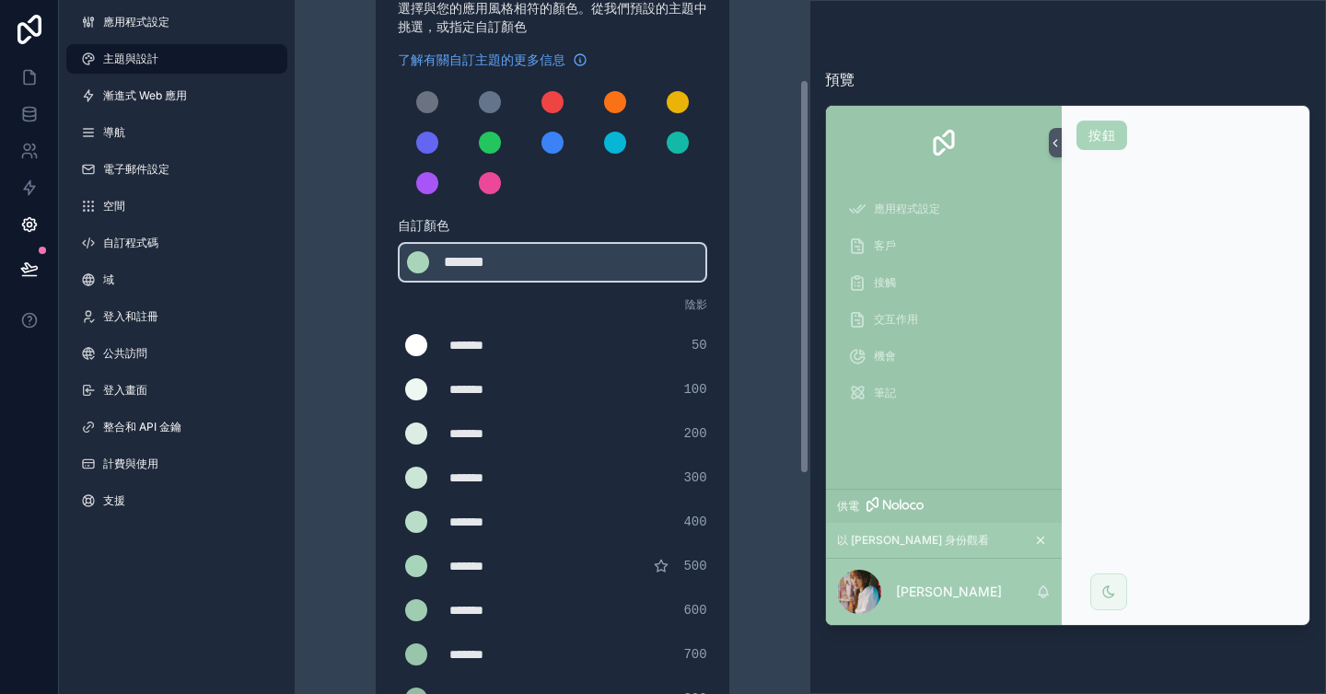
scroll to position [140, 0]
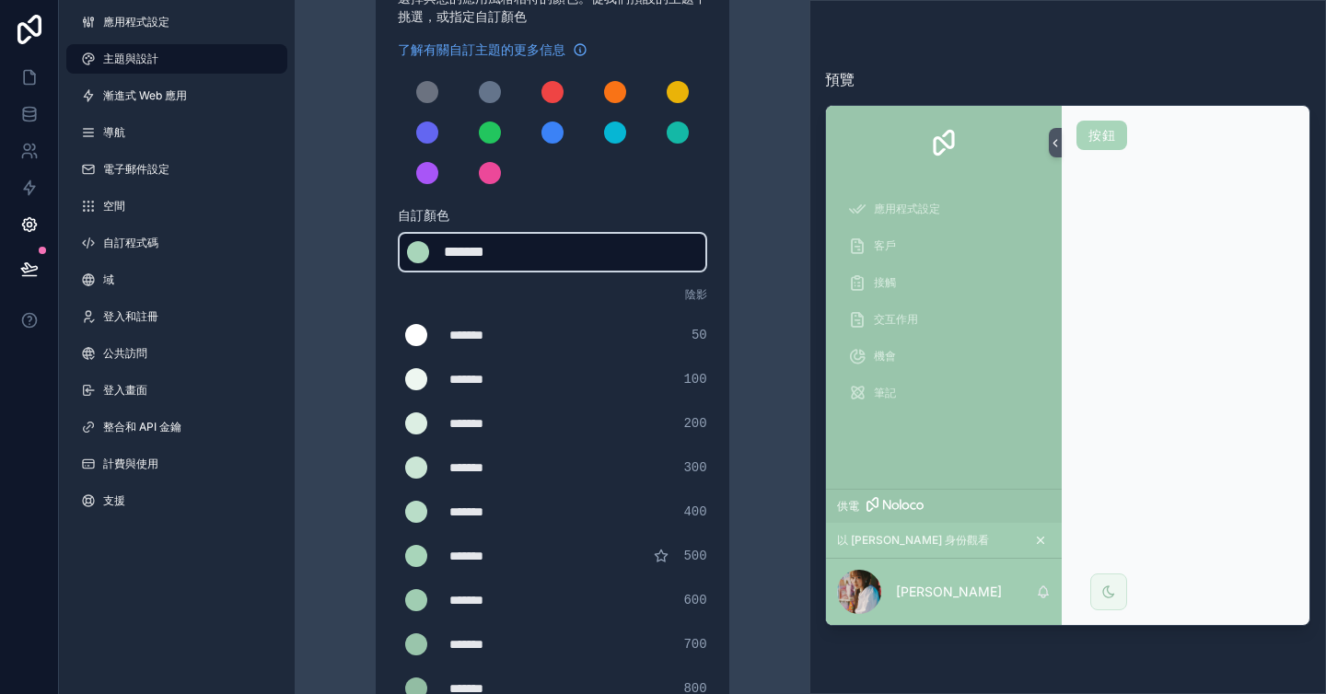
click at [648, 255] on div "******* ******* #a8d5ba" at bounding box center [552, 252] width 309 height 41
click at [621, 255] on div "******* ******* #a8d5ba" at bounding box center [552, 252] width 309 height 41
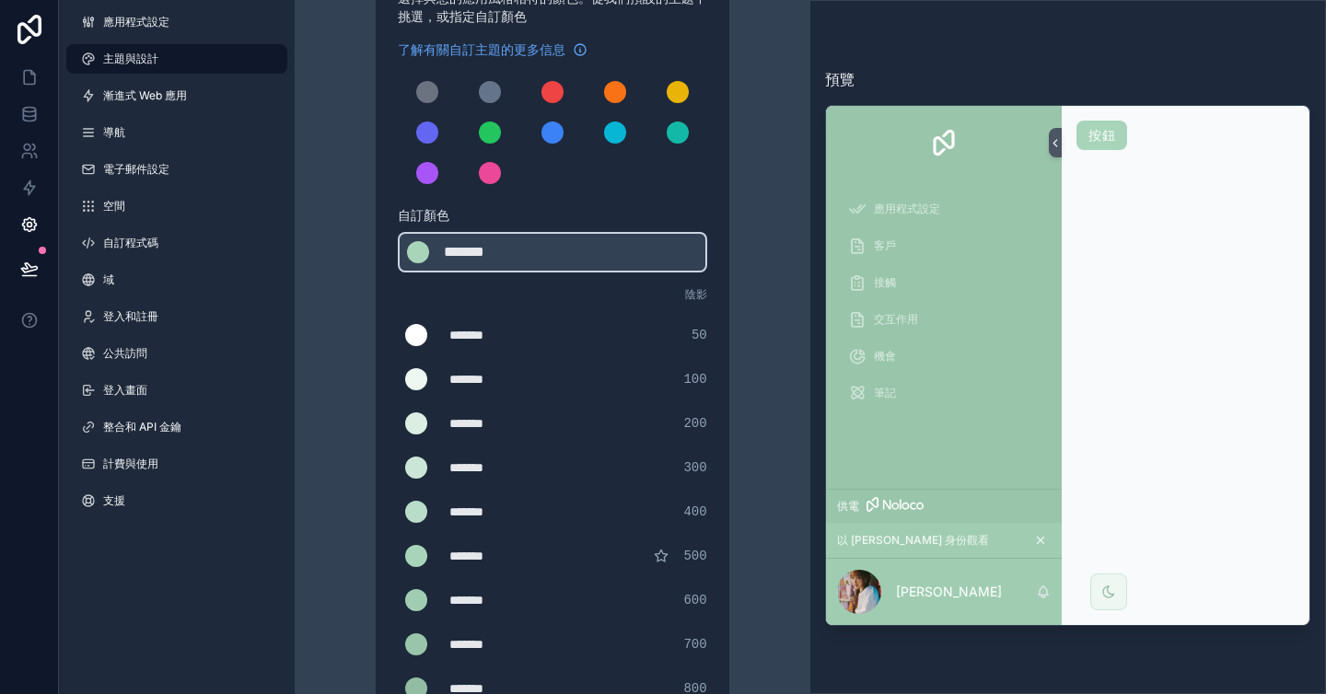
click at [603, 208] on span "自訂顏色" at bounding box center [545, 215] width 295 height 18
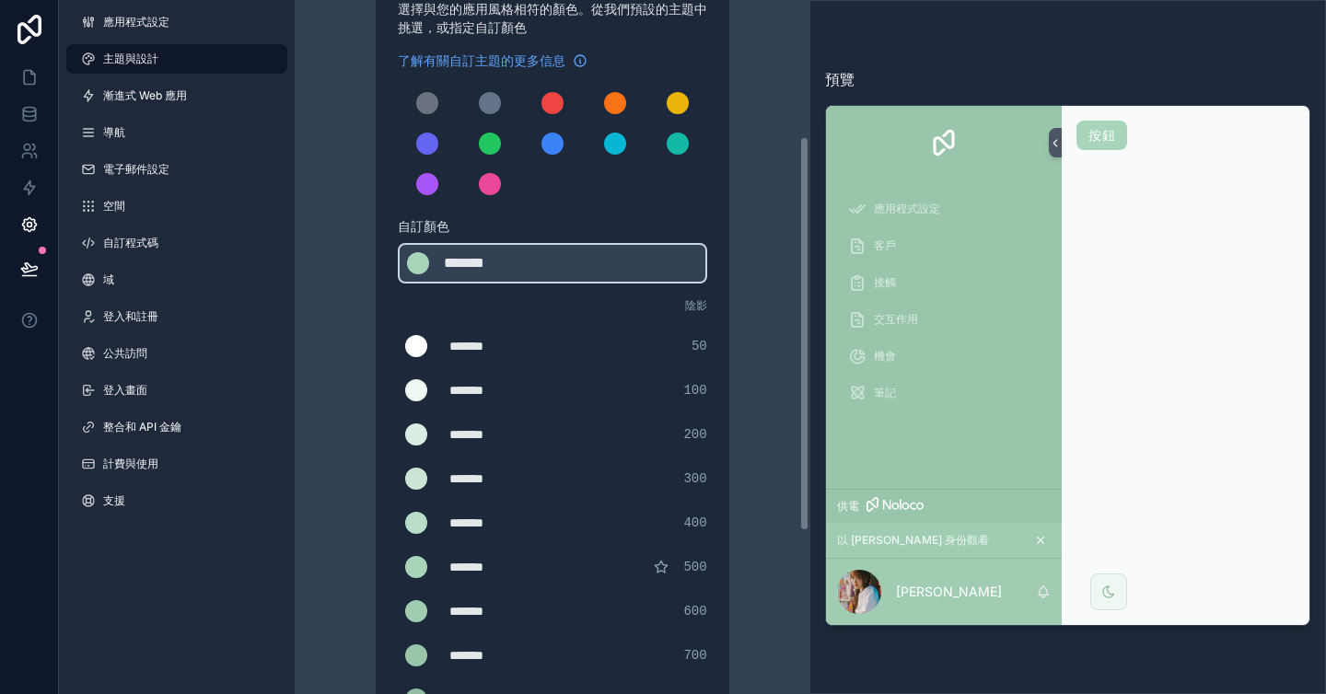
scroll to position [0, 0]
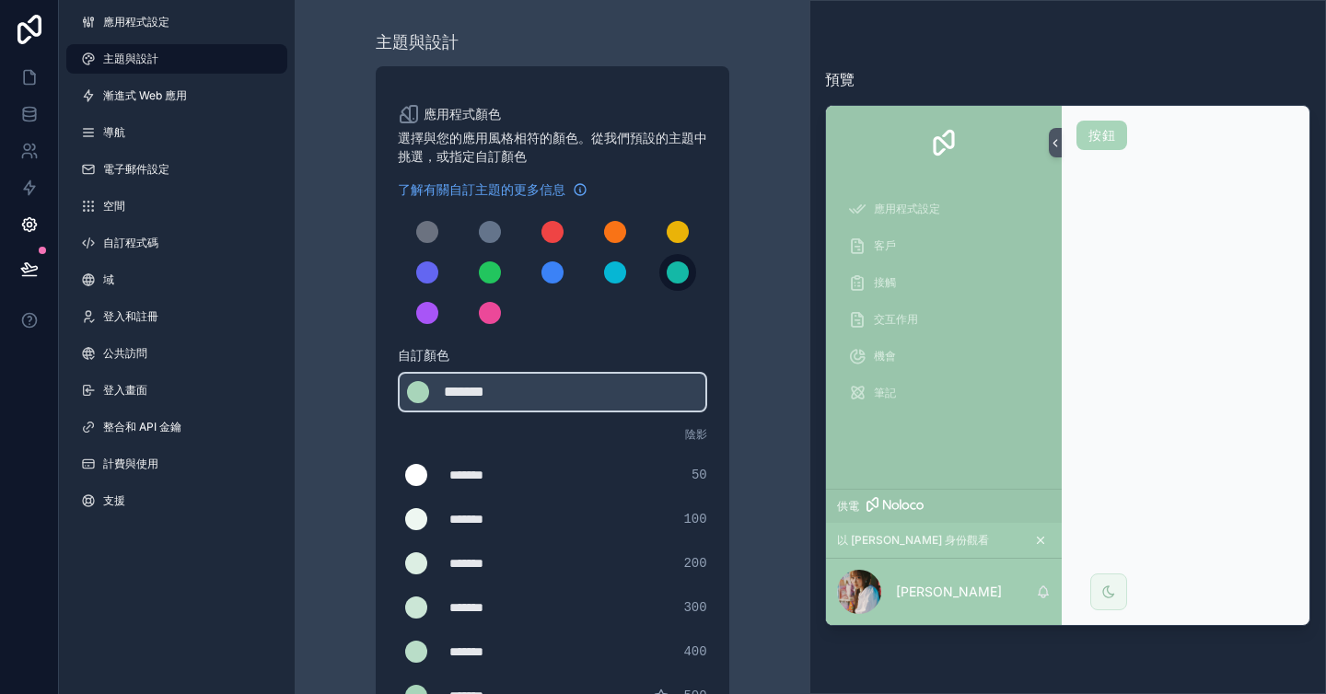
click at [672, 273] on div "可捲動內容" at bounding box center [678, 272] width 22 height 22
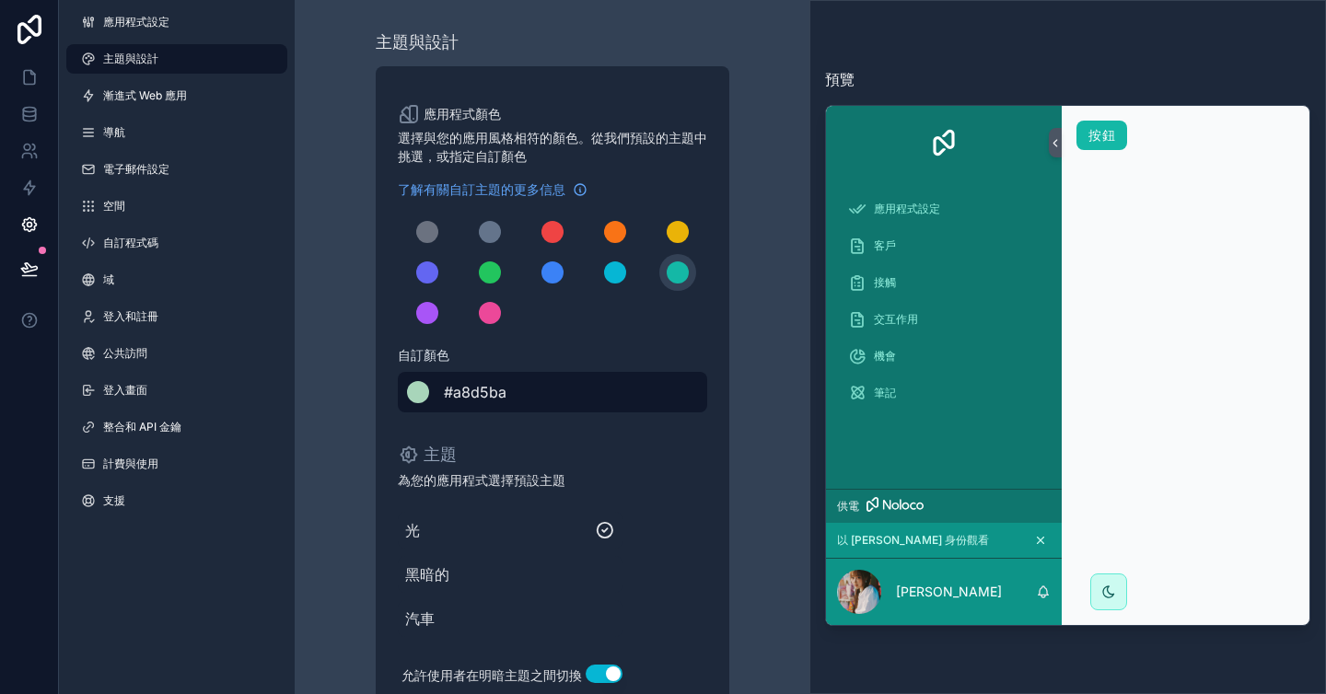
click at [534, 391] on div "******* #a8d5ba" at bounding box center [552, 392] width 309 height 41
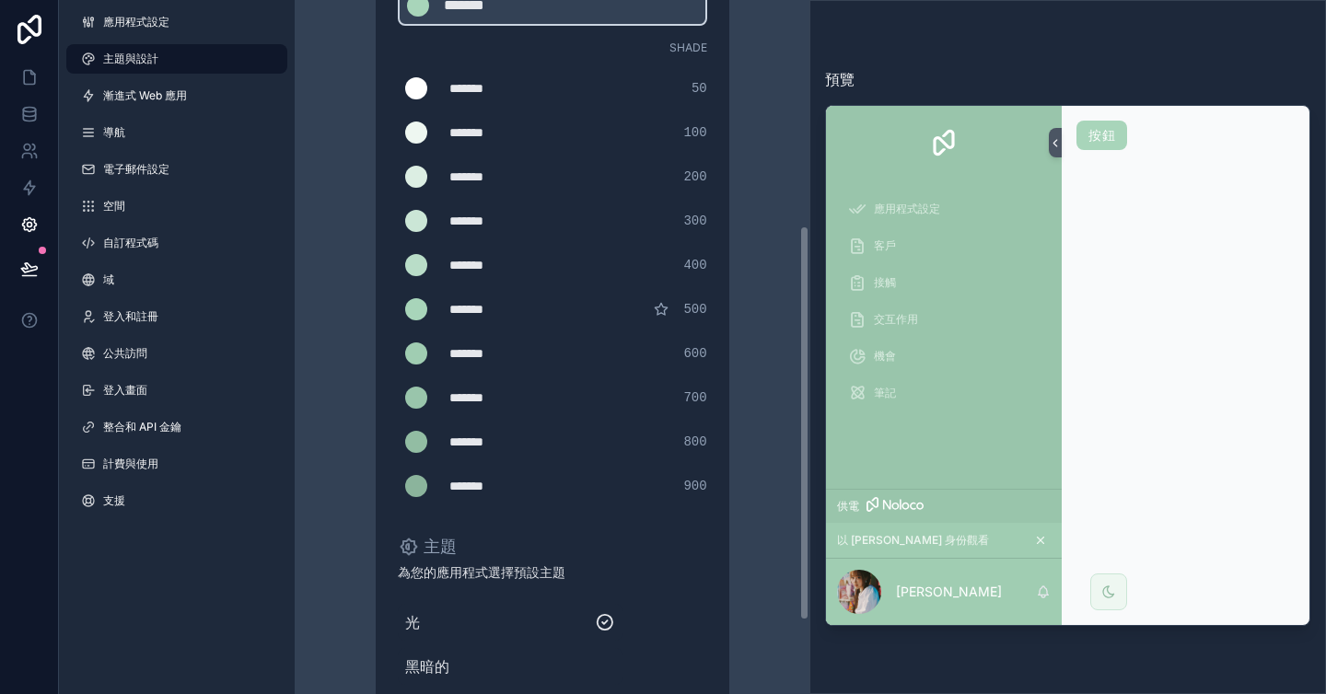
scroll to position [370, 0]
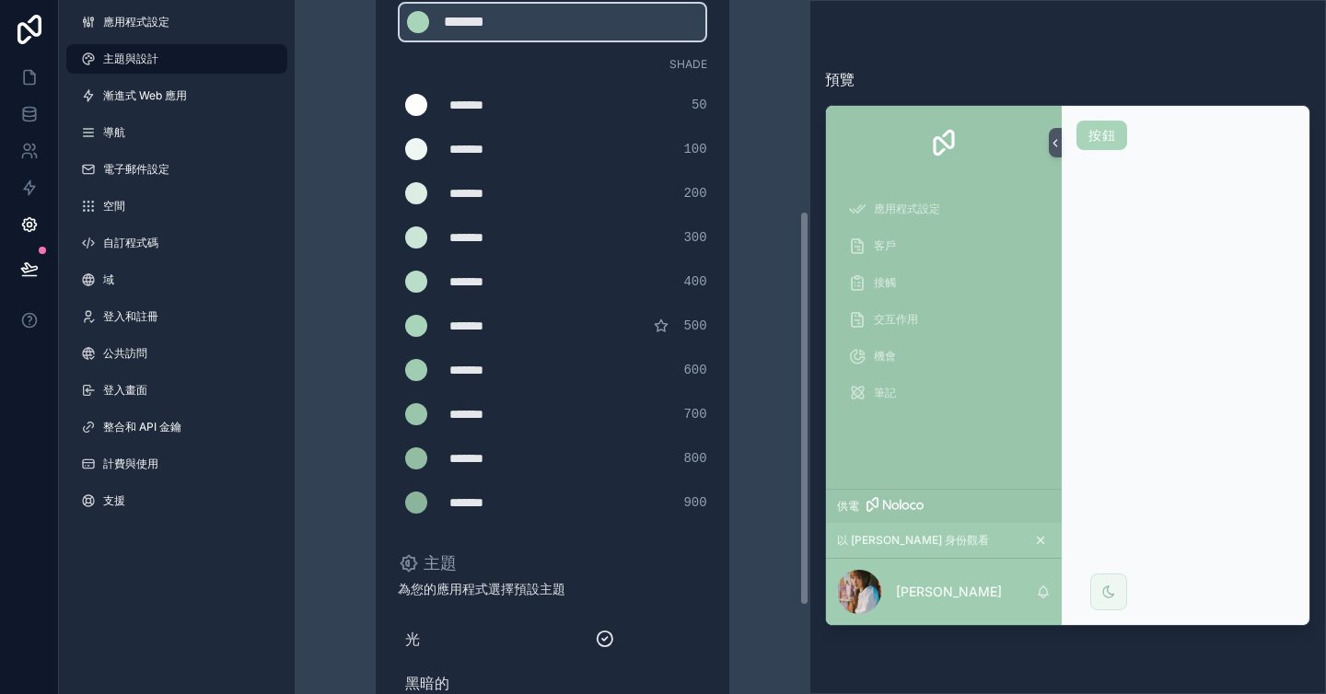
click at [478, 375] on div "*******" at bounding box center [495, 370] width 92 height 18
click at [505, 375] on div "*******" at bounding box center [495, 370] width 92 height 18
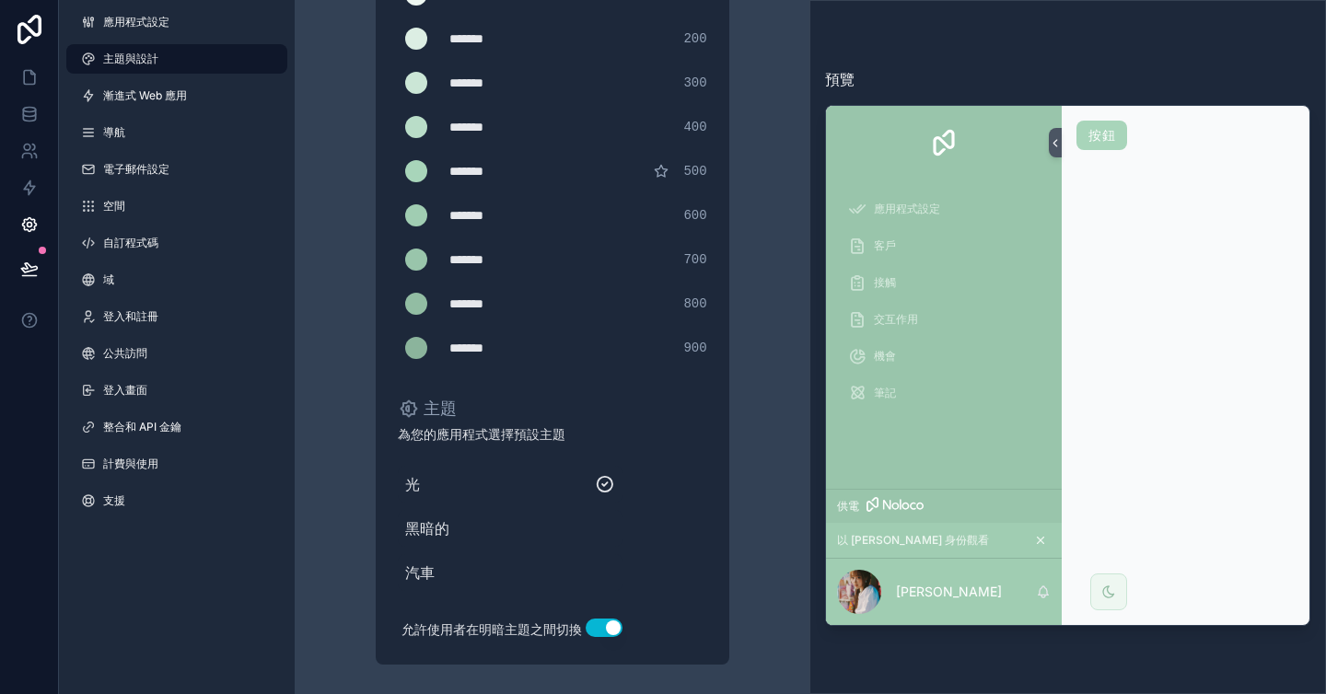
click at [505, 376] on div "應用程式顏色 選擇與您的應用風格相符的顏色。從我們預設的主題中挑選，或指定自訂顏色 了解有關自訂主題的更多信息 自訂顏色 ******* ******* #a…" at bounding box center [553, 102] width 354 height 1123
click at [502, 352] on div "*******" at bounding box center [495, 348] width 92 height 18
click at [529, 359] on div "******* ******* #8bb49c 900" at bounding box center [552, 348] width 309 height 37
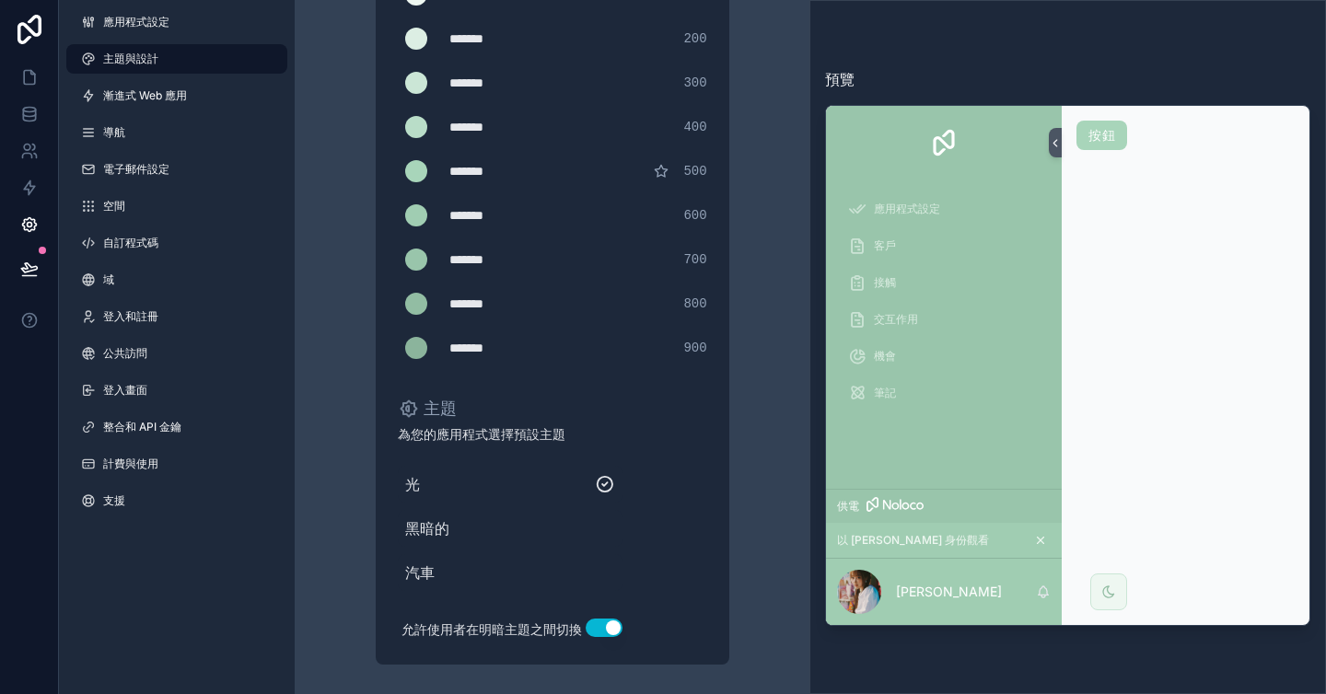
scroll to position [0, 0]
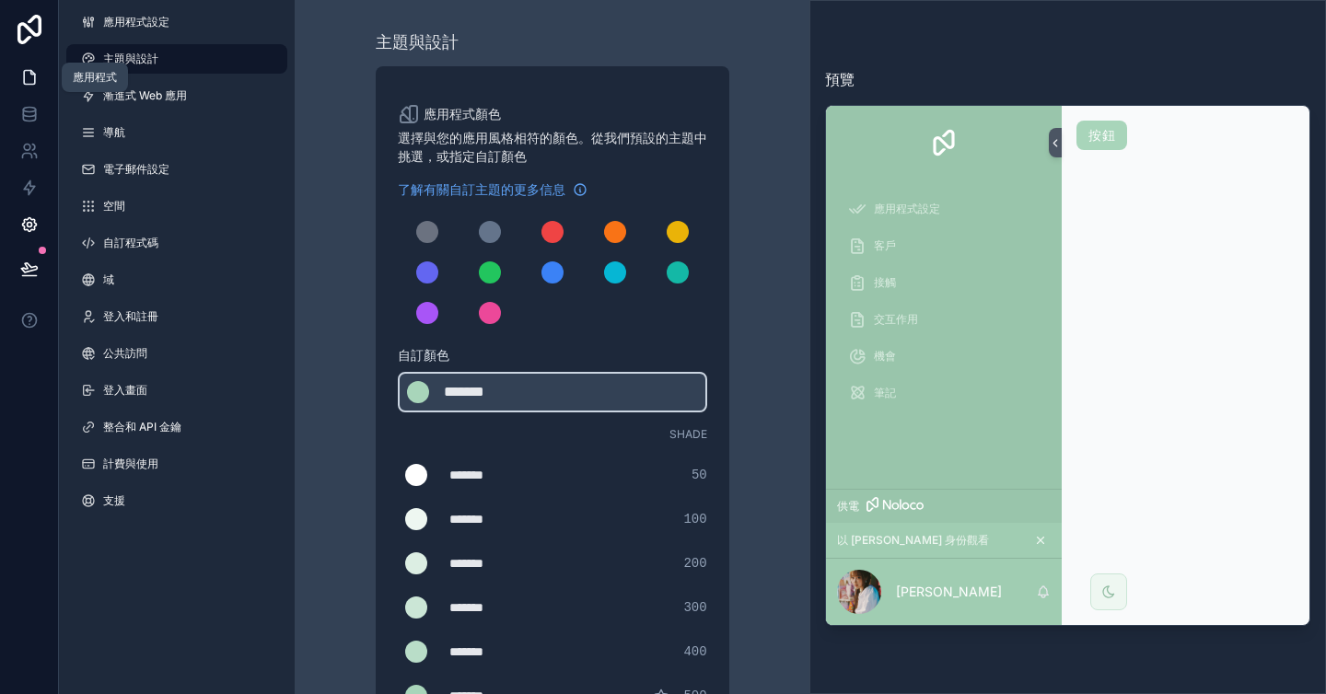
click at [40, 77] on link at bounding box center [29, 77] width 58 height 37
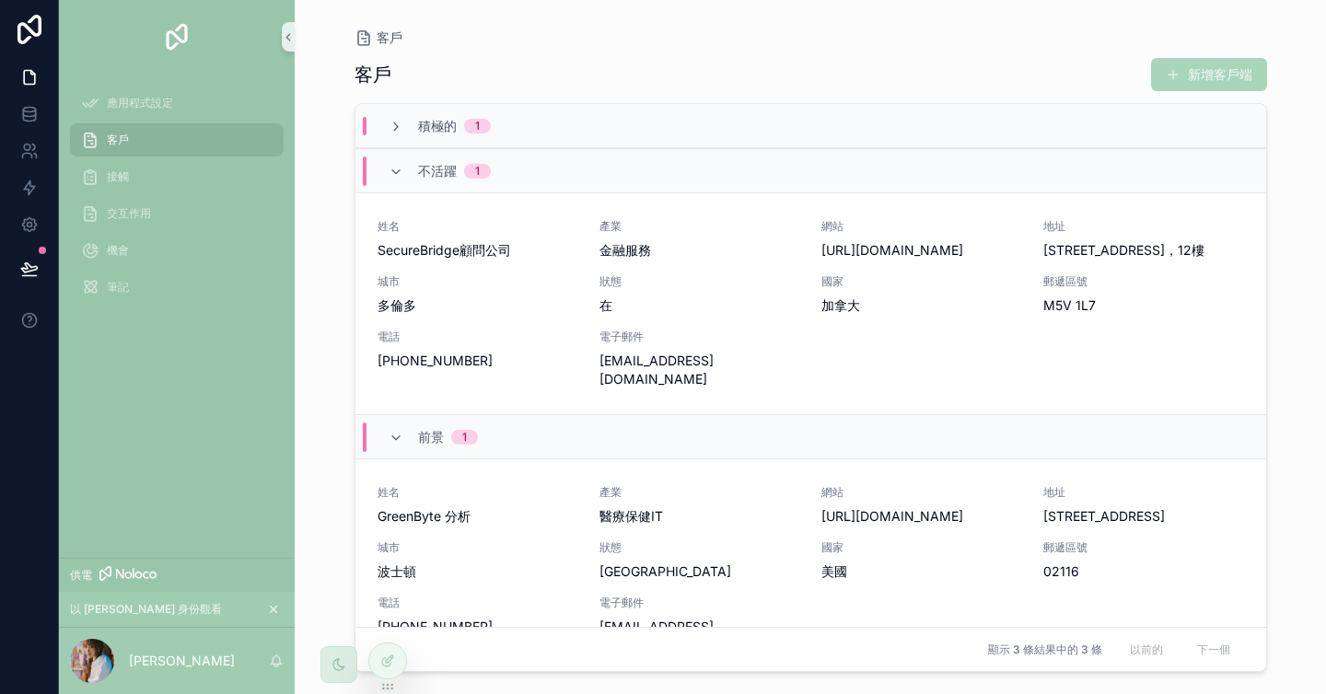
click at [334, 662] on icon "可捲動內容" at bounding box center [338, 664] width 15 height 15
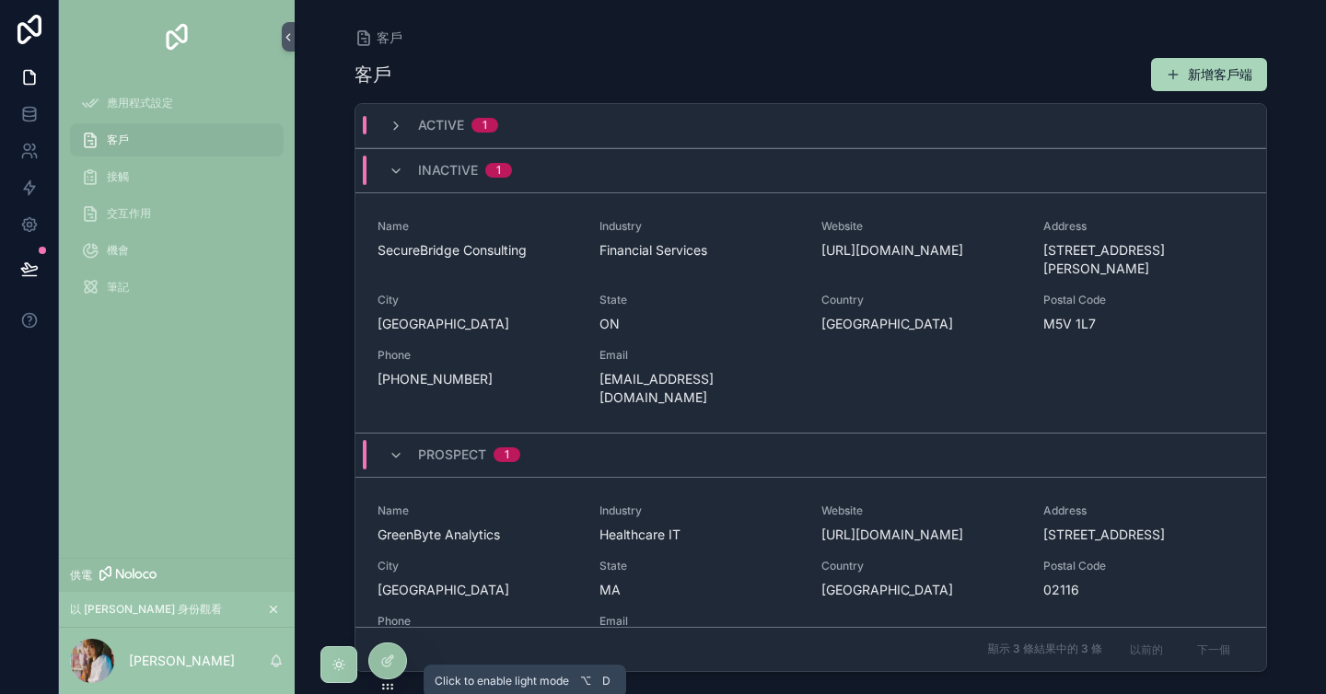
click at [334, 662] on icon "可捲動內容" at bounding box center [338, 664] width 15 height 15
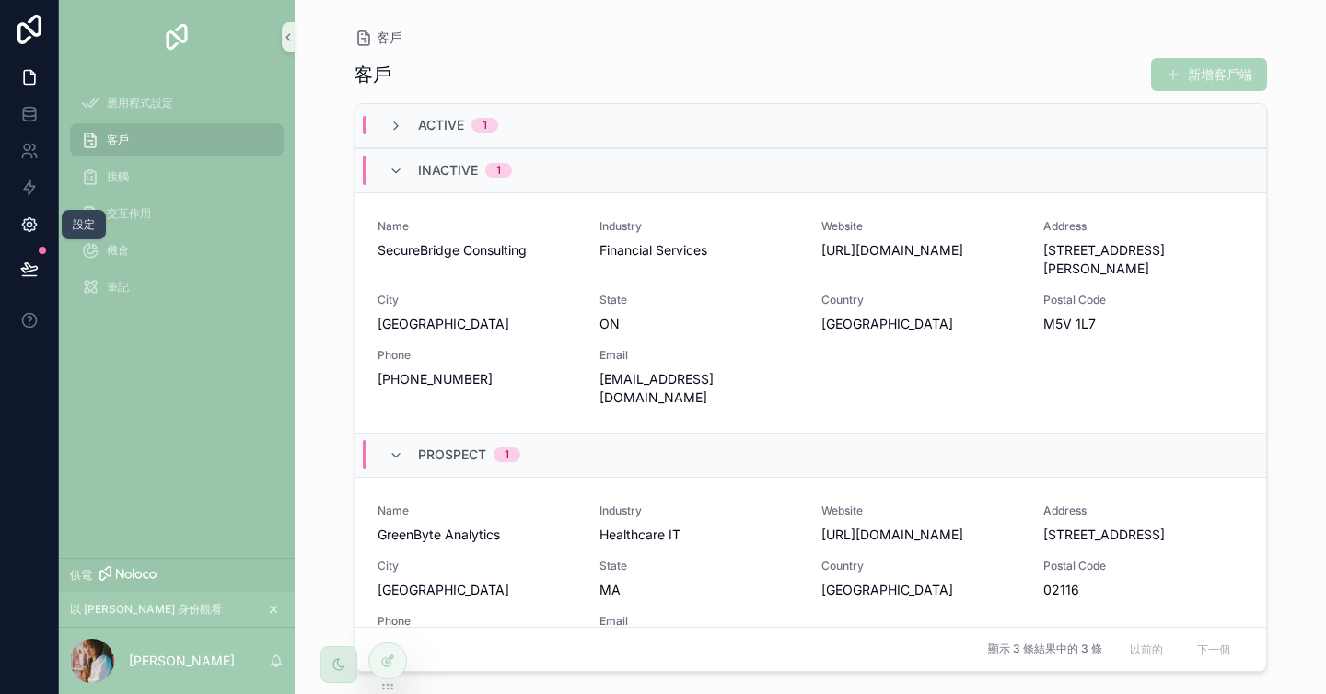
click at [39, 215] on link at bounding box center [29, 224] width 58 height 37
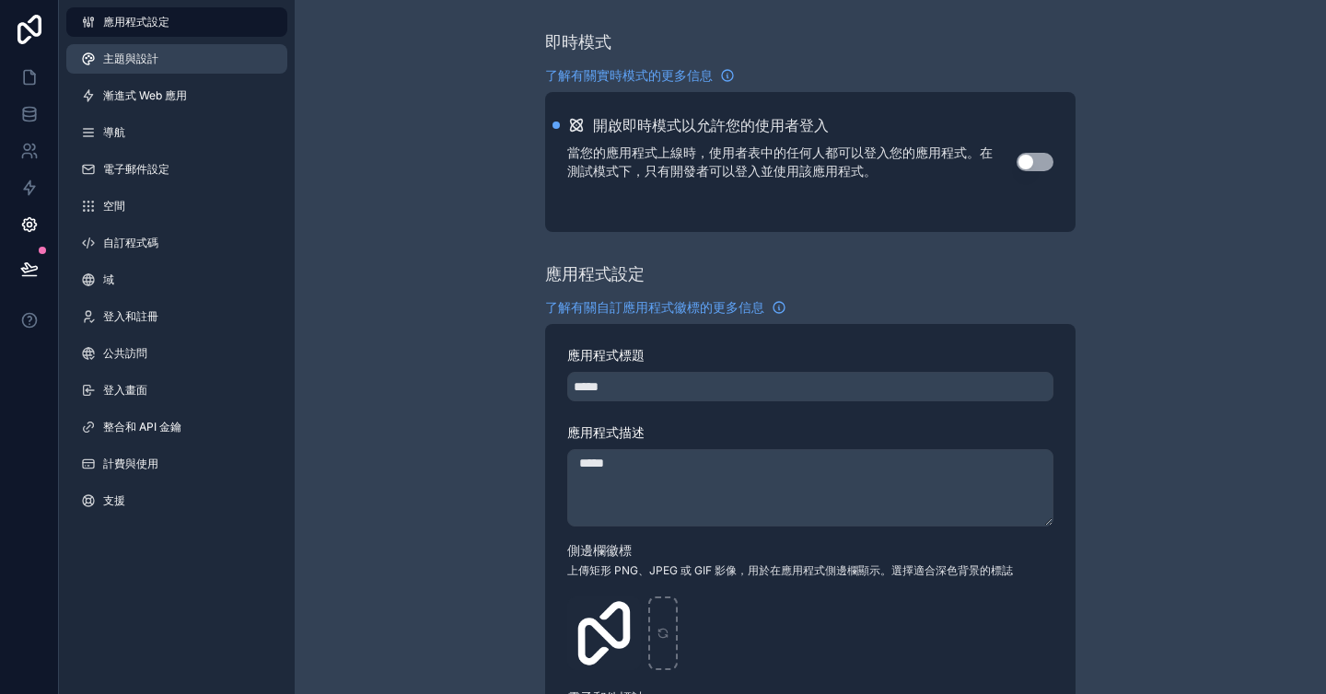
click at [195, 63] on link "主題與設計" at bounding box center [176, 58] width 221 height 29
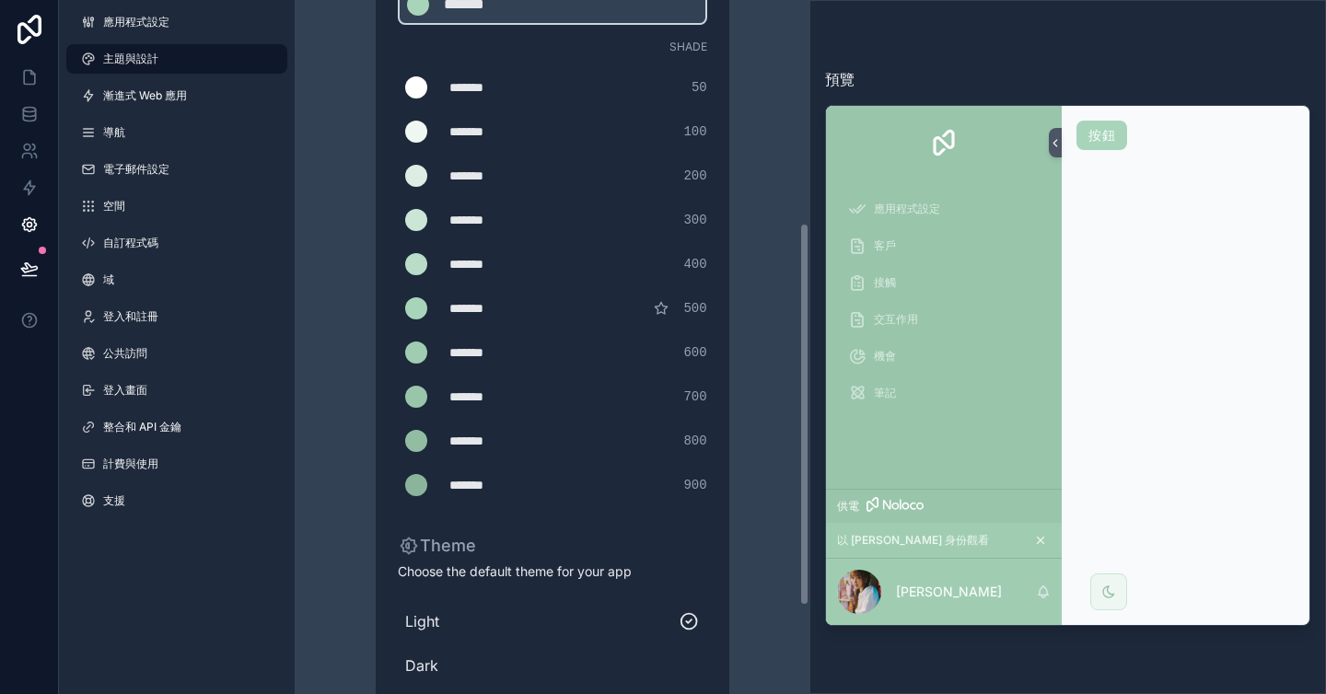
scroll to position [403, 0]
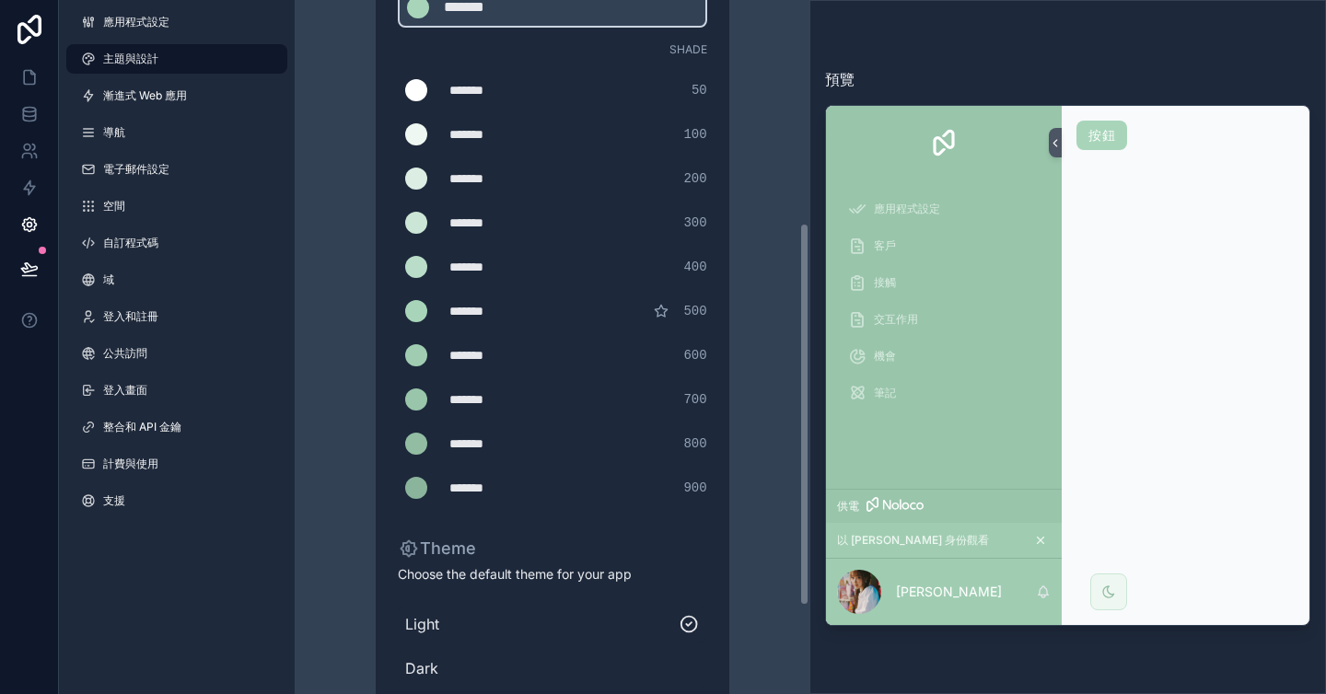
click at [482, 309] on div "*******" at bounding box center [495, 311] width 92 height 18
click at [660, 311] on icon "可捲動內容" at bounding box center [661, 311] width 15 height 15
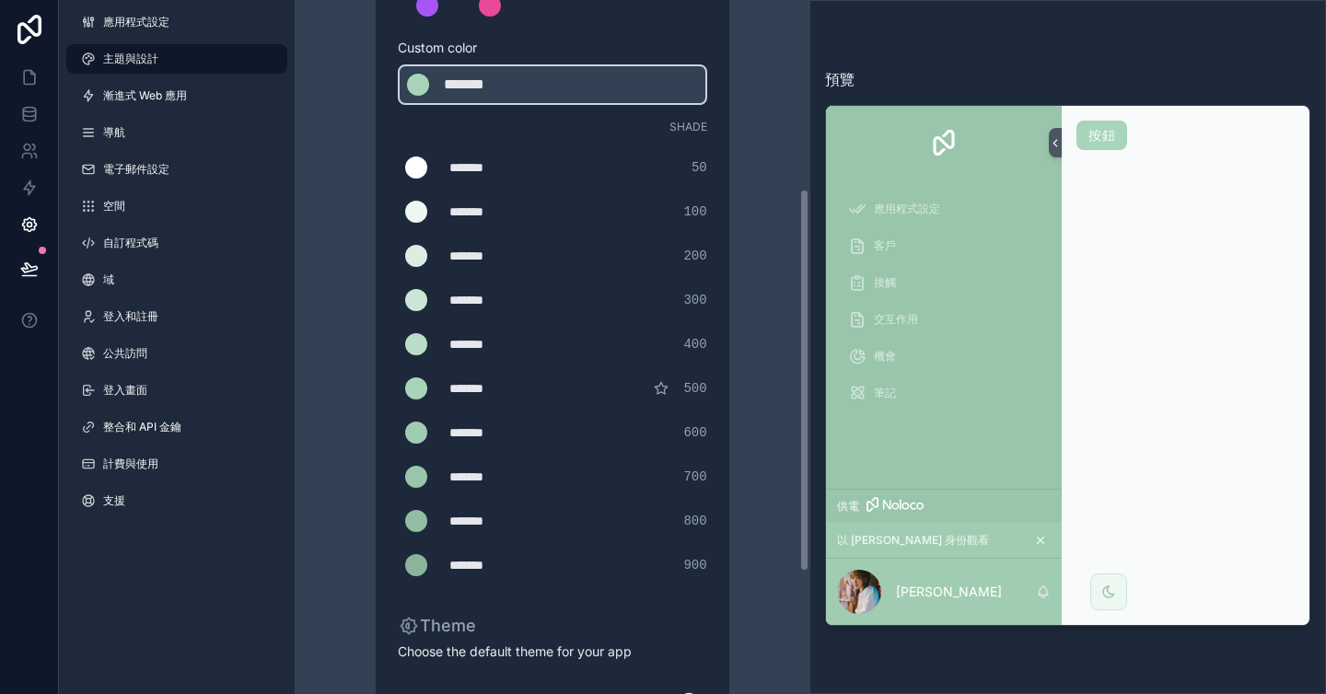
scroll to position [219, 0]
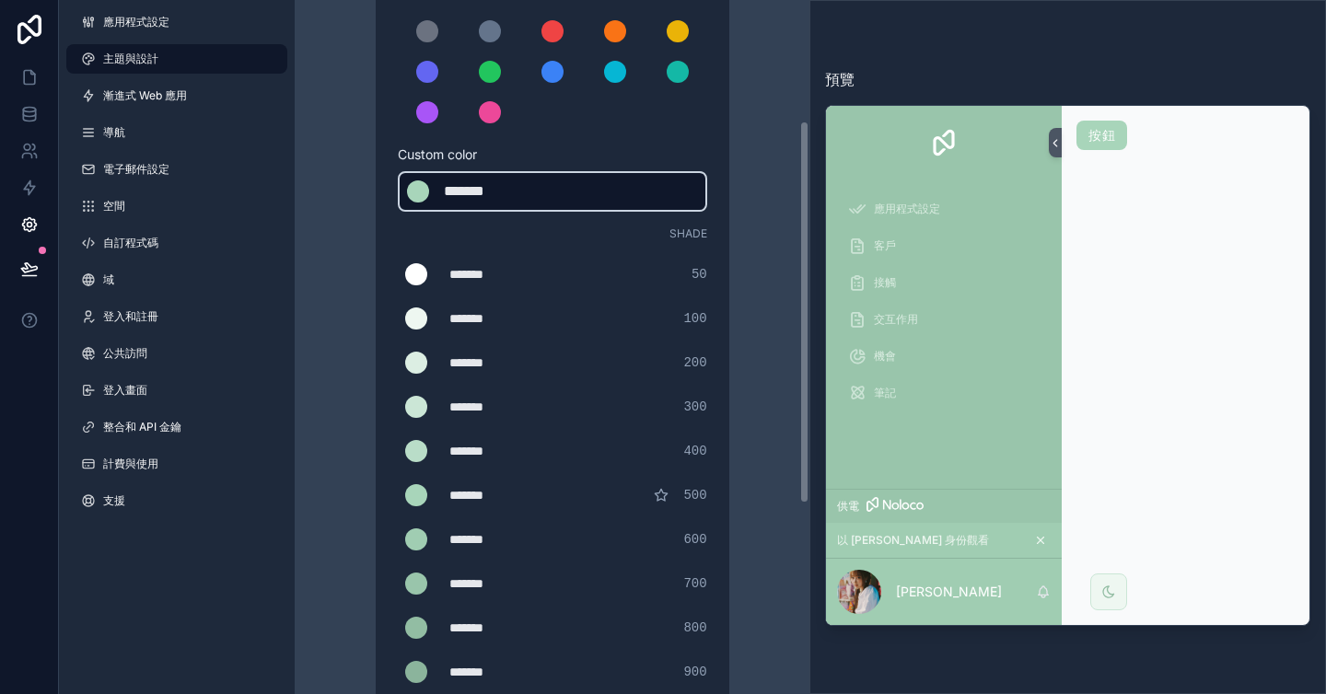
click at [535, 202] on div "******* ******* #a8d5ba" at bounding box center [552, 191] width 309 height 41
click at [536, 187] on div "******* ******* #a8d5ba" at bounding box center [552, 191] width 309 height 41
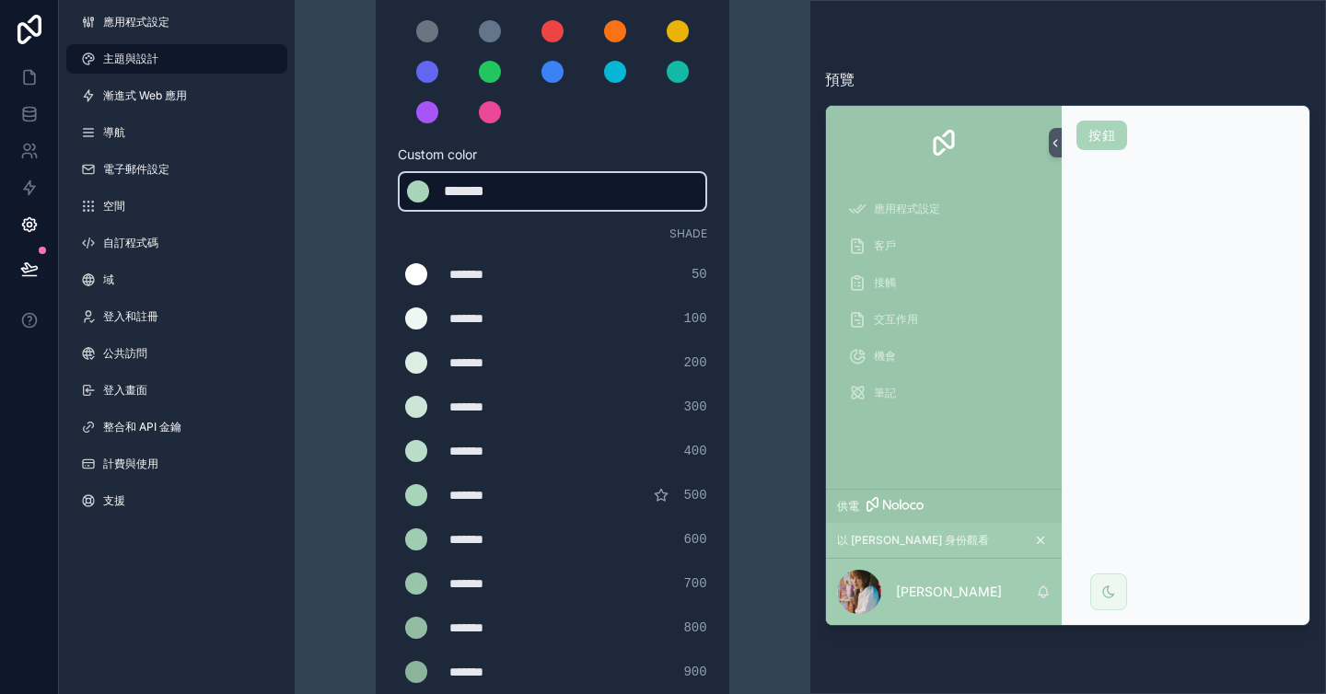
click at [484, 189] on div "*******" at bounding box center [490, 191] width 92 height 22
type div "*******"
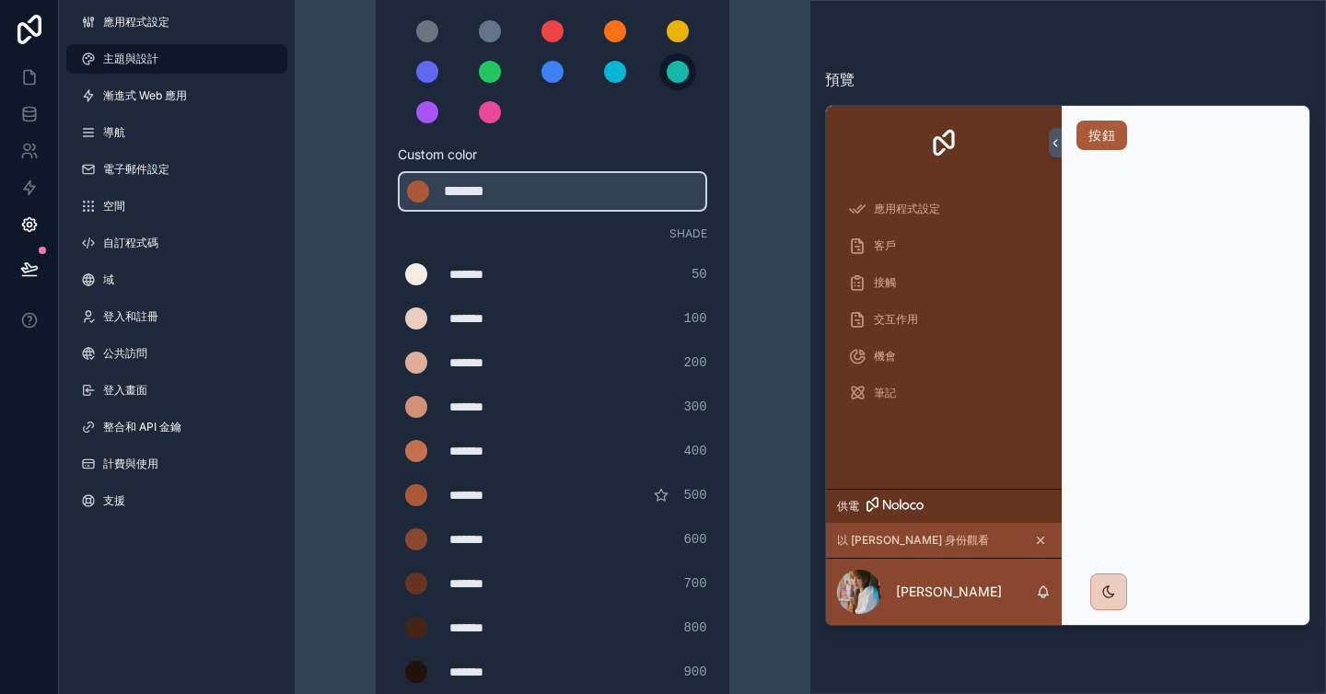
click at [669, 75] on div "可捲動內容" at bounding box center [678, 72] width 22 height 22
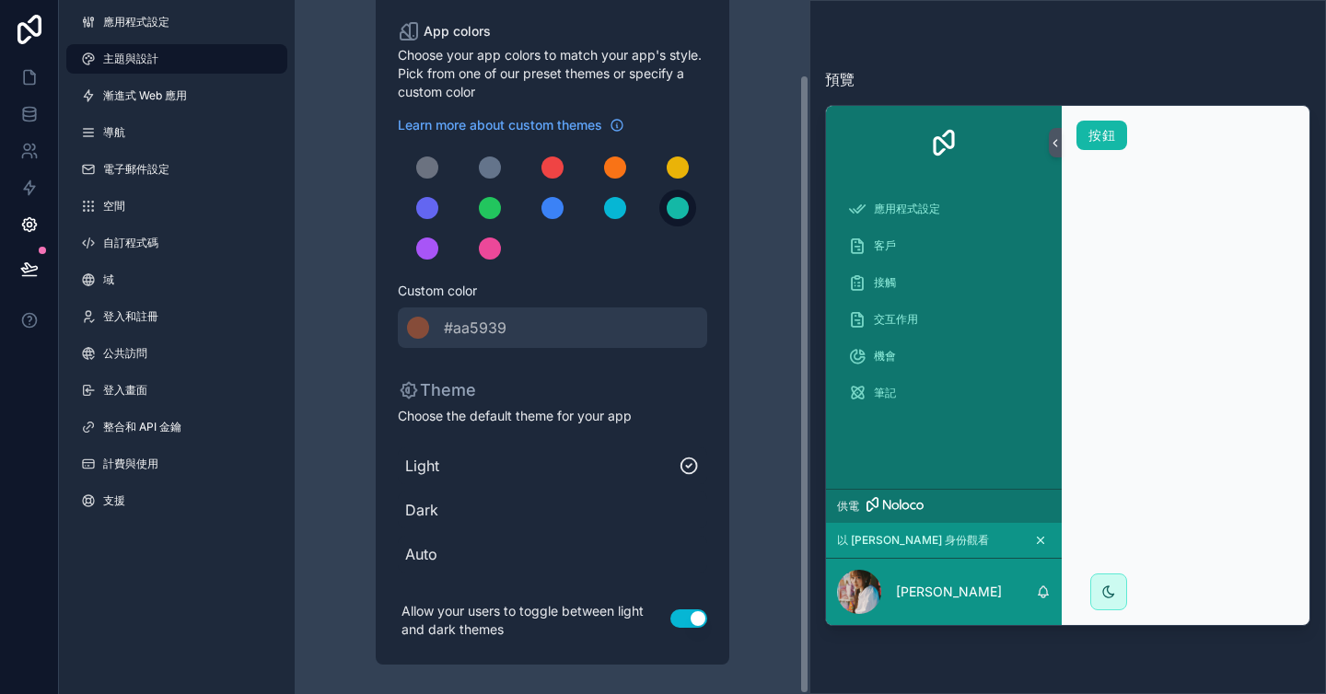
scroll to position [83, 0]
click at [613, 203] on div "可捲動內容" at bounding box center [615, 208] width 22 height 22
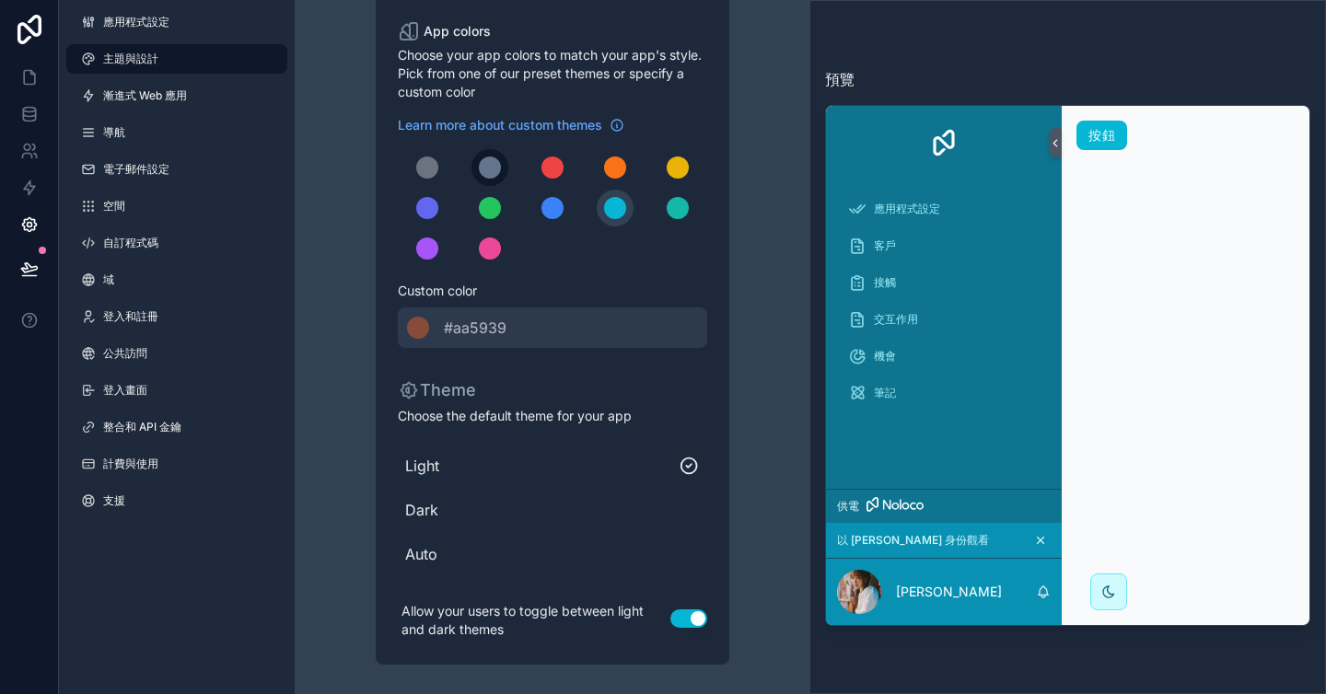
click at [502, 165] on button "可捲動內容" at bounding box center [489, 167] width 37 height 37
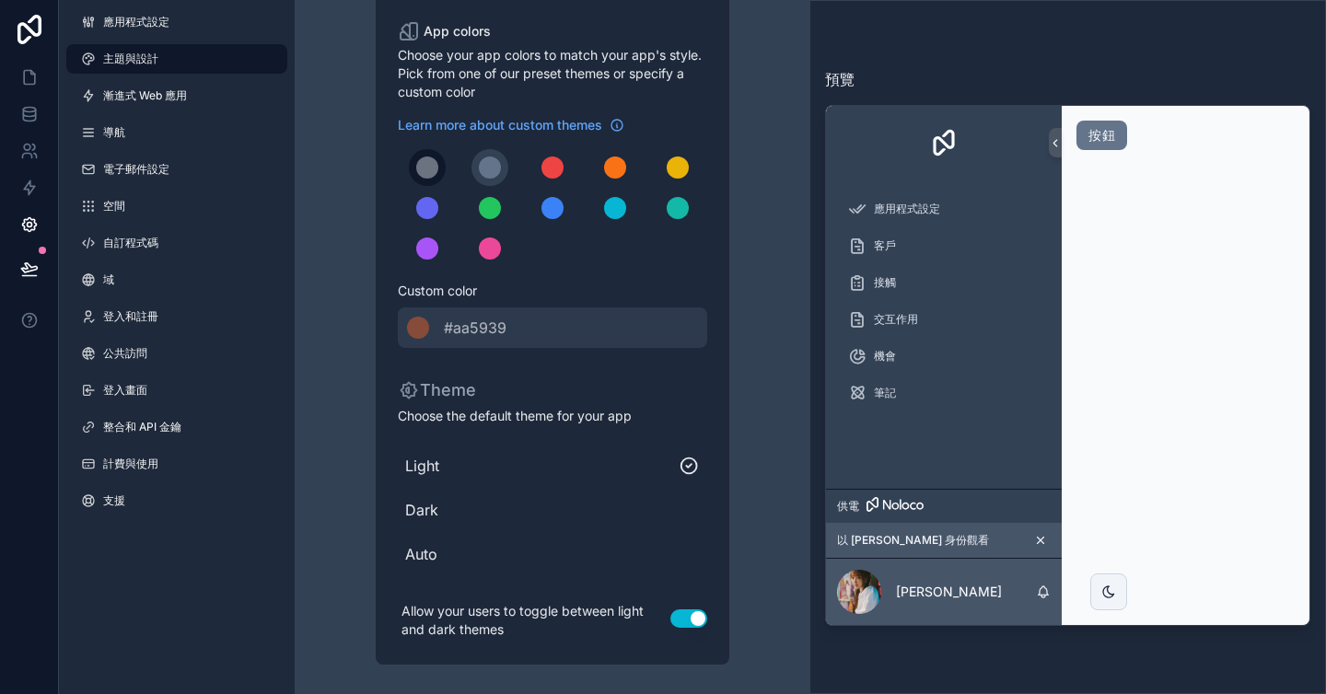
click at [424, 169] on div "可捲動內容" at bounding box center [427, 168] width 22 height 22
click at [672, 214] on div "可捲動內容" at bounding box center [678, 208] width 22 height 22
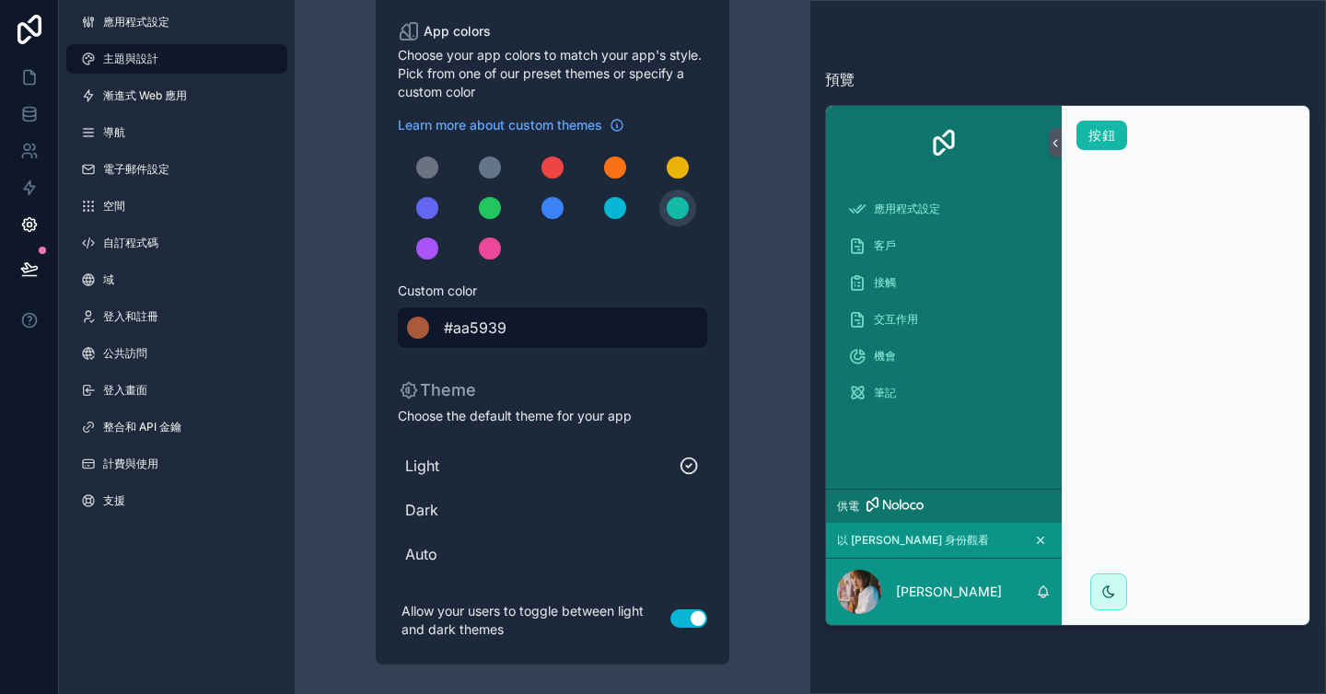
click at [559, 326] on div "******* #aa5939" at bounding box center [552, 328] width 309 height 41
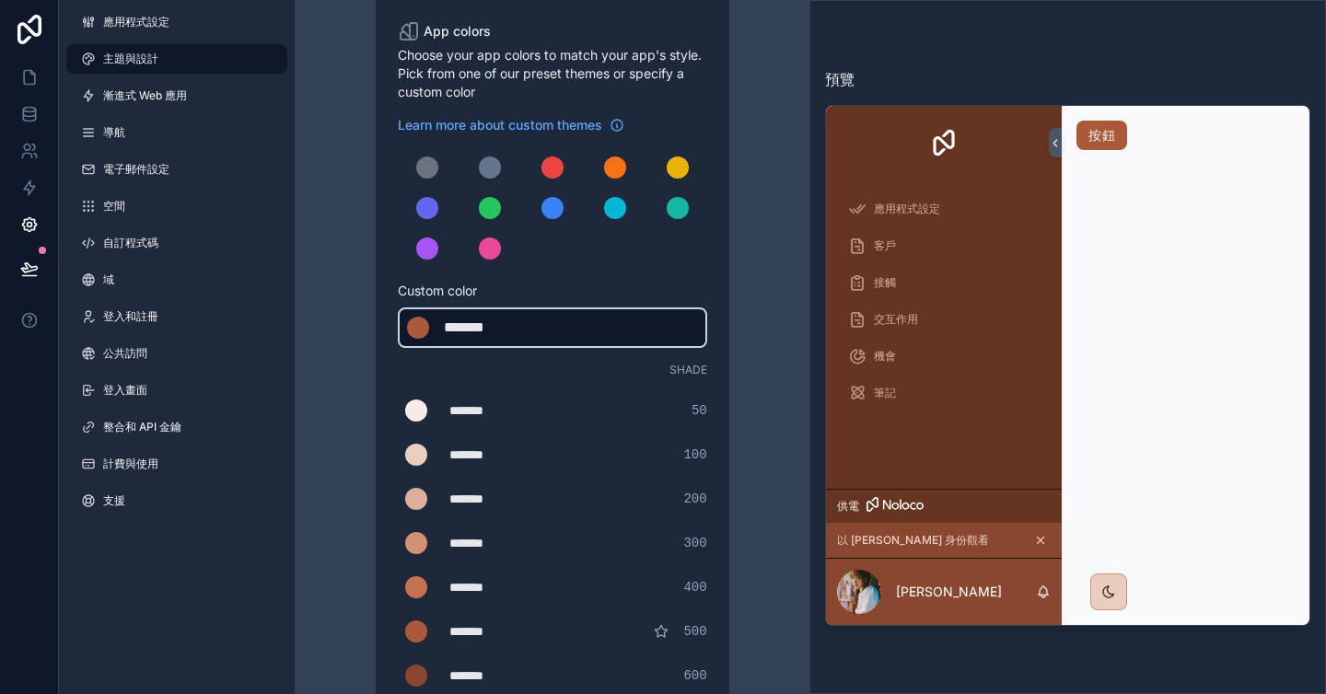
click at [598, 321] on div "******* ******* #aa5939" at bounding box center [552, 328] width 309 height 41
click at [537, 330] on div "******* ******* #aa5939" at bounding box center [552, 328] width 309 height 41
click at [480, 324] on div "*******" at bounding box center [490, 328] width 92 height 22
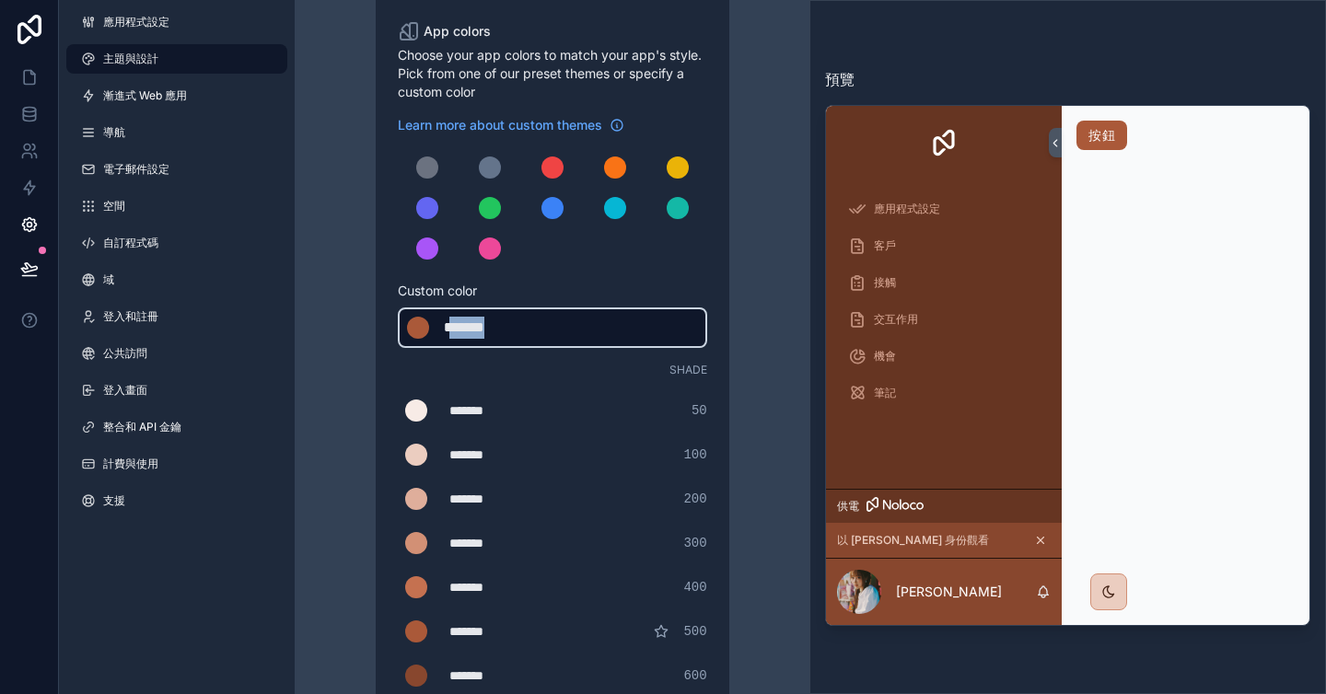
click at [480, 324] on div "*******" at bounding box center [490, 328] width 92 height 22
type div "*******"
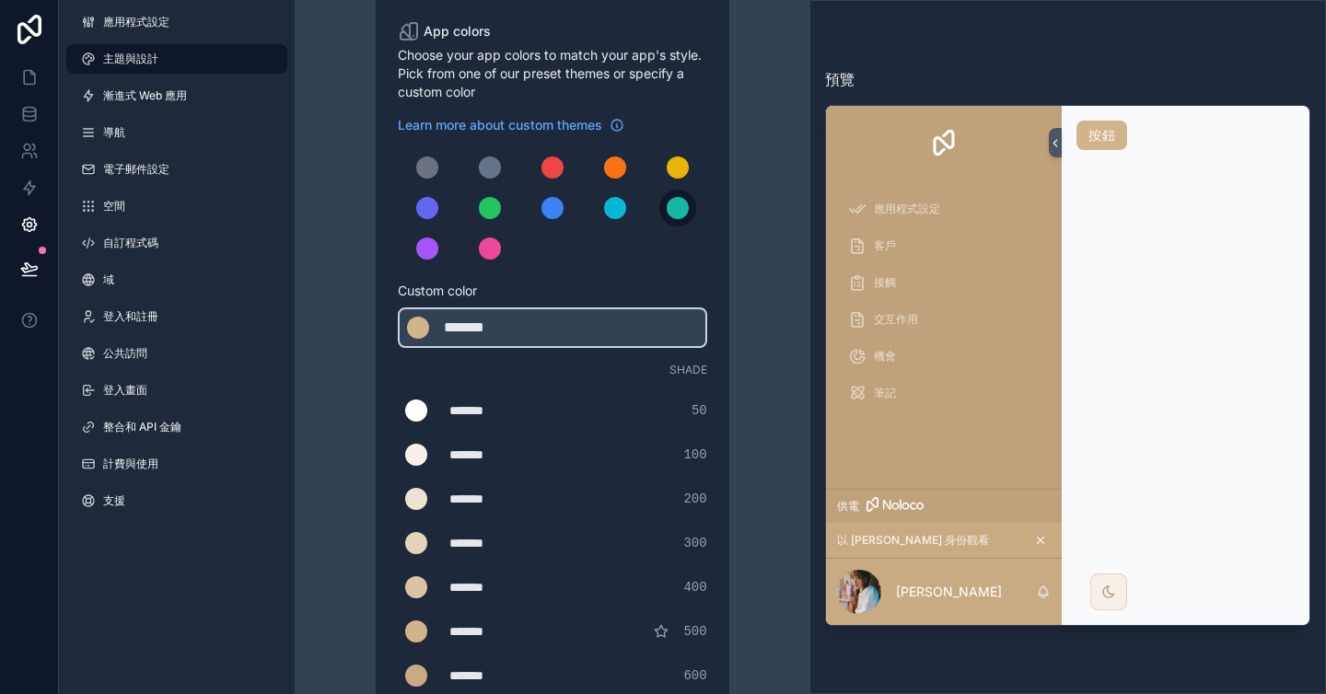
click at [683, 209] on div "可捲動內容" at bounding box center [678, 208] width 22 height 22
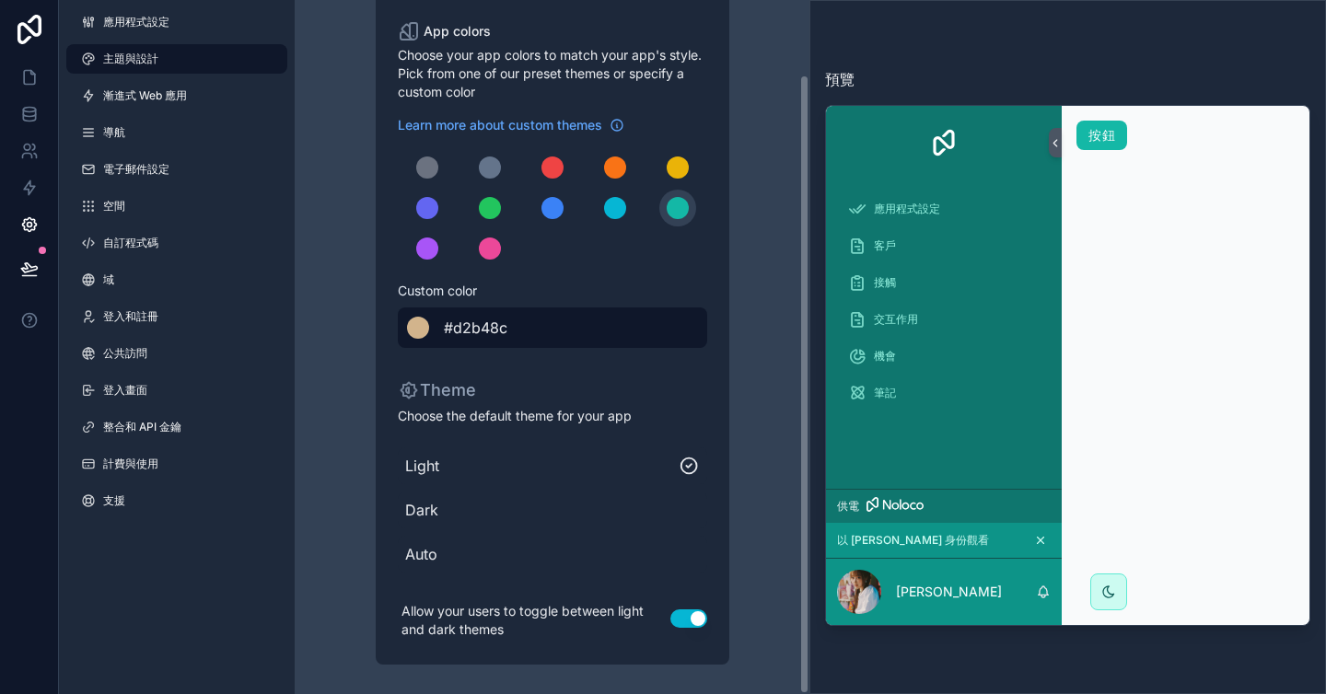
click at [489, 328] on span "#d2b48c" at bounding box center [476, 328] width 64 height 22
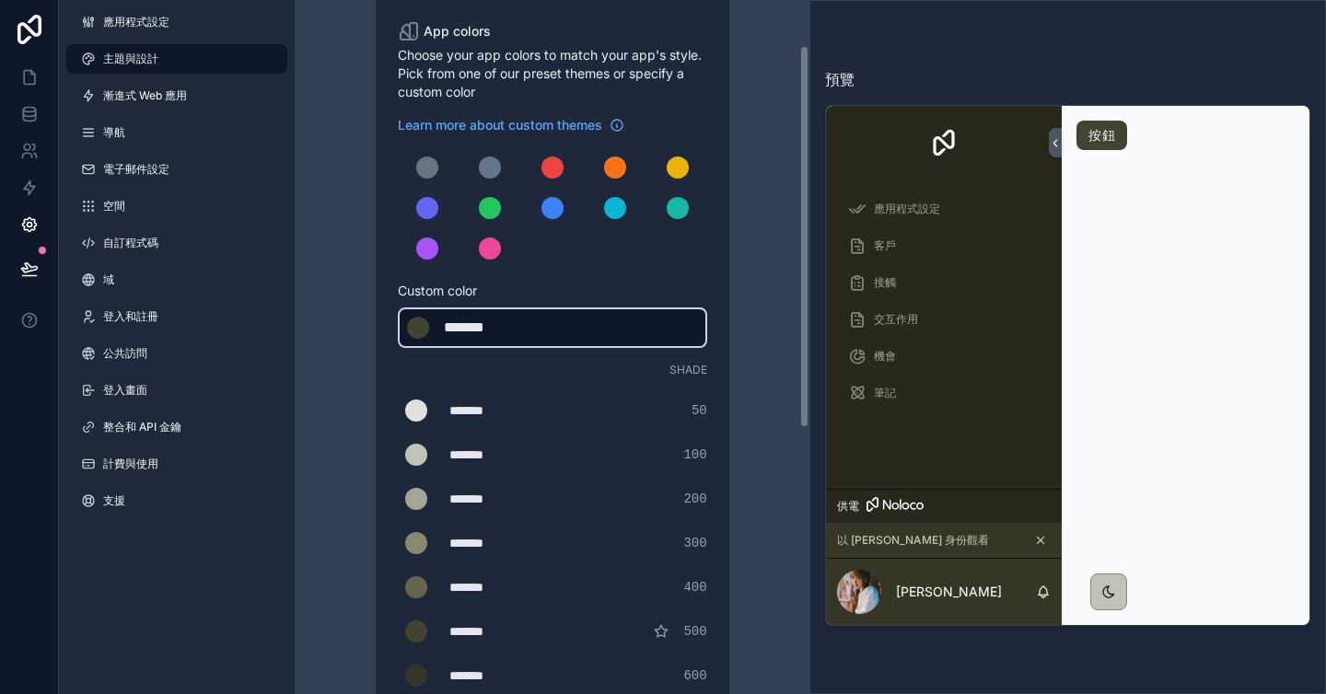
click at [531, 330] on div "*******" at bounding box center [490, 328] width 92 height 22
click at [482, 329] on div "*******" at bounding box center [490, 328] width 92 height 22
type div "*******"
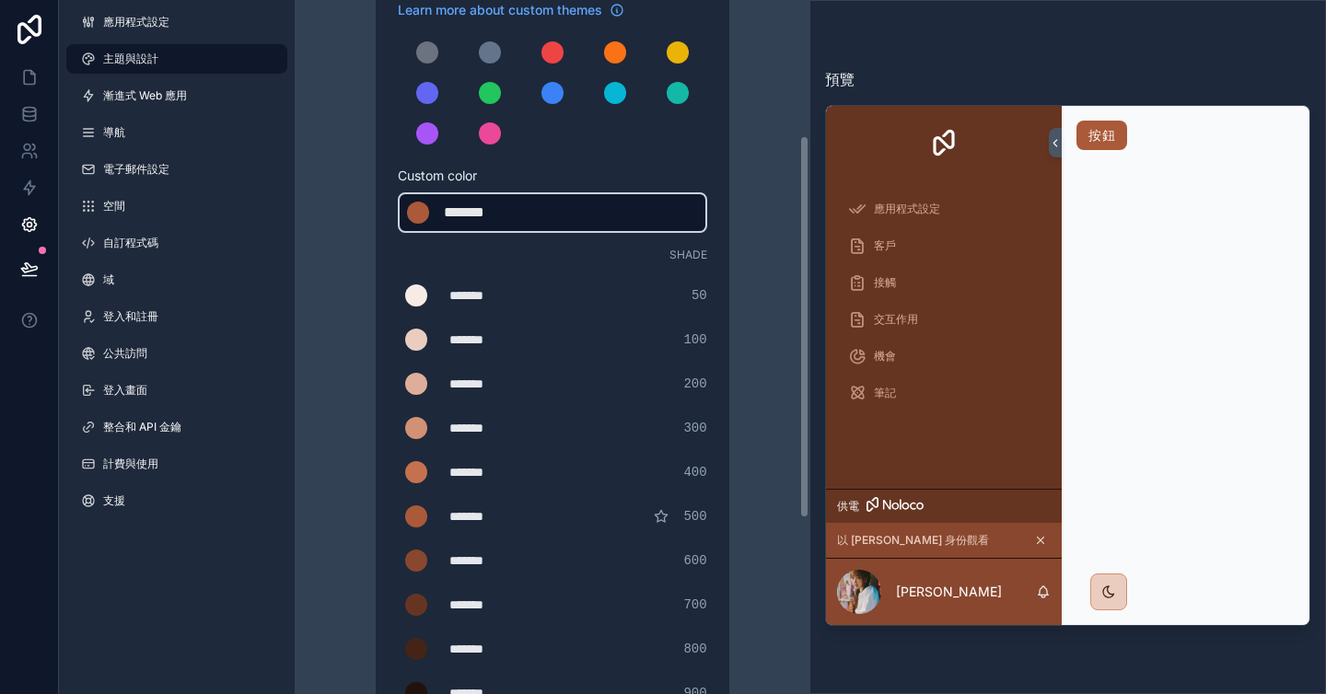
scroll to position [137, 0]
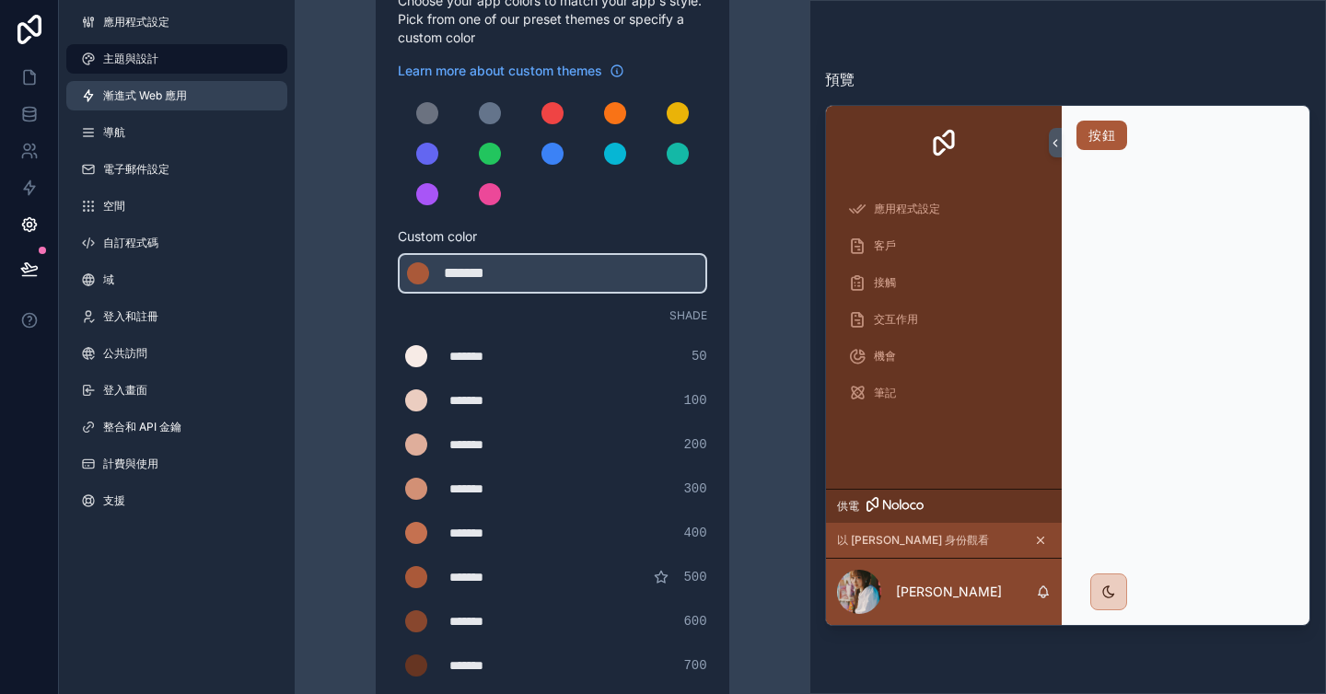
click at [188, 94] on link "漸進式 Web 應用" at bounding box center [176, 95] width 221 height 29
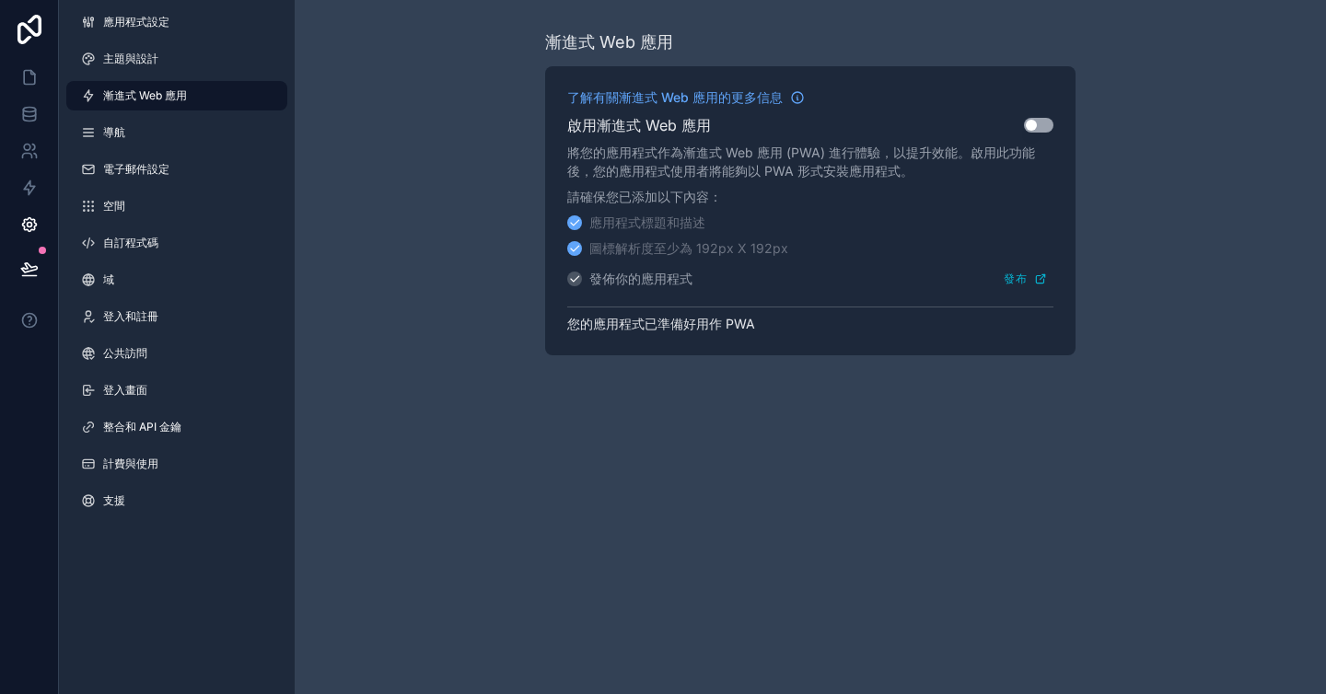
click at [477, 145] on div "漸進式 Web 應用 了解有關漸進式 Web 應用的更多信息 啟用漸進式 Web 應用 使用設定 將您的應用程式作為漸進式 Web 應用 (PWA) 進行體驗…" at bounding box center [810, 192] width 1031 height 385
click at [172, 33] on link "應用程式設定" at bounding box center [176, 21] width 221 height 29
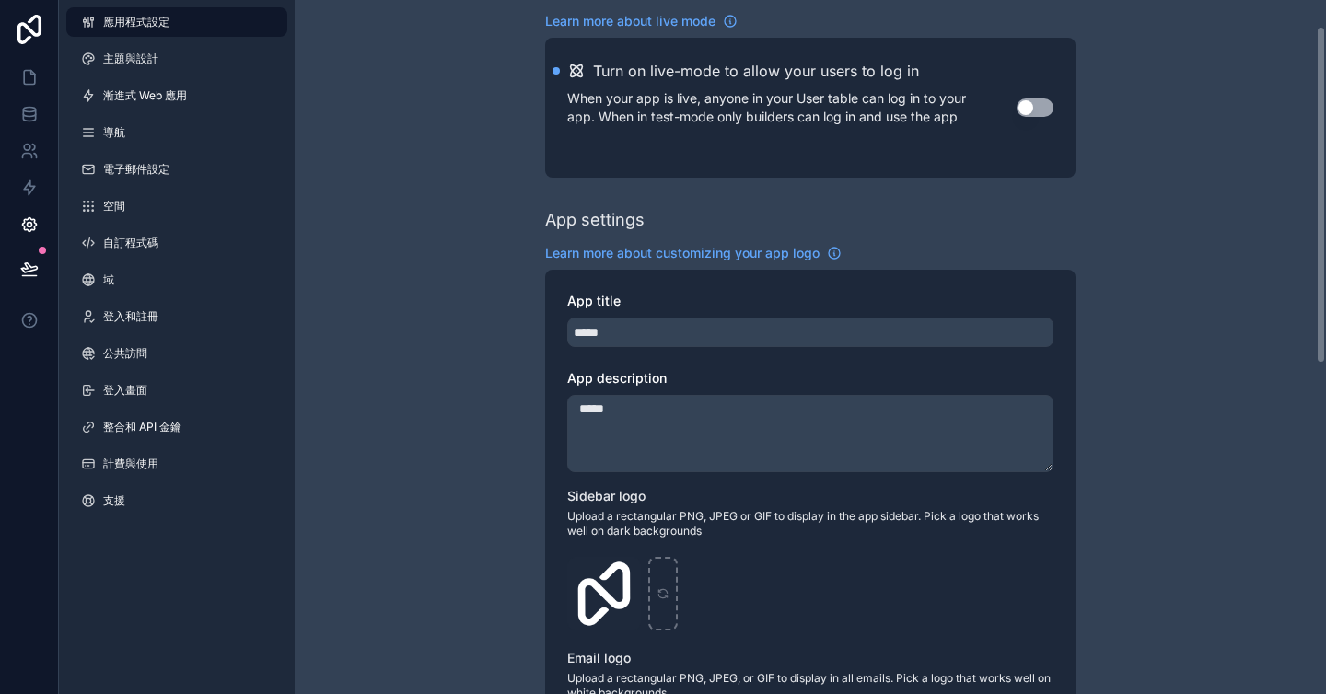
scroll to position [53, 0]
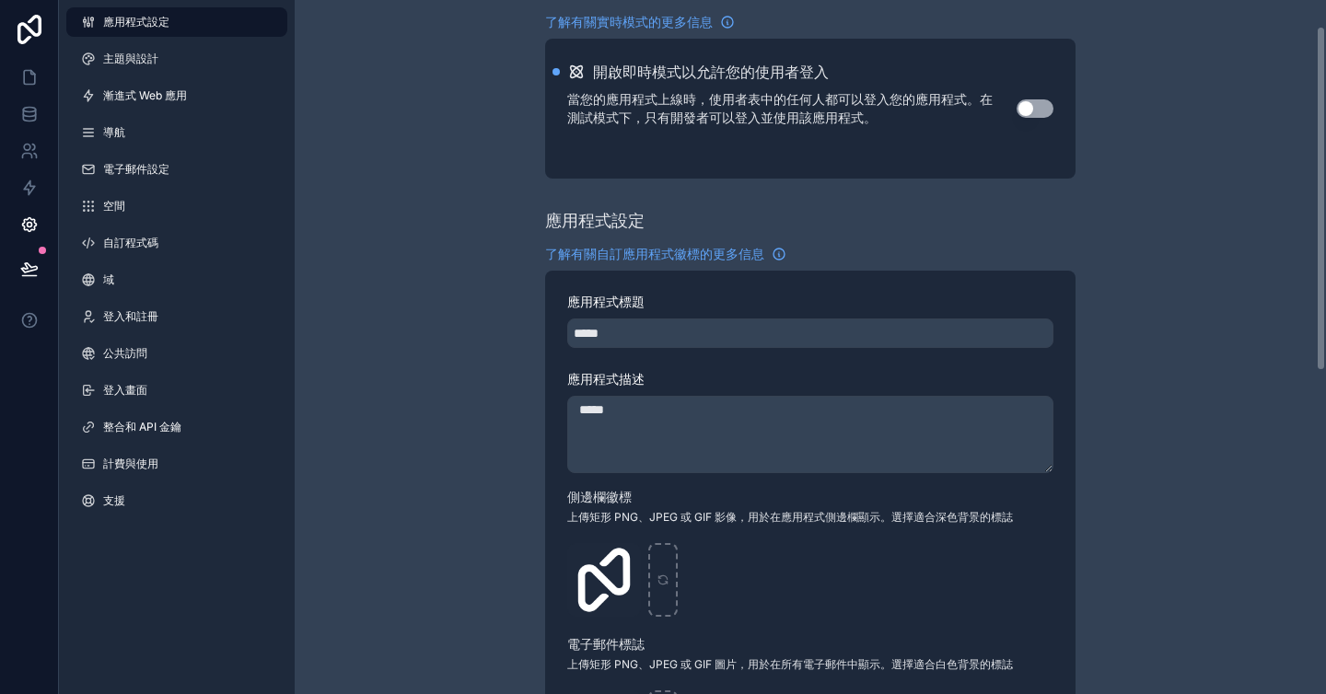
click at [778, 166] on div "開啟即時模式以允許您的使用者登入 當您的應用程式上線時，使用者表中的任何人都可以登入您的應用程式。在測試模式下，只有開發者可以登入並使用該應用程式。 使用設定" at bounding box center [810, 109] width 530 height 140
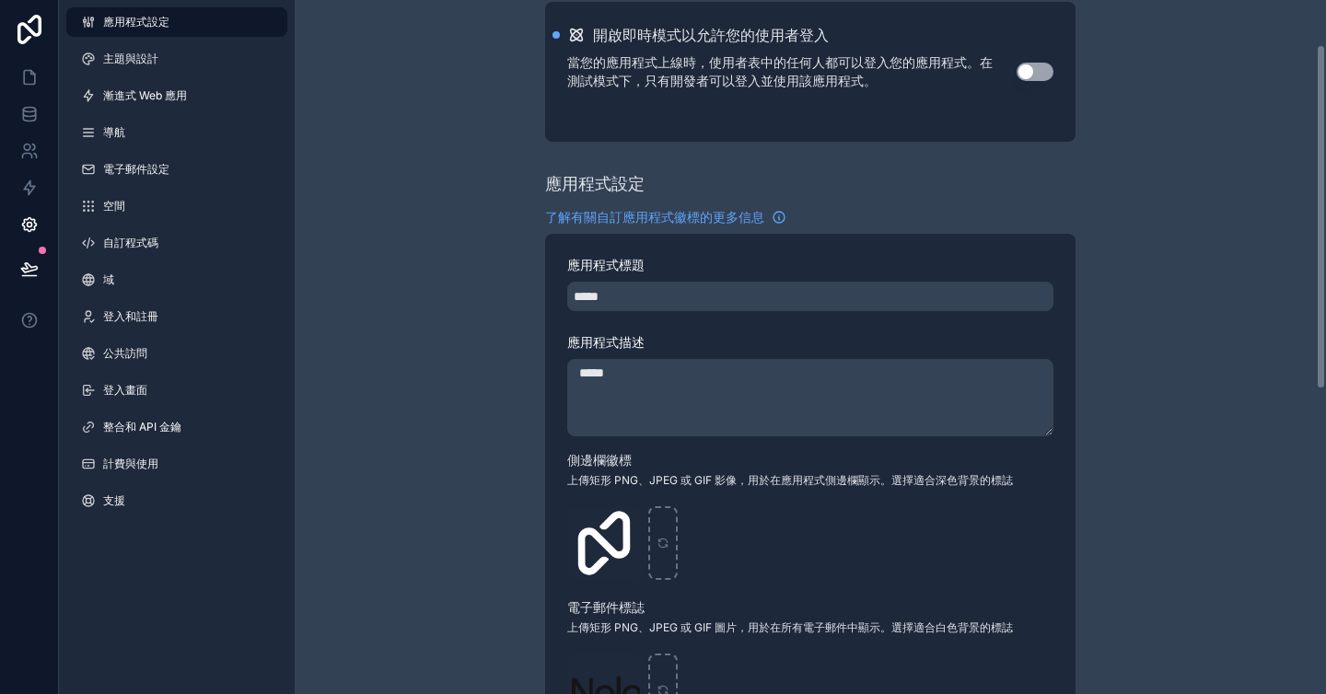
scroll to position [0, 0]
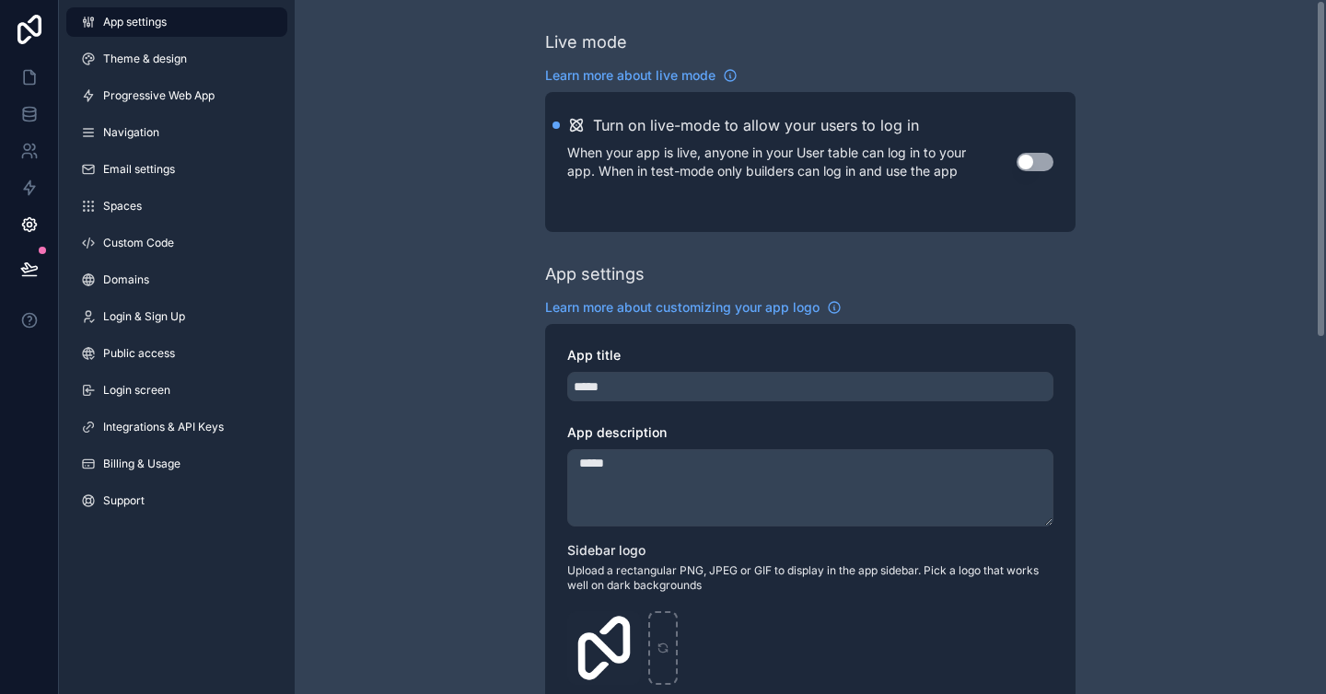
click at [974, 288] on div "App settings Learn more about customizing your app logo App title ***** App des…" at bounding box center [810, 640] width 530 height 759
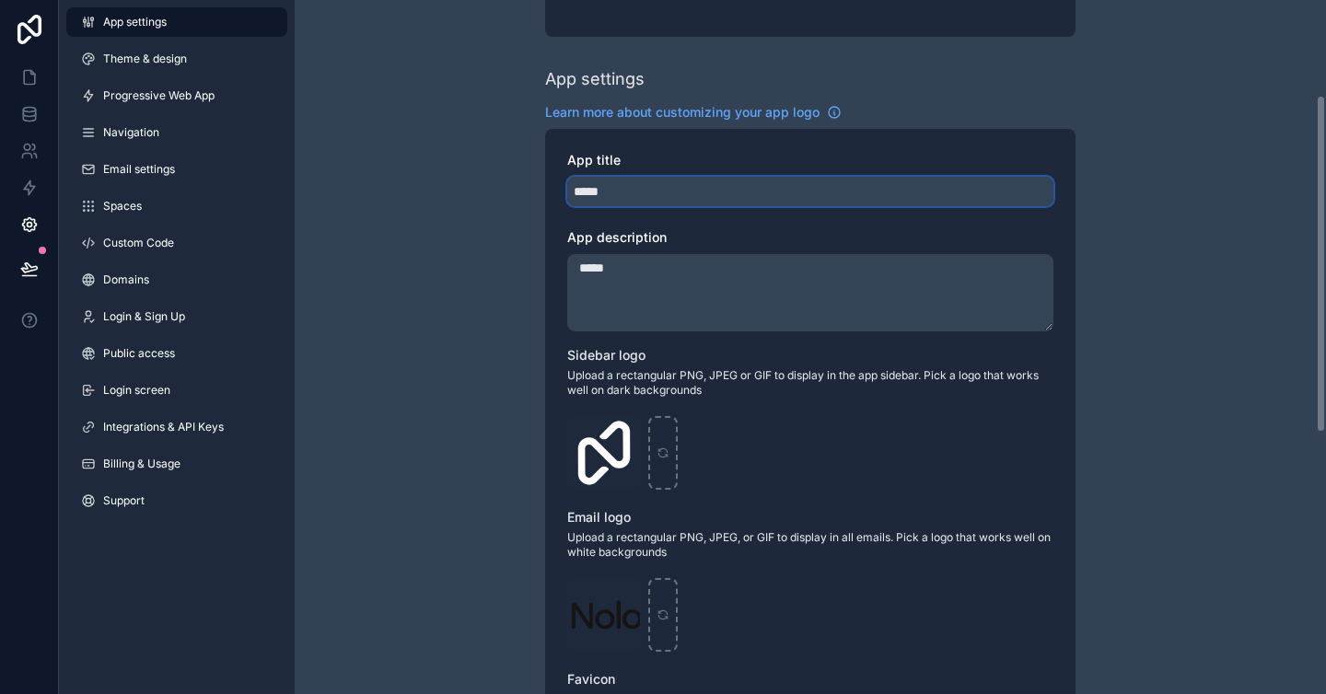
click at [694, 195] on input "*****" at bounding box center [810, 191] width 486 height 29
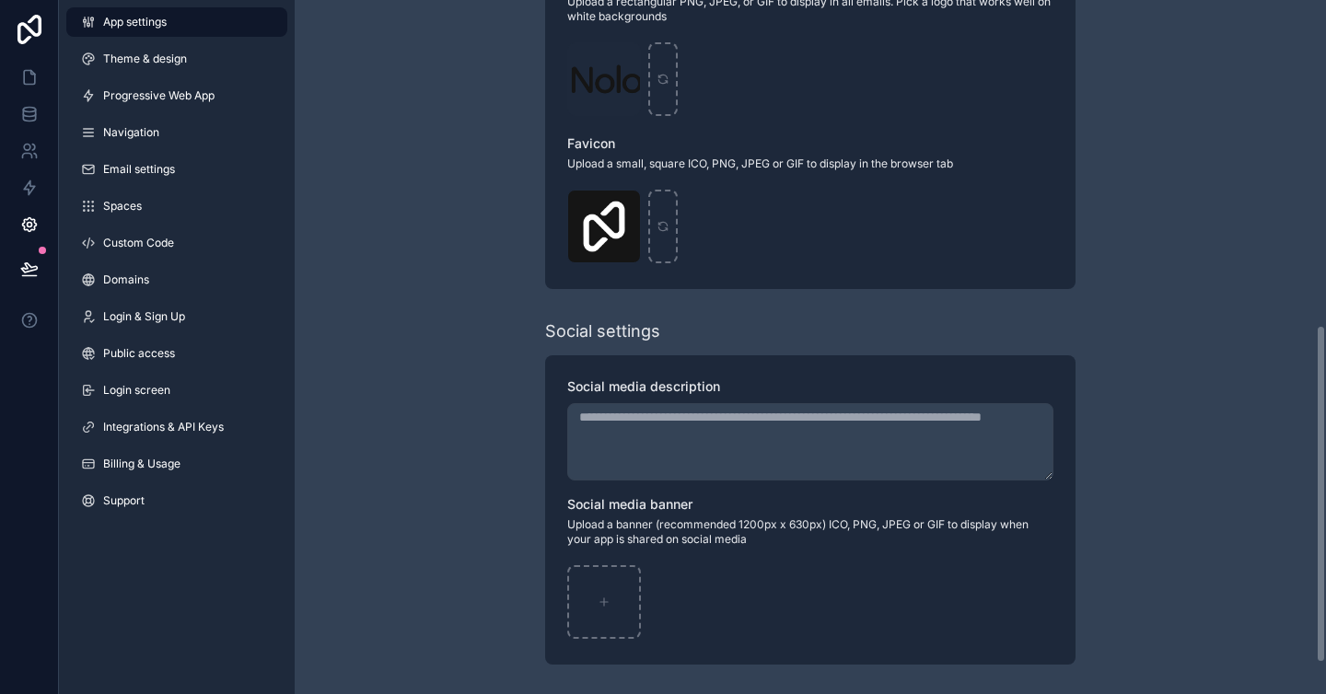
scroll to position [0, 0]
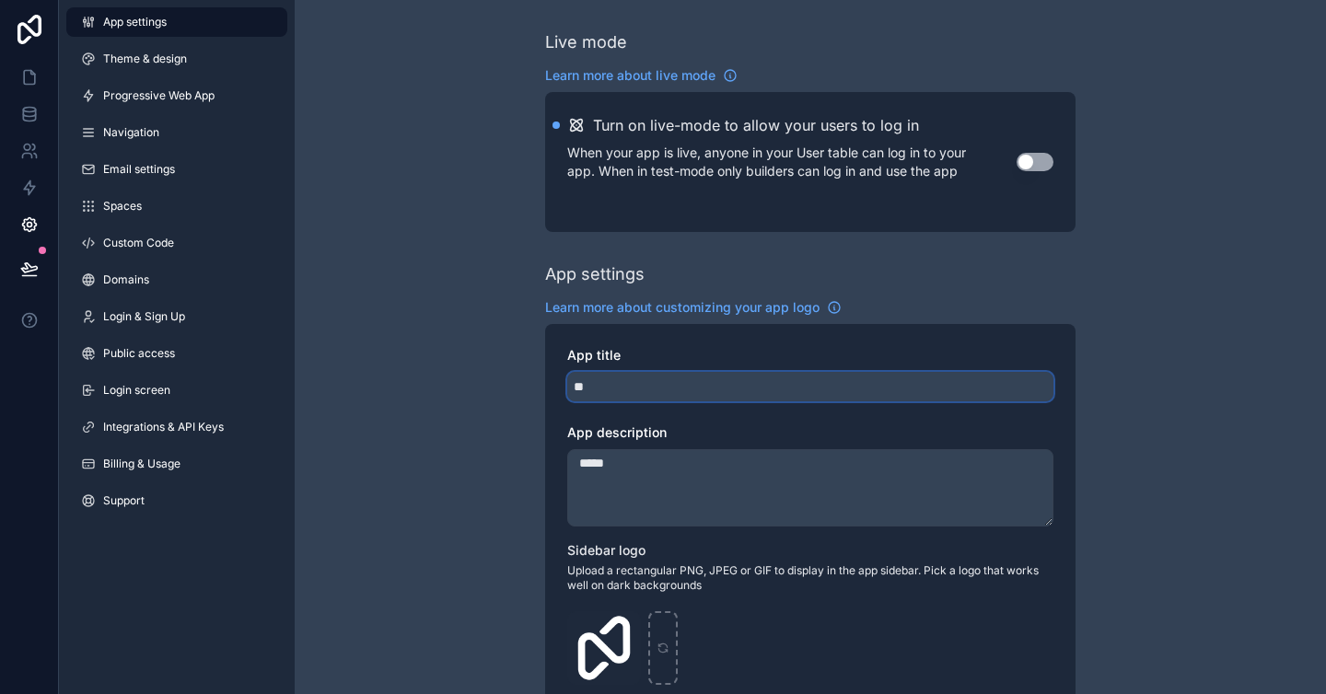
type input "*"
type input "******"
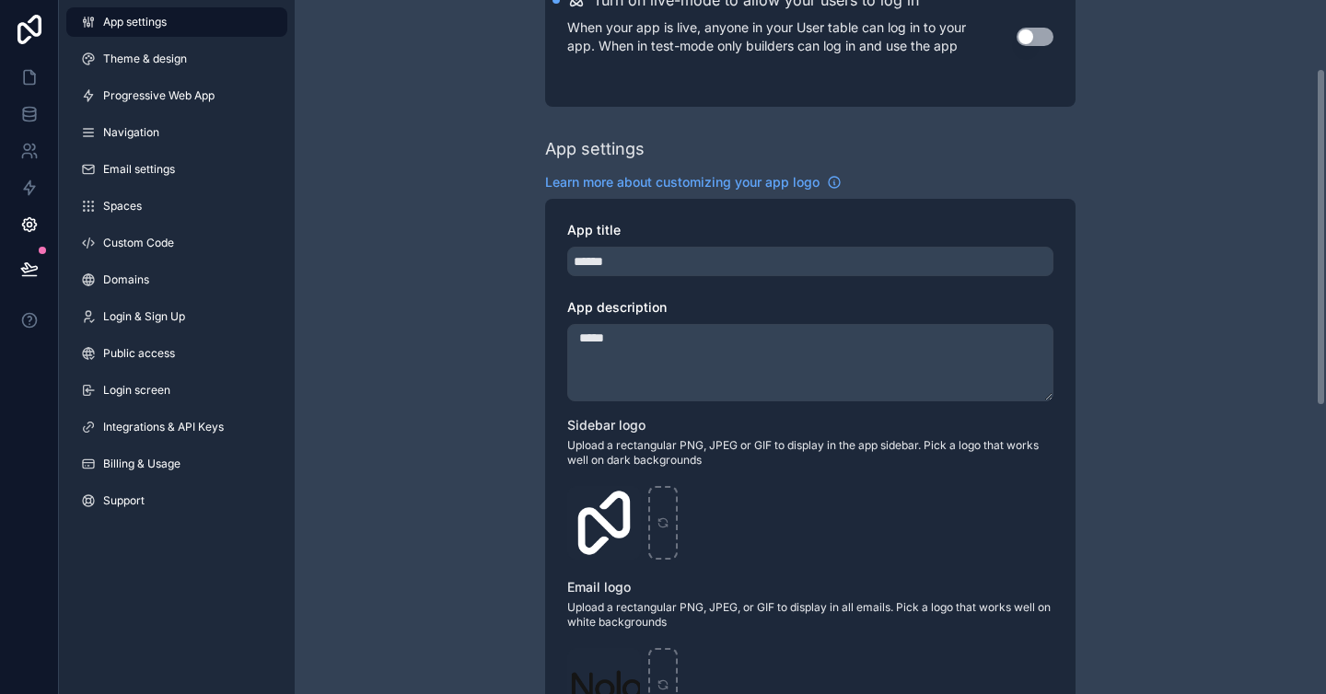
scroll to position [140, 0]
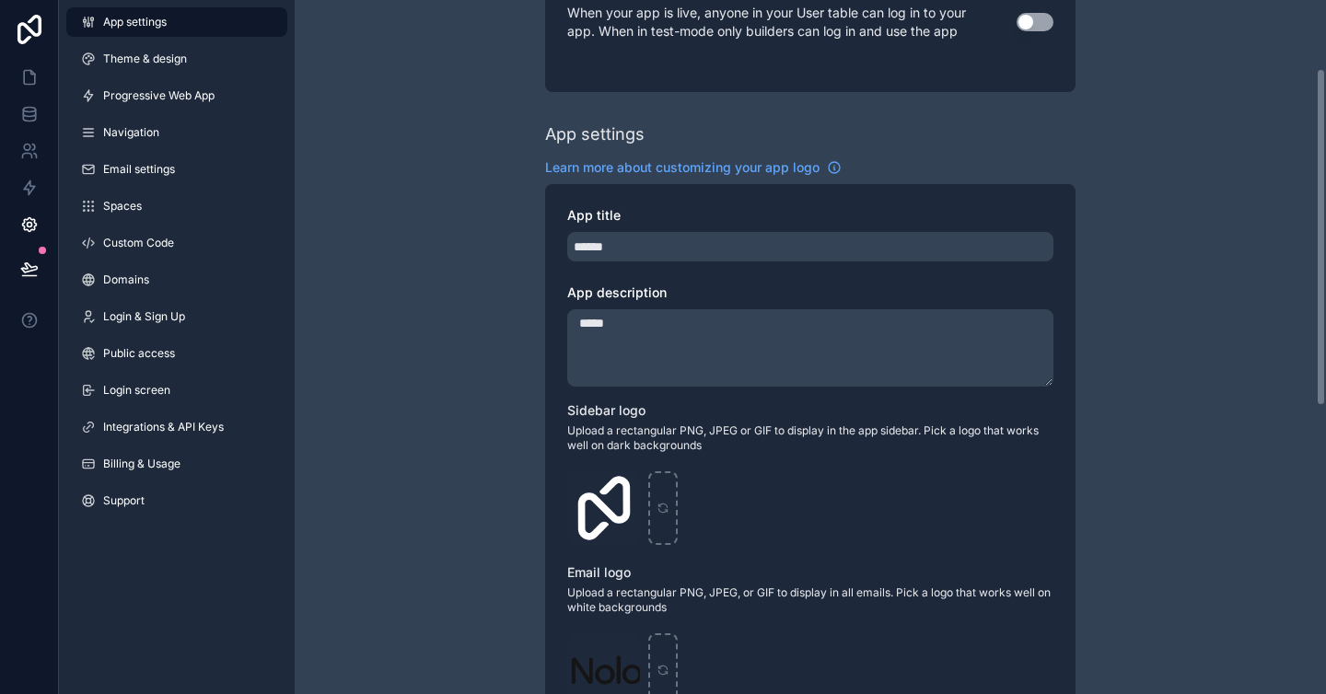
click at [662, 350] on textarea "*****" at bounding box center [810, 347] width 486 height 77
click at [502, 375] on div "Live mode Learn more about live mode Turn on live-mode to allow your users to l…" at bounding box center [810, 572] width 1031 height 1425
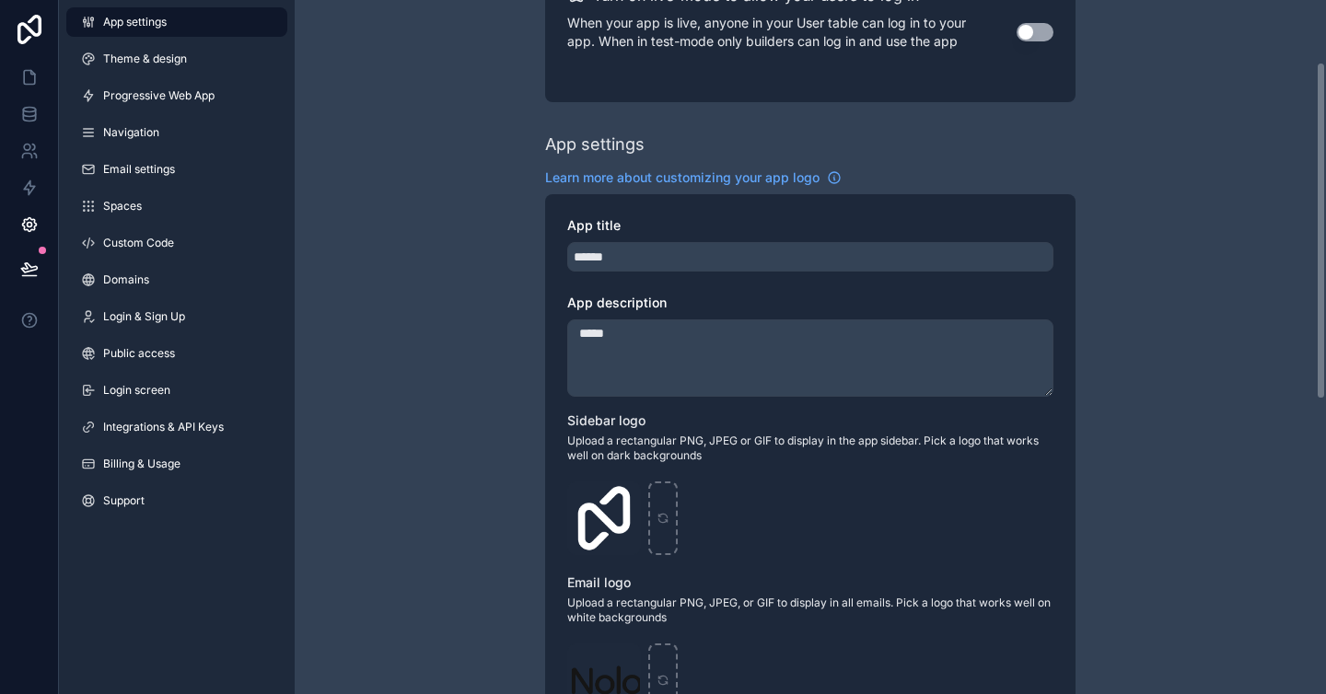
scroll to position [141, 0]
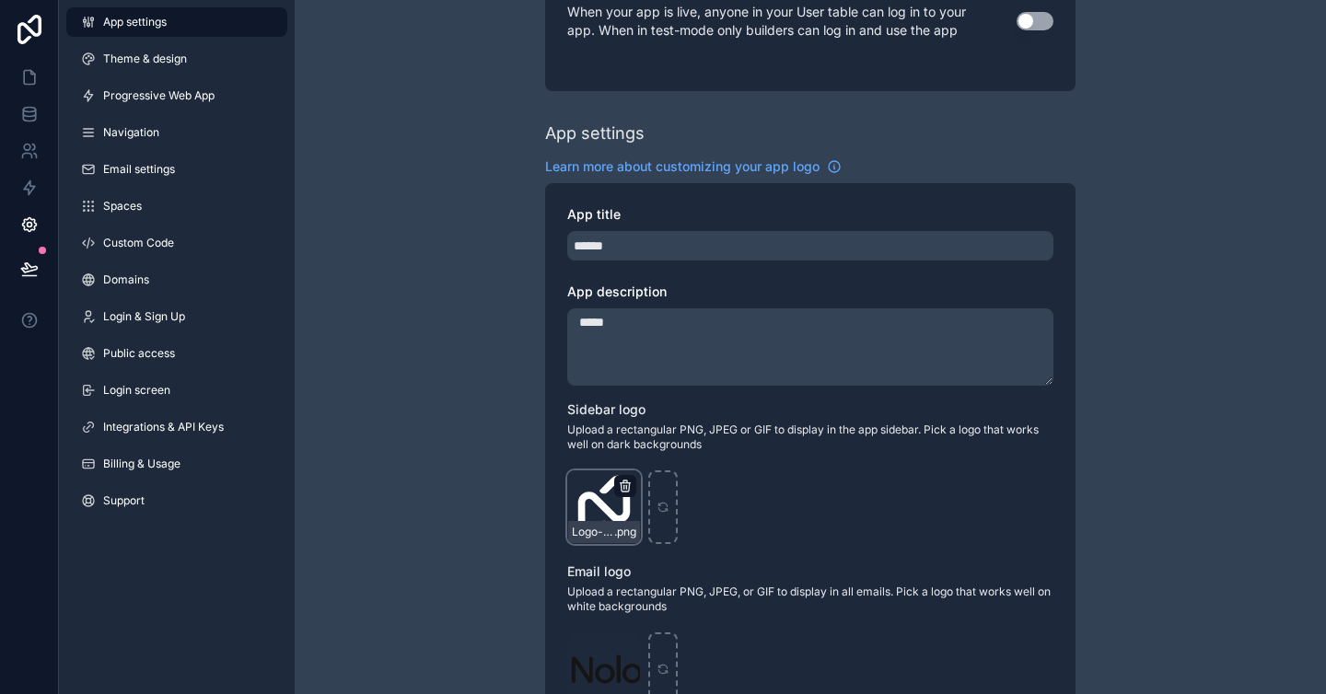
click at [626, 484] on icon "scrollable content" at bounding box center [625, 486] width 15 height 15
click at [666, 510] on icon "scrollable content" at bounding box center [662, 507] width 13 height 13
type input "**********"
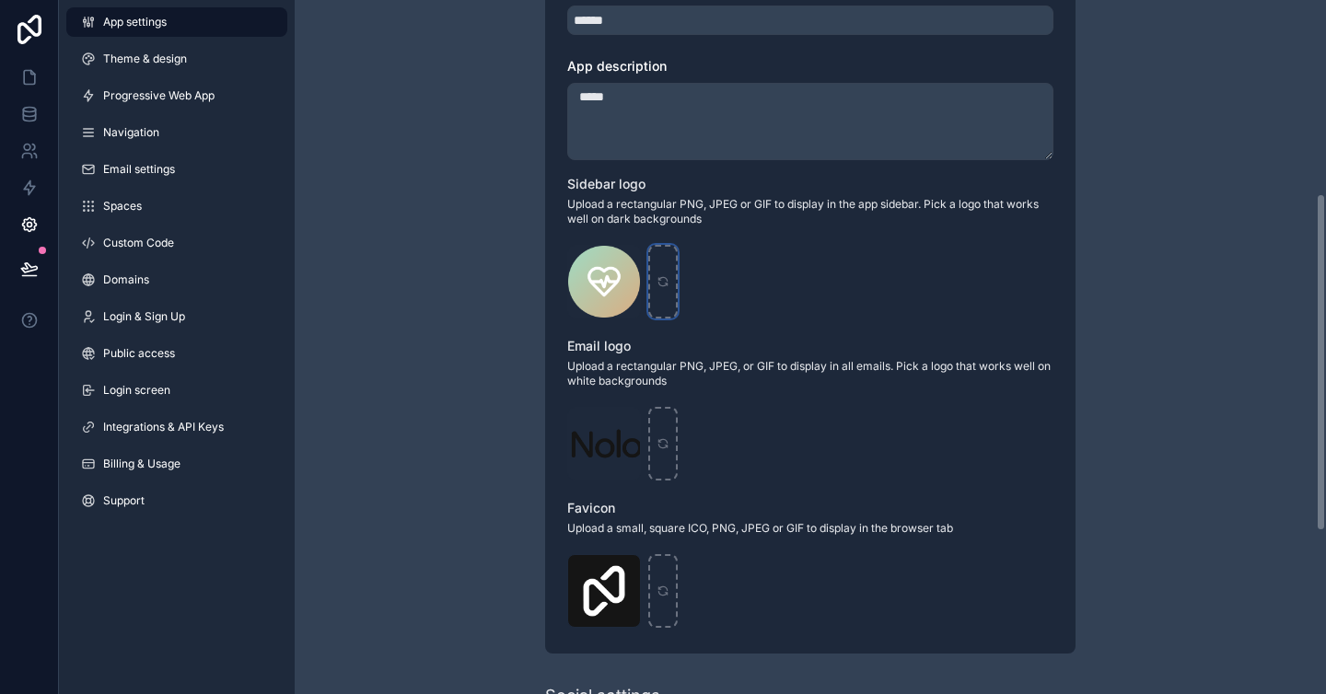
scroll to position [397, 0]
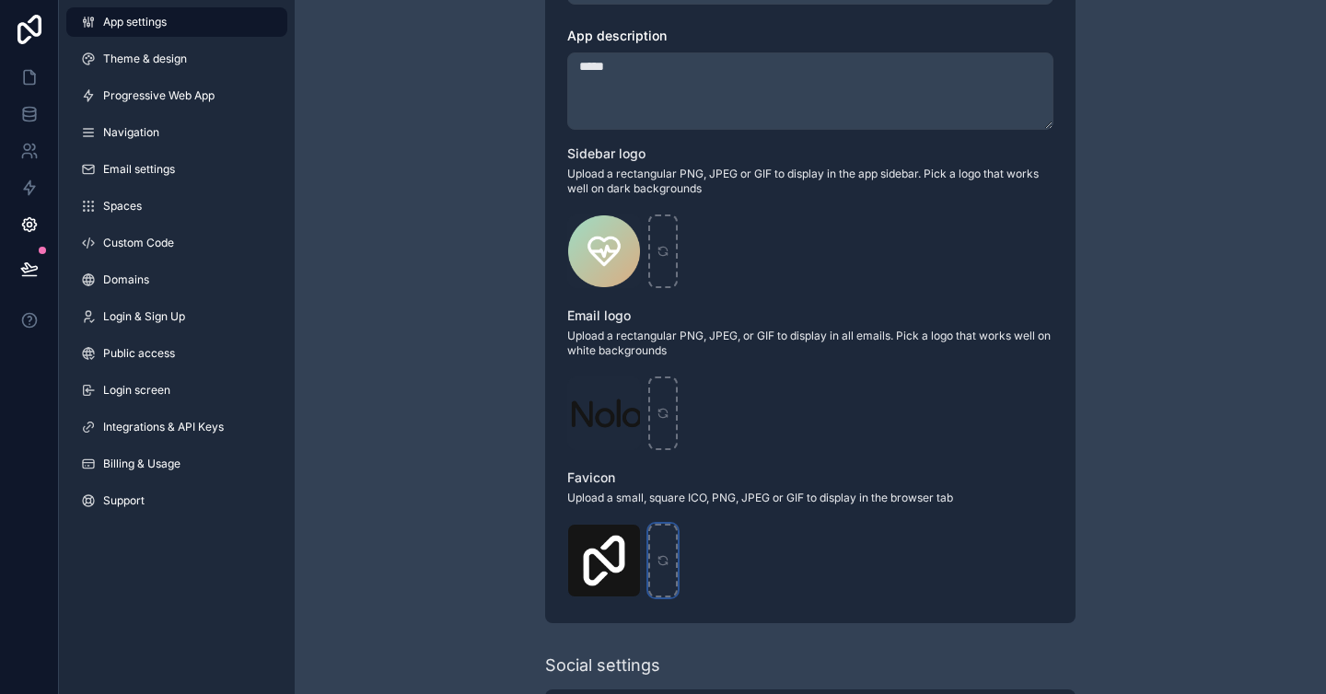
click at [661, 560] on icon "scrollable content" at bounding box center [662, 560] width 13 height 13
type input "**********"
click at [671, 419] on div "scrollable content" at bounding box center [662, 414] width 29 height 74
type input "**********"
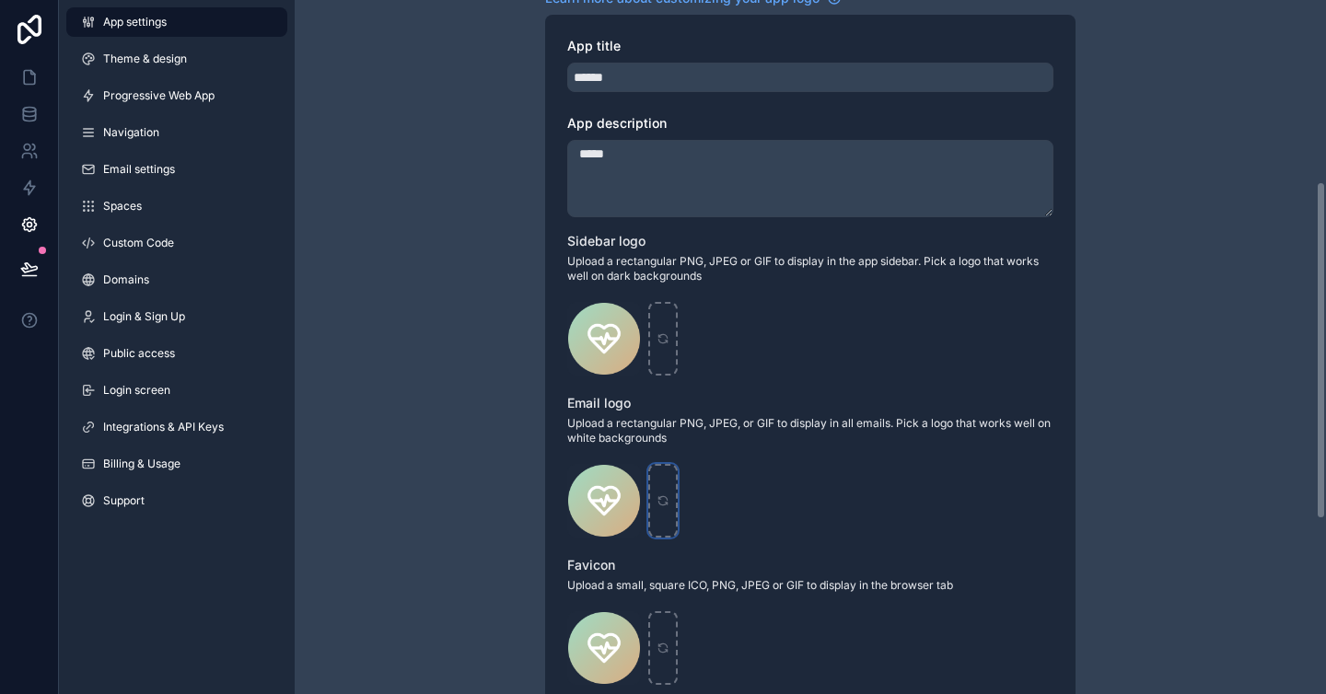
scroll to position [383, 0]
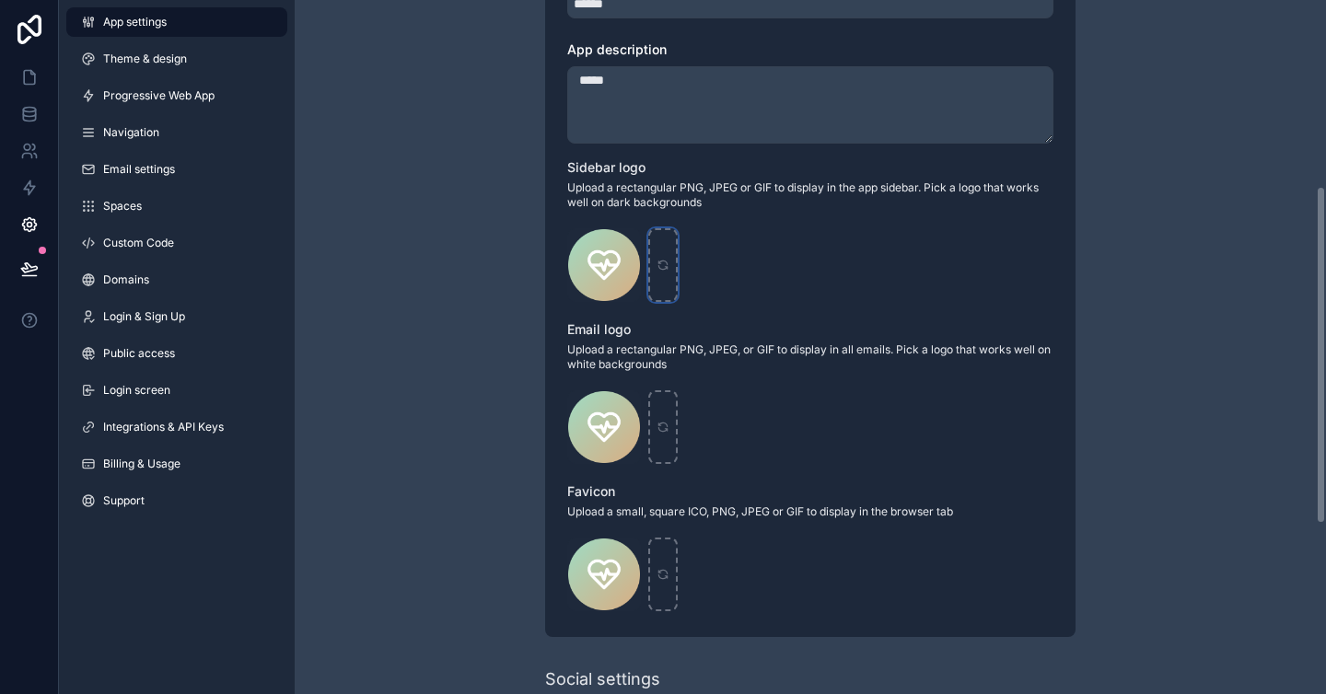
click at [665, 269] on icon "scrollable content" at bounding box center [662, 265] width 13 height 13
type input "**********"
click at [659, 409] on div "scrollable content" at bounding box center [662, 427] width 29 height 74
type input "**********"
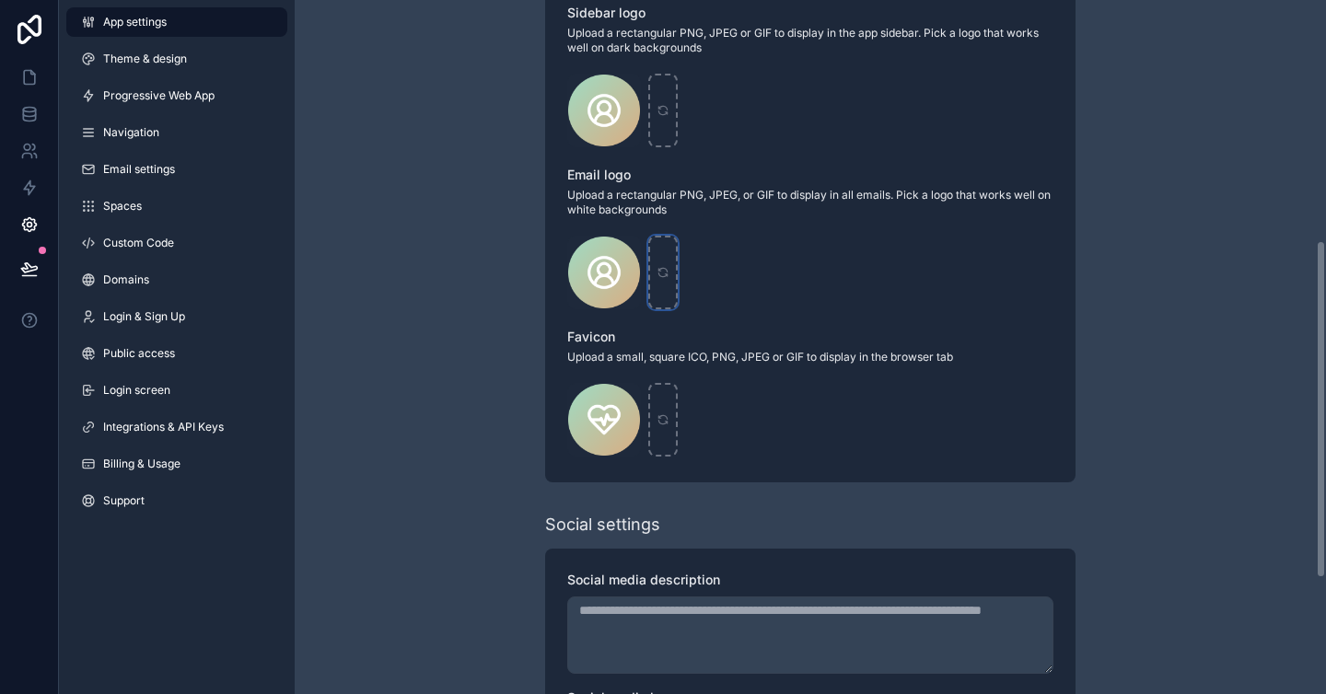
scroll to position [574, 0]
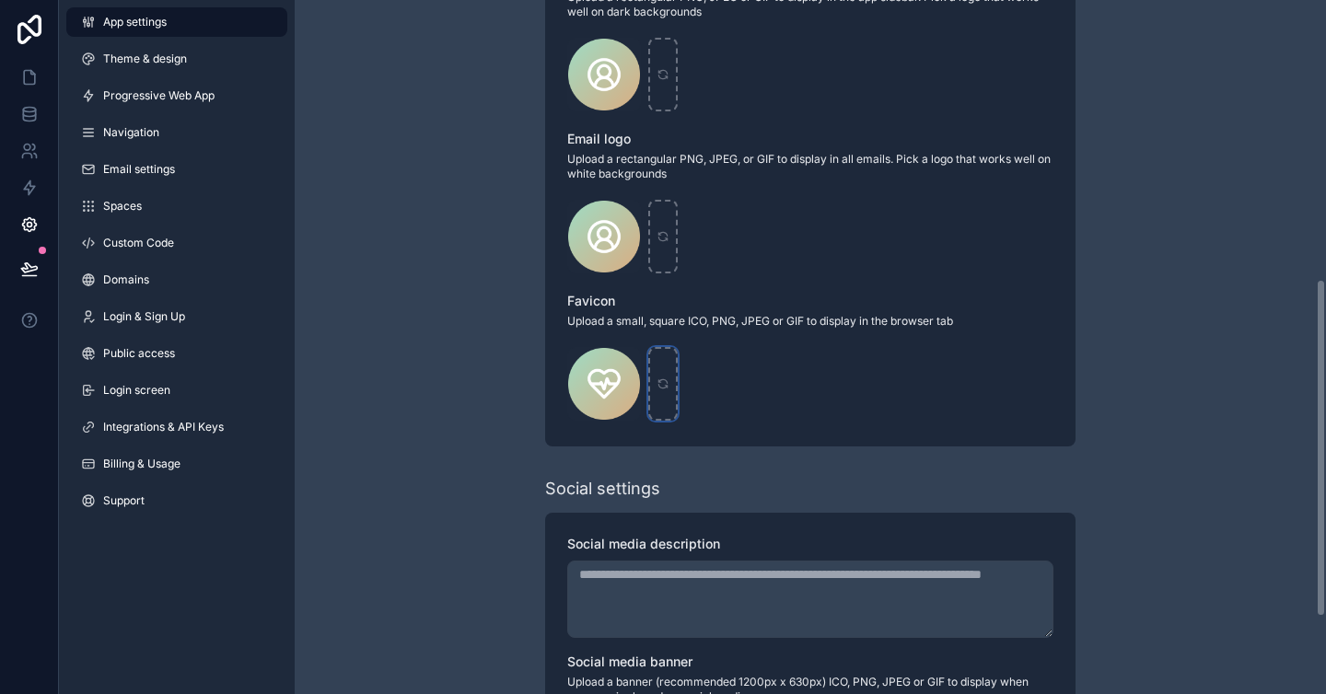
click at [663, 387] on icon "scrollable content" at bounding box center [662, 383] width 13 height 13
type input "**********"
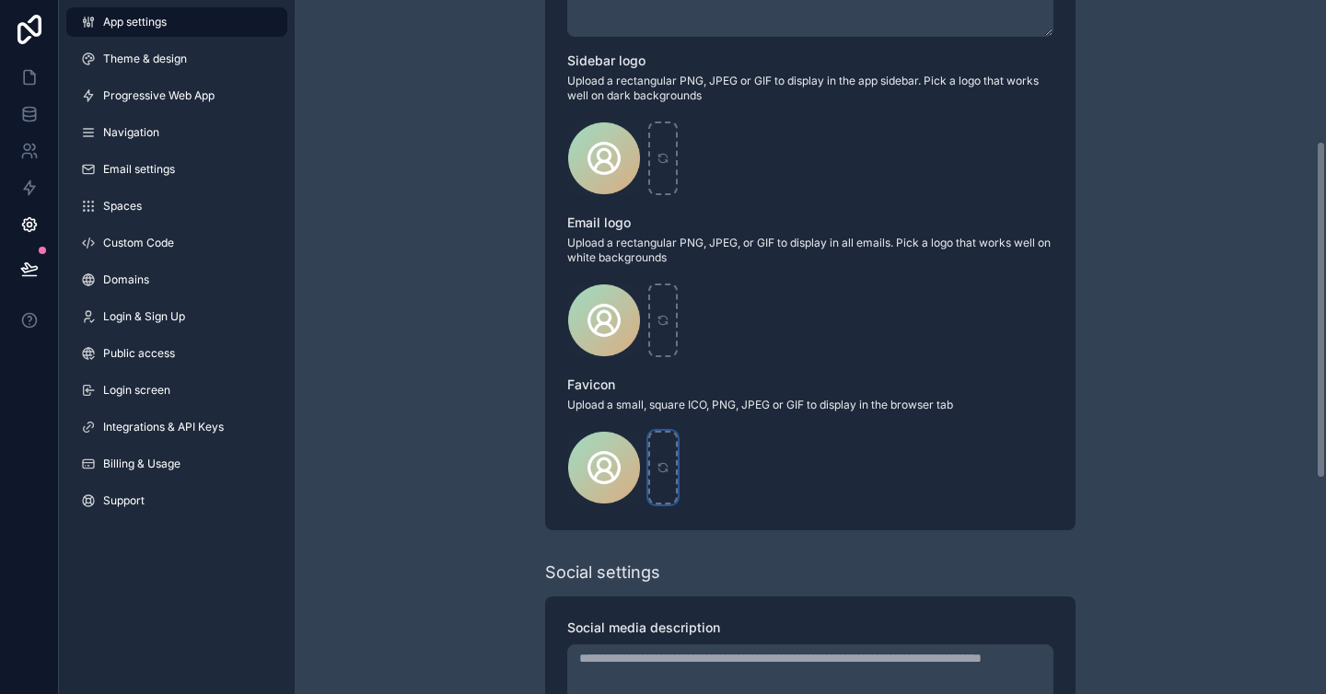
scroll to position [227, 0]
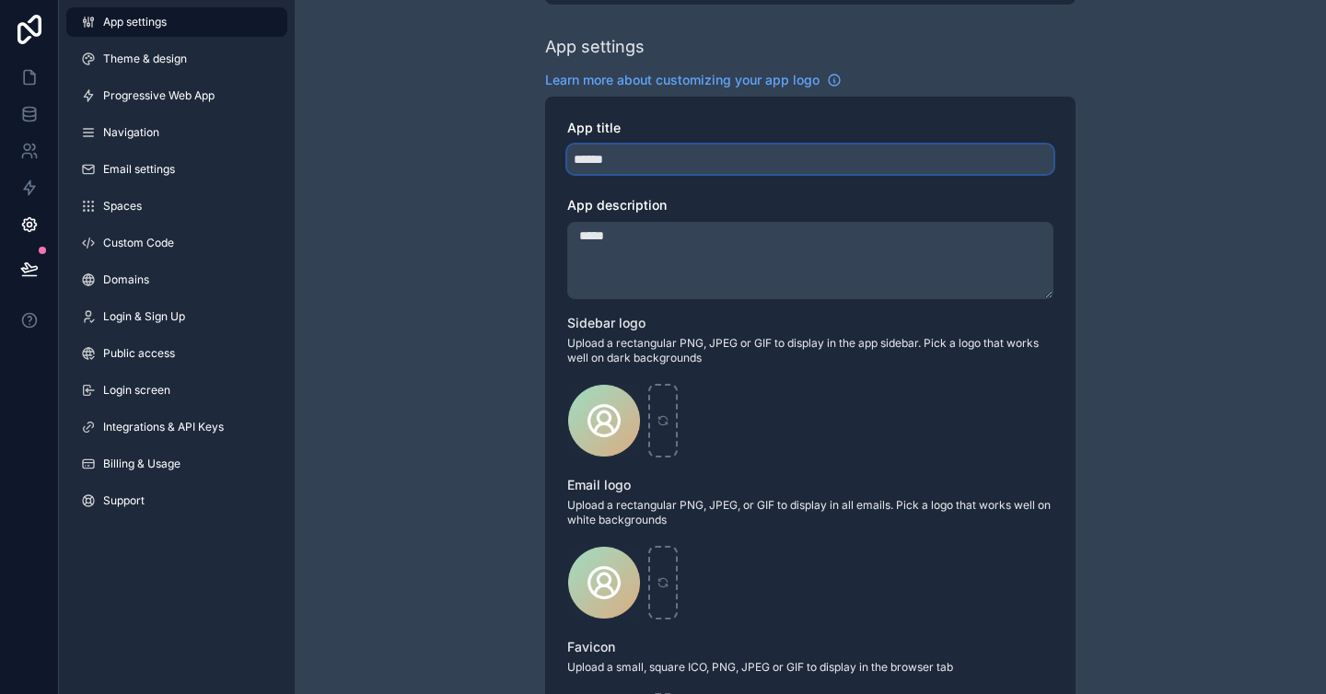
click at [694, 168] on input "******" at bounding box center [810, 159] width 486 height 29
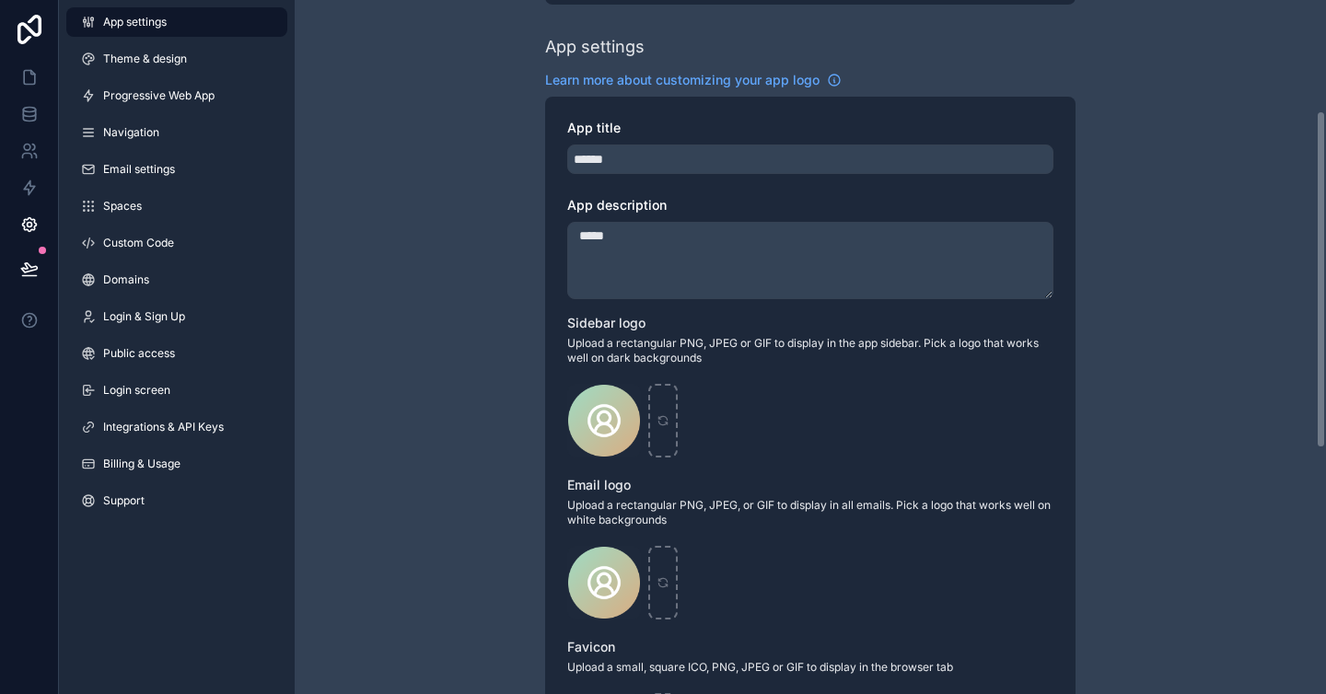
click at [631, 203] on span "App description" at bounding box center [616, 205] width 99 height 16
click at [631, 222] on textarea "*****" at bounding box center [810, 260] width 486 height 77
click at [631, 203] on span "App description" at bounding box center [616, 205] width 99 height 16
click at [631, 222] on textarea "*****" at bounding box center [810, 260] width 486 height 77
drag, startPoint x: 597, startPoint y: 201, endPoint x: 668, endPoint y: 201, distance: 70.9
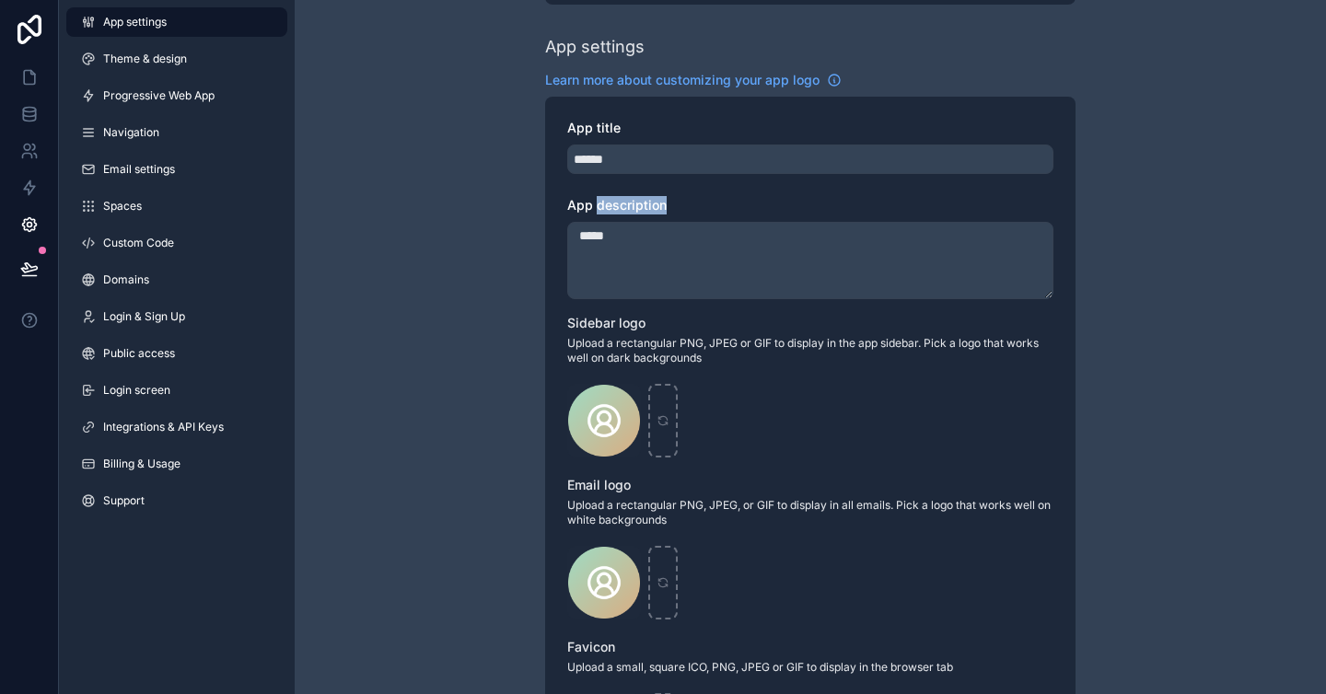
click at [668, 201] on div "App description" at bounding box center [810, 205] width 486 height 18
copy span "description"
click at [807, 239] on textarea "*****" at bounding box center [810, 260] width 486 height 77
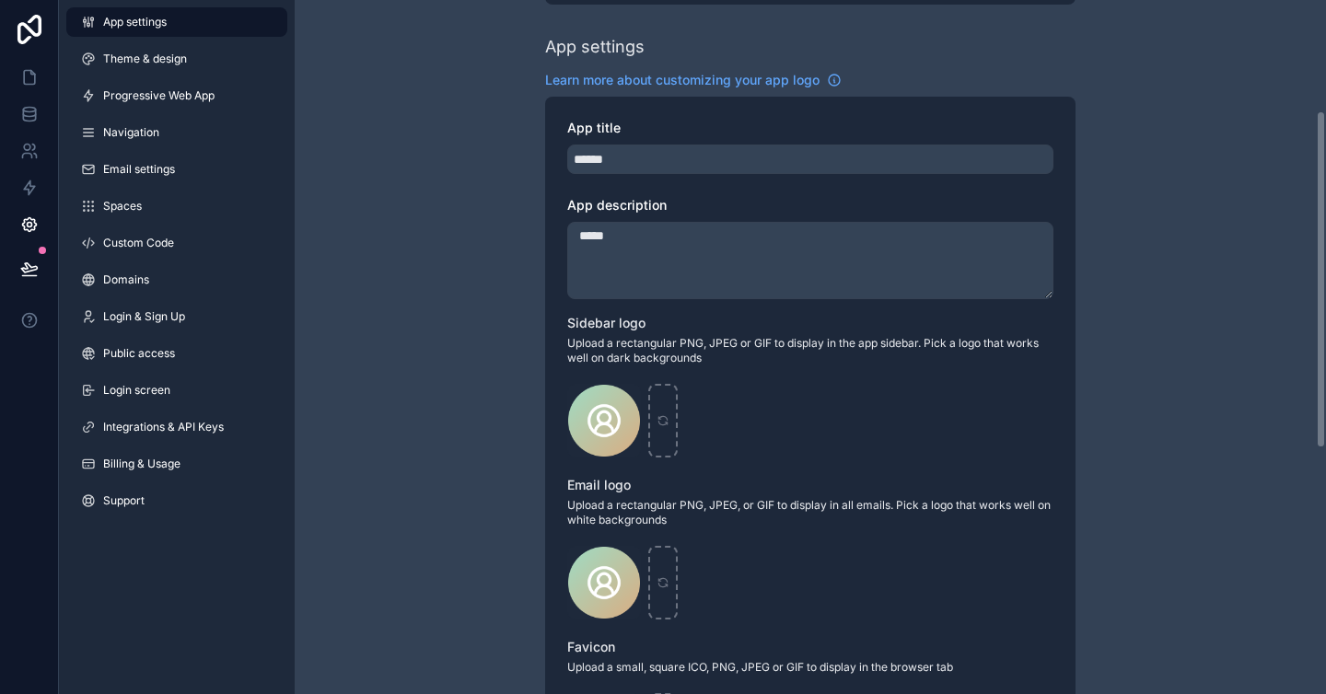
paste textarea "**********"
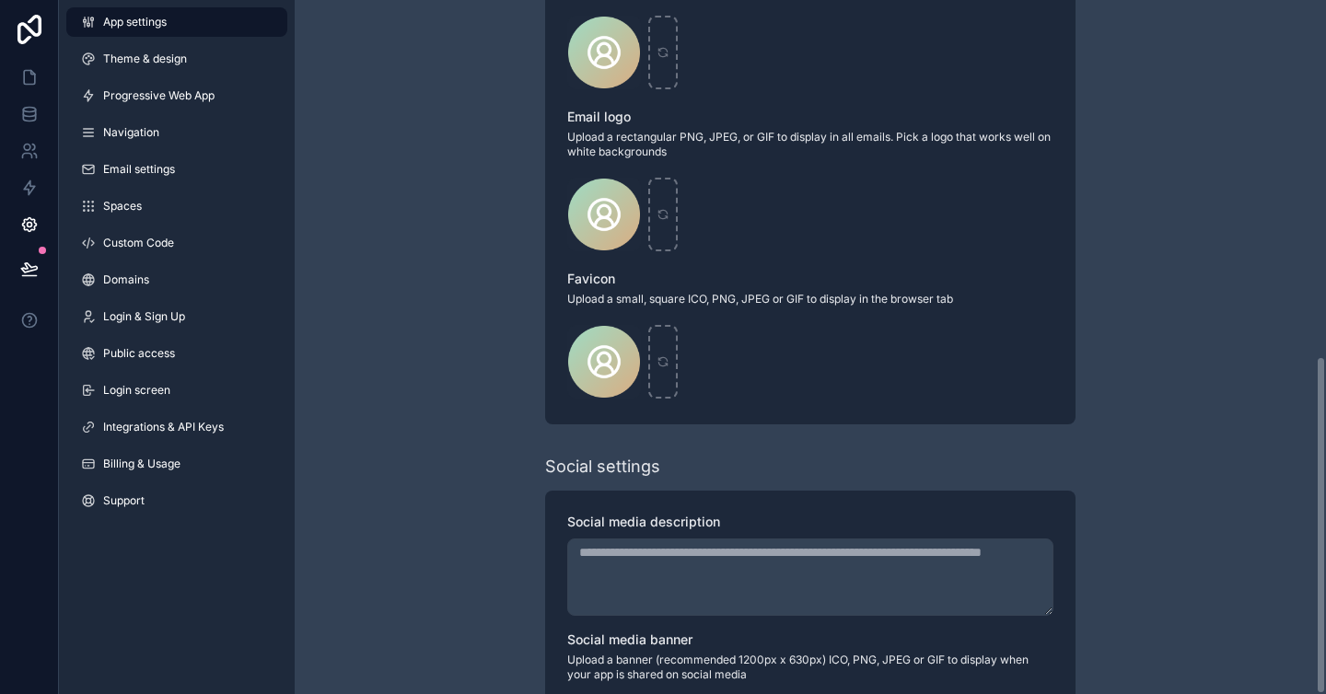
scroll to position [731, 0]
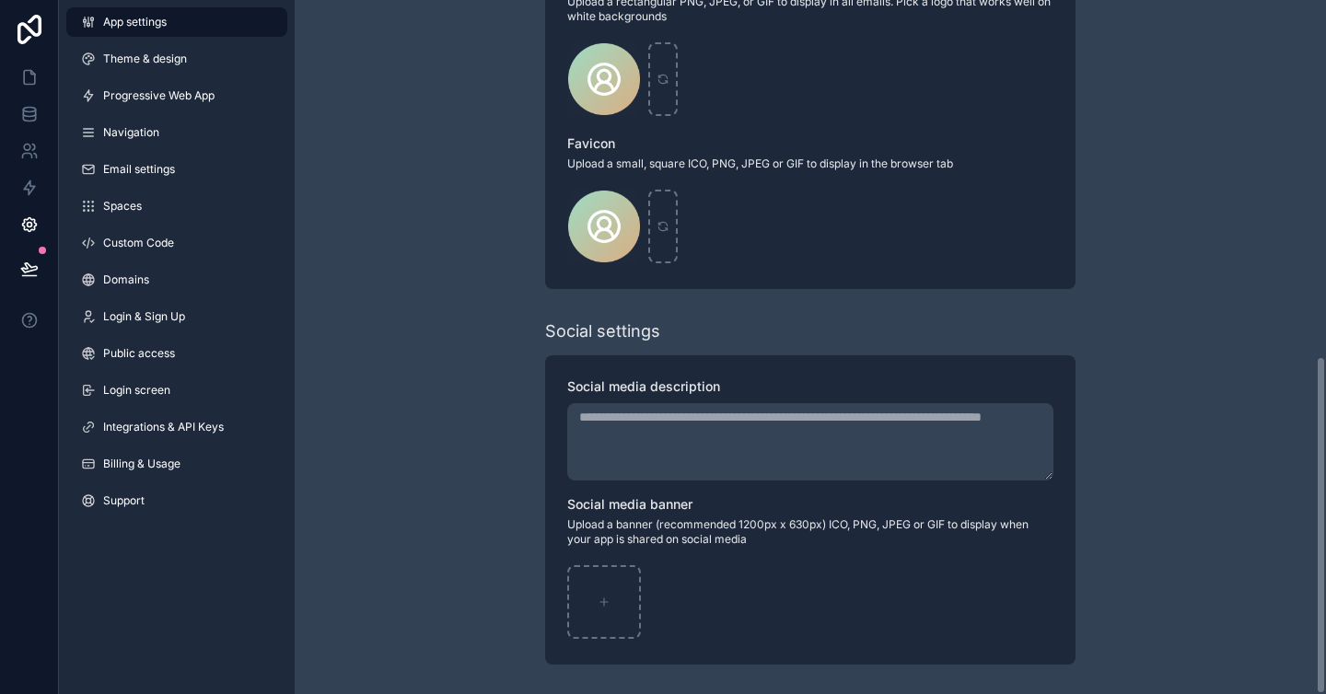
type textarea "**********"
click at [741, 469] on textarea "App title" at bounding box center [810, 441] width 486 height 77
paste textarea "**********"
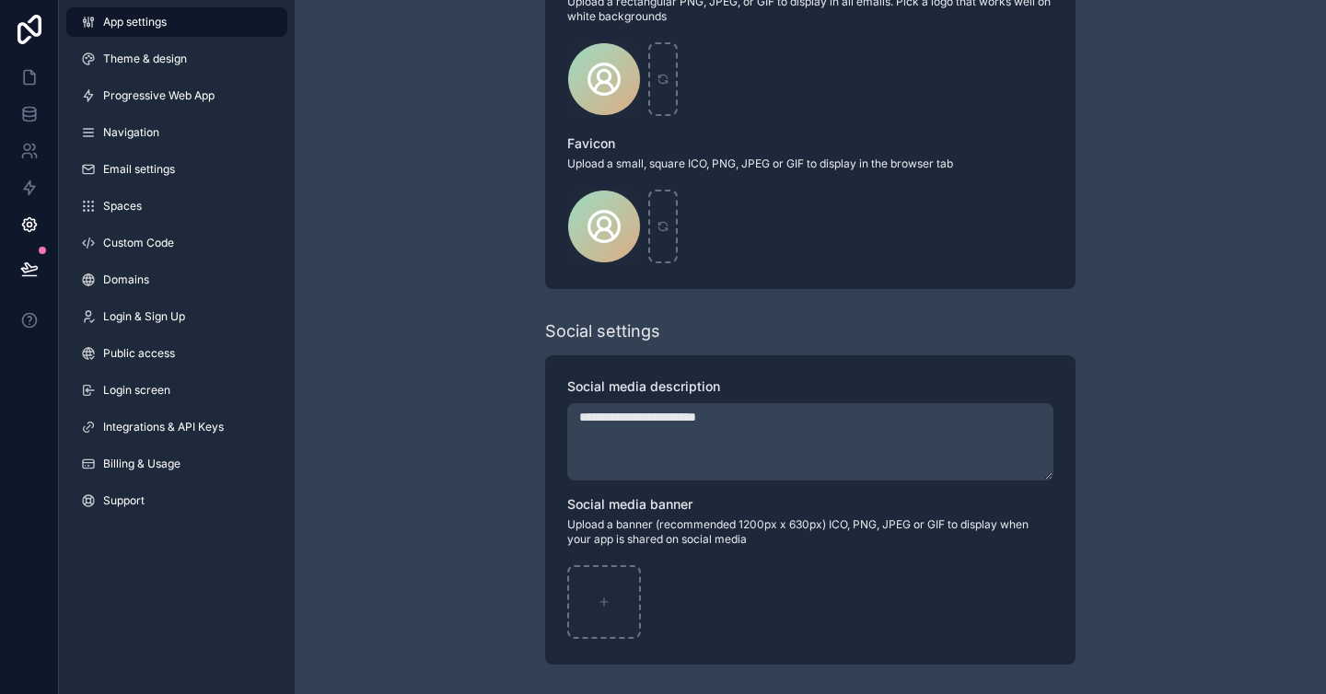
type textarea "**********"
click at [614, 594] on div "scrollable content" at bounding box center [604, 602] width 74 height 74
type input "**********"
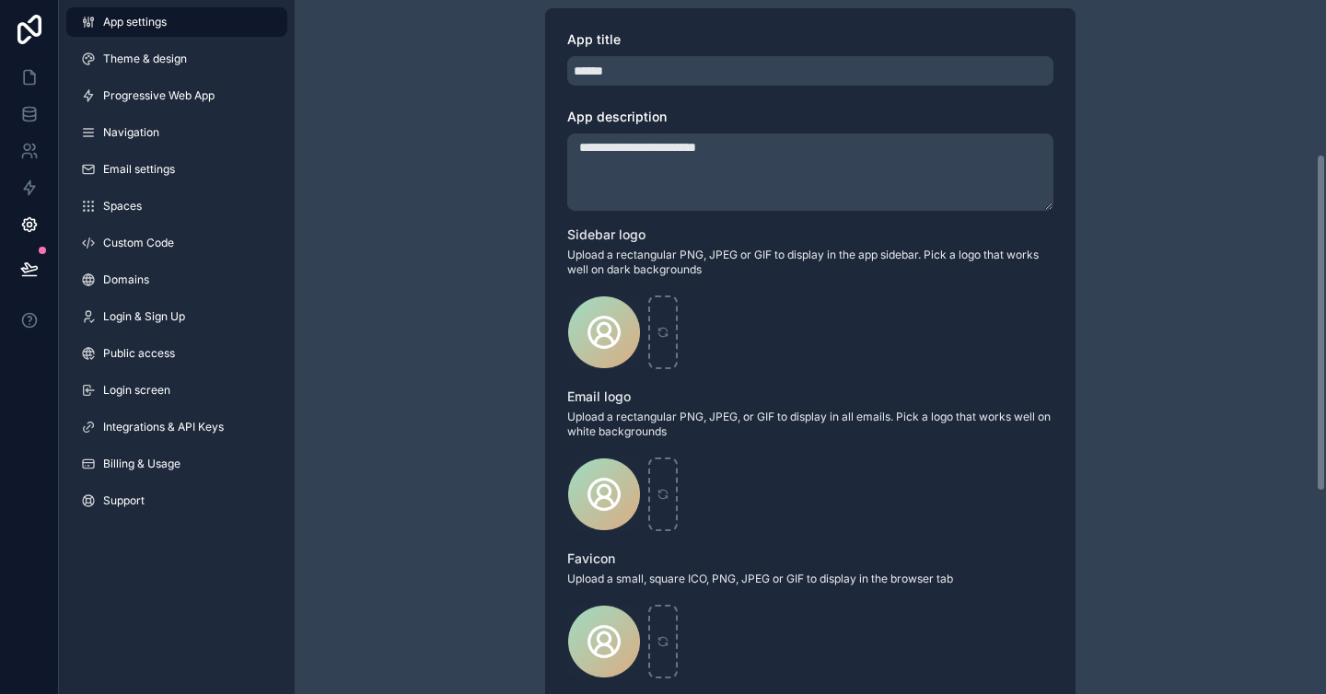
scroll to position [0, 0]
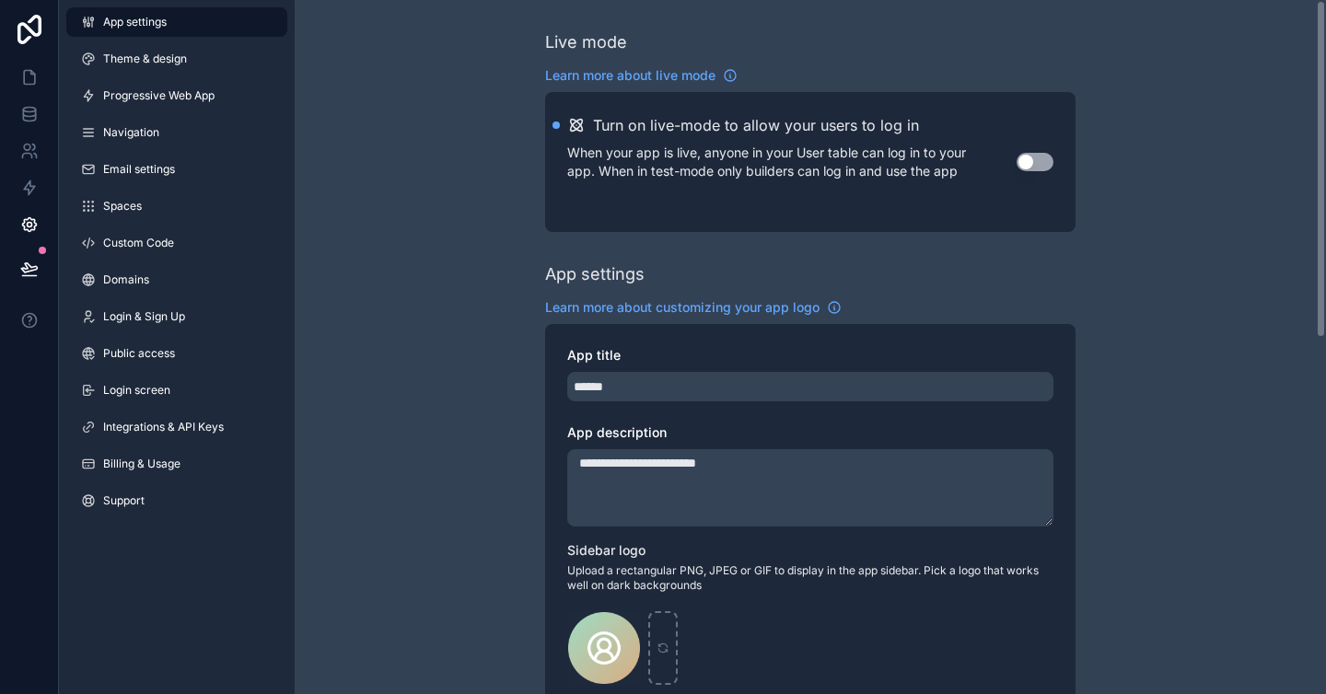
click at [749, 279] on div "App settings" at bounding box center [810, 274] width 530 height 26
click at [161, 61] on span "Theme & design" at bounding box center [145, 59] width 84 height 15
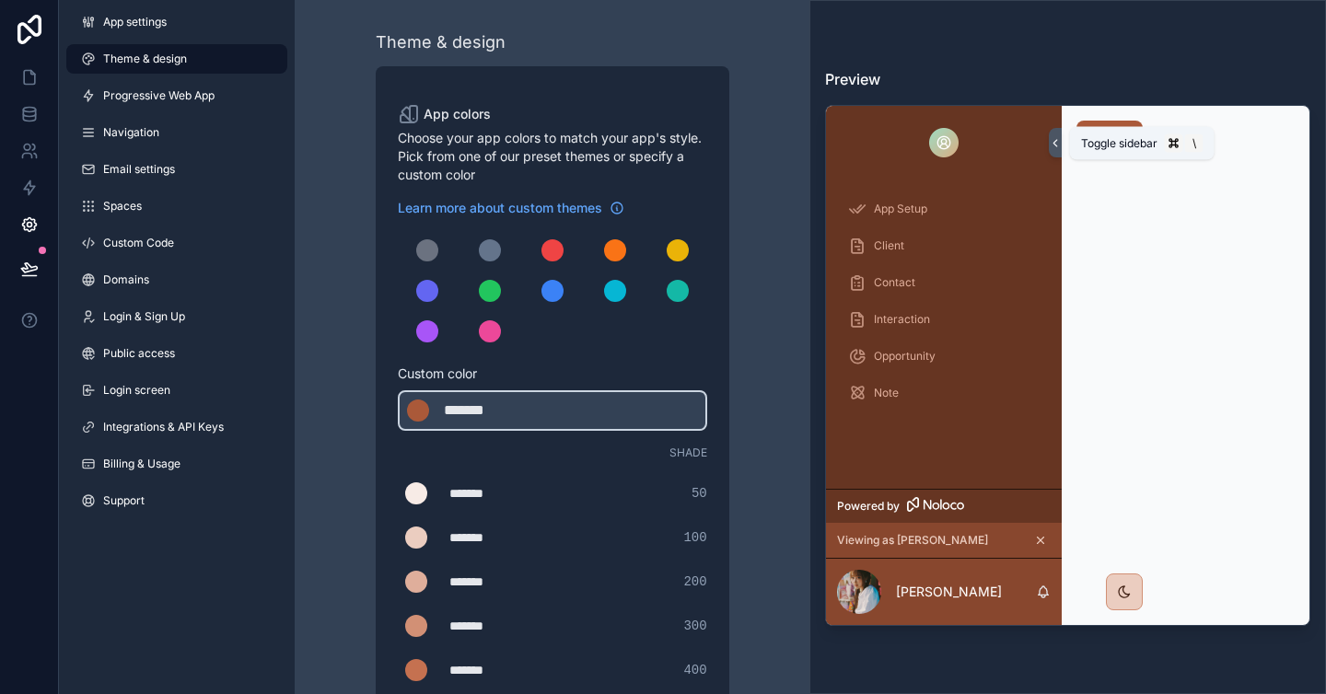
click at [1055, 142] on icon at bounding box center [1055, 143] width 13 height 14
click at [944, 145] on img at bounding box center [943, 142] width 29 height 29
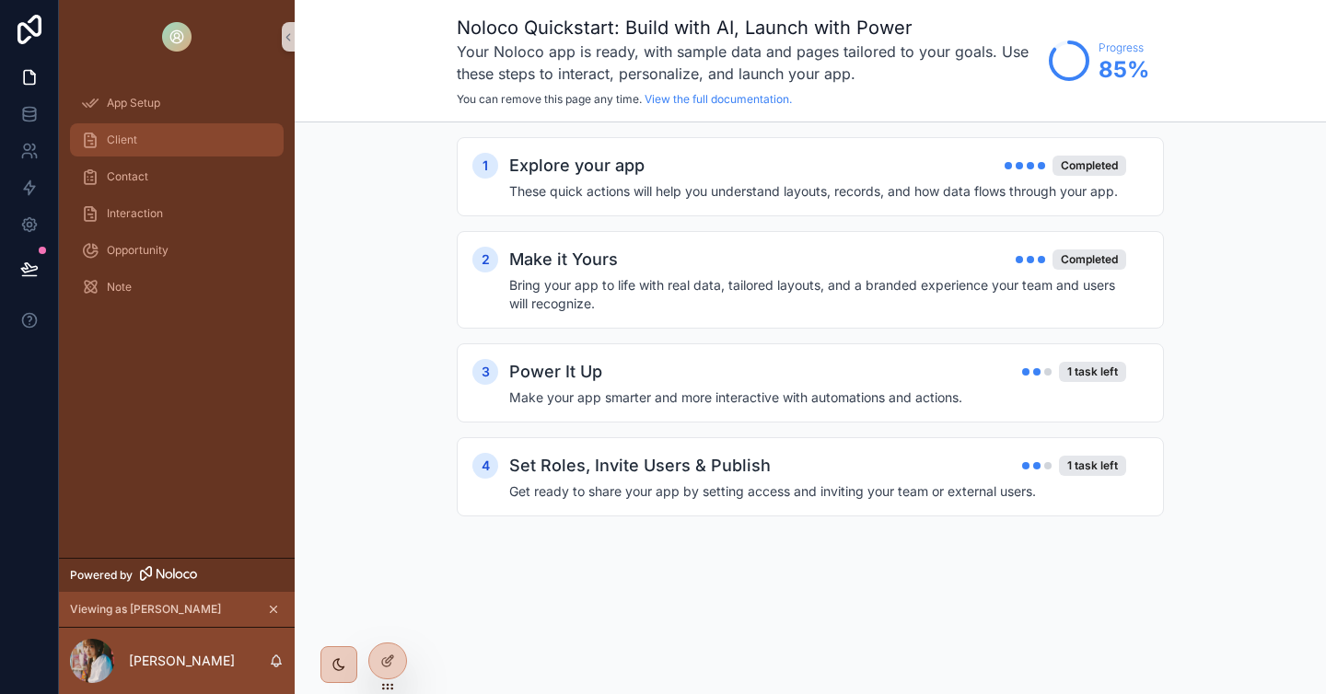
click at [189, 131] on div "Client" at bounding box center [177, 139] width 192 height 29
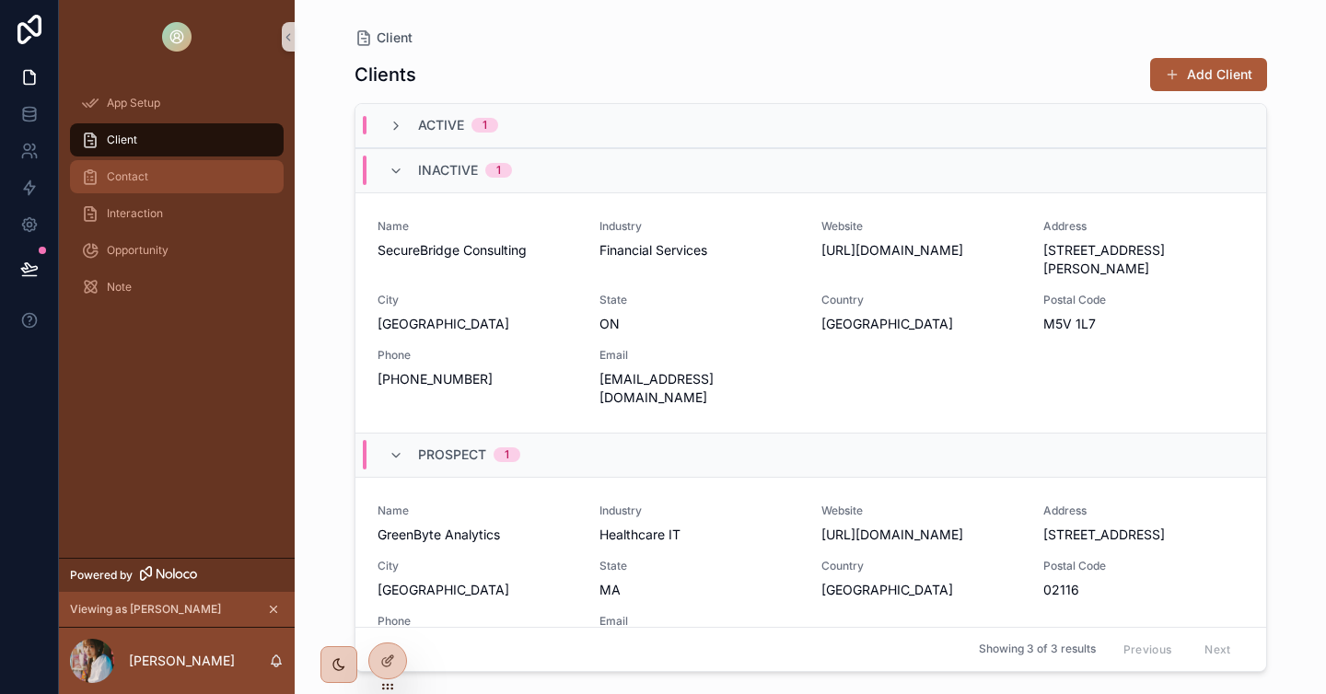
click at [192, 169] on div "Contact" at bounding box center [177, 176] width 192 height 29
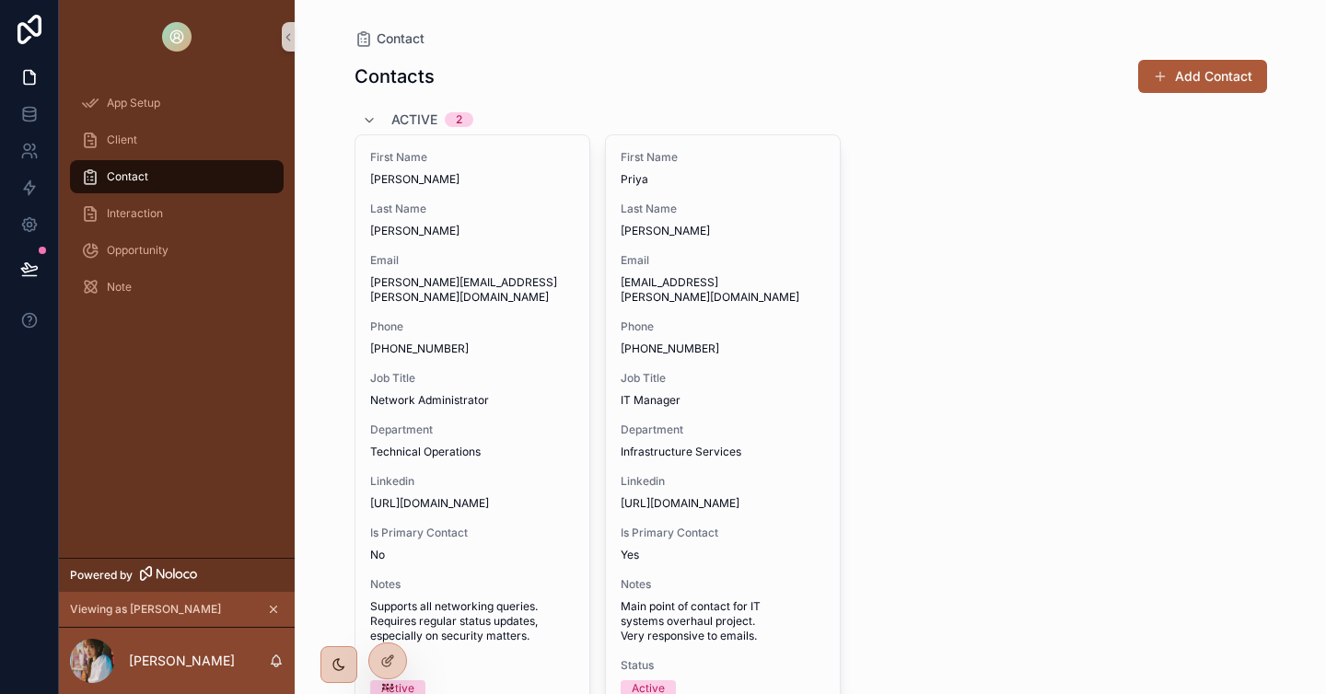
click at [185, 173] on div "Contact" at bounding box center [177, 176] width 192 height 29
click at [145, 178] on span "Contact" at bounding box center [127, 176] width 41 height 15
click at [145, 293] on div "Note" at bounding box center [177, 287] width 192 height 29
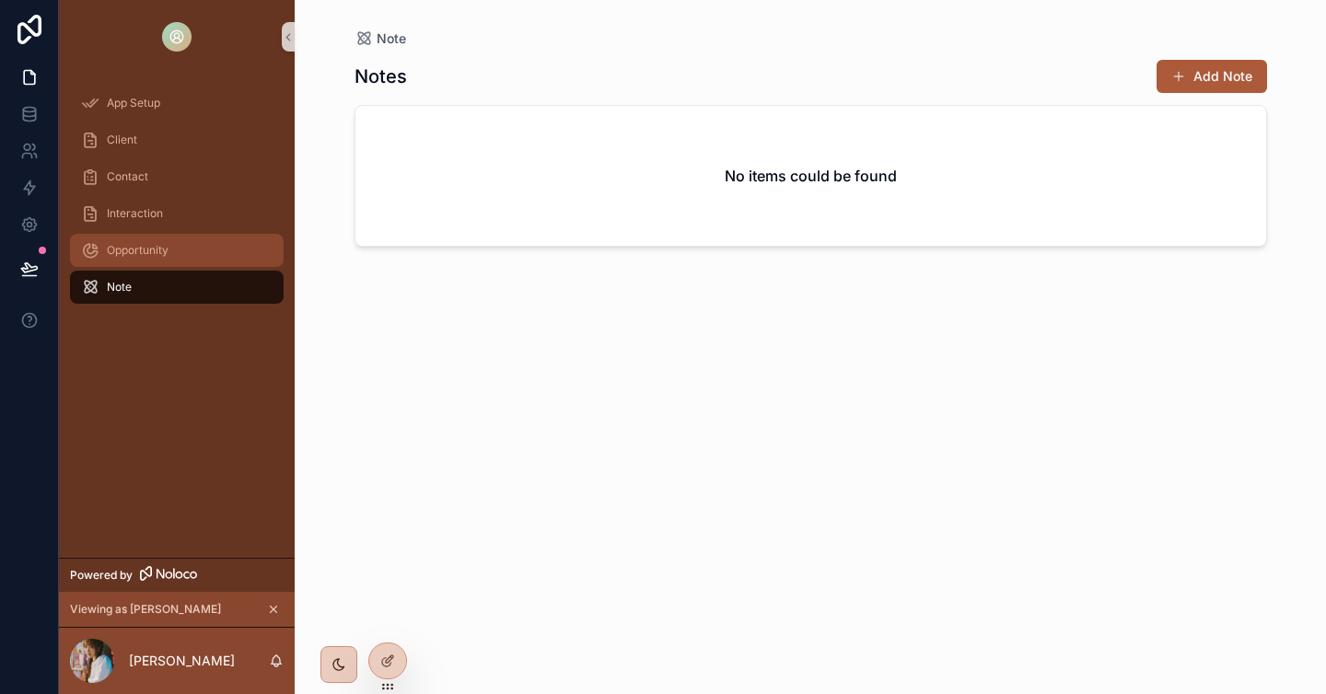
click at [155, 254] on span "Opportunity" at bounding box center [138, 250] width 62 height 15
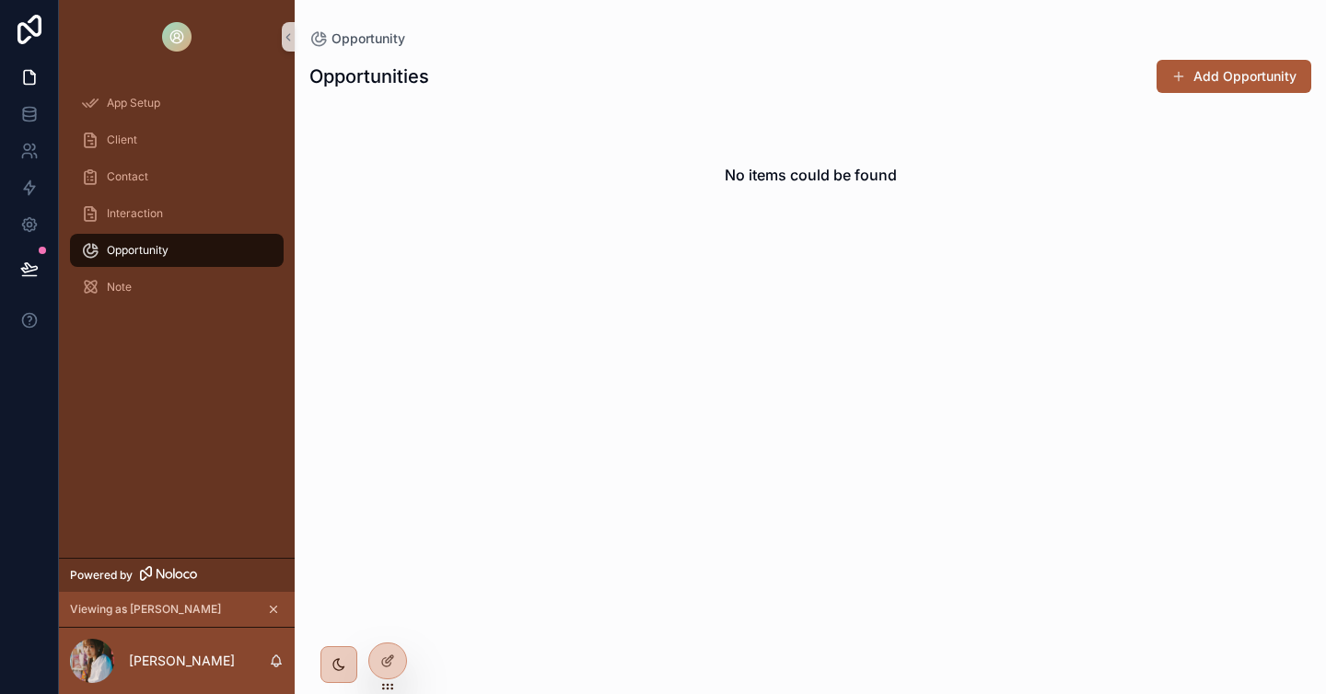
click at [177, 43] on img "scrollable content" at bounding box center [176, 36] width 29 height 29
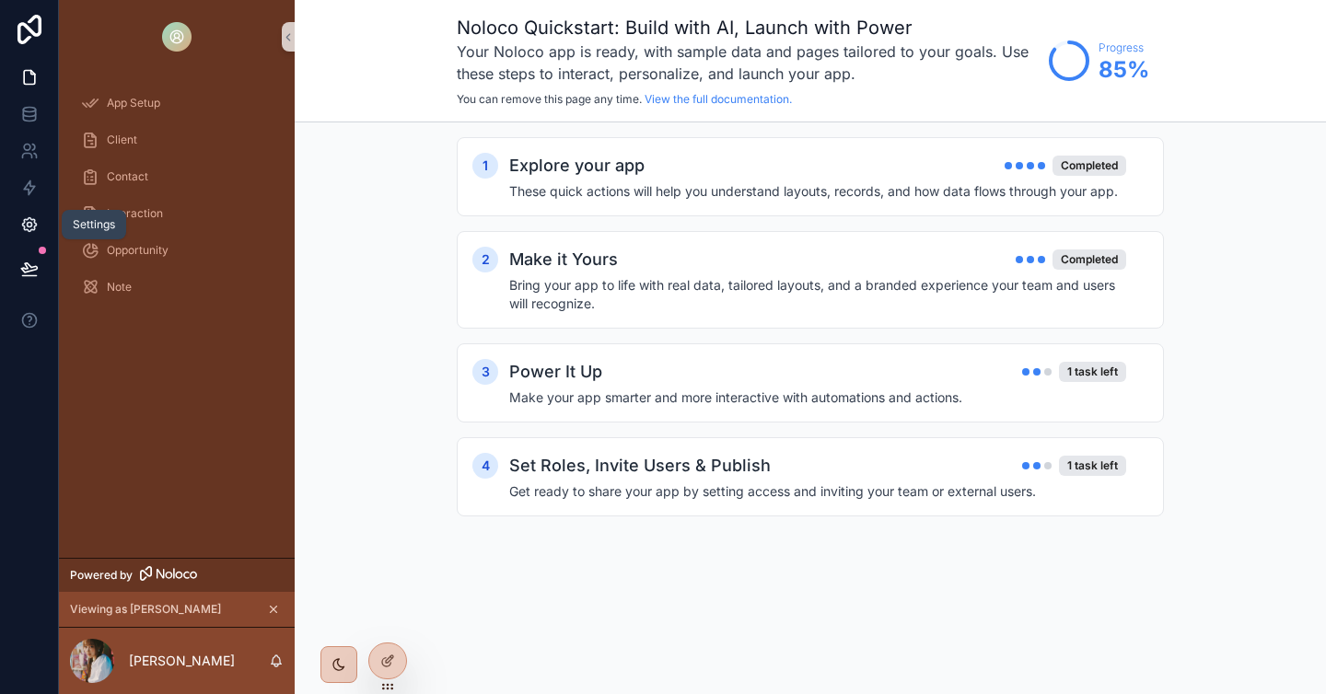
click at [40, 220] on link at bounding box center [29, 224] width 58 height 37
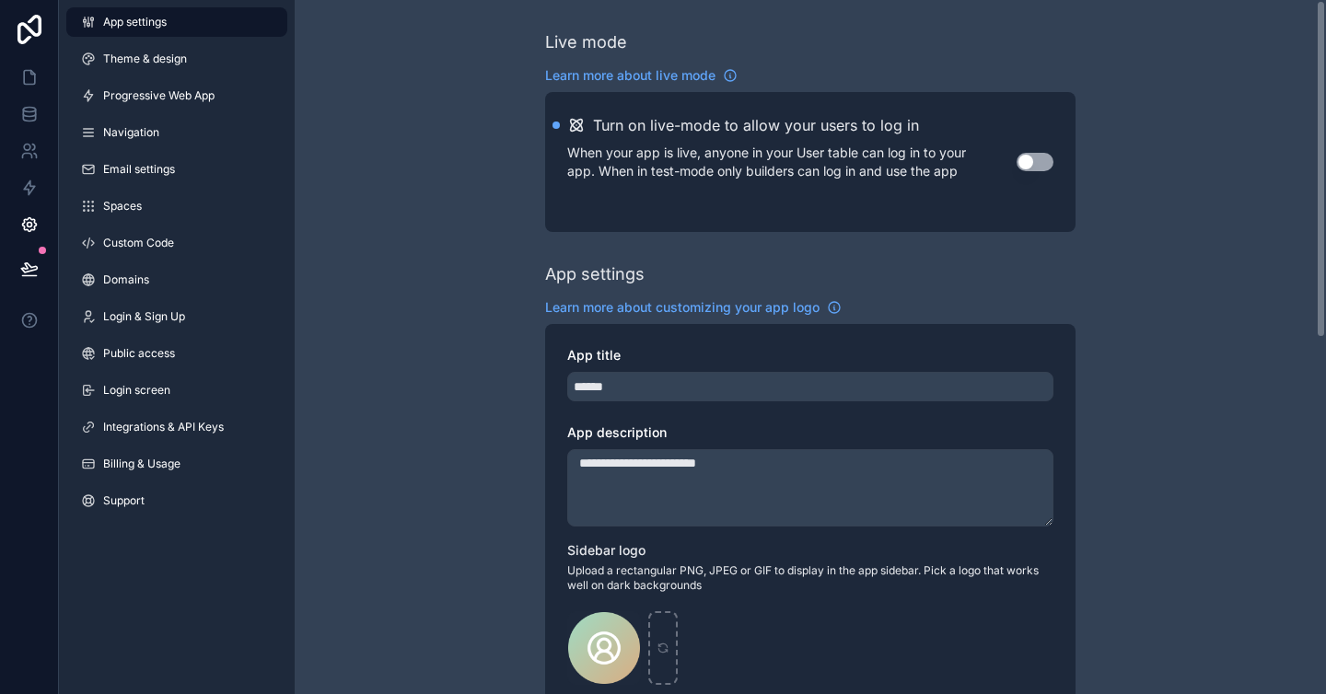
scroll to position [226, 0]
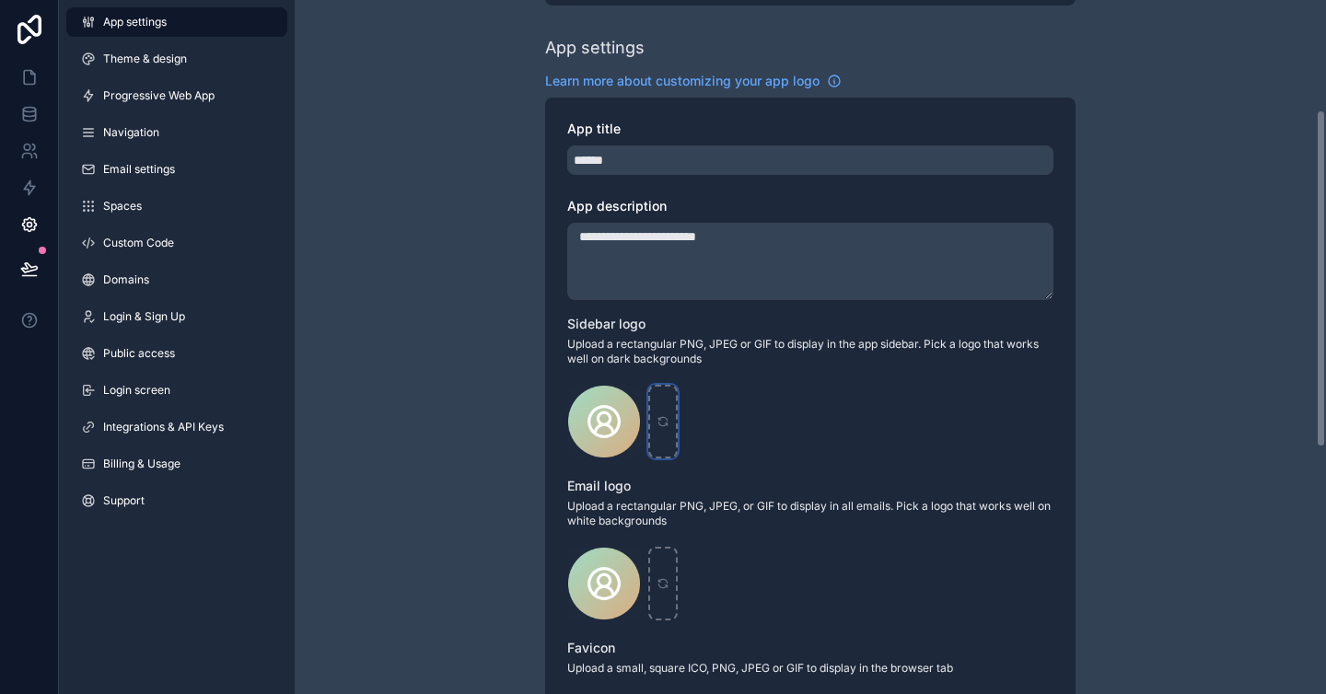
click at [663, 415] on icon "scrollable content" at bounding box center [662, 421] width 13 height 13
type input "**********"
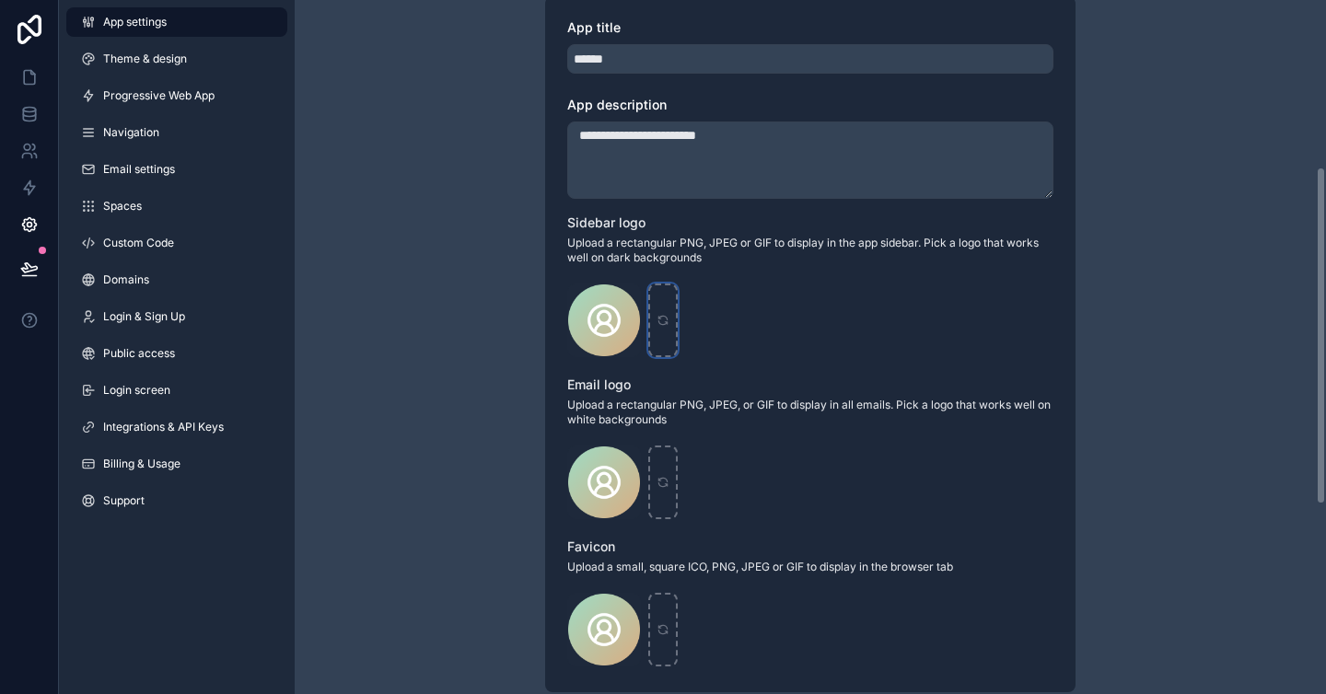
scroll to position [343, 0]
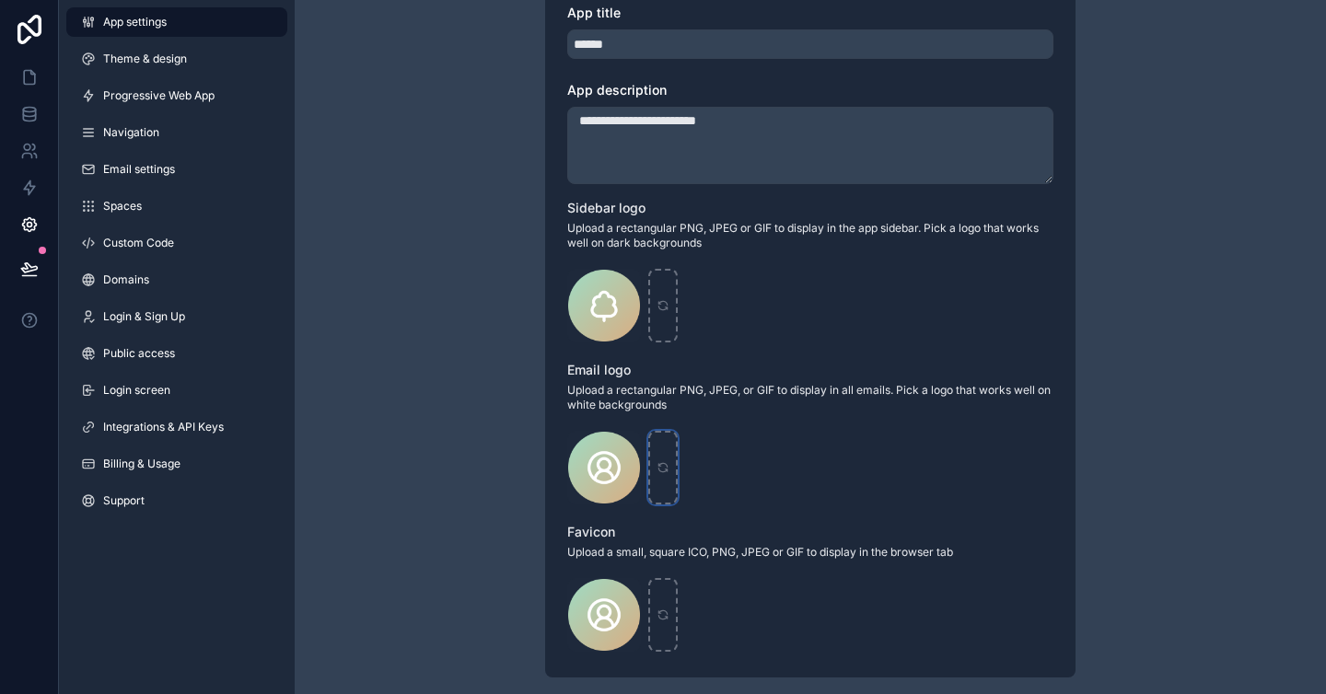
click at [661, 454] on div "scrollable content" at bounding box center [662, 468] width 29 height 74
type input "**********"
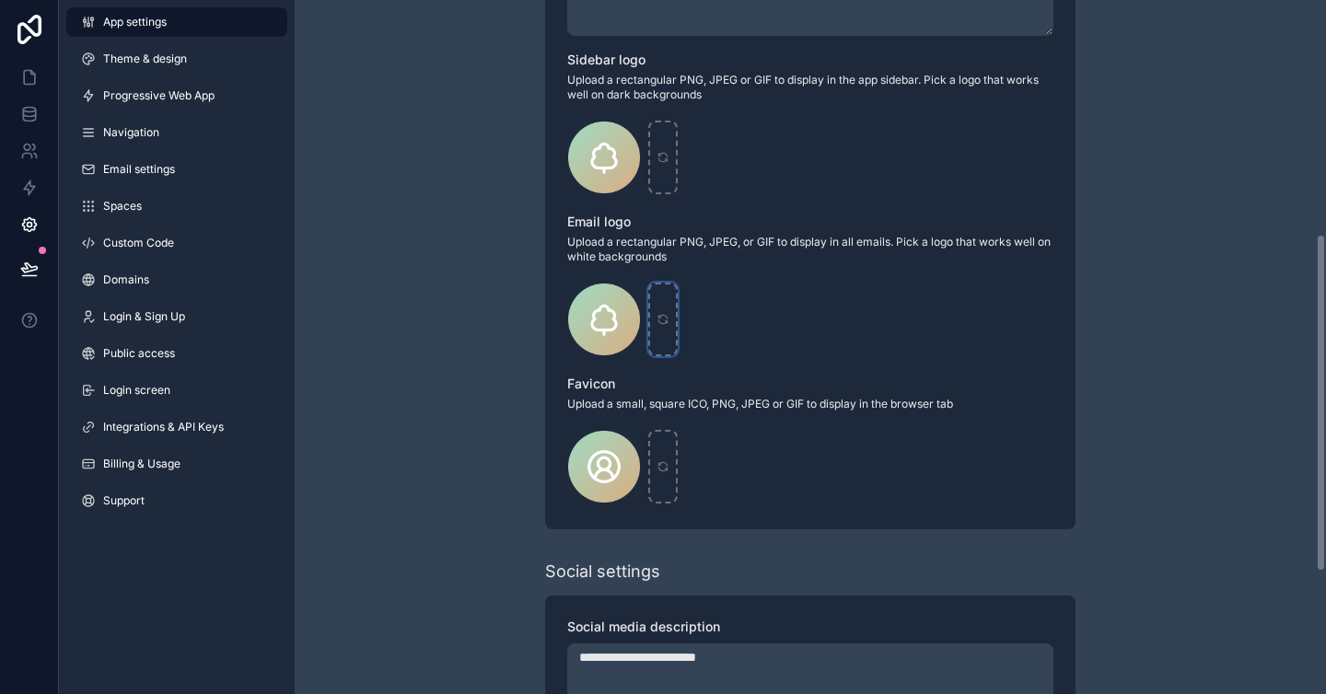
scroll to position [521, 0]
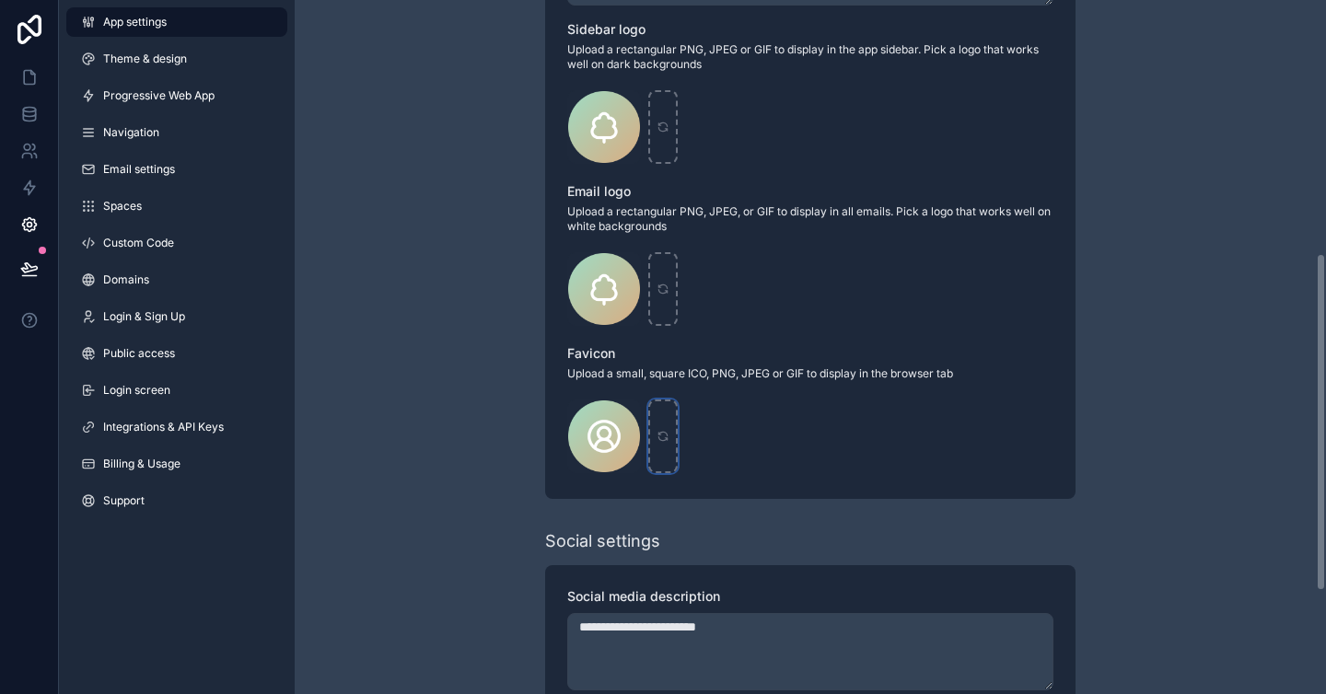
click at [668, 441] on icon "scrollable content" at bounding box center [662, 436] width 13 height 13
type input "**********"
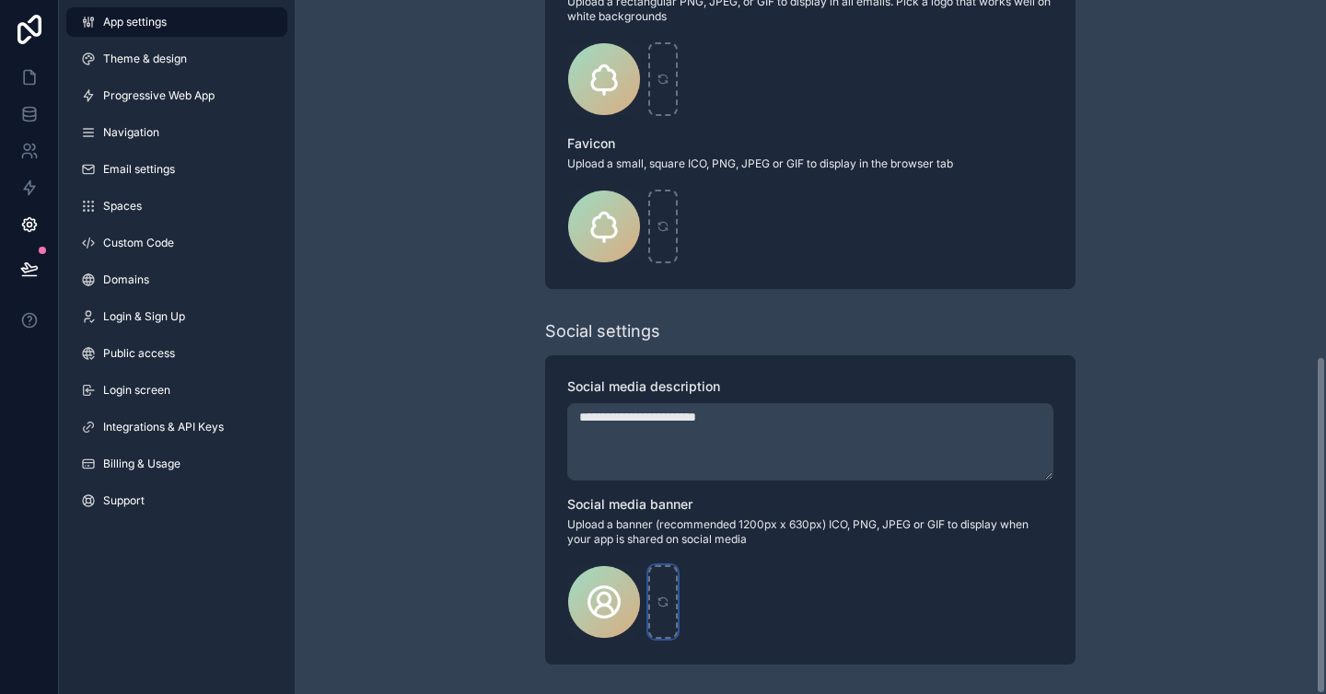
click at [667, 596] on icon "scrollable content" at bounding box center [662, 602] width 13 height 13
type input "**********"
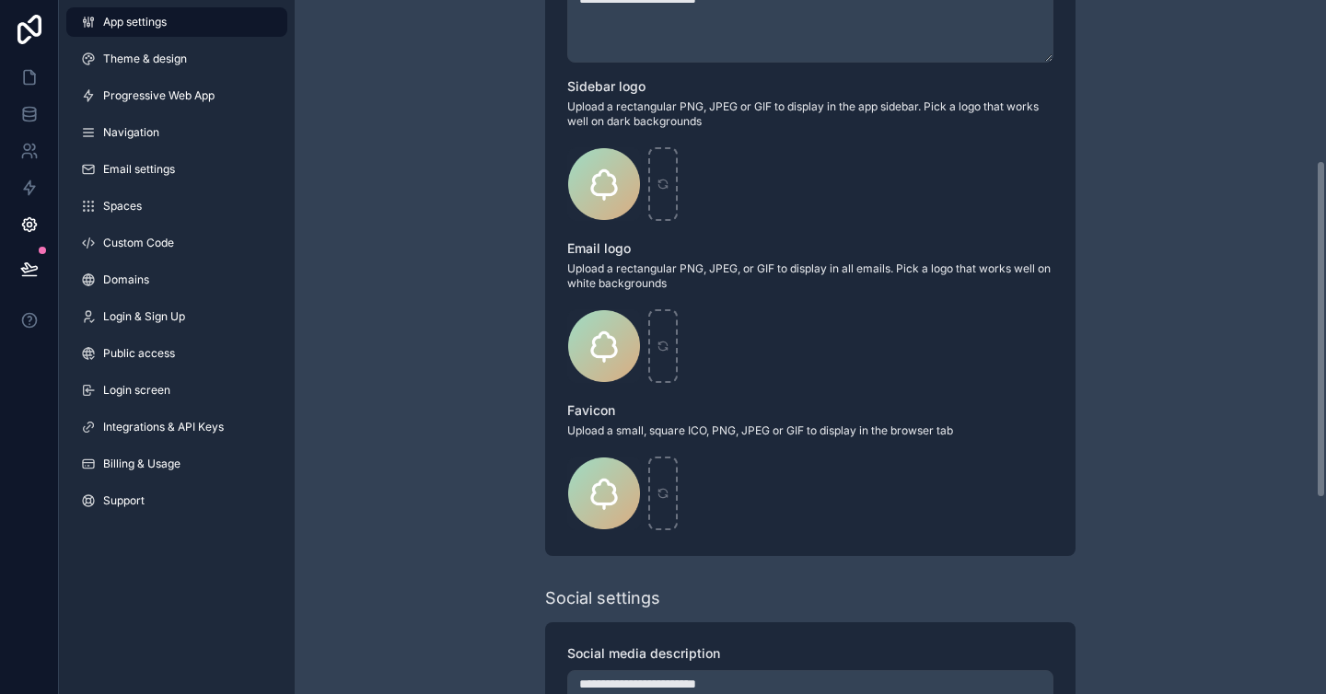
scroll to position [218, 0]
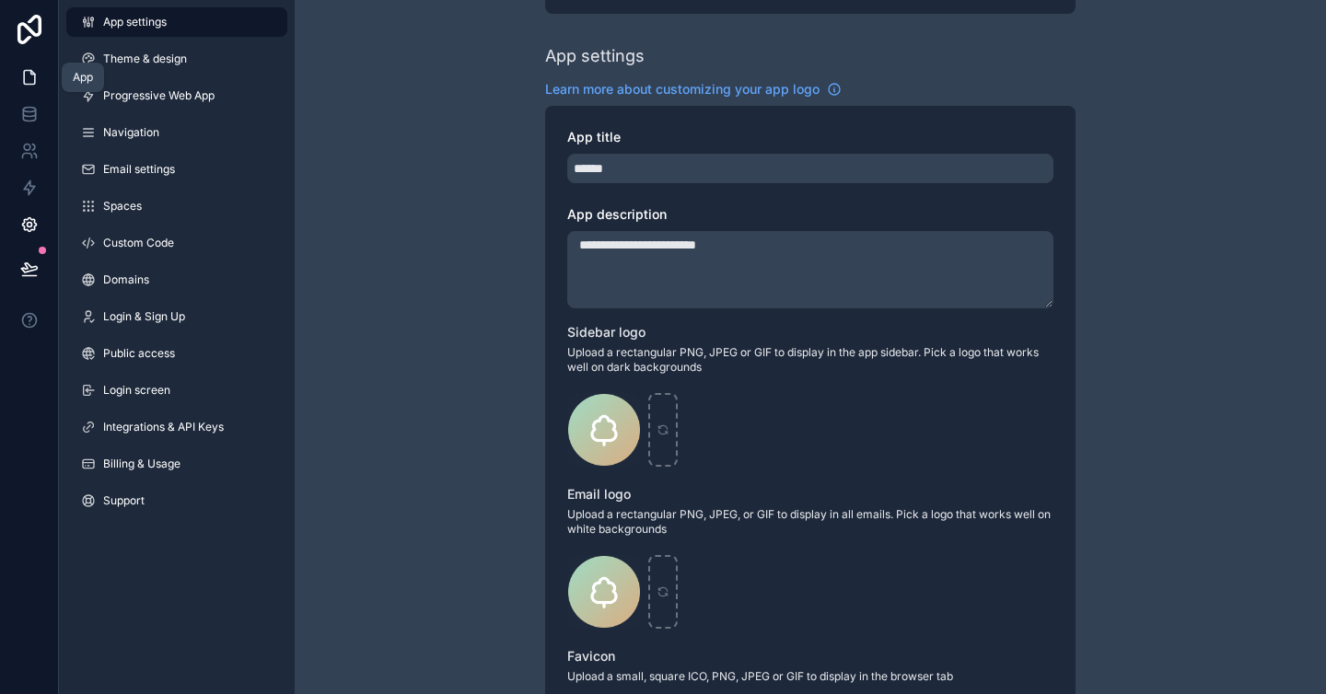
click at [33, 68] on icon at bounding box center [29, 77] width 18 height 18
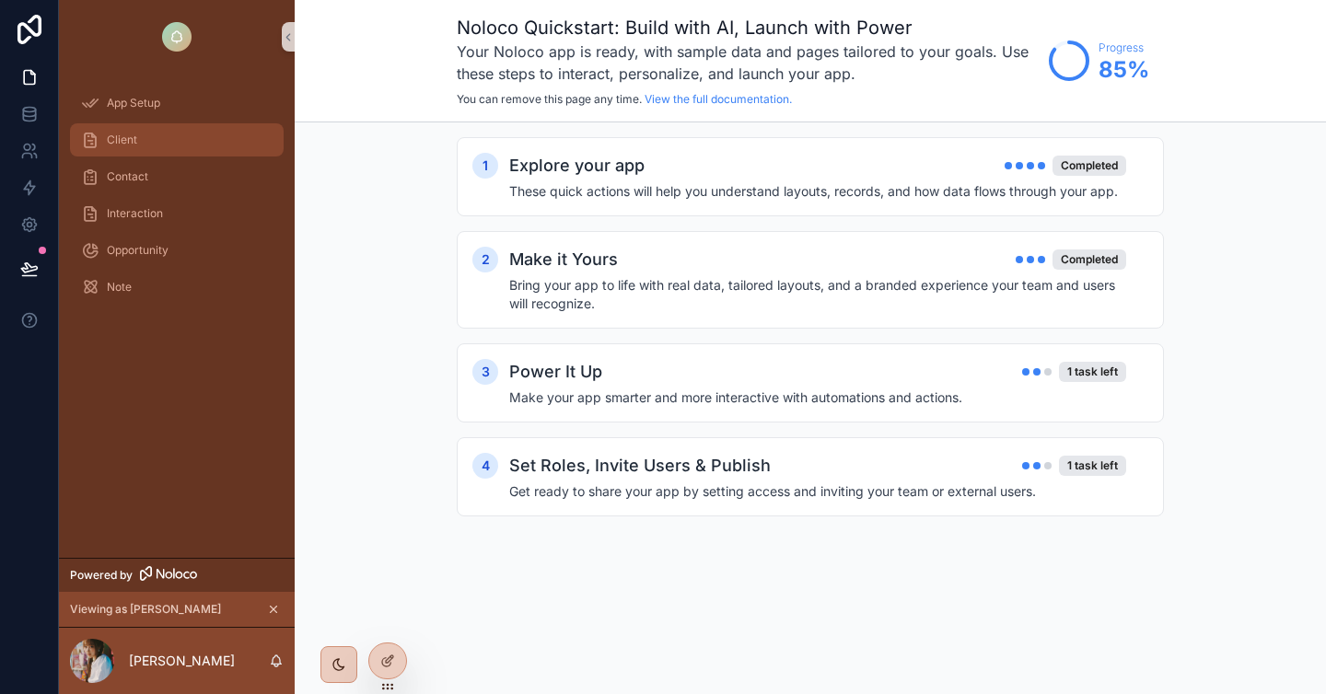
click at [192, 140] on div "Client" at bounding box center [177, 139] width 192 height 29
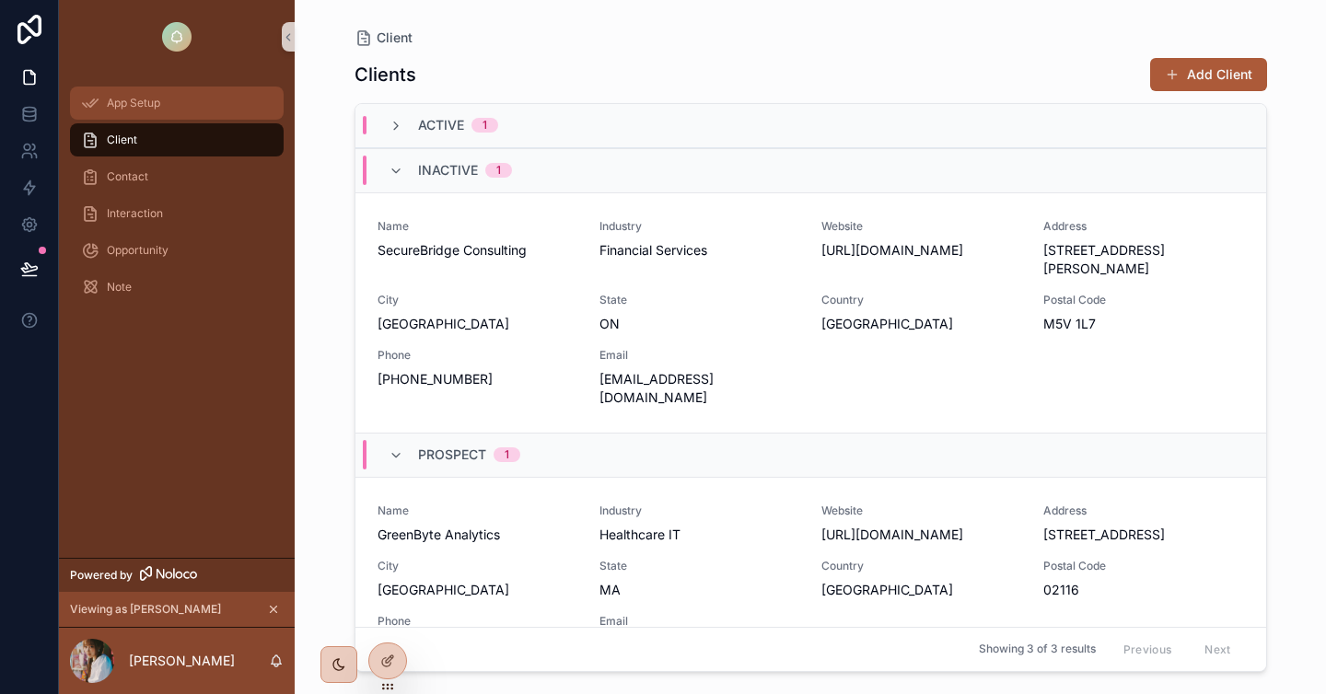
click at [173, 102] on div "App Setup" at bounding box center [177, 102] width 192 height 29
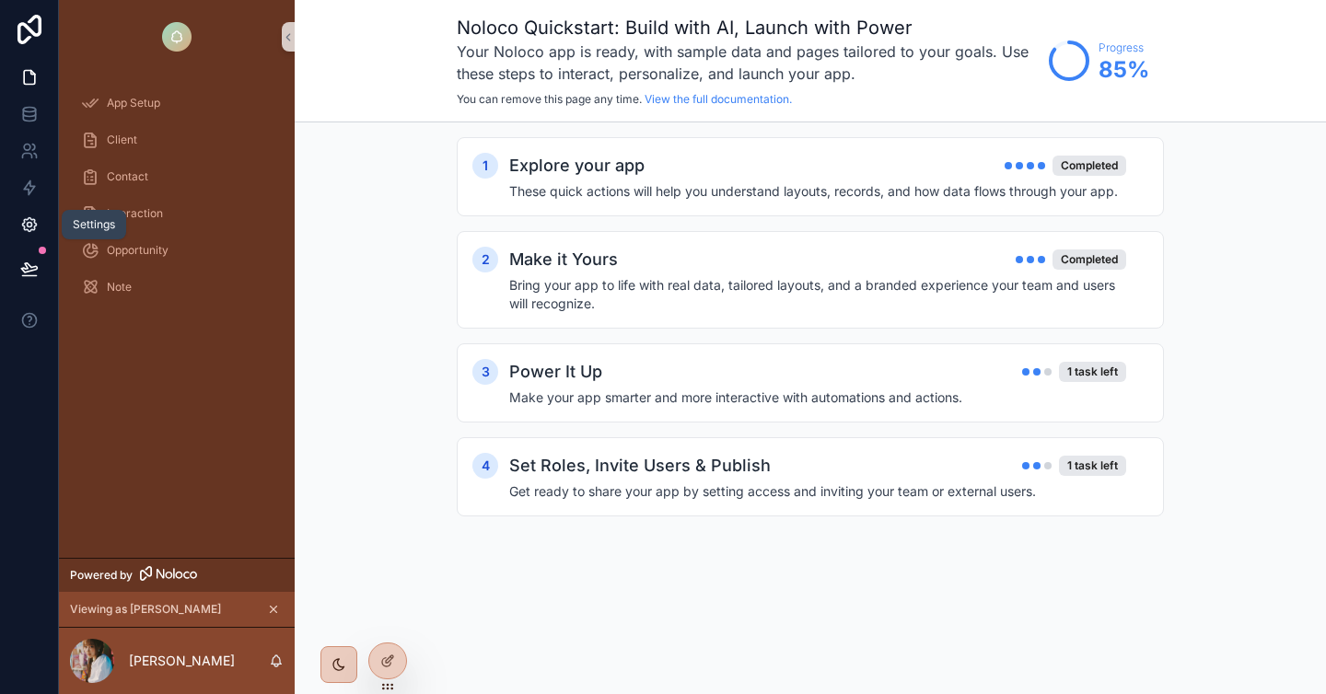
click at [34, 230] on icon at bounding box center [29, 224] width 18 height 18
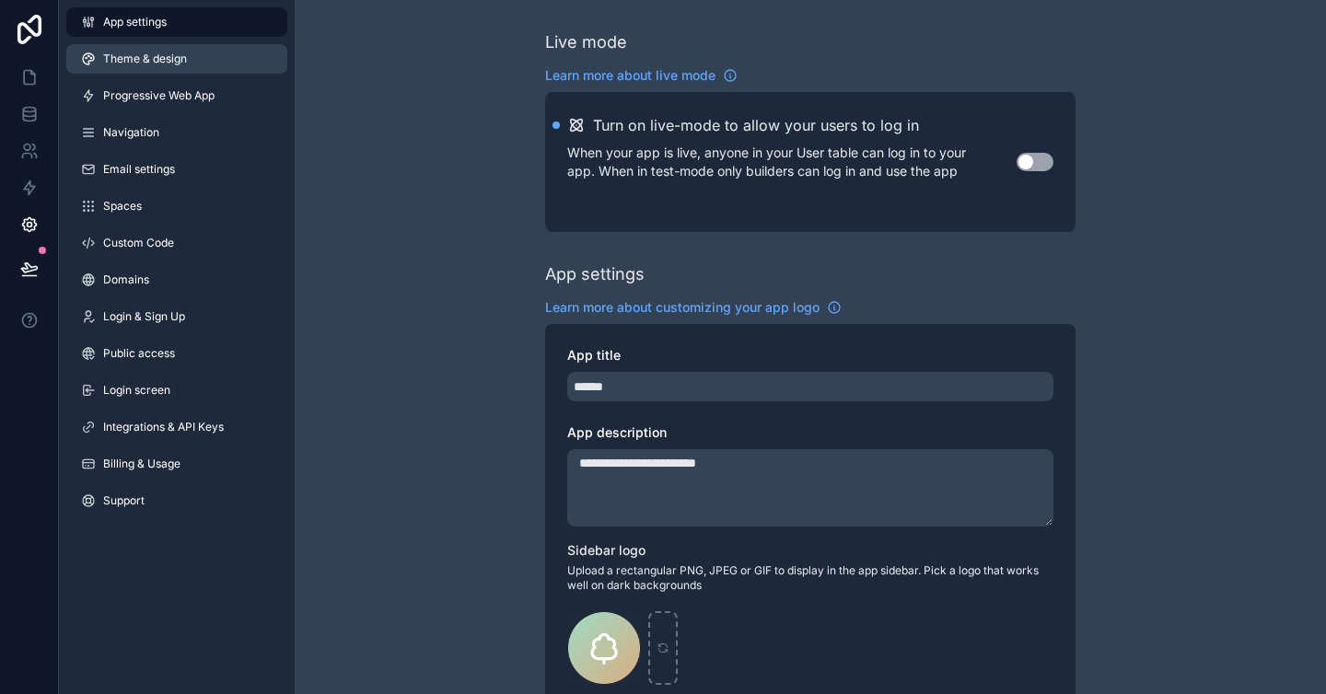
click at [165, 65] on span "Theme & design" at bounding box center [145, 59] width 84 height 15
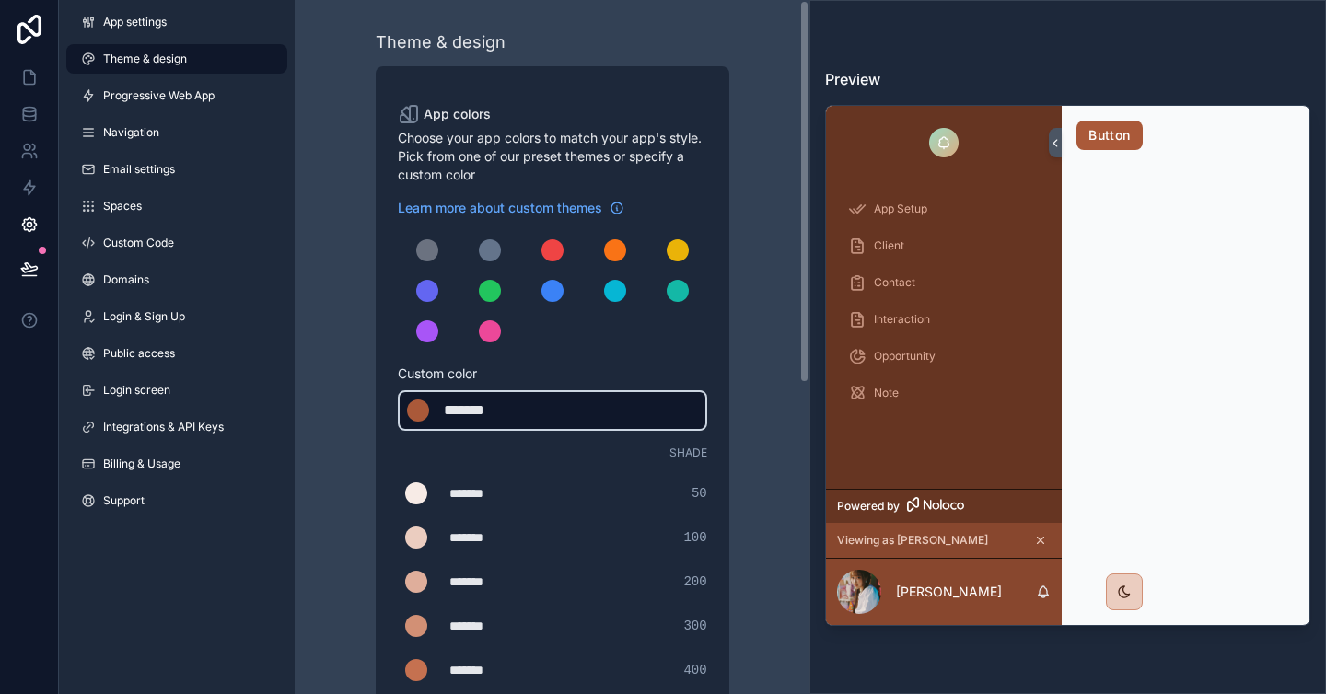
click at [517, 413] on div "*******" at bounding box center [490, 411] width 92 height 22
click at [493, 409] on div "*******" at bounding box center [490, 411] width 92 height 22
type div "*******"
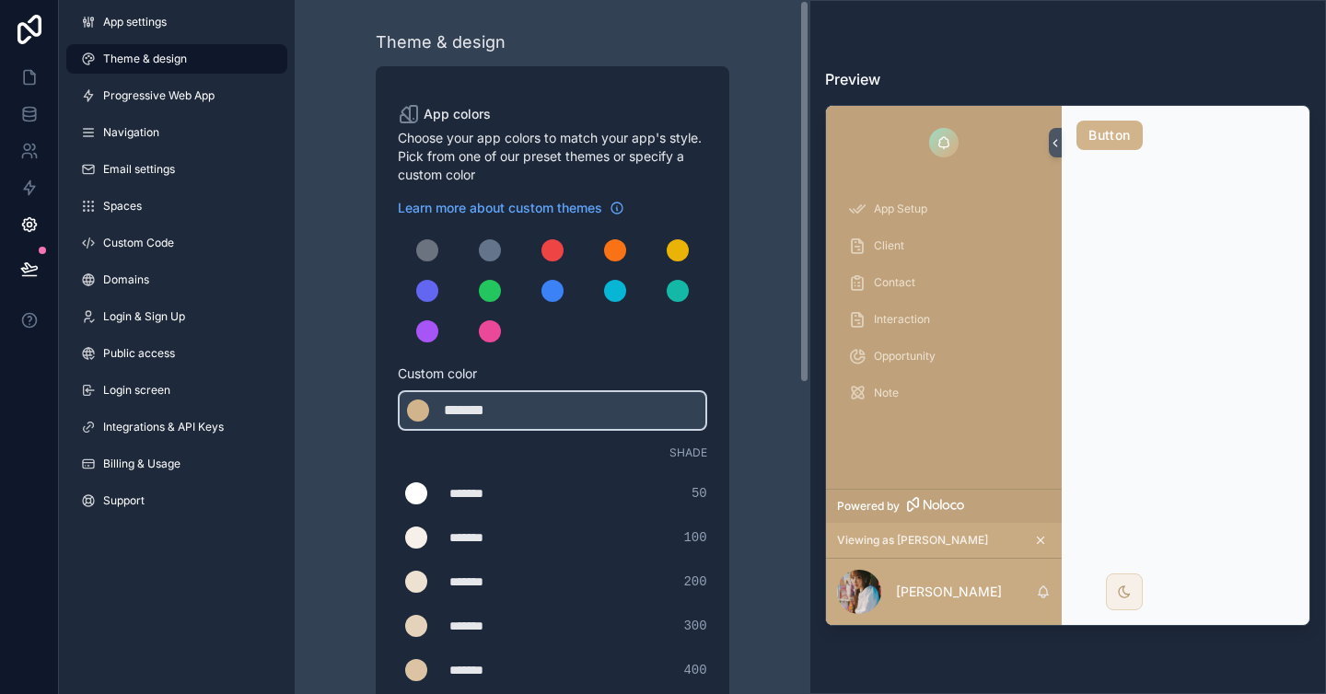
click at [342, 225] on div "Theme & design App colors Choose your app colors to match your app's style. Pic…" at bounding box center [551, 628] width 485 height 1256
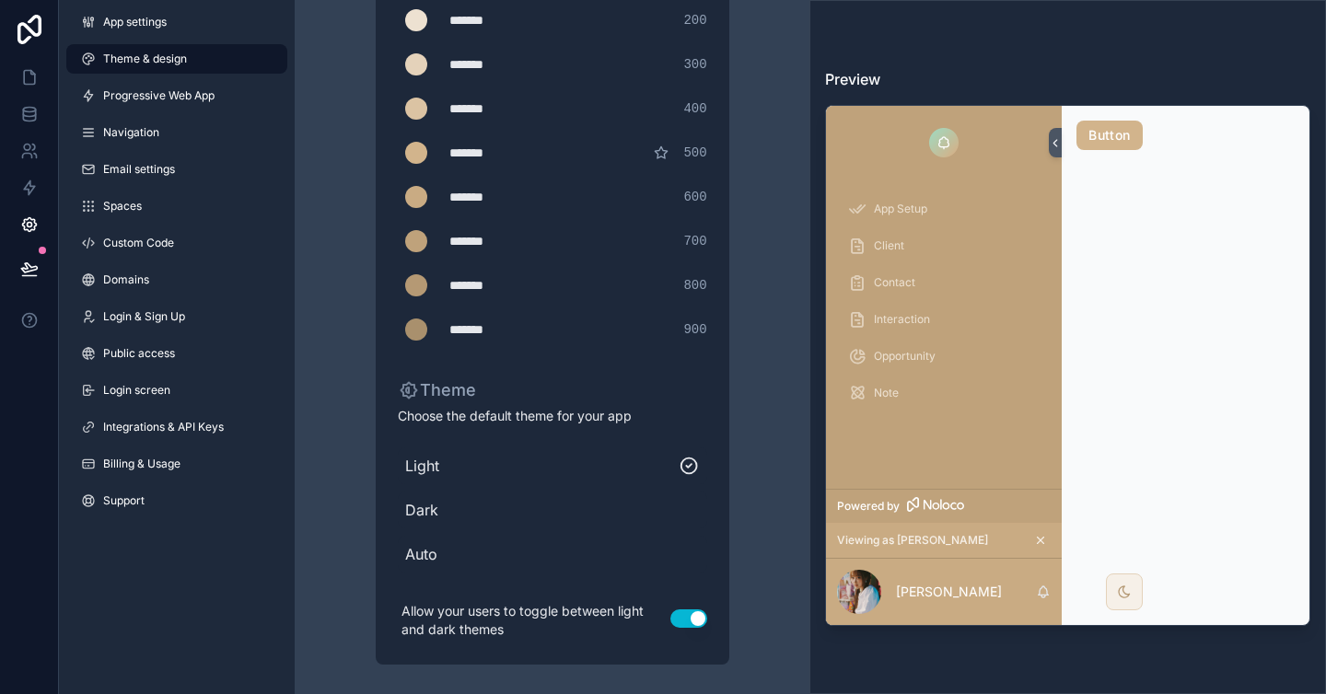
click at [342, 225] on div "Theme & design App colors Choose your app colors to match your app's style. Pic…" at bounding box center [551, 66] width 485 height 1256
click at [444, 513] on span "Dark" at bounding box center [552, 510] width 295 height 22
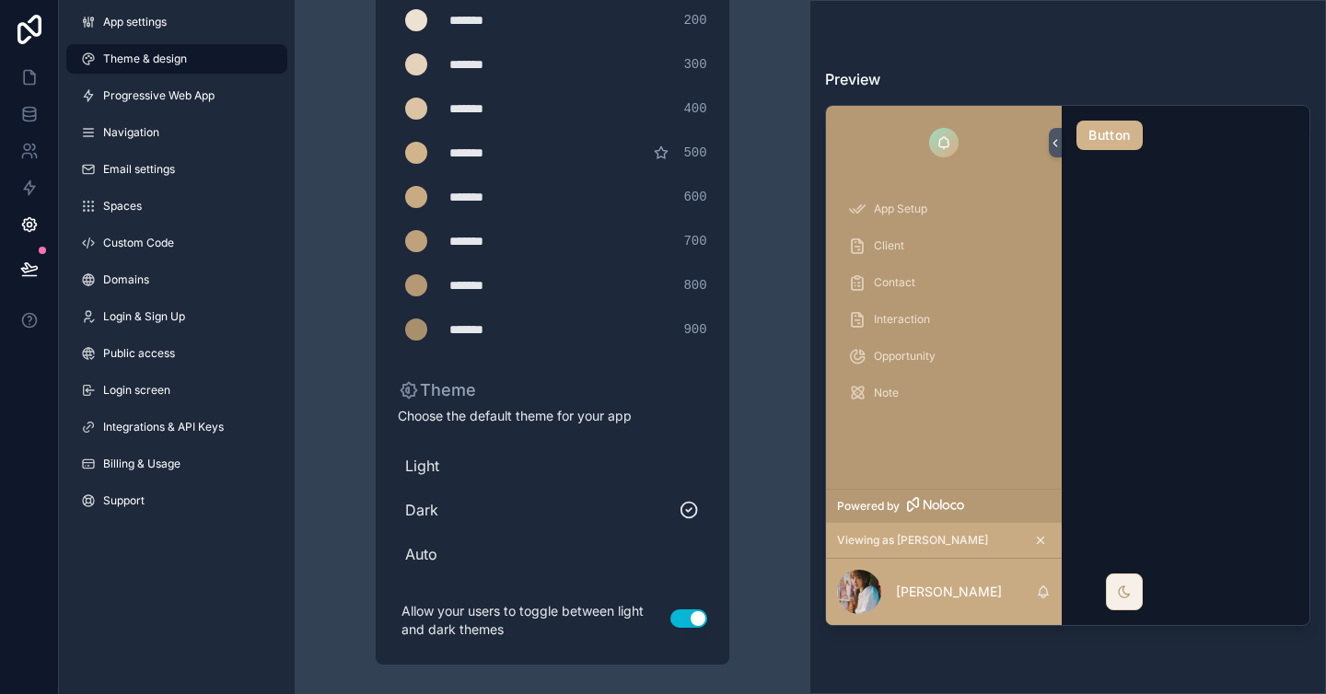
click at [443, 556] on span "Auto" at bounding box center [552, 554] width 295 height 22
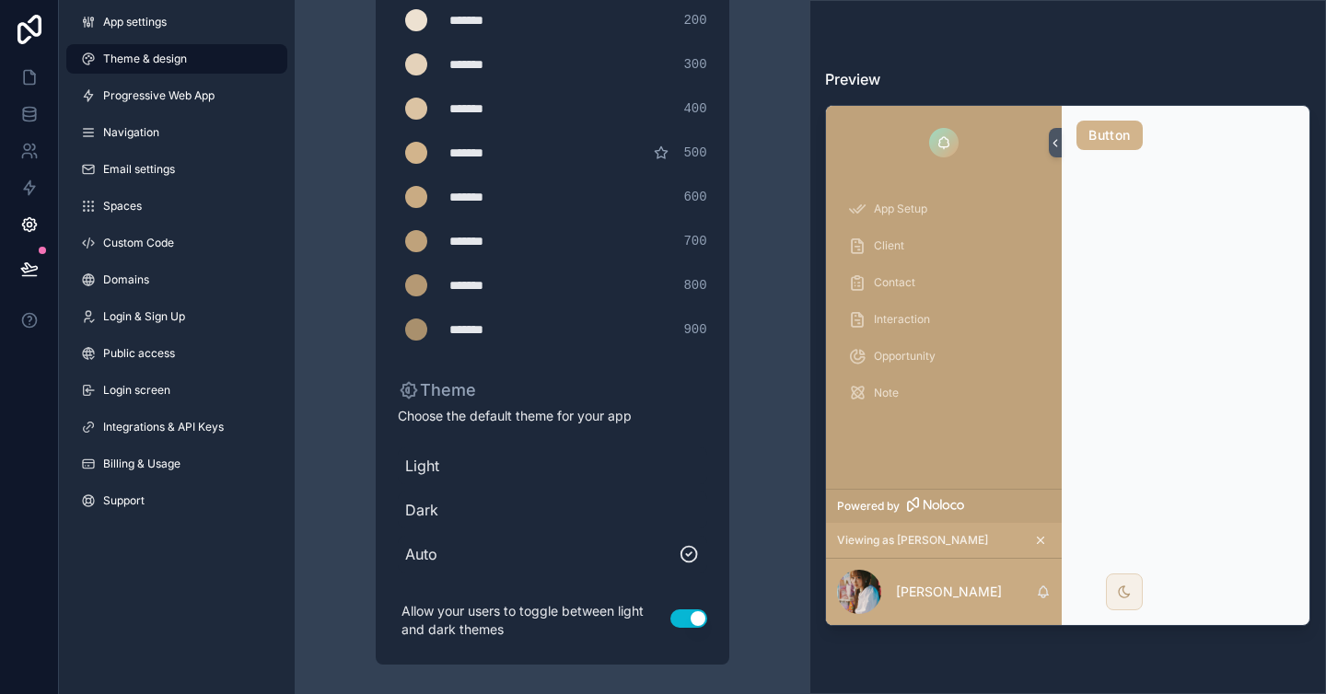
click at [451, 504] on span "Dark" at bounding box center [552, 510] width 295 height 22
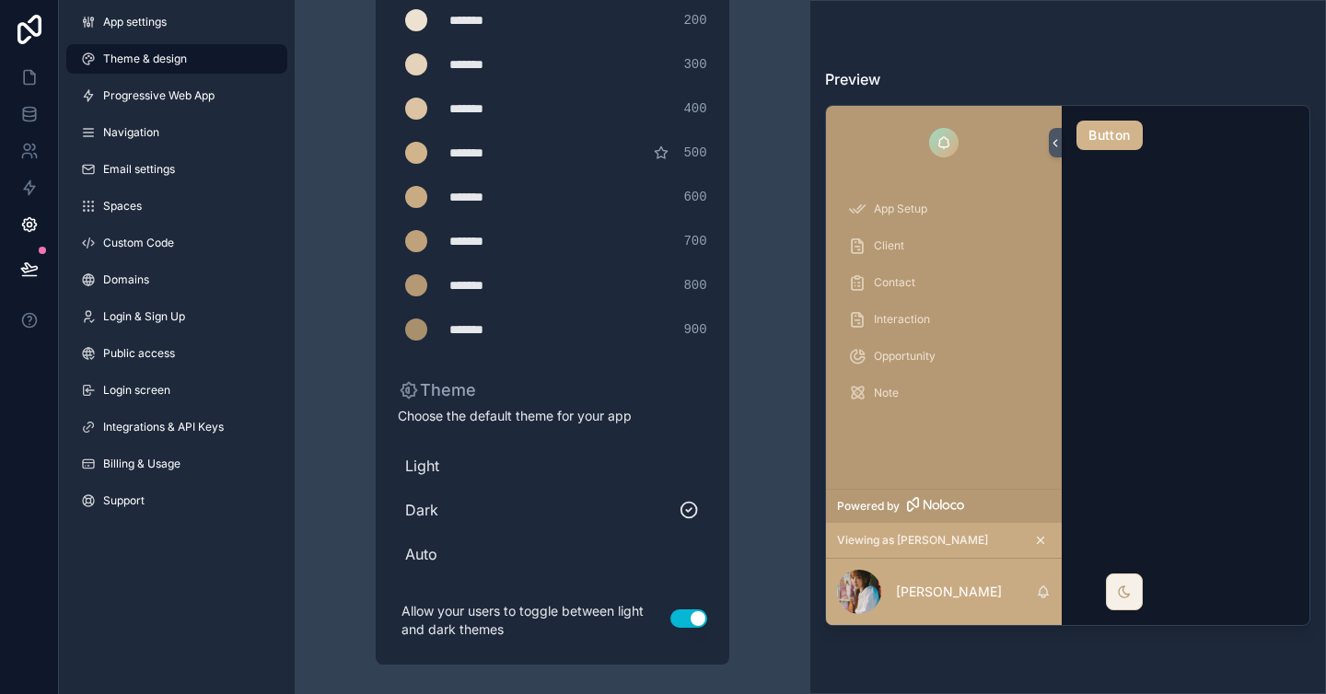
click at [428, 476] on span "Light" at bounding box center [552, 466] width 295 height 22
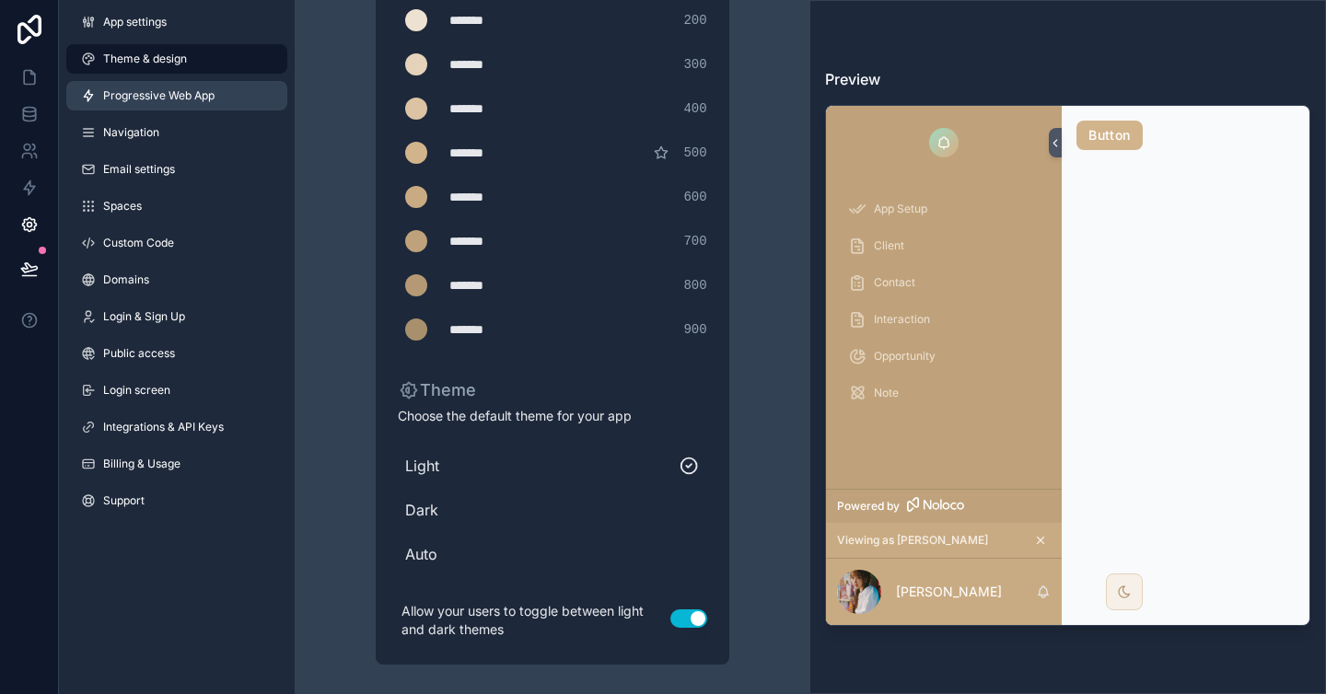
click at [158, 100] on span "Progressive Web App" at bounding box center [158, 95] width 111 height 15
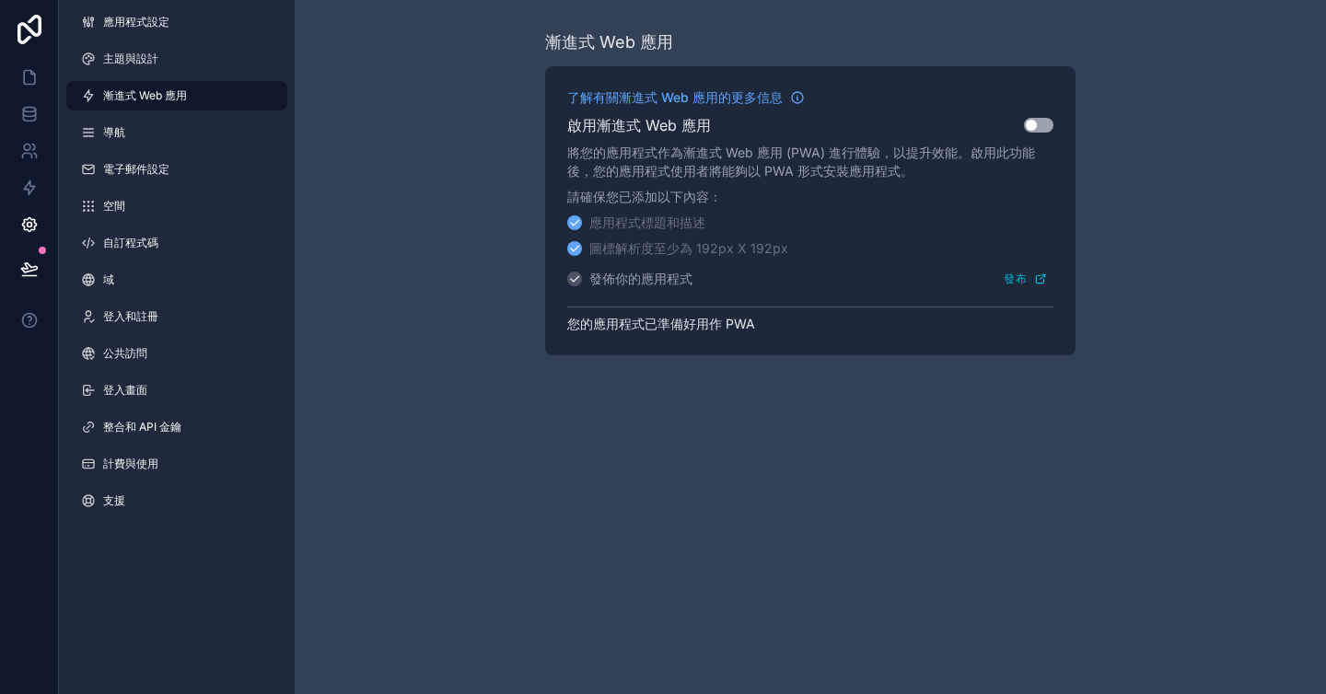
click at [506, 138] on div "漸進式 Web 應用 了解有關漸進式 Web 應用的更多信息 啟用漸進式 Web 應用 使用設定 將您的應用程式作為漸進式 Web 應用 (PWA) 進行體驗…" at bounding box center [810, 192] width 1031 height 385
click at [178, 130] on link "導航" at bounding box center [176, 132] width 221 height 29
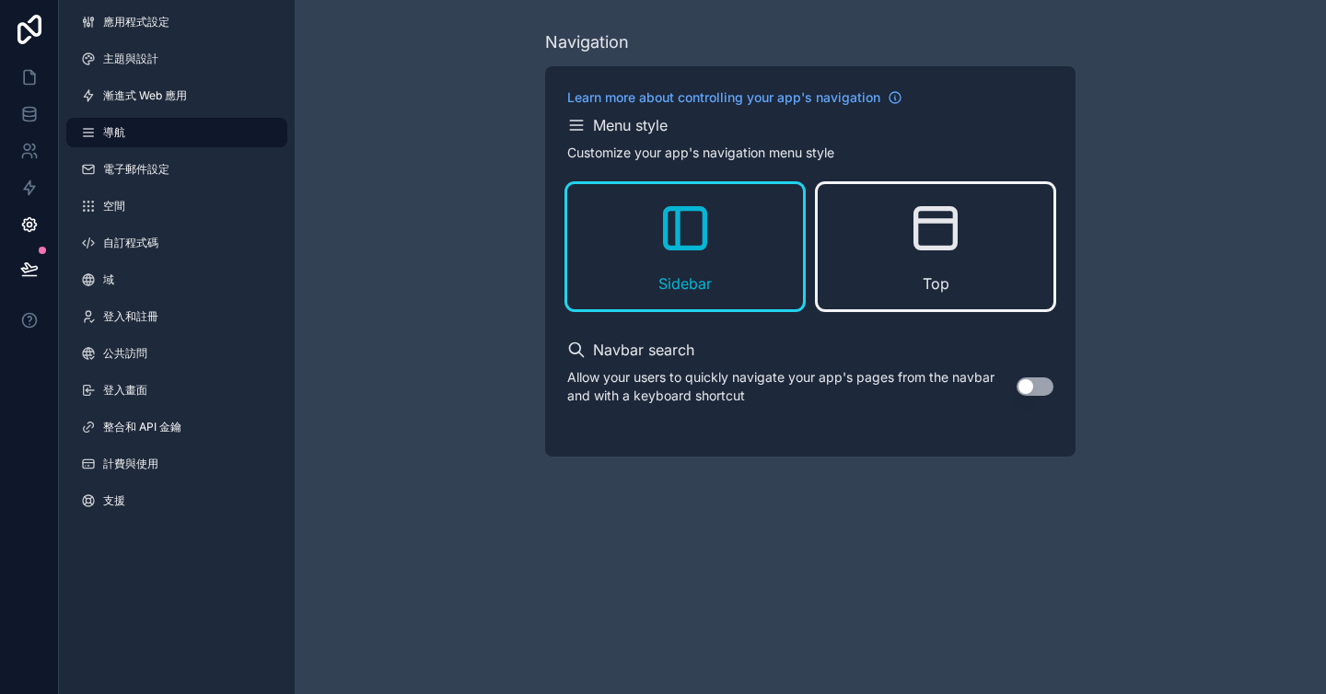
click at [900, 266] on div "Top" at bounding box center [936, 246] width 236 height 125
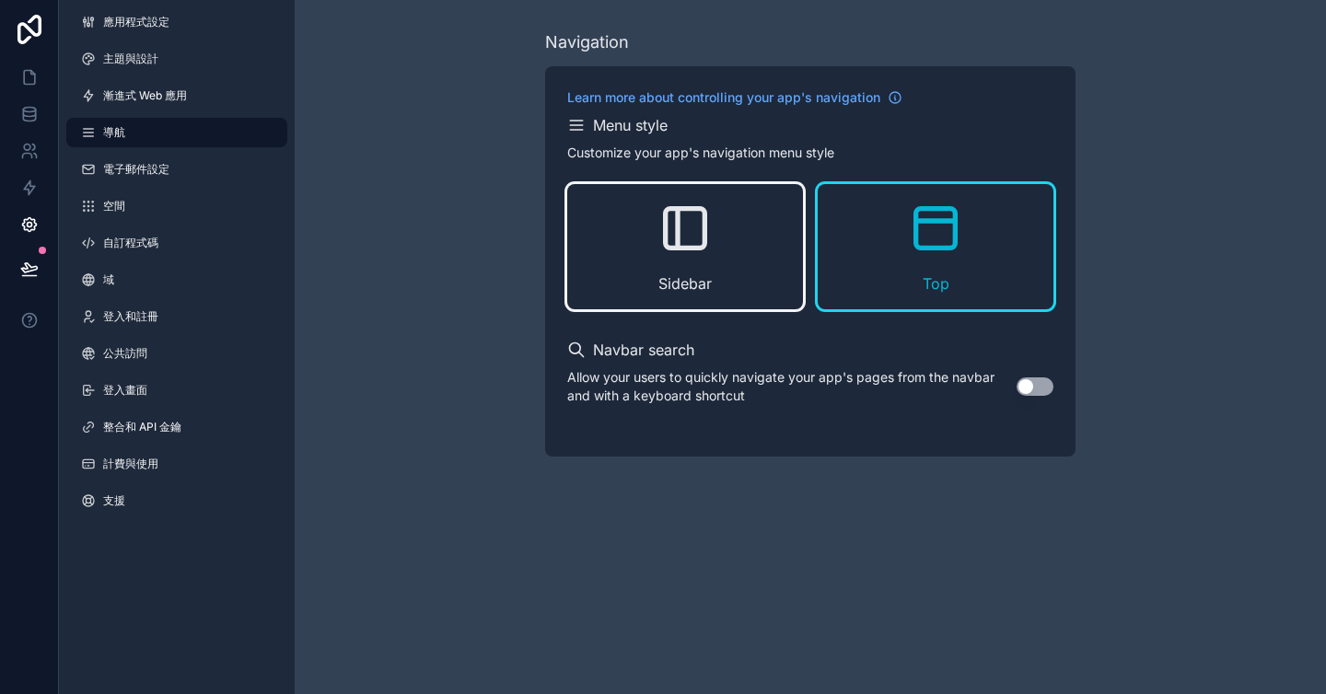
click at [724, 262] on div "Sidebar" at bounding box center [685, 246] width 236 height 125
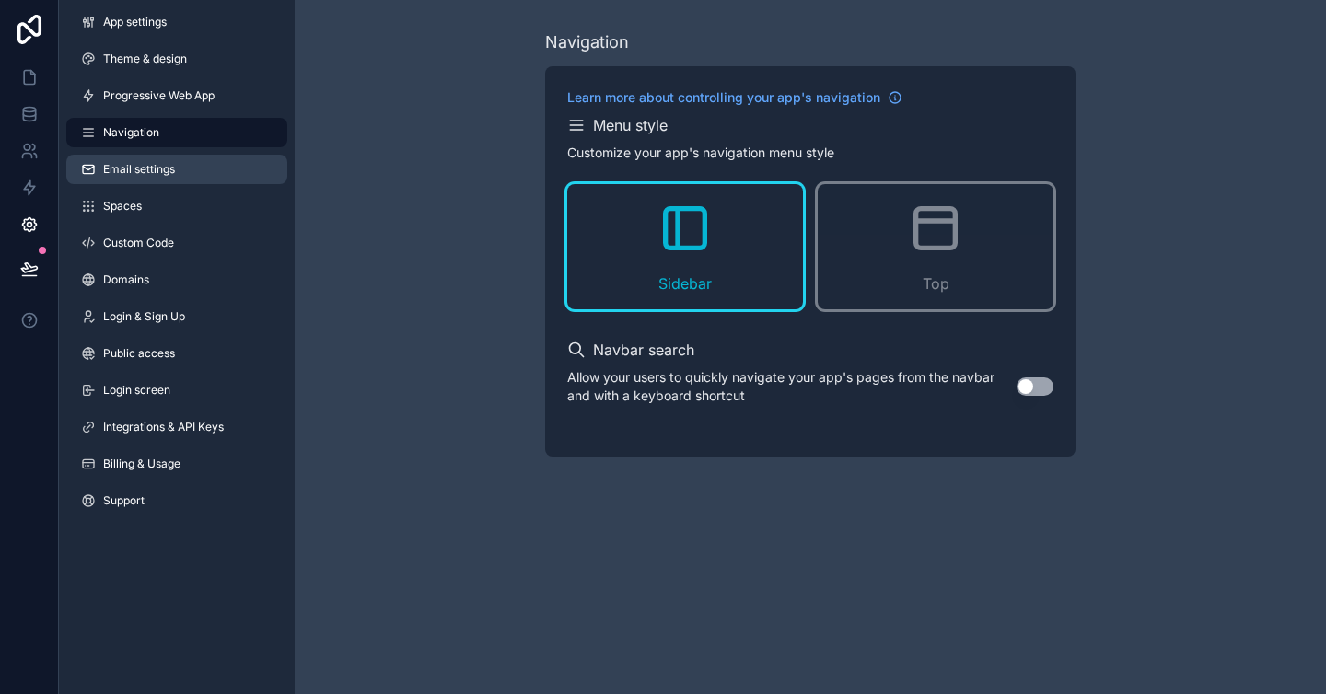
click at [217, 170] on link "Email settings" at bounding box center [176, 169] width 221 height 29
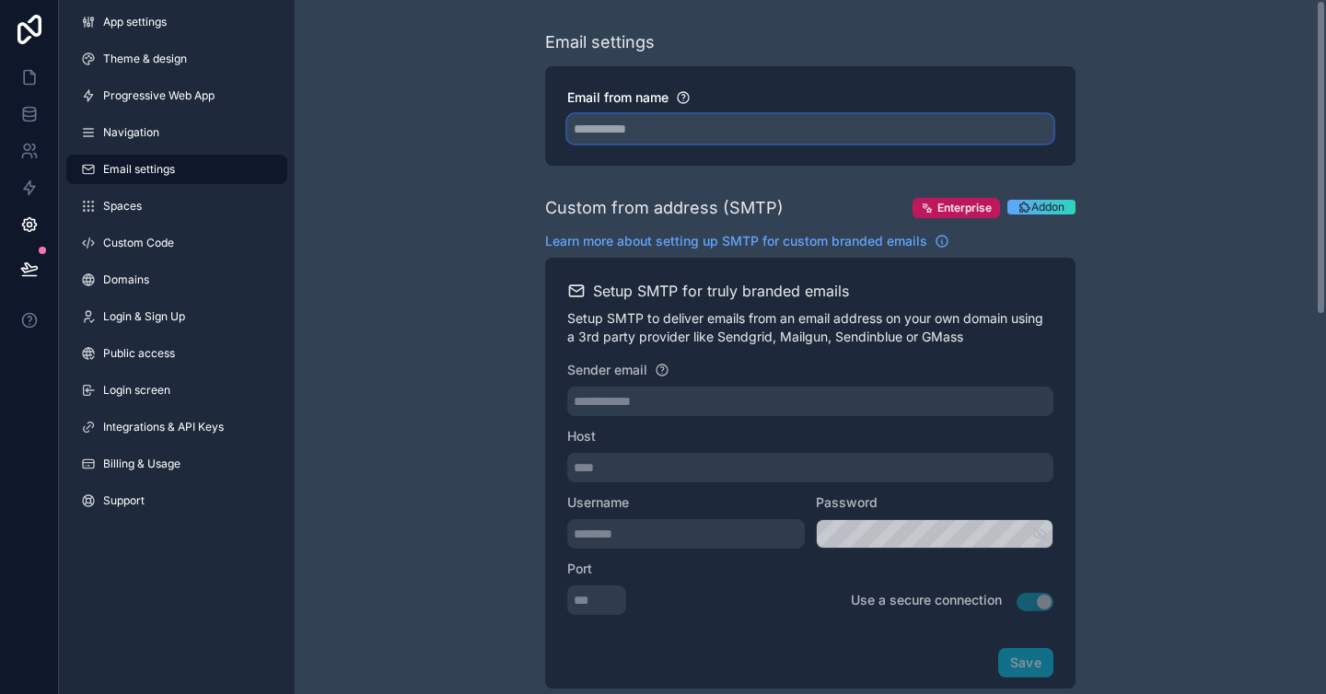
click at [691, 130] on input "Email from name" at bounding box center [810, 128] width 486 height 29
type input "******"
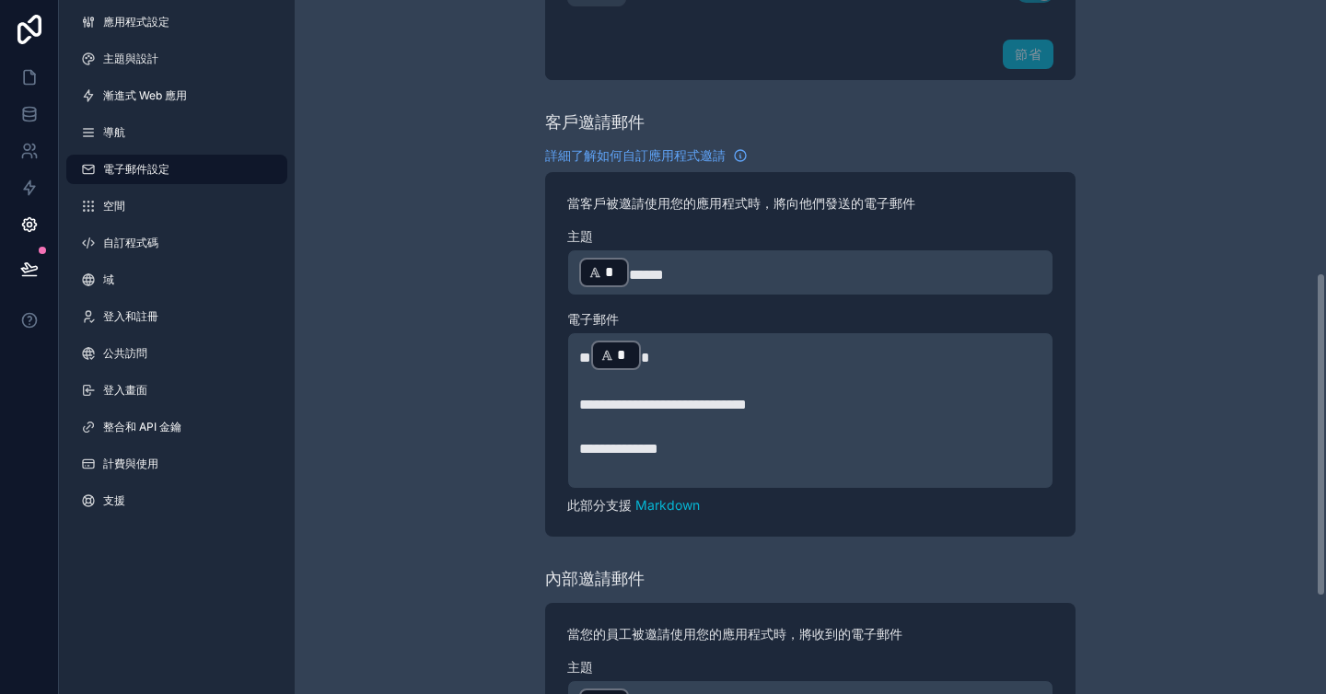
scroll to position [574, 0]
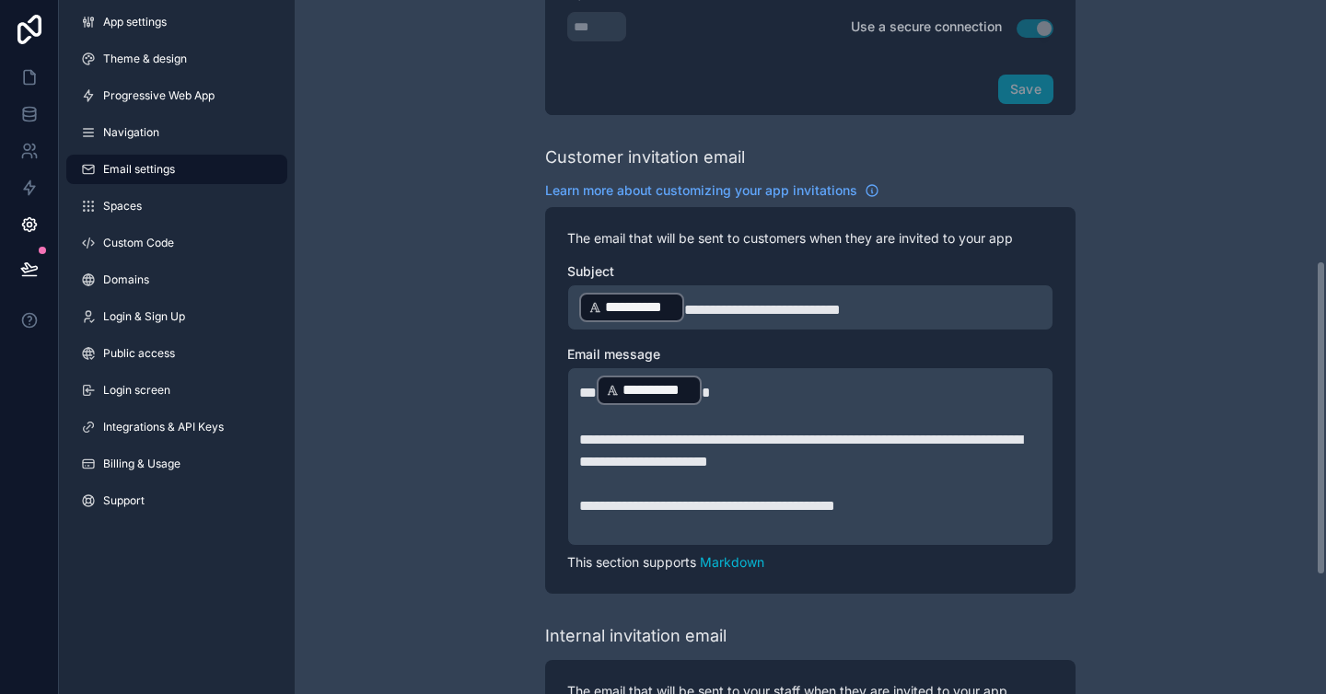
click at [767, 309] on span "**********" at bounding box center [762, 310] width 157 height 14
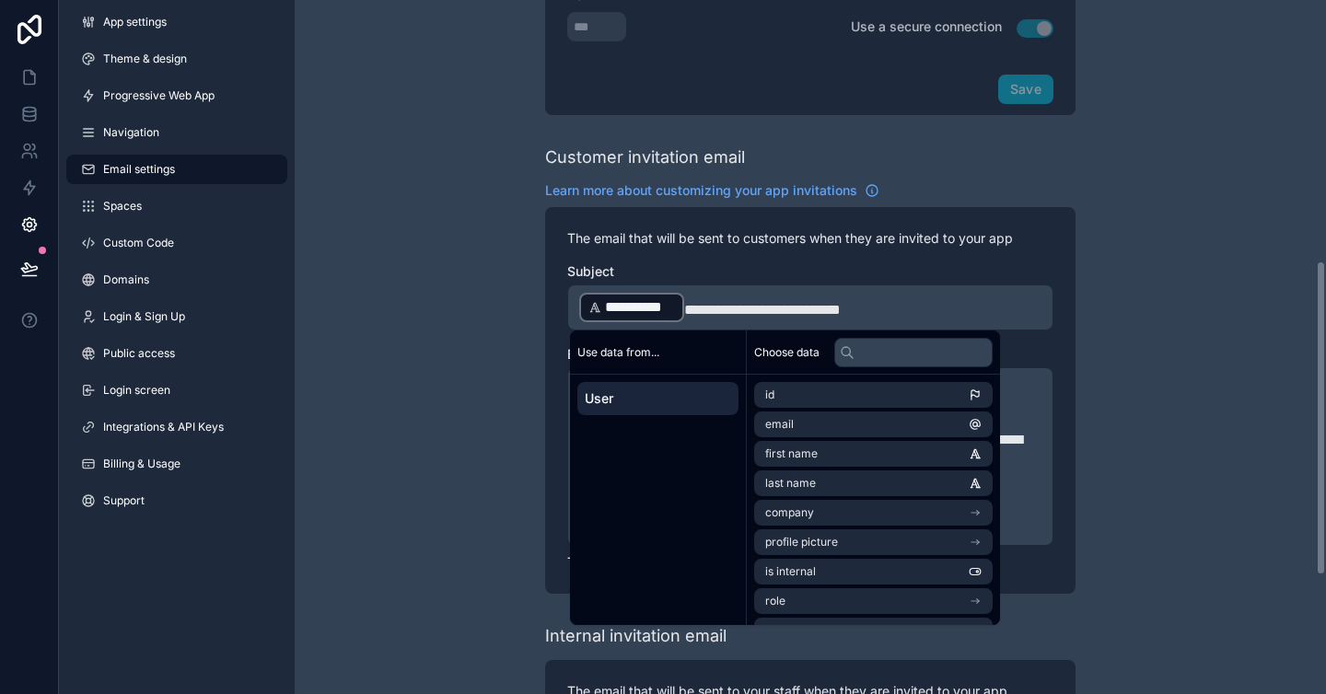
click at [439, 448] on div "**********" at bounding box center [810, 179] width 1031 height 1506
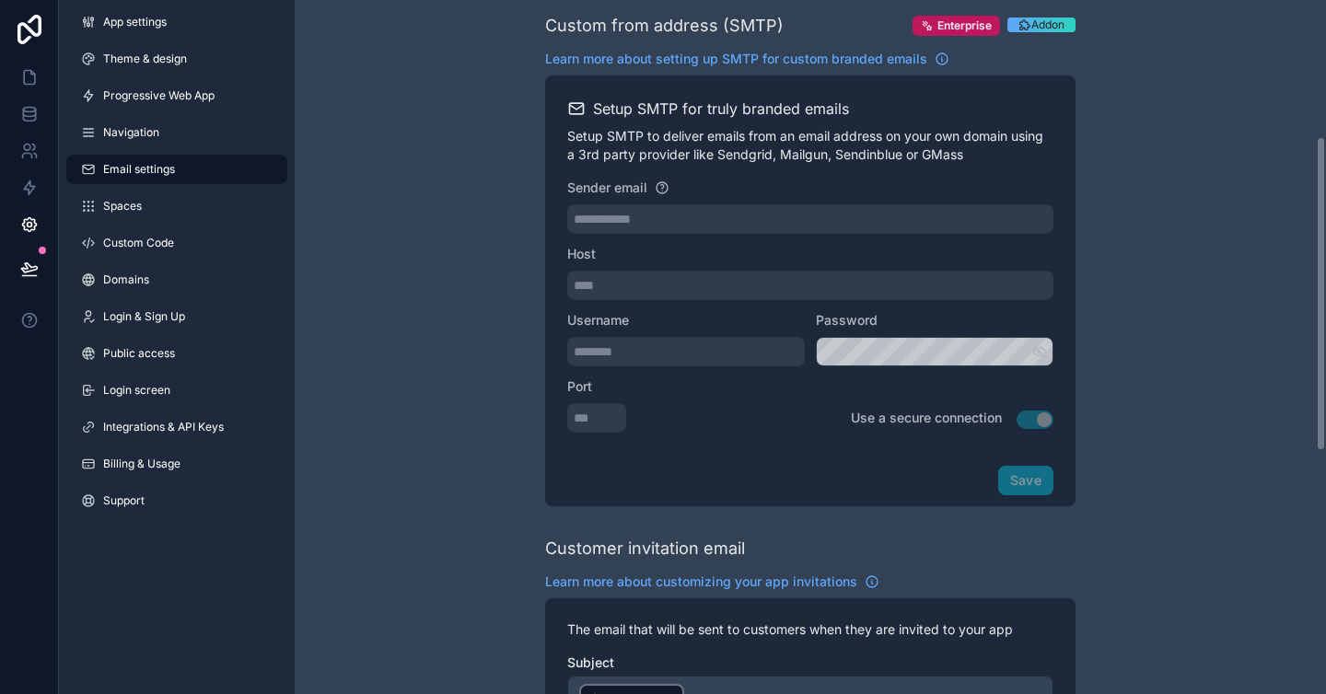
scroll to position [0, 0]
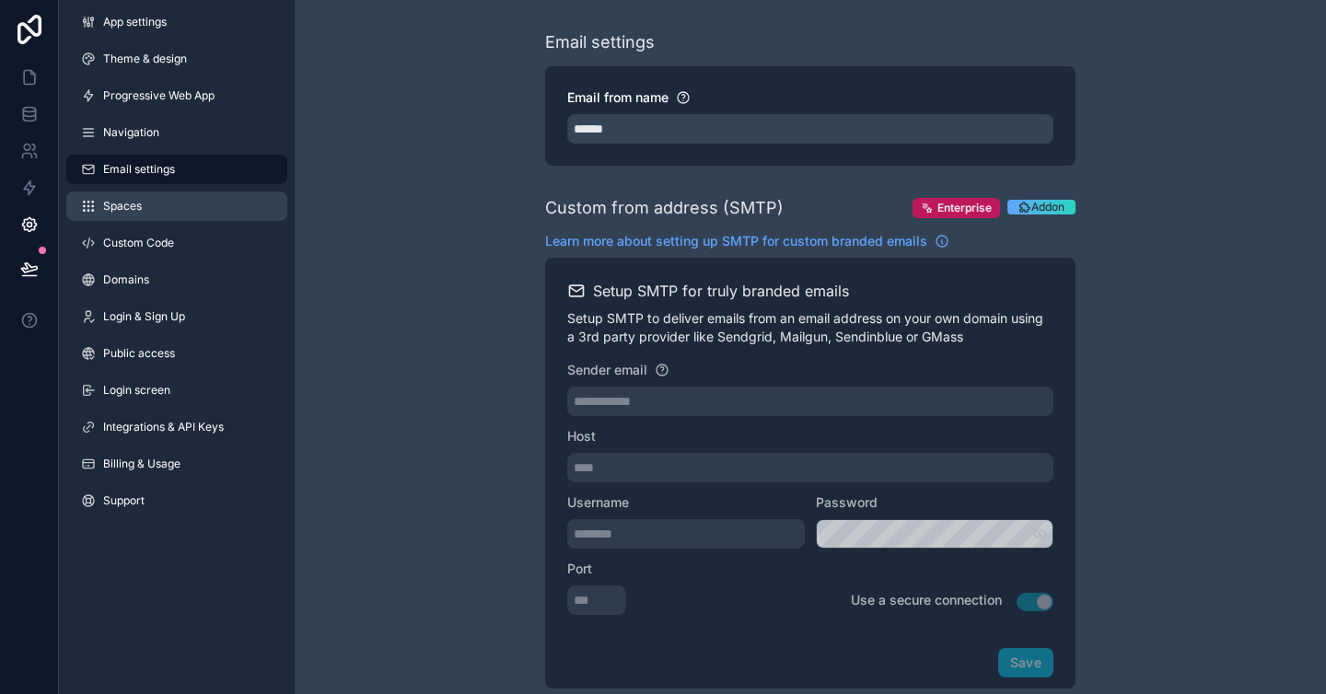
click at [194, 215] on link "Spaces" at bounding box center [176, 206] width 221 height 29
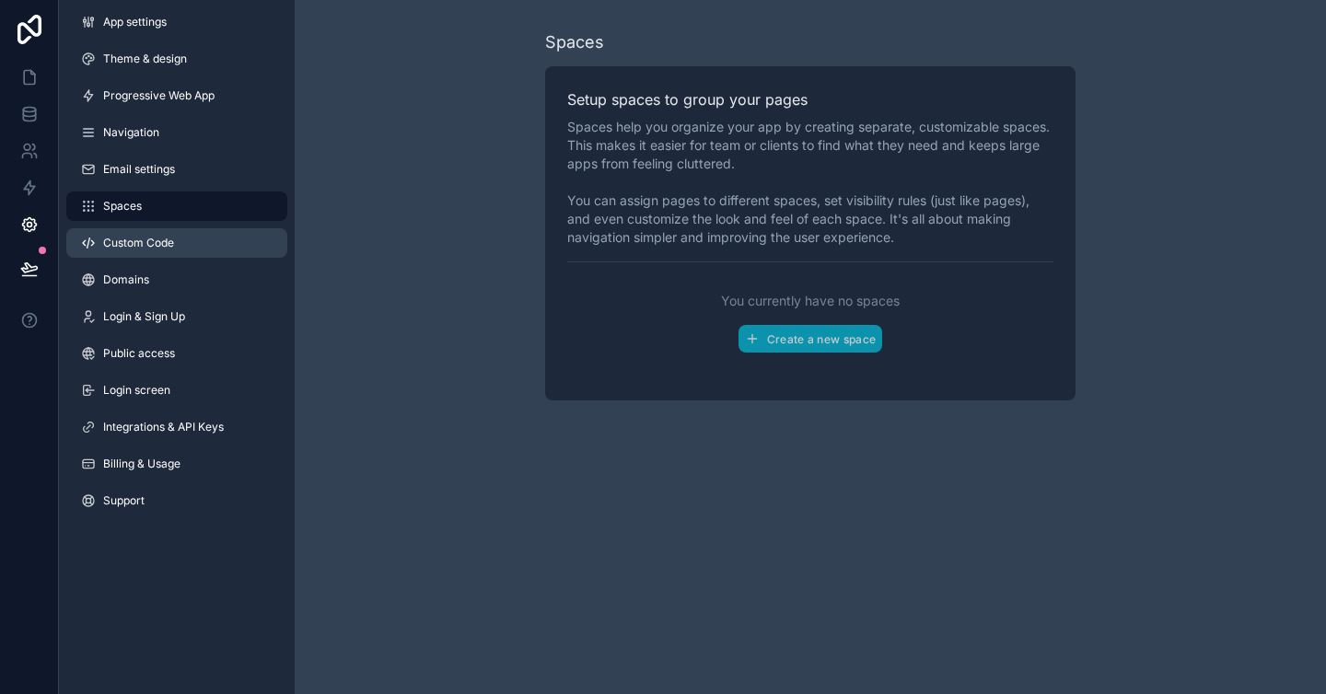
click at [231, 238] on link "Custom Code" at bounding box center [176, 242] width 221 height 29
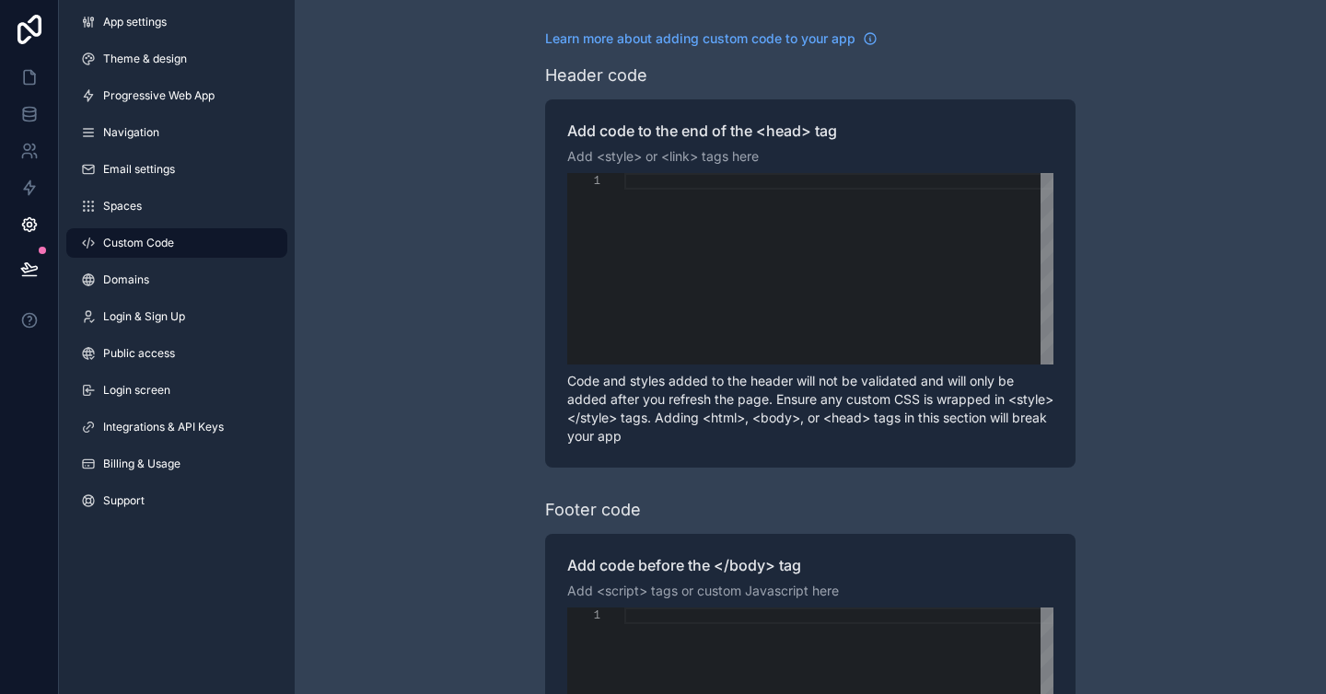
scroll to position [238, 0]
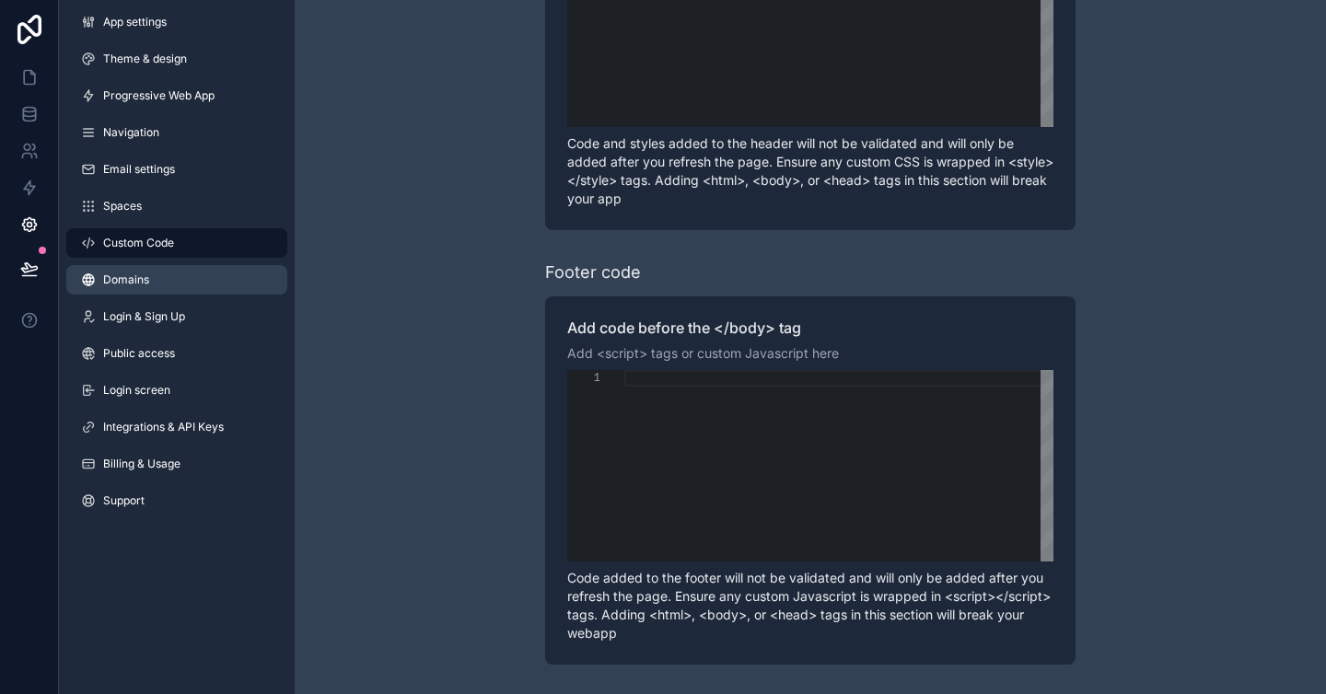
click at [204, 286] on link "Domains" at bounding box center [176, 279] width 221 height 29
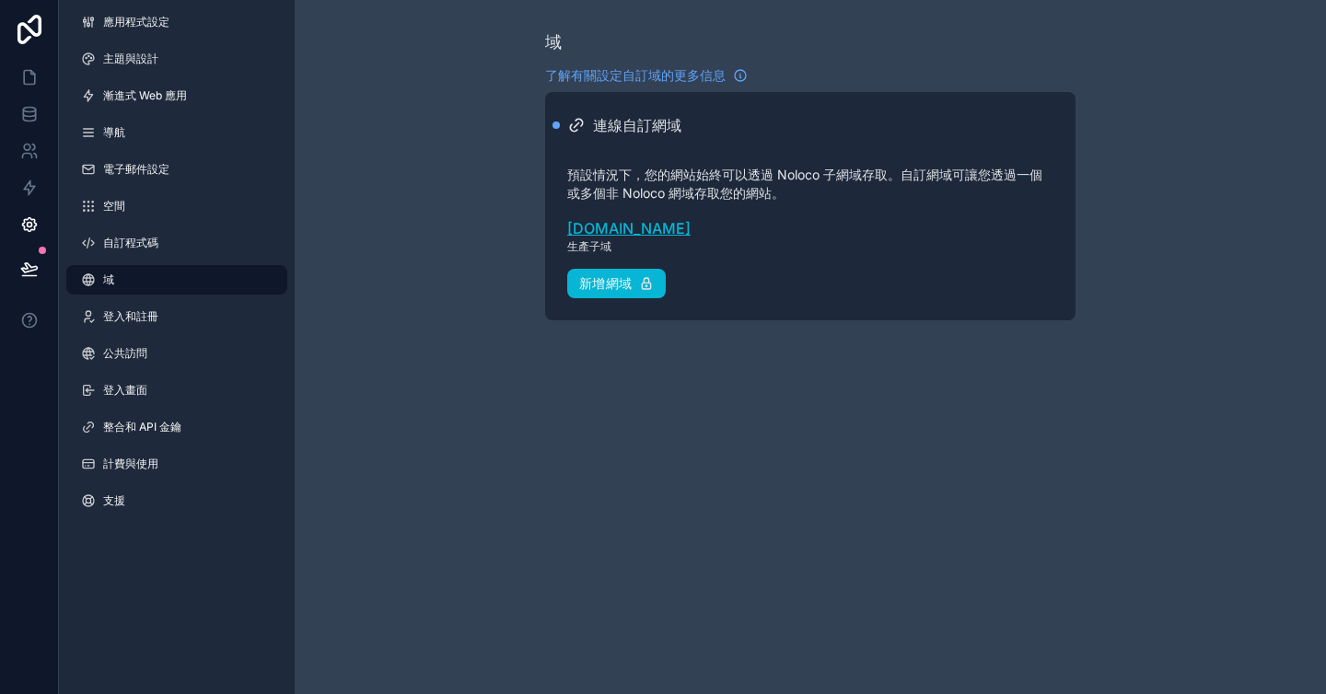
click at [847, 222] on link "wucha.noloco.co" at bounding box center [810, 228] width 486 height 22
click at [960, 334] on div "域 了解有關設定自訂域的更多信息 連線自訂網域 預設情況下，您的網站始終可以透過 Noloco 子網域存取。自訂網域可讓您透過一個或多個非 Noloco 網域…" at bounding box center [810, 189] width 530 height 320
click at [157, 309] on font "登入和註冊" at bounding box center [130, 316] width 55 height 14
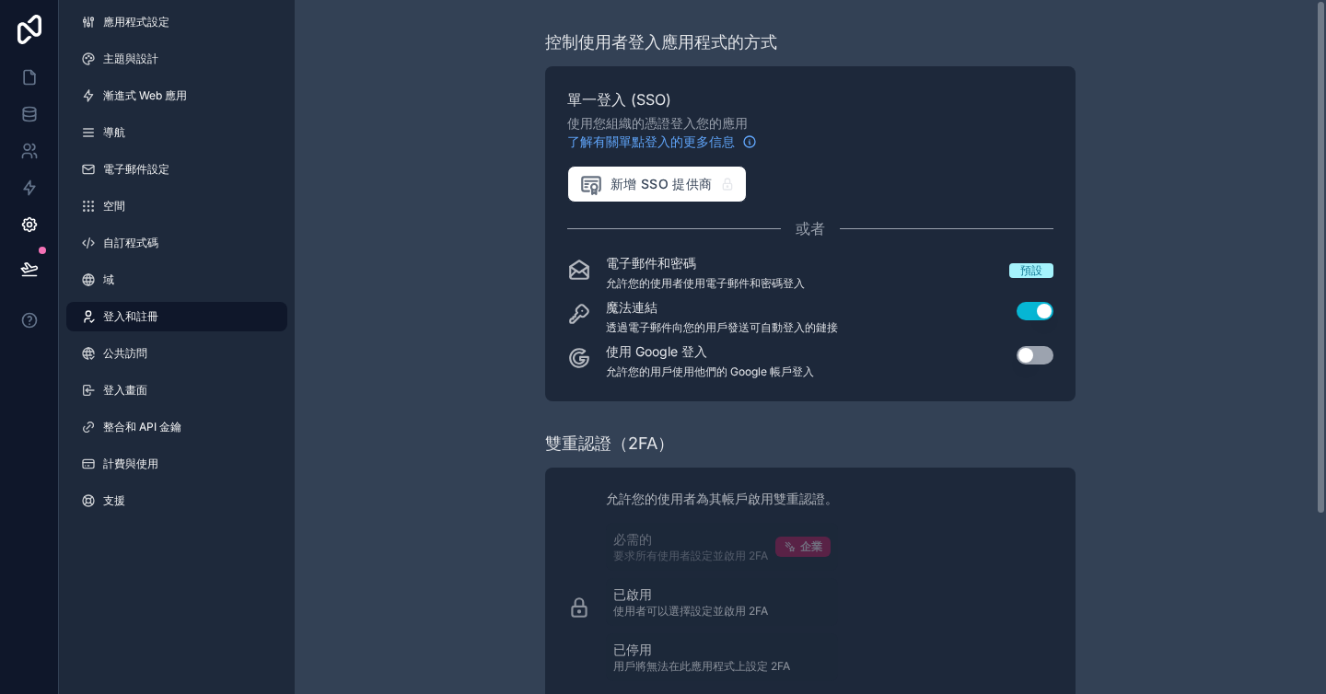
click at [1158, 209] on div "控制使用者登入應用程式的方式 單一登入 (SSO) 使用您組織的憑證登入您的應用 了解有關單點登入的更多信息 新增 SSO 提供商 或者 電子郵件和密碼 允許…" at bounding box center [810, 467] width 1031 height 935
click at [1045, 354] on button "使用設定" at bounding box center [1034, 355] width 37 height 18
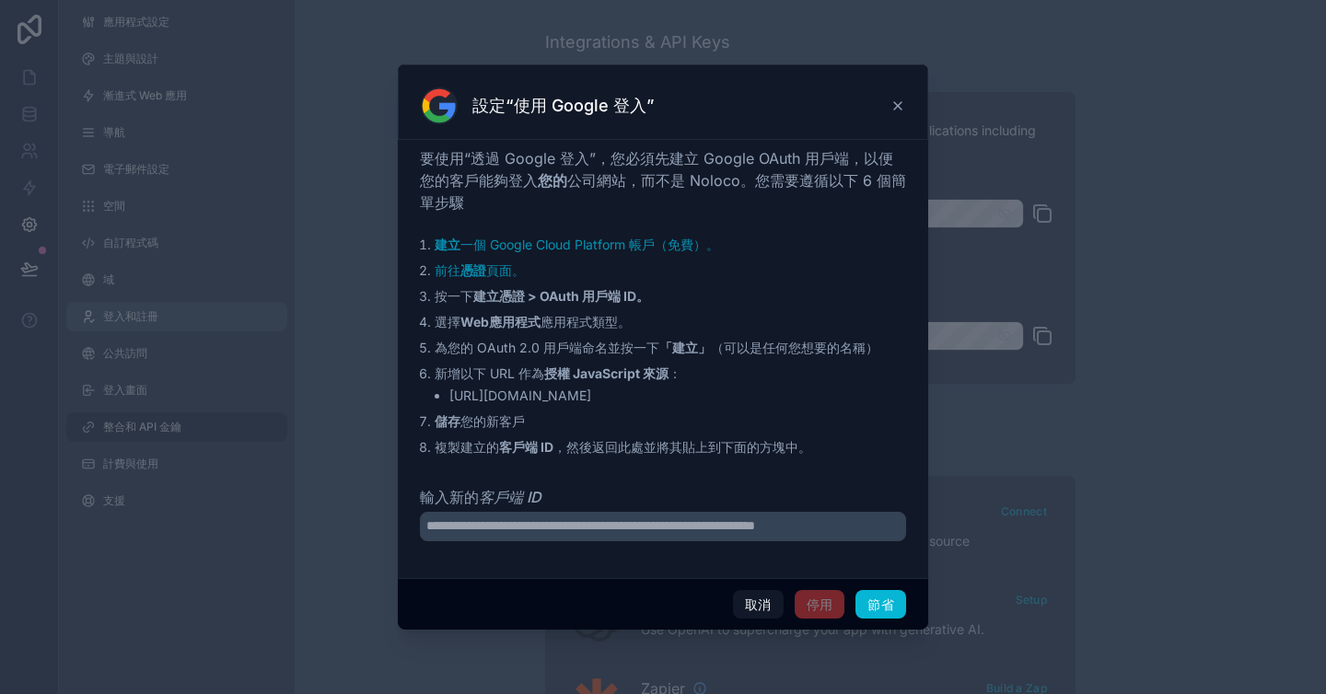
click at [895, 104] on icon at bounding box center [897, 106] width 15 height 15
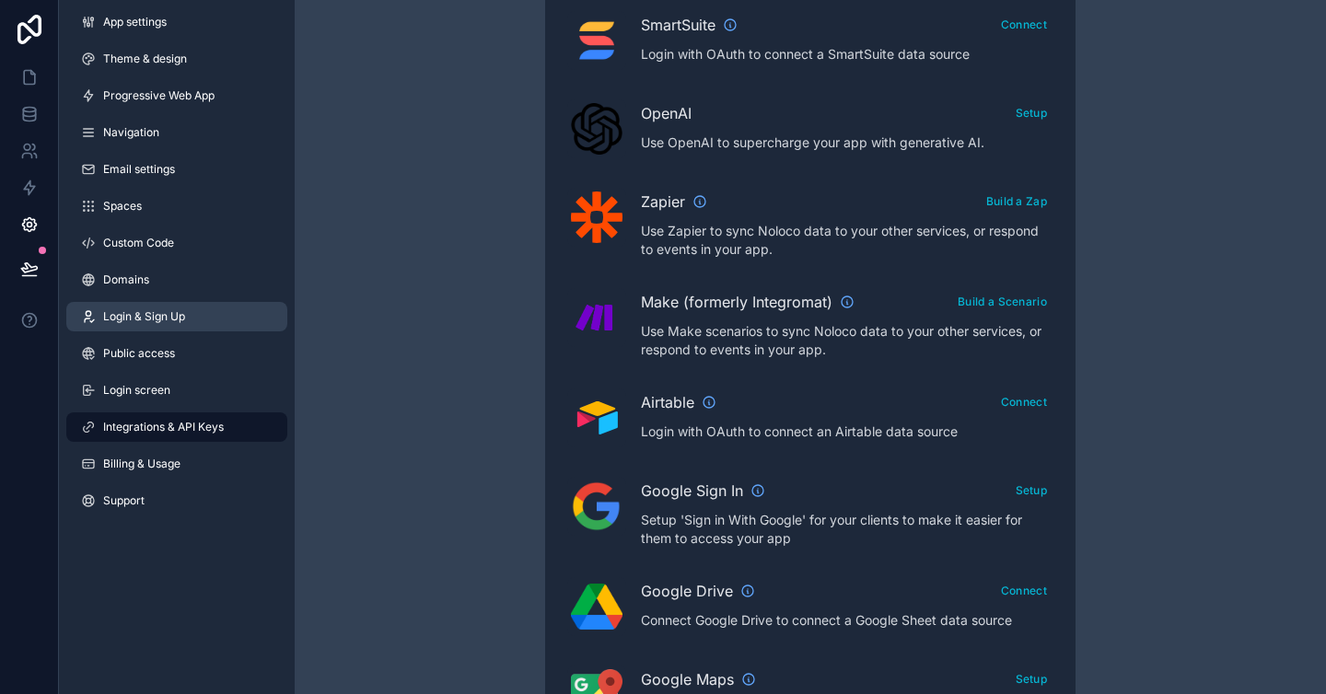
scroll to position [469, 0]
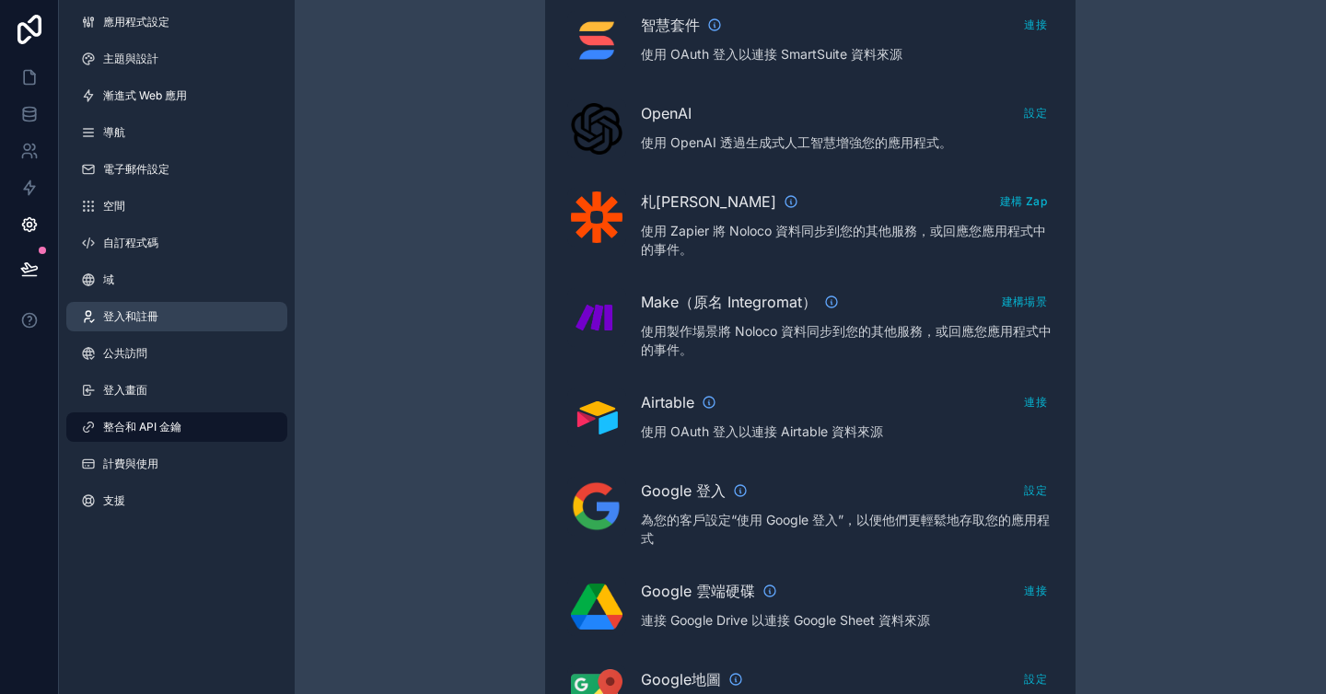
click at [367, 381] on div "整合和 API 金鑰 了解有關 API 金鑰的更多信息 您的 API 金鑰可讓您從其他應用程式（包括 Zapier 和 Make）存取您的數據 應用程式 AP…" at bounding box center [810, 330] width 1031 height 1598
click at [215, 428] on link "整合和 API 金鑰" at bounding box center [176, 426] width 221 height 29
click at [156, 429] on font "整合和 API 金鑰" at bounding box center [142, 427] width 78 height 14
click at [168, 310] on link "登入和註冊" at bounding box center [176, 316] width 221 height 29
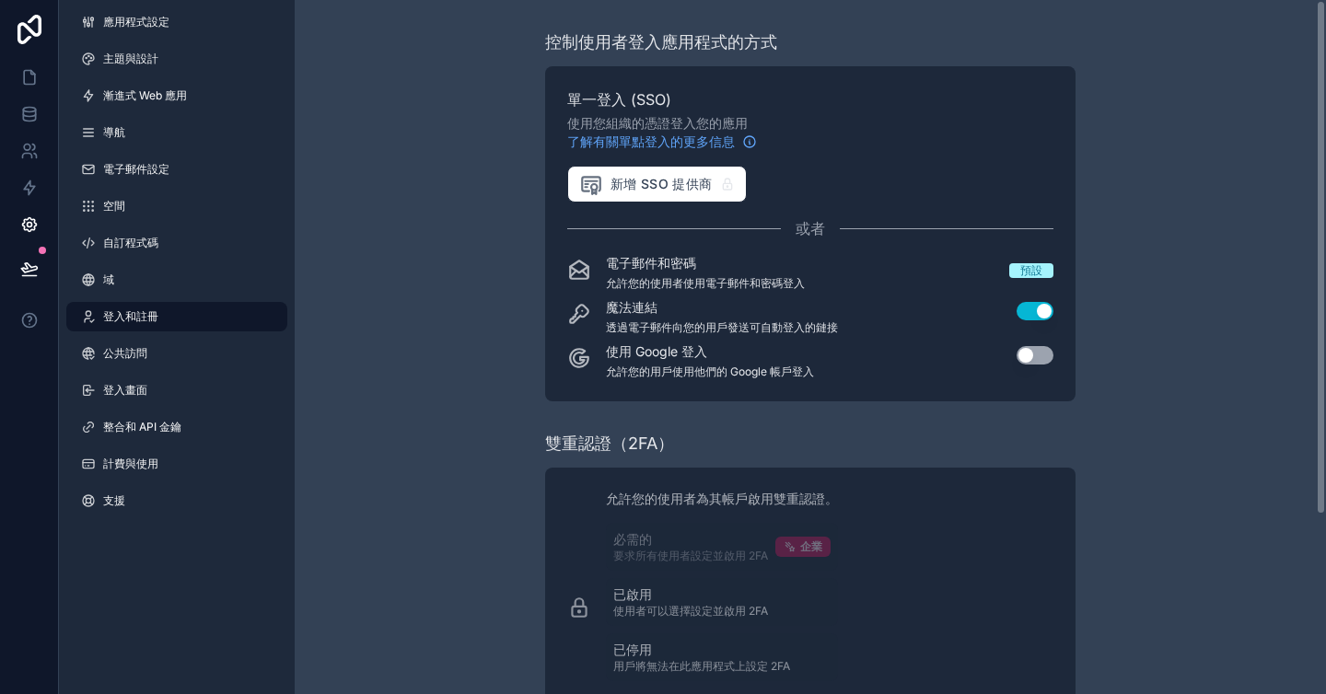
scroll to position [241, 0]
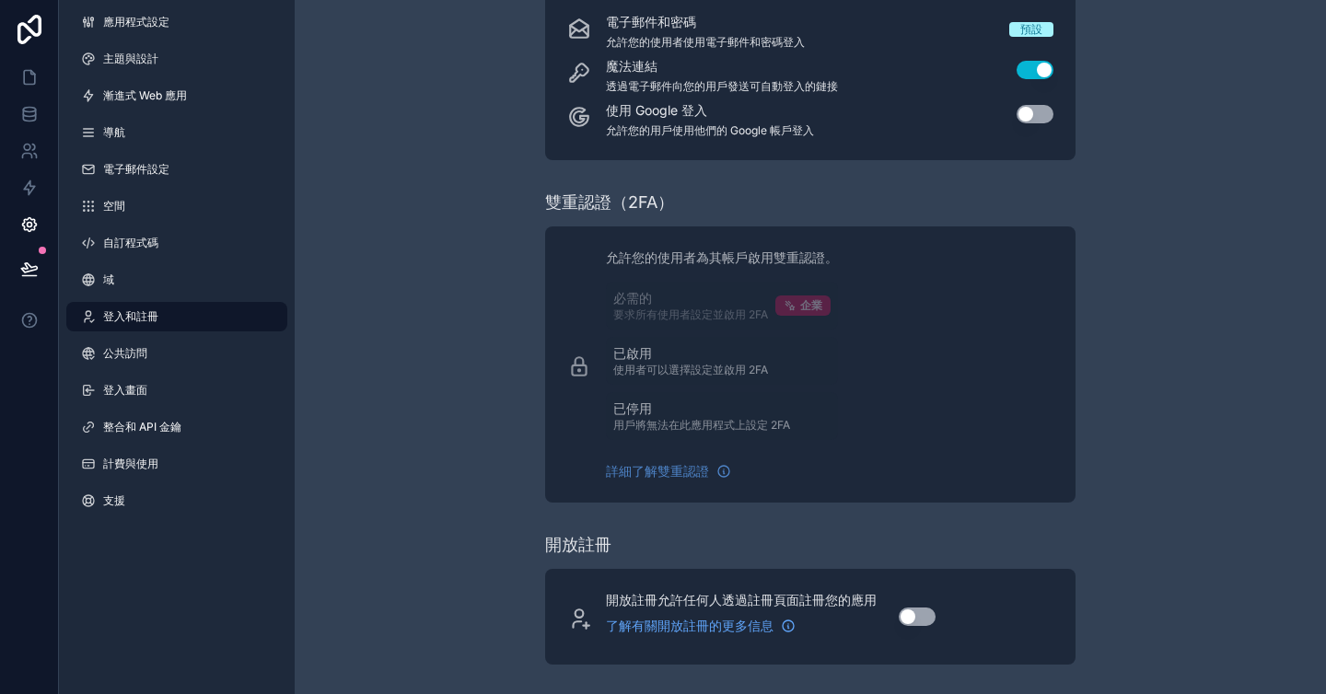
click at [447, 459] on div "控制使用者登入應用程式的方式 單一登入 (SSO) 使用您組織的憑證登入您的應用 了解有關單點登入的更多信息 新增 SSO 提供商 或者 電子郵件和密碼 允許…" at bounding box center [810, 226] width 1031 height 935
click at [163, 352] on link "公共訪問" at bounding box center [176, 353] width 221 height 29
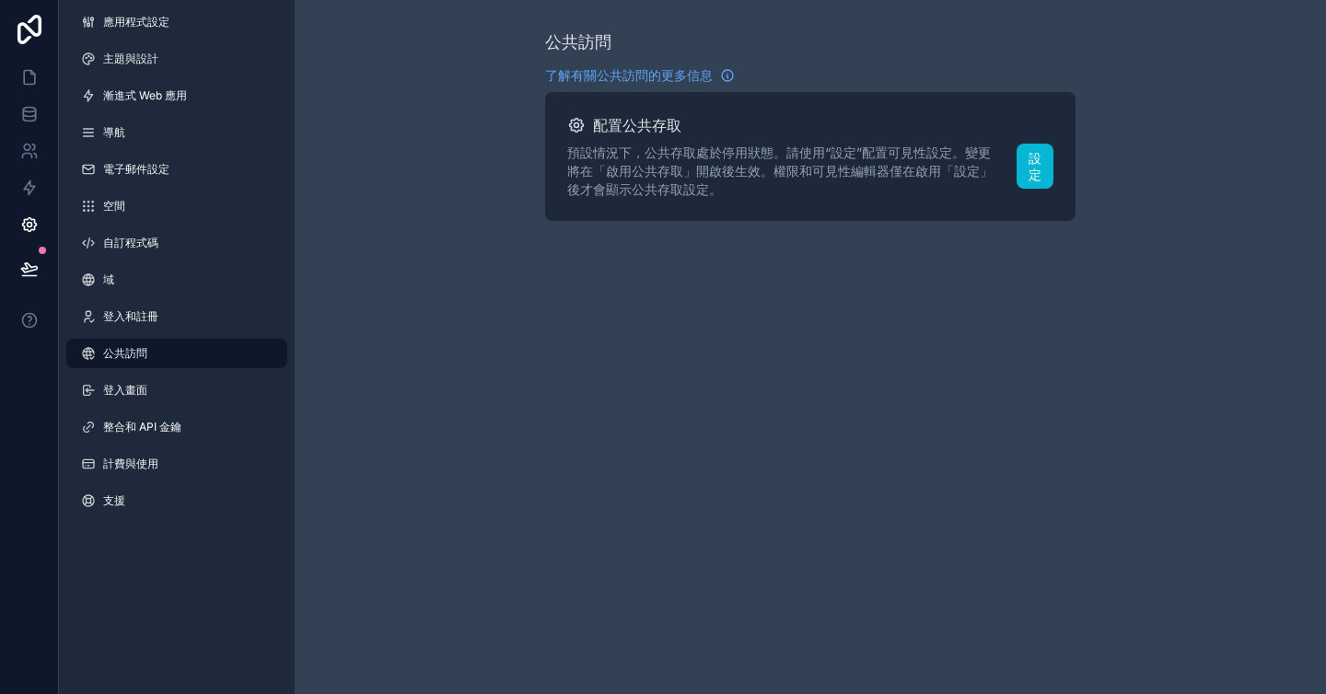
click at [745, 392] on div "公共訪問 了解有關公共訪問的更多信息 配置公共存取 預設情況下，公共存取處於停用狀態。請使用“設定”配置可見性設定。變更將在「啟用公共存取」開啟後生效。權限和…" at bounding box center [810, 347] width 1031 height 694
click at [198, 389] on link "登入畫面" at bounding box center [176, 390] width 221 height 29
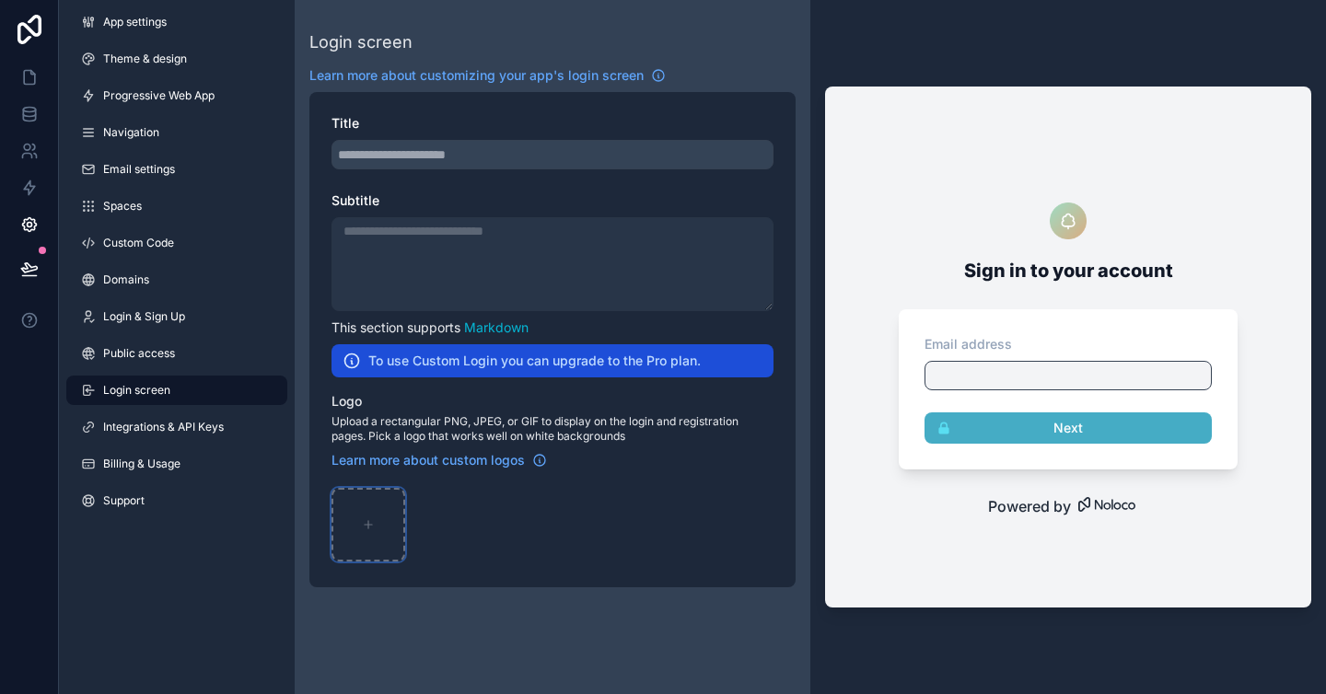
click at [388, 516] on div "scrollable content" at bounding box center [368, 525] width 74 height 74
type input "**********"
click at [513, 263] on div "scrollable content" at bounding box center [552, 264] width 442 height 94
click at [508, 160] on div "scrollable content" at bounding box center [552, 154] width 442 height 29
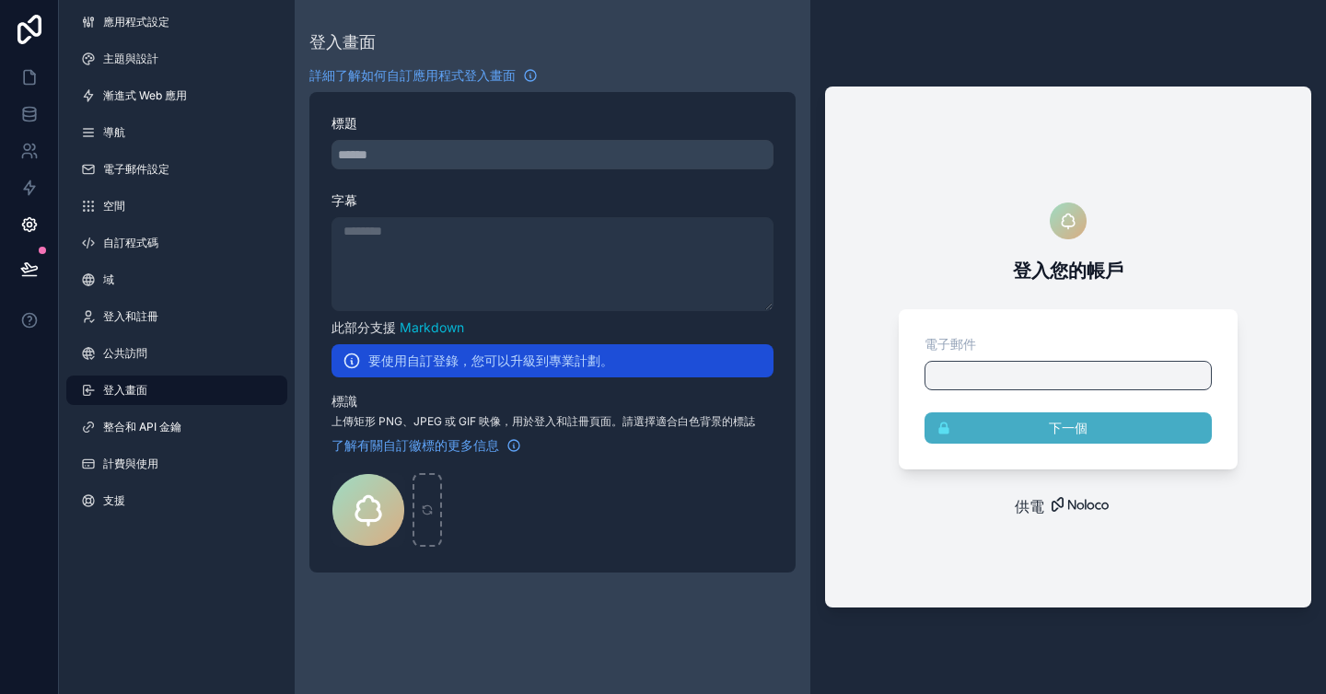
click at [586, 266] on div "可捲動內容" at bounding box center [552, 264] width 442 height 94
click at [553, 166] on div "可捲動內容" at bounding box center [552, 154] width 442 height 29
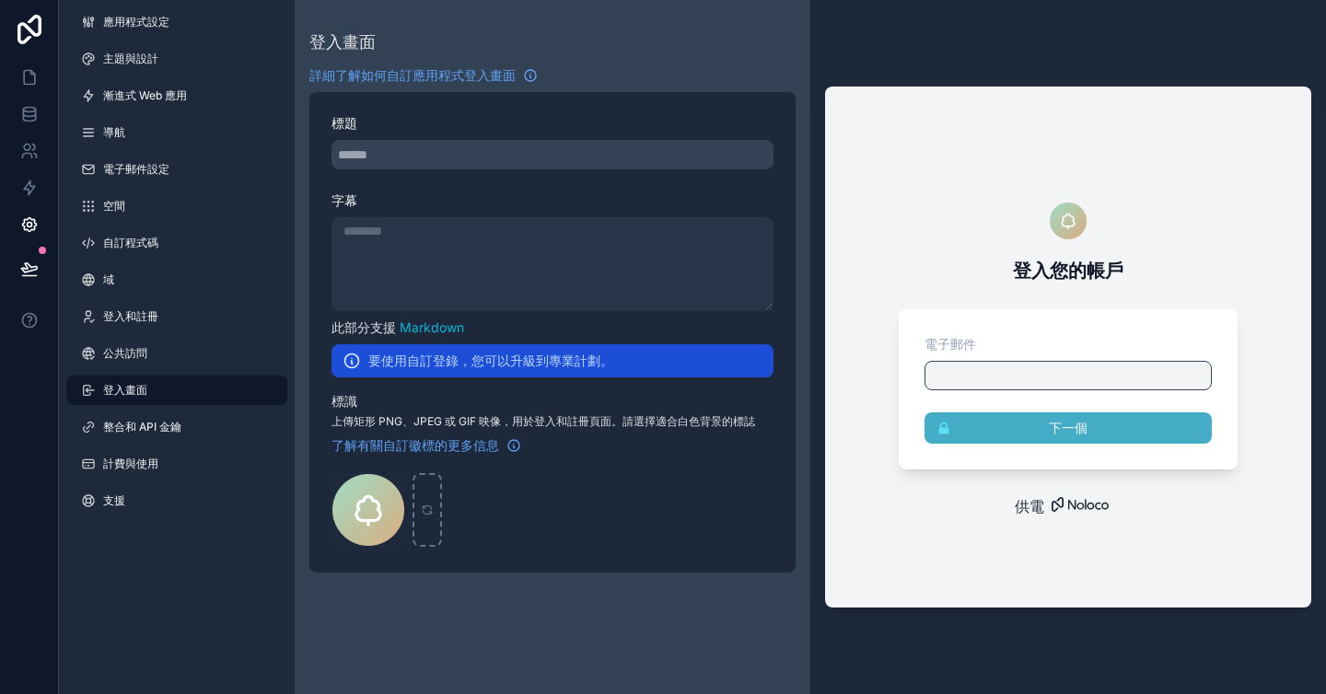
click at [553, 166] on div "可捲動內容" at bounding box center [552, 154] width 442 height 29
click at [621, 275] on div "可捲動內容" at bounding box center [552, 264] width 442 height 94
click at [959, 377] on div at bounding box center [1067, 375] width 287 height 29
click at [559, 251] on div "可捲動內容" at bounding box center [552, 264] width 442 height 94
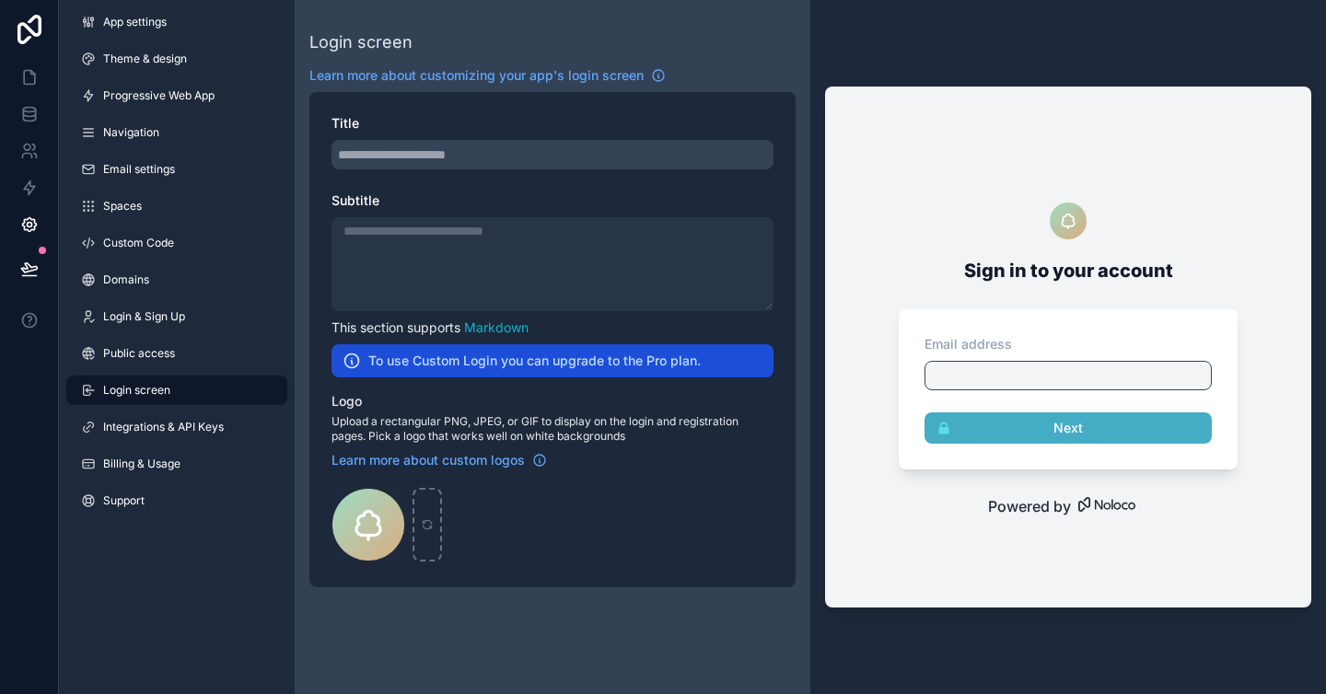
click at [520, 153] on div "scrollable content" at bounding box center [552, 154] width 442 height 29
click at [529, 160] on div "scrollable content" at bounding box center [552, 154] width 442 height 29
click at [382, 363] on h2 "To use Custom Login you can upgrade to the Pro plan." at bounding box center [534, 361] width 332 height 18
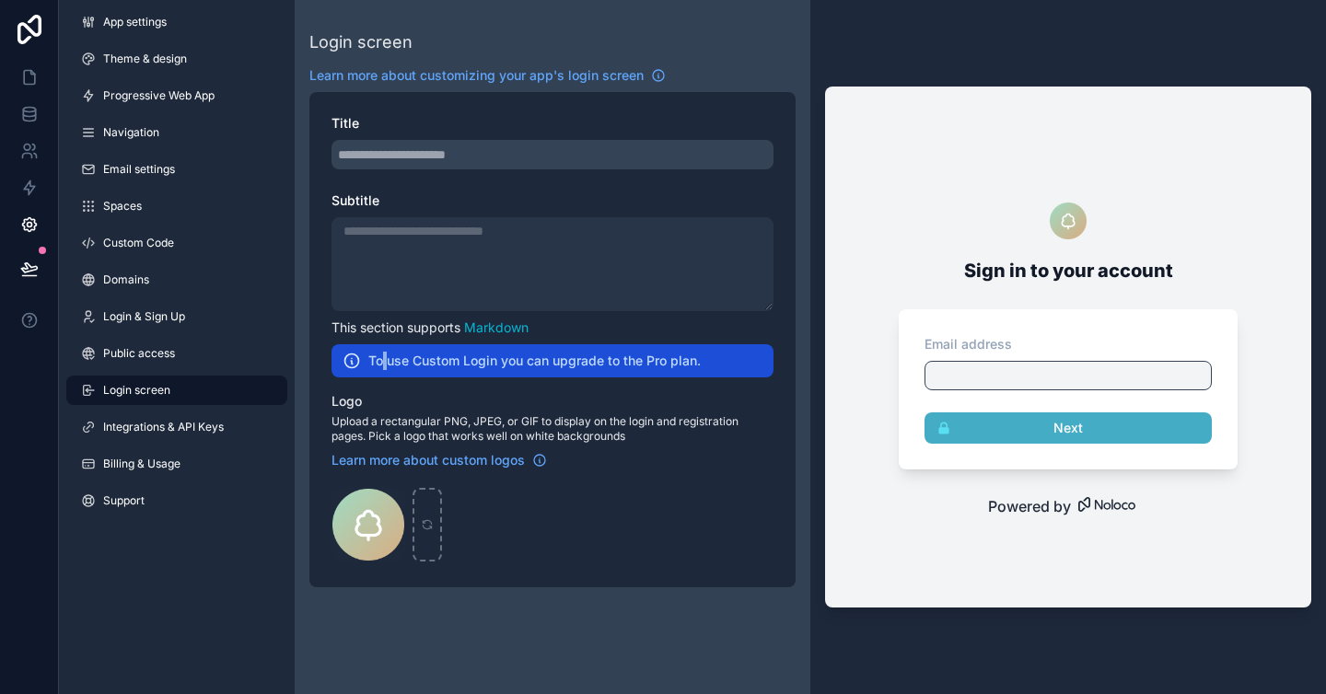
click at [382, 363] on h2 "To use Custom Login you can upgrade to the Pro plan." at bounding box center [534, 361] width 332 height 18
click at [370, 369] on div at bounding box center [370, 369] width 0 height 0
click at [36, 222] on icon at bounding box center [29, 224] width 18 height 18
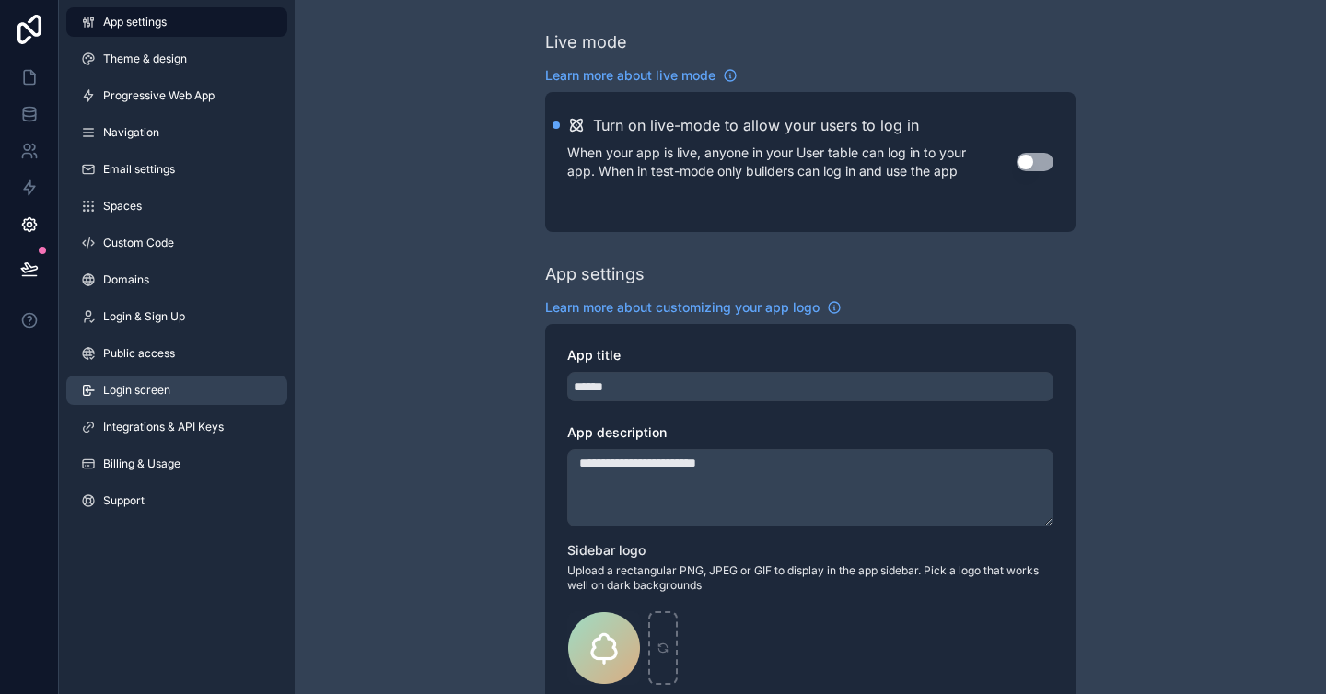
click at [167, 385] on span "Login screen" at bounding box center [136, 390] width 67 height 15
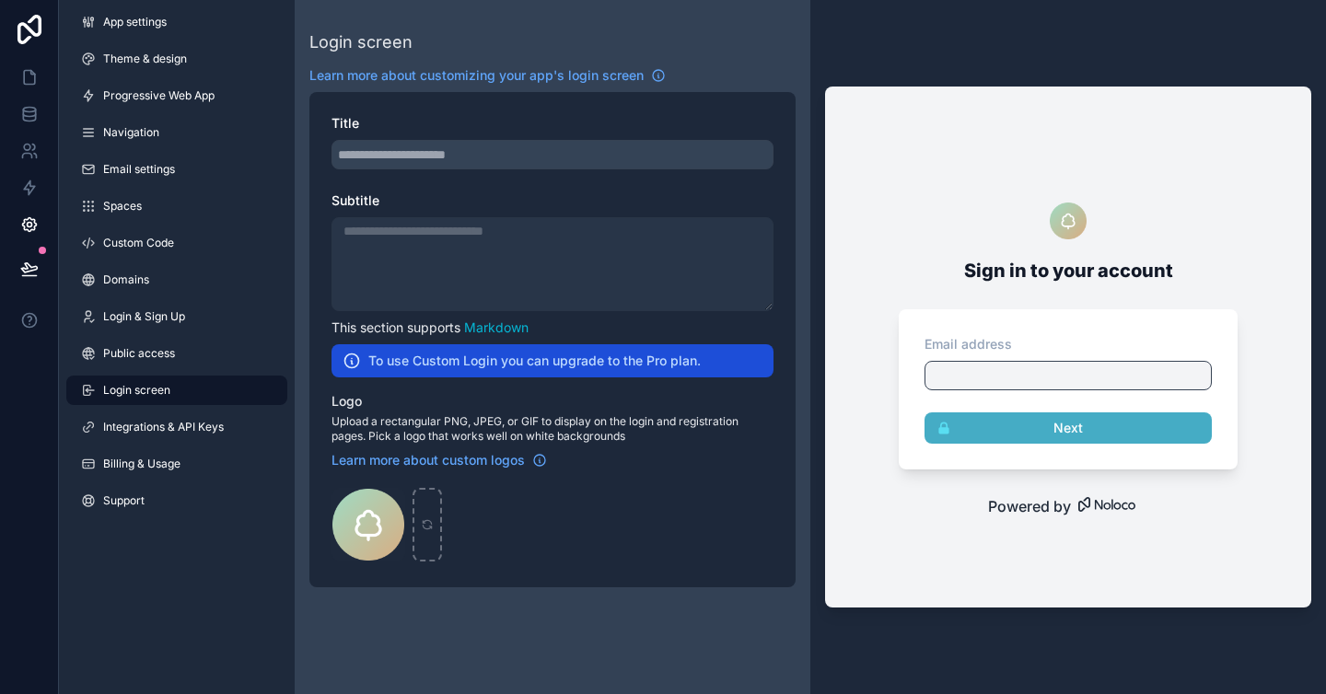
click at [509, 264] on div "scrollable content" at bounding box center [552, 264] width 442 height 94
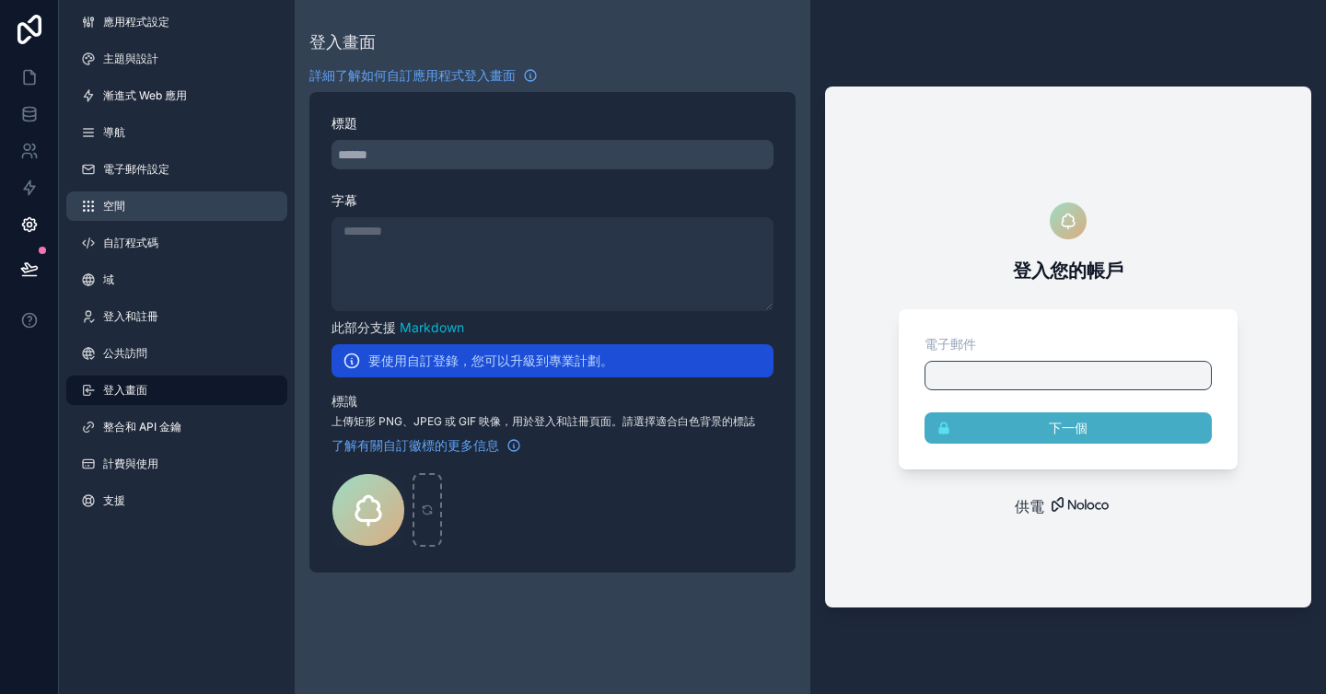
click at [186, 204] on link "空間" at bounding box center [176, 206] width 221 height 29
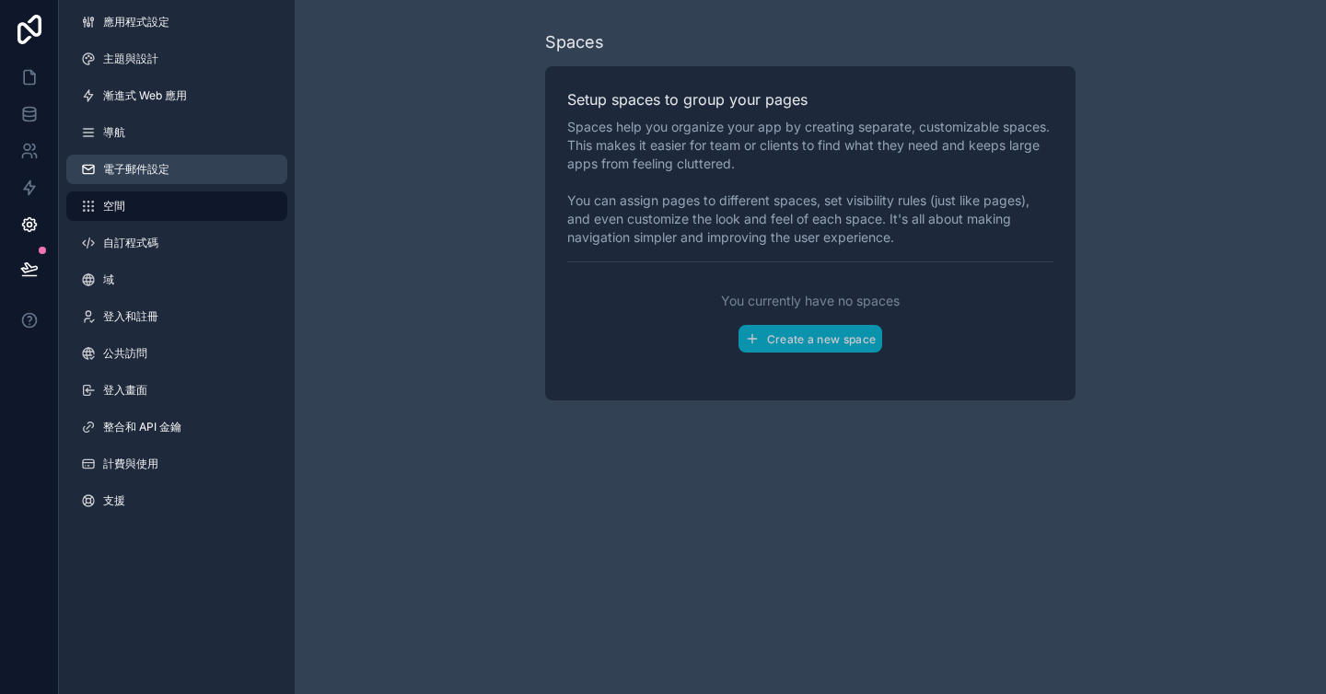
click at [179, 167] on link "電子郵件設定" at bounding box center [176, 169] width 221 height 29
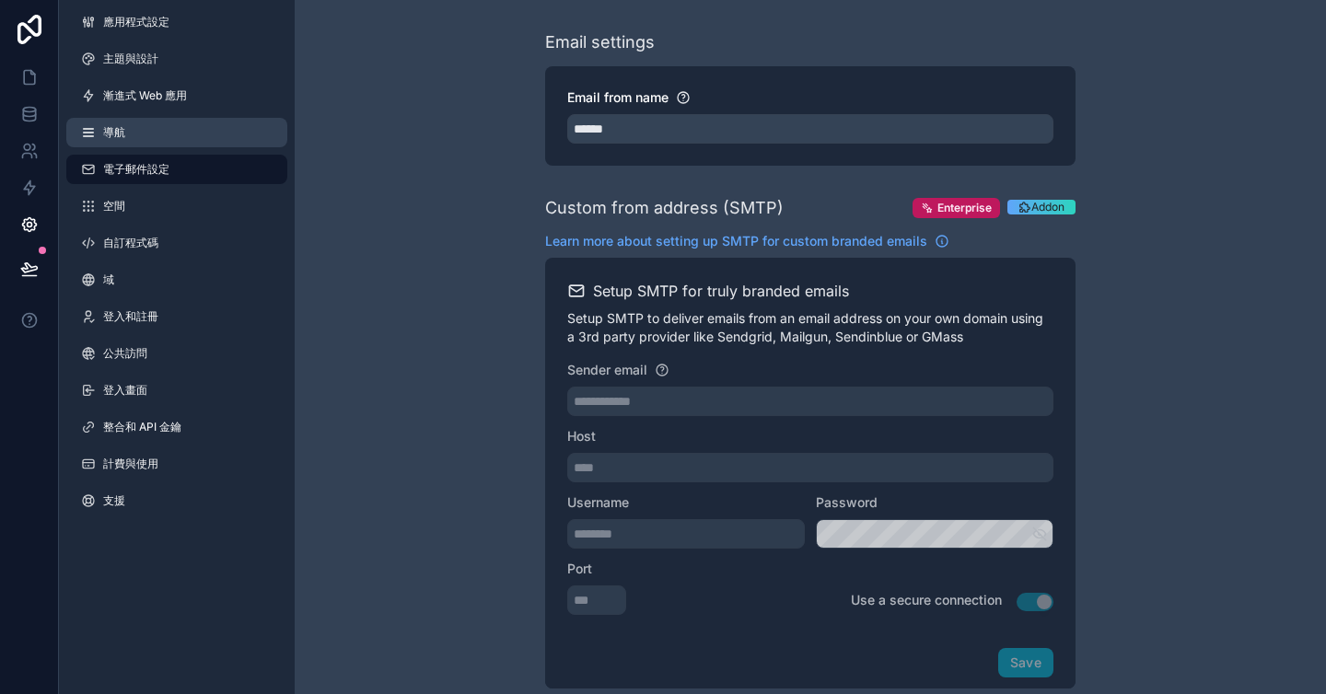
click at [179, 134] on link "導航" at bounding box center [176, 132] width 221 height 29
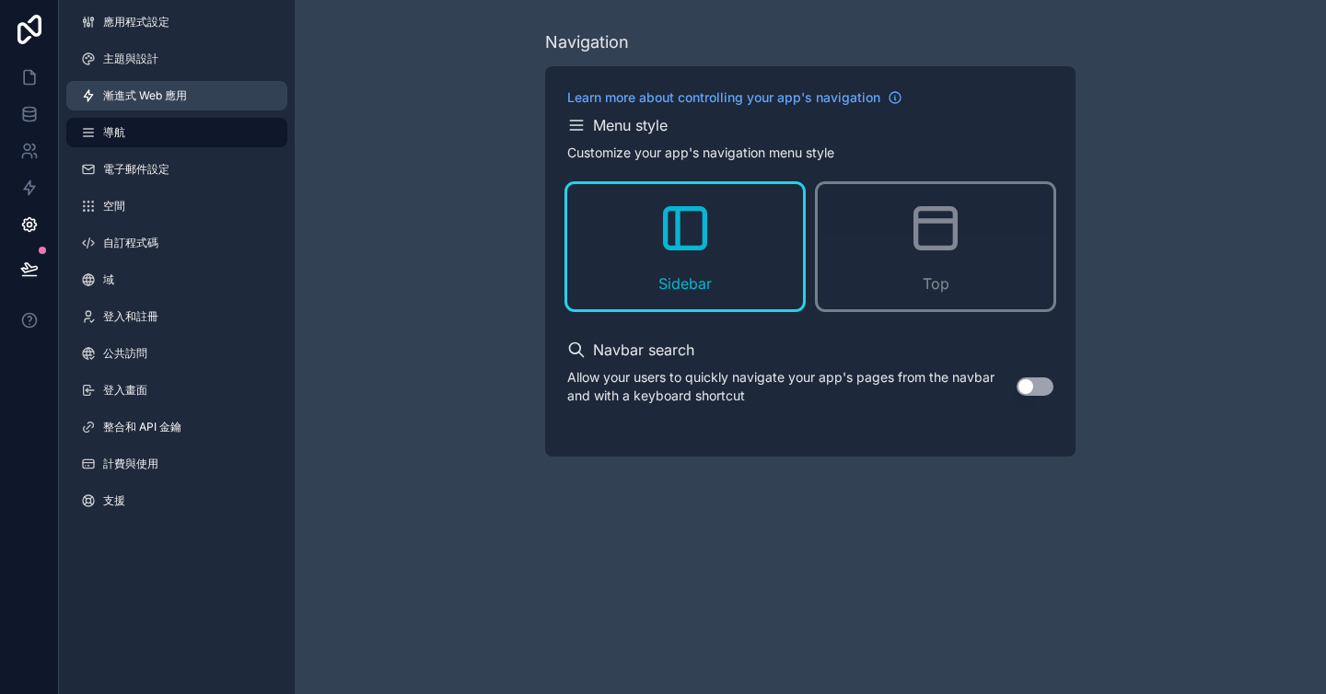
click at [172, 96] on font "漸進式 Web 應用" at bounding box center [145, 95] width 84 height 14
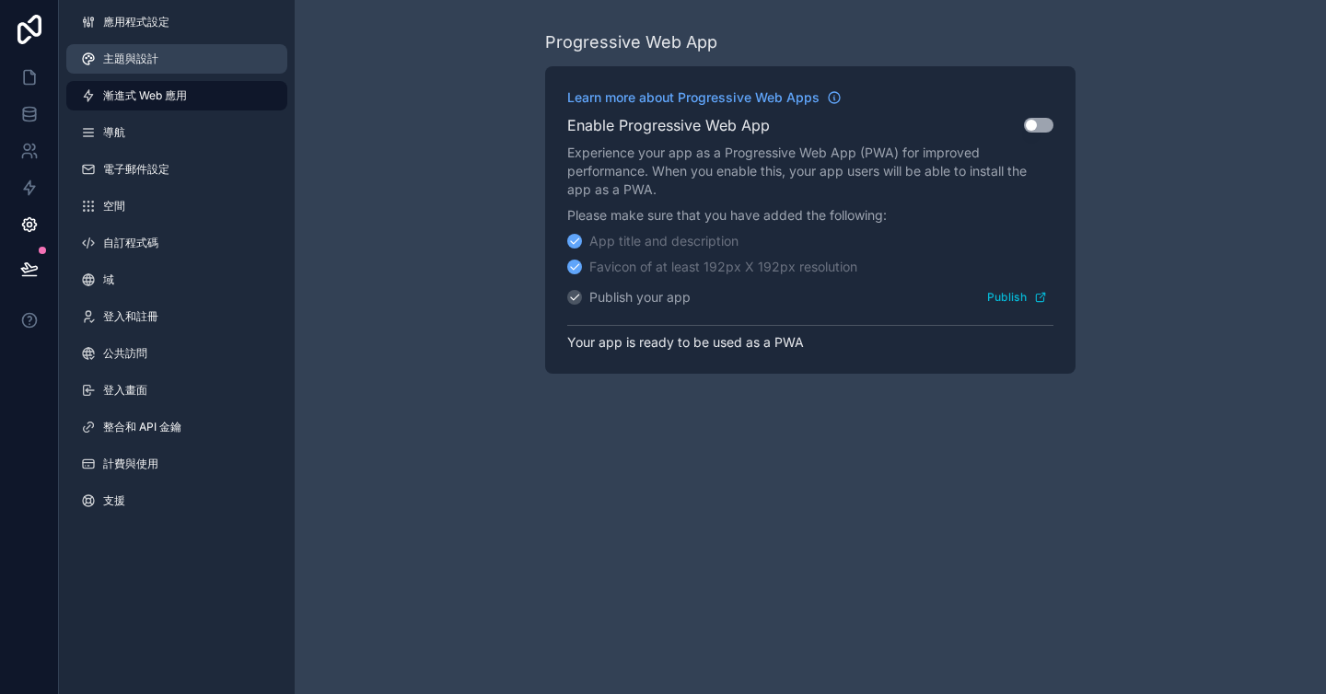
click at [162, 56] on link "主題與設計" at bounding box center [176, 58] width 221 height 29
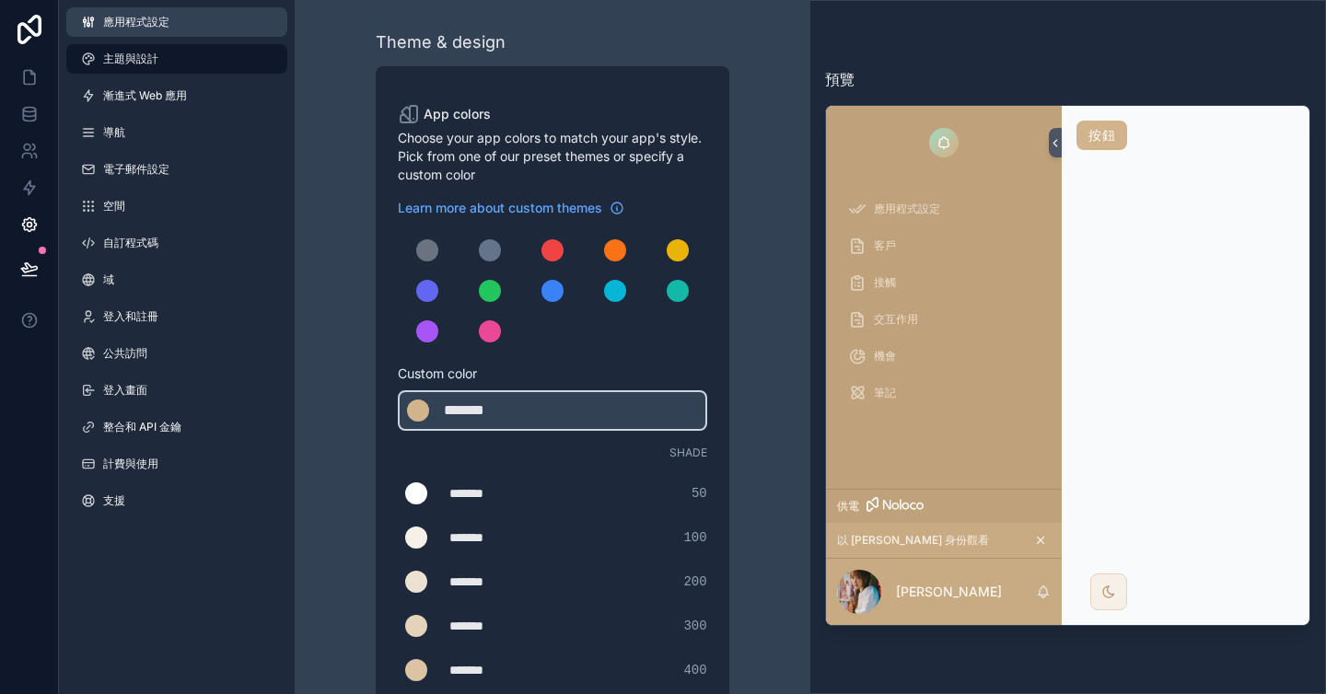
click at [159, 29] on span "應用程式設定" at bounding box center [136, 22] width 66 height 15
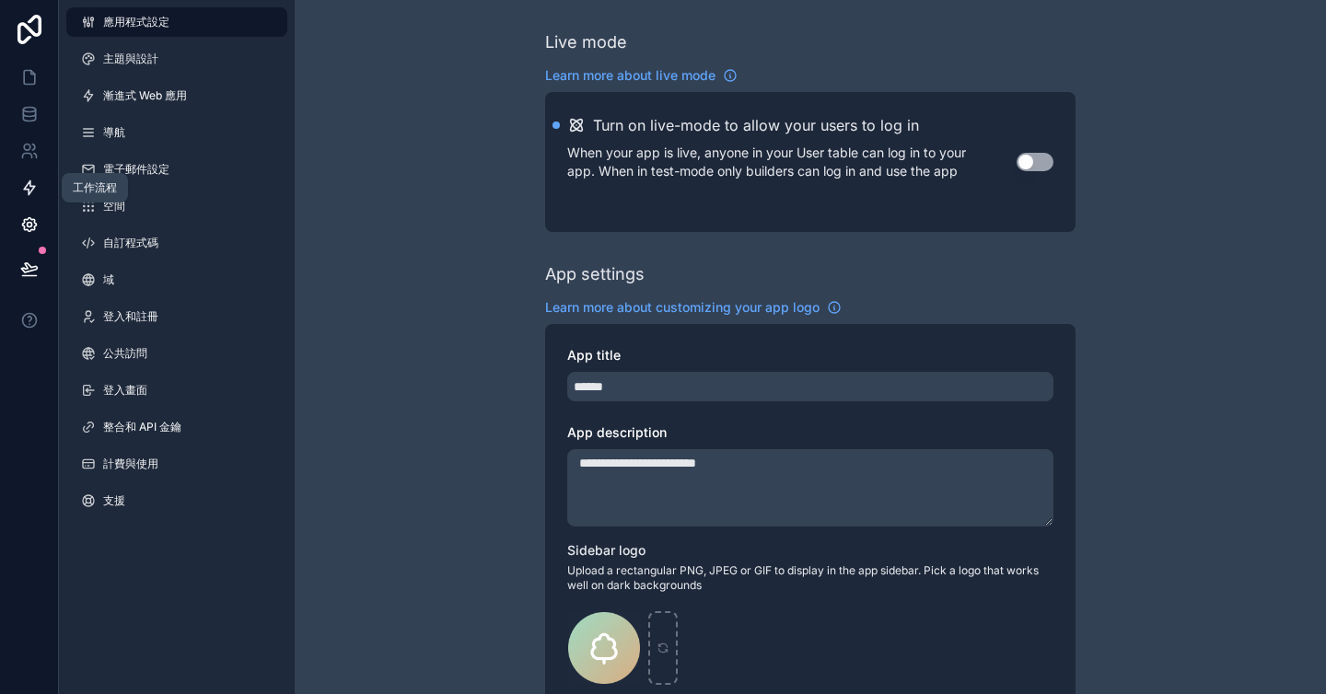
click at [32, 187] on icon at bounding box center [29, 188] width 11 height 14
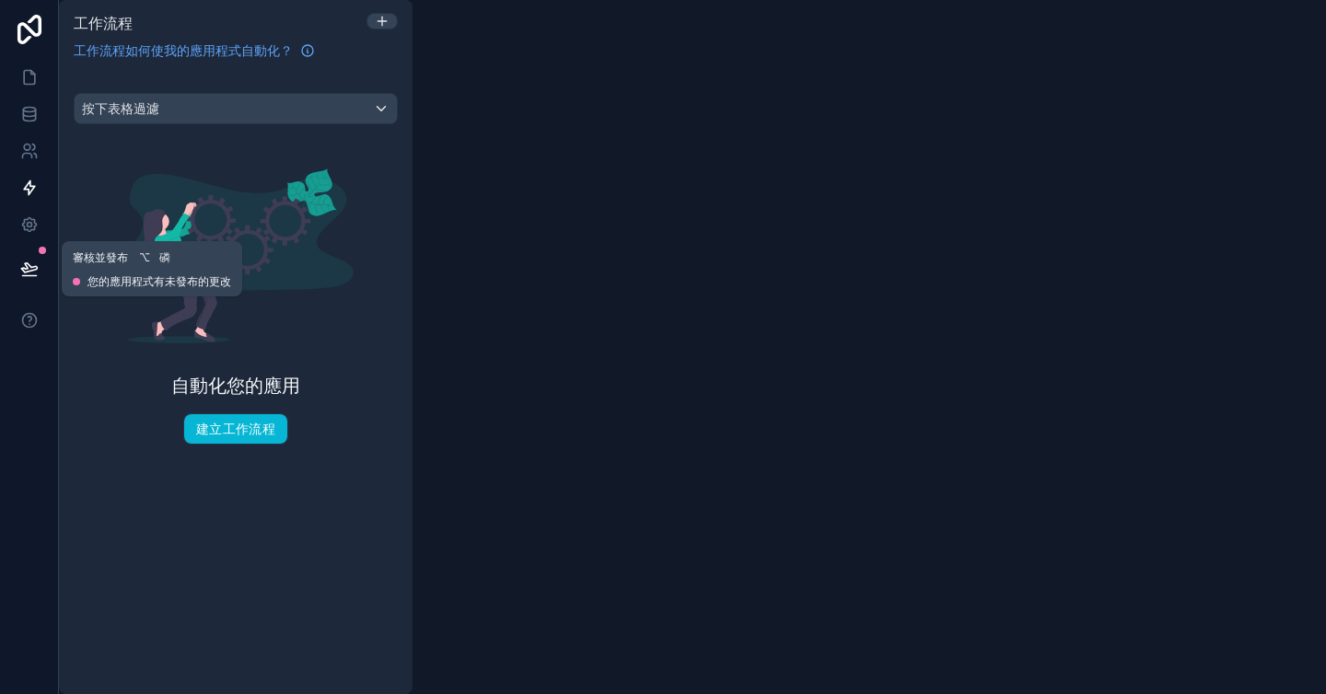
click at [30, 258] on button at bounding box center [29, 269] width 41 height 52
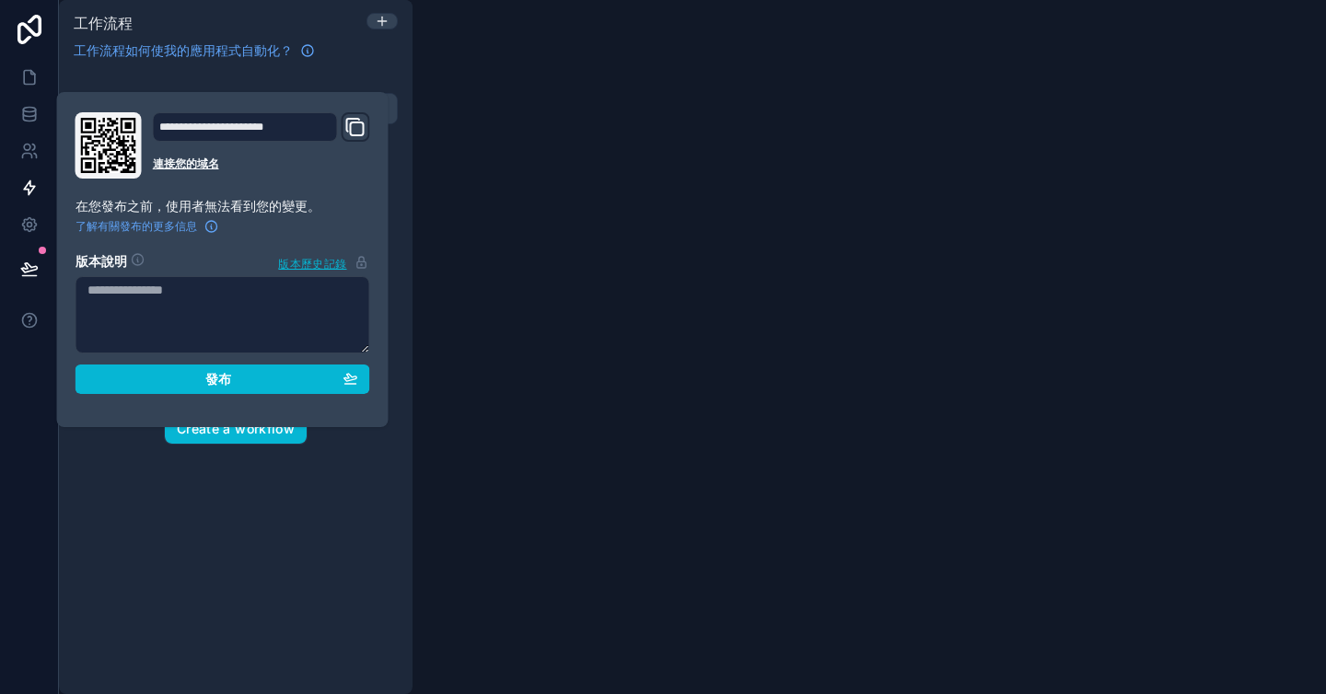
click at [229, 631] on div "按下表格過濾 自動化您的應用 Create a workflow" at bounding box center [236, 382] width 354 height 623
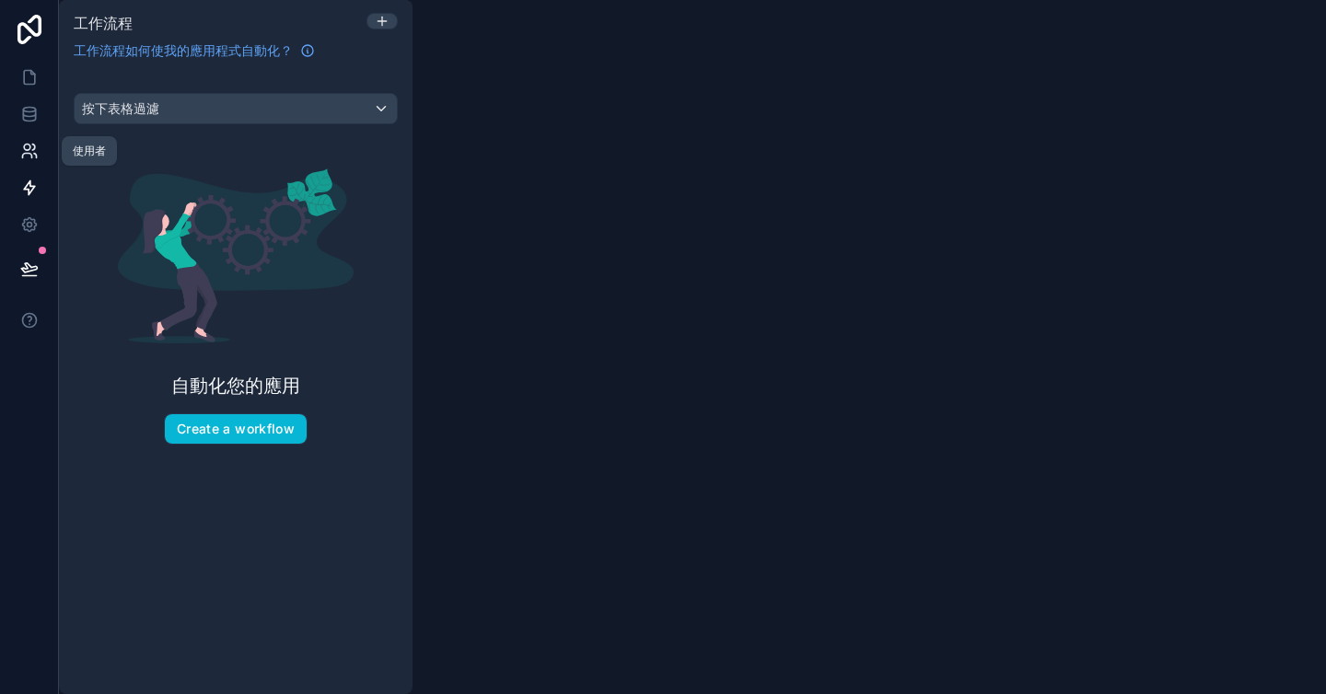
click at [37, 153] on icon at bounding box center [29, 151] width 18 height 18
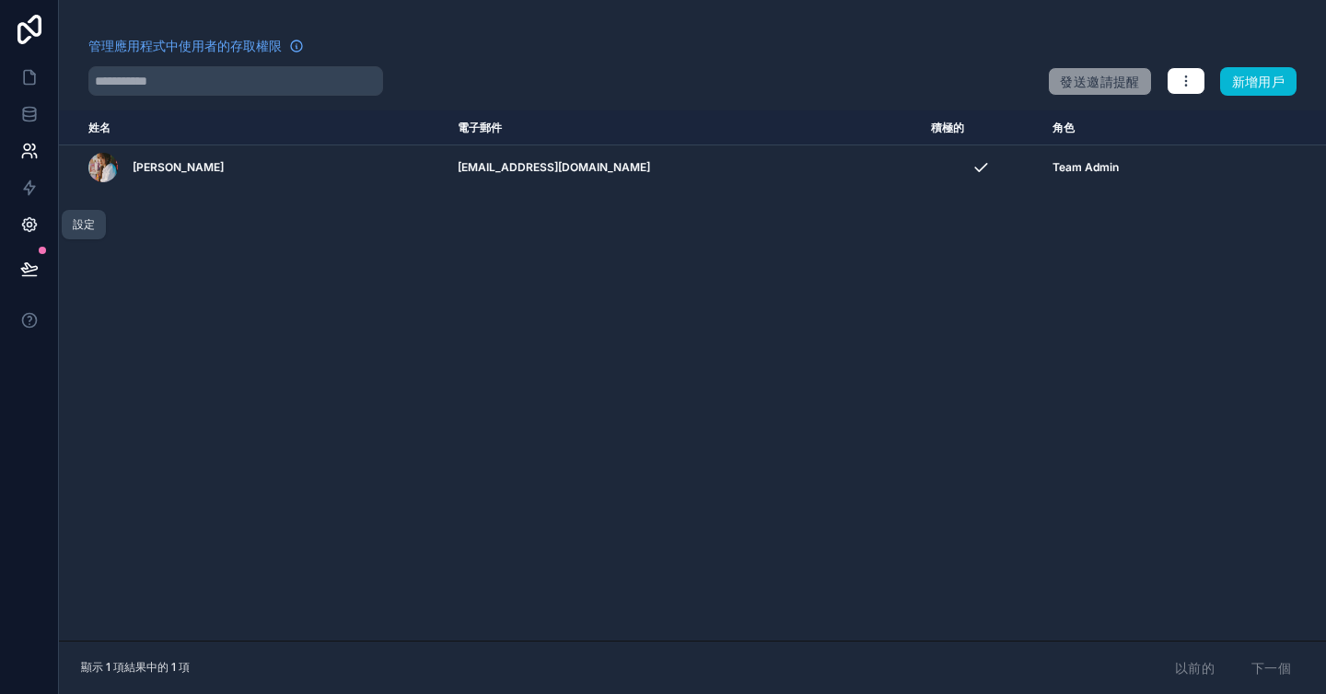
click at [38, 222] on icon at bounding box center [29, 224] width 18 height 18
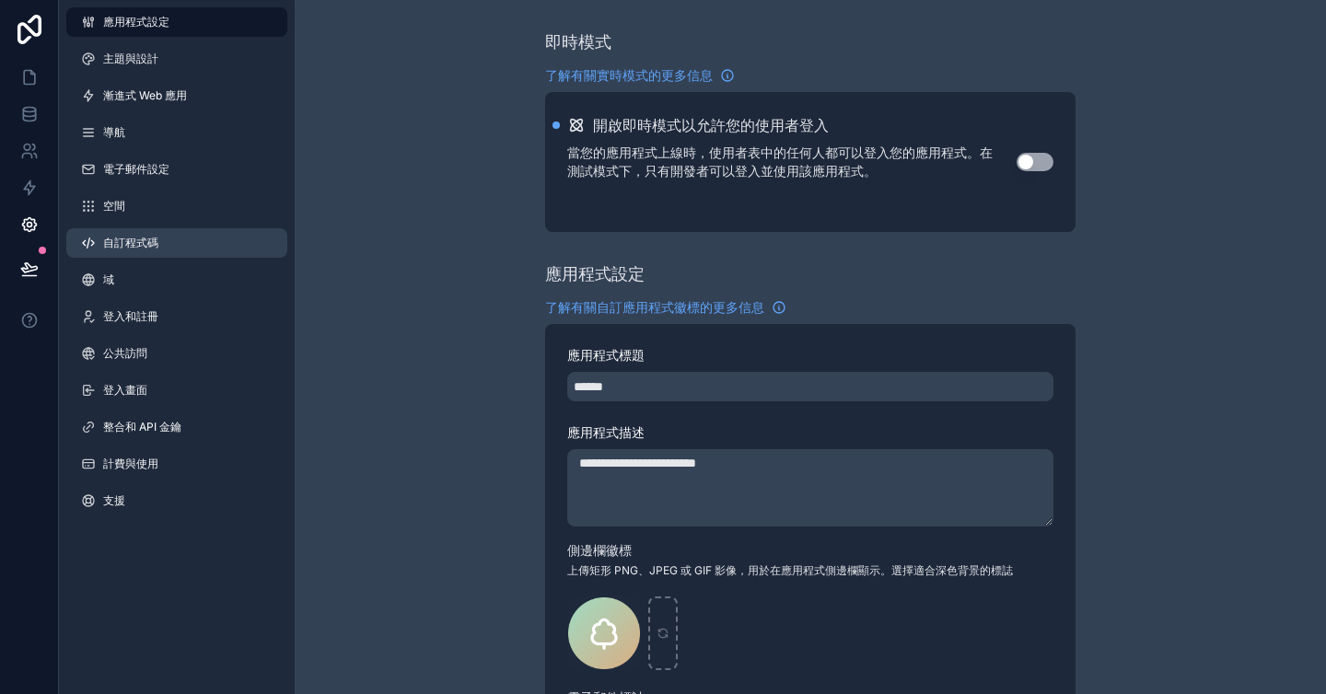
click at [200, 246] on link "自訂程式碼" at bounding box center [176, 242] width 221 height 29
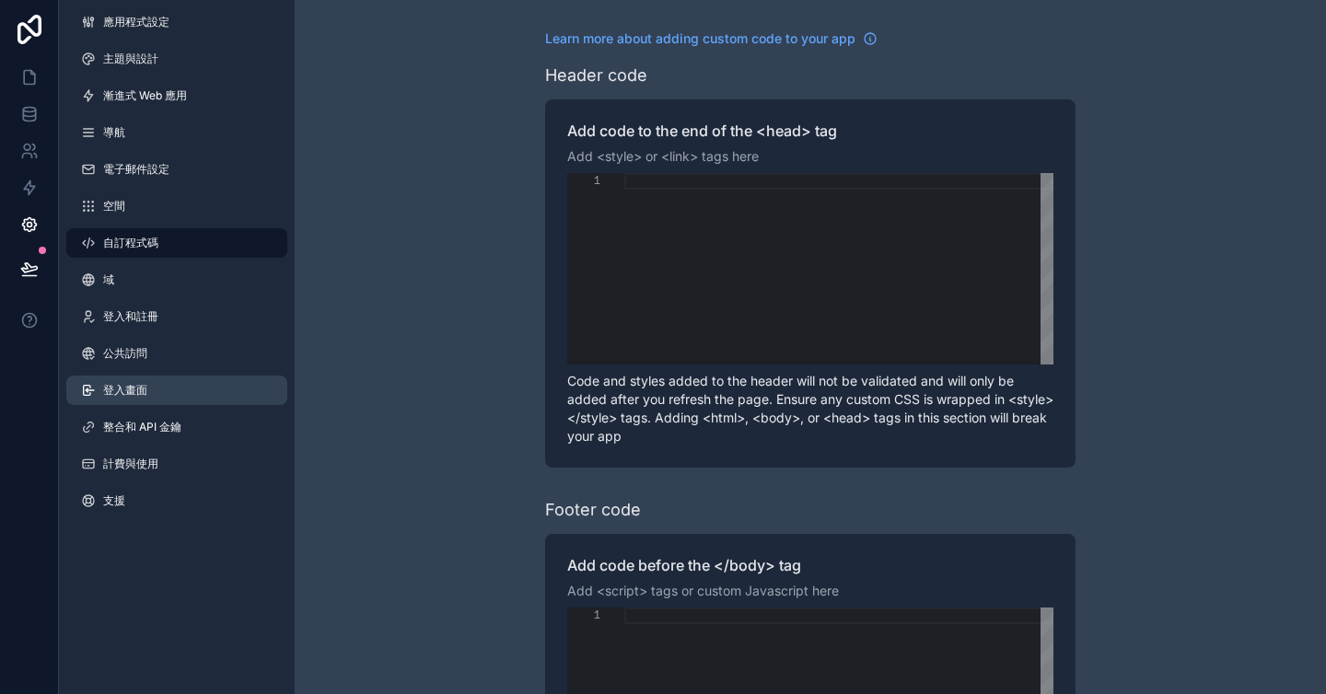
click at [184, 399] on link "登入畫面" at bounding box center [176, 390] width 221 height 29
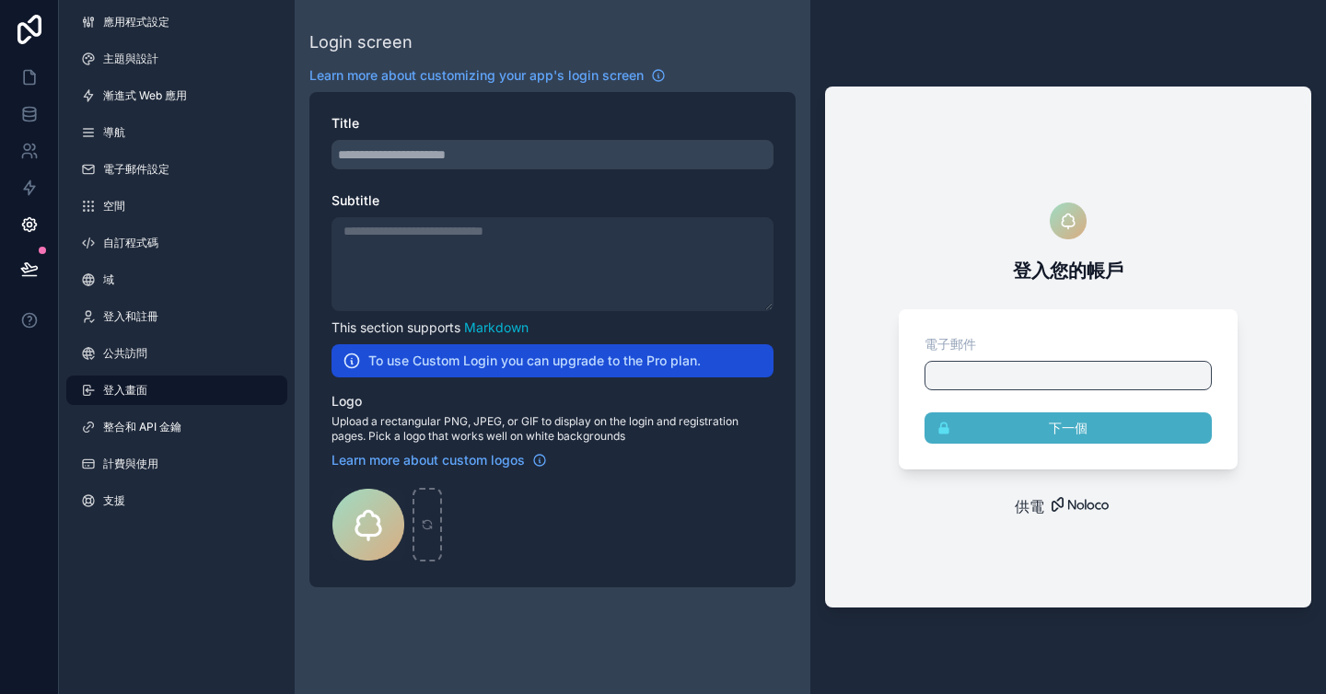
click at [451, 368] on h2 "To use Custom Login you can upgrade to the Pro plan." at bounding box center [534, 361] width 332 height 18
click at [439, 369] on div at bounding box center [439, 369] width 0 height 0
click at [21, 32] on icon at bounding box center [29, 29] width 37 height 29
